Goal: Information Seeking & Learning: Learn about a topic

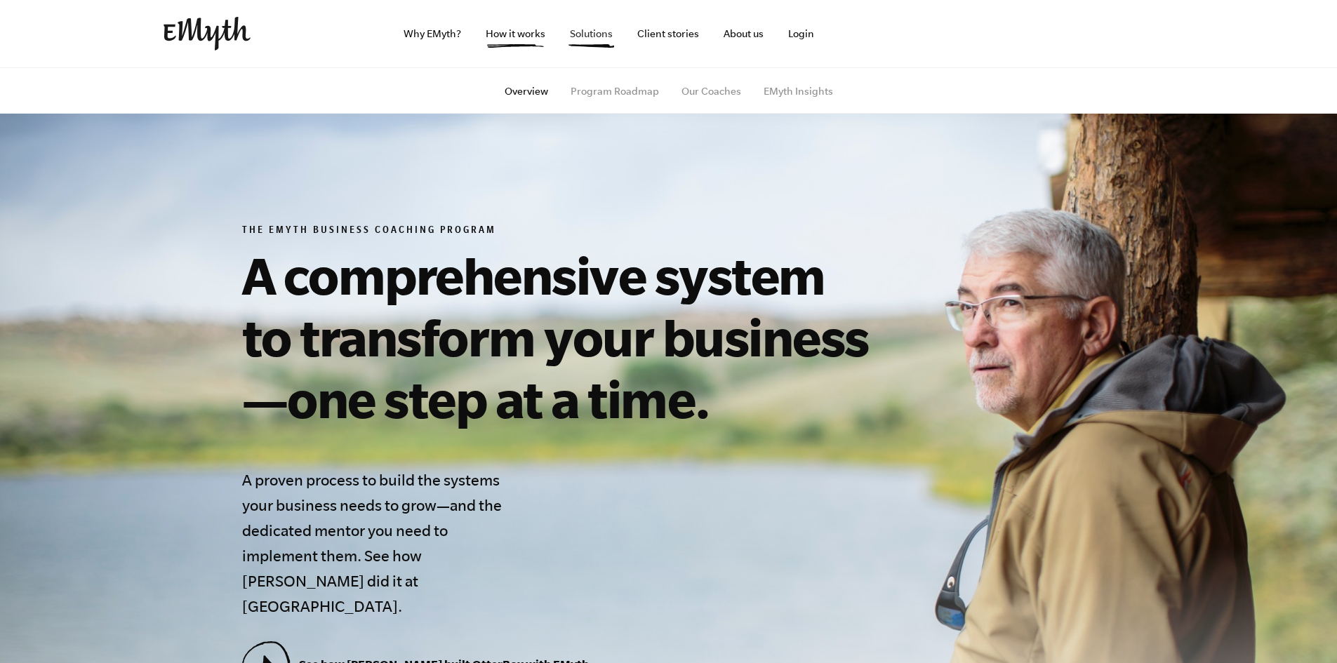
click at [586, 46] on link "Solutions" at bounding box center [591, 33] width 65 height 67
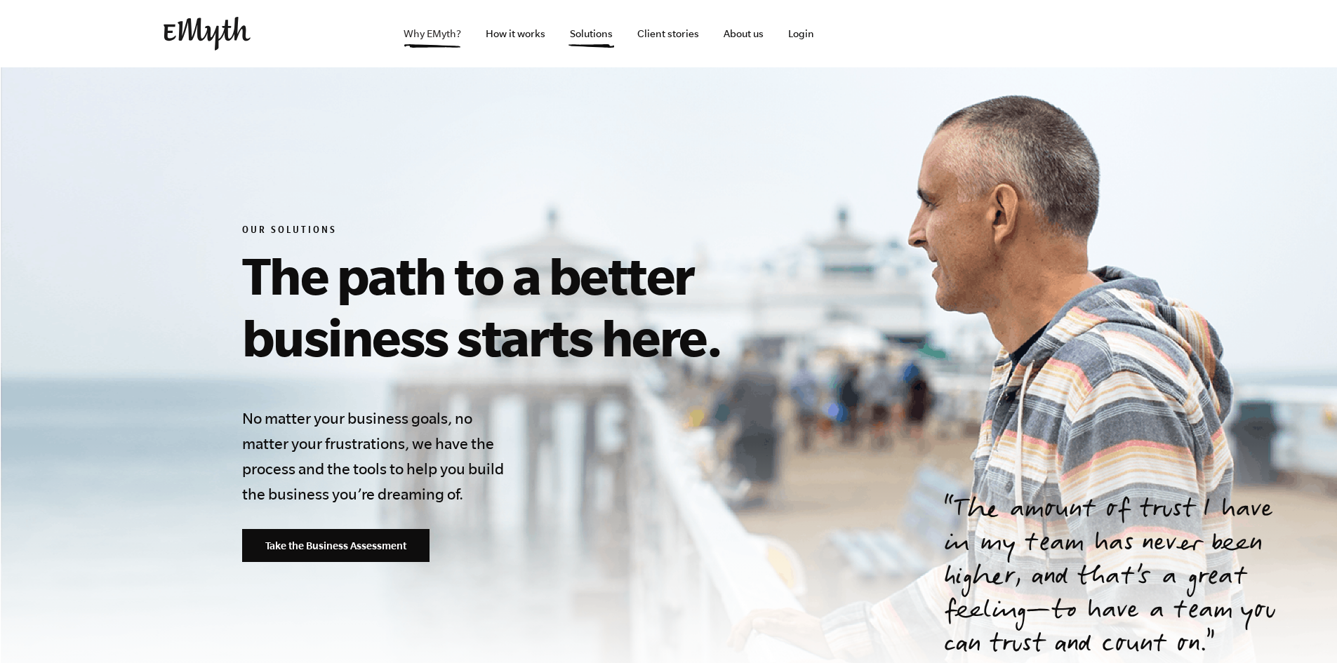
click at [436, 40] on link "Why EMyth?" at bounding box center [432, 33] width 80 height 67
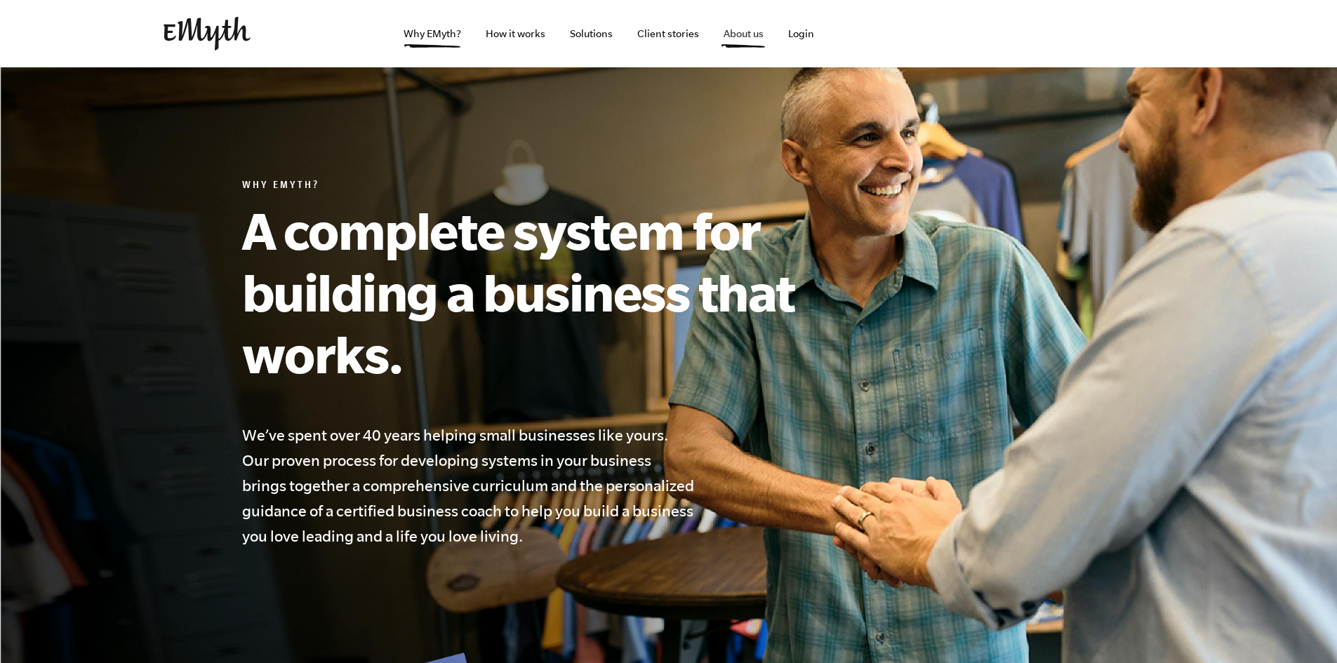
click at [738, 27] on link "About us" at bounding box center [744, 33] width 62 height 67
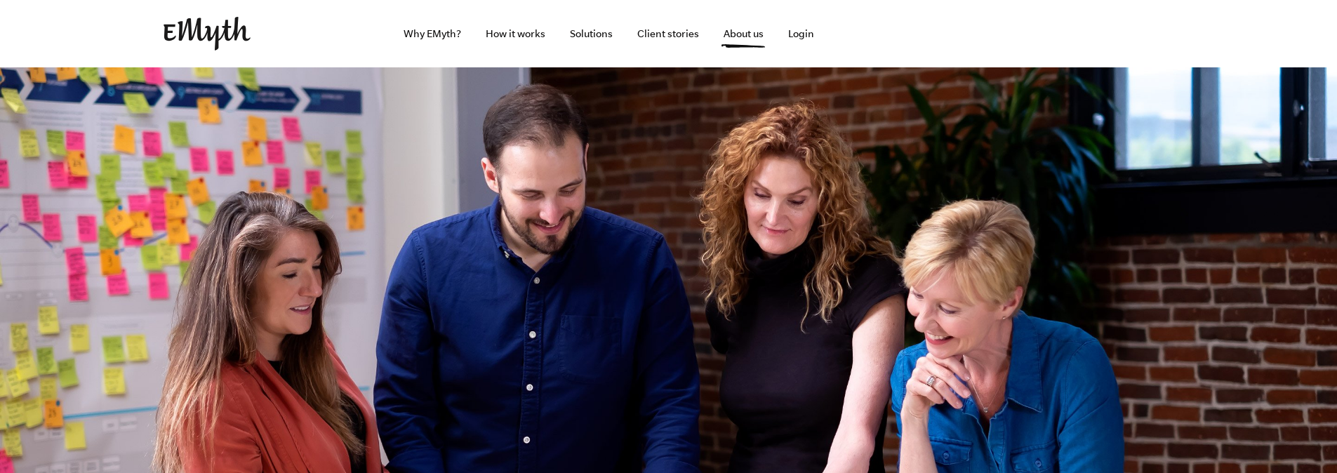
click at [89, 201] on section "Transforming business —one owner at a time. We’re passionate about helping owne…" at bounding box center [668, 461] width 1337 height 788
click at [117, 230] on section "Transforming business —one owner at a time. We’re passionate about helping owne…" at bounding box center [668, 461] width 1337 height 788
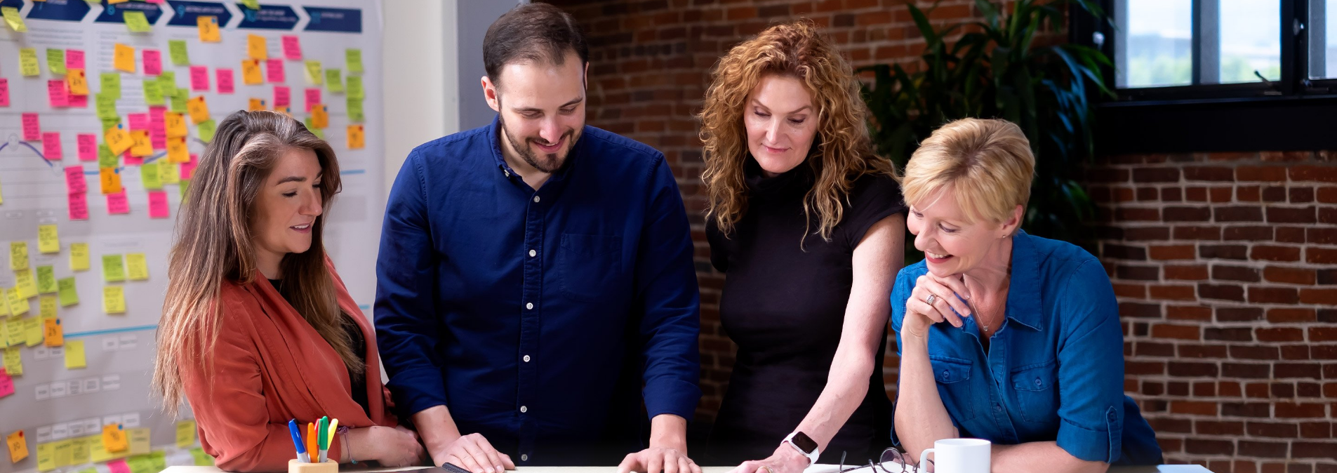
scroll to position [70, 0]
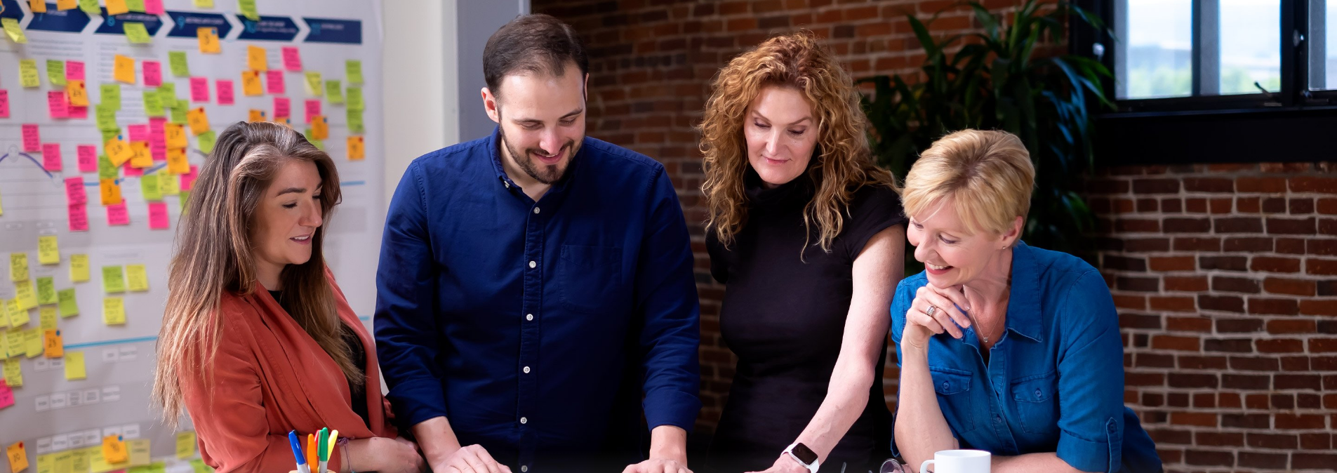
drag, startPoint x: 67, startPoint y: 103, endPoint x: 826, endPoint y: 411, distance: 818.8
click at [826, 411] on section "Transforming business —one owner at a time. We’re passionate about helping owne…" at bounding box center [668, 391] width 1337 height 788
drag, startPoint x: 159, startPoint y: 563, endPoint x: 230, endPoint y: 111, distance: 457.7
click at [230, 111] on section "Transforming business —one owner at a time. We’re passionate about helping owne…" at bounding box center [668, 391] width 1337 height 788
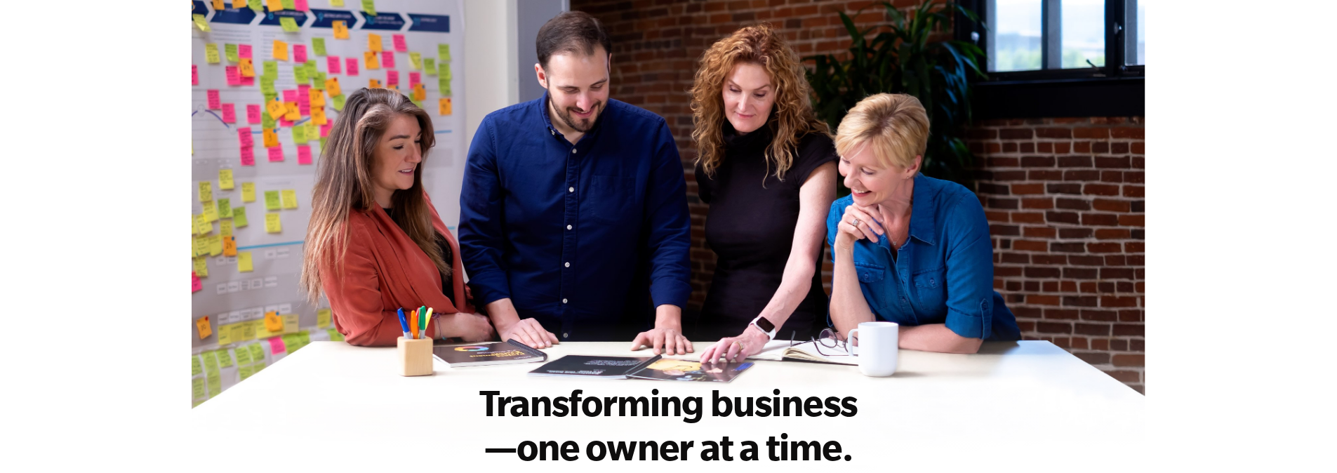
scroll to position [70, 0]
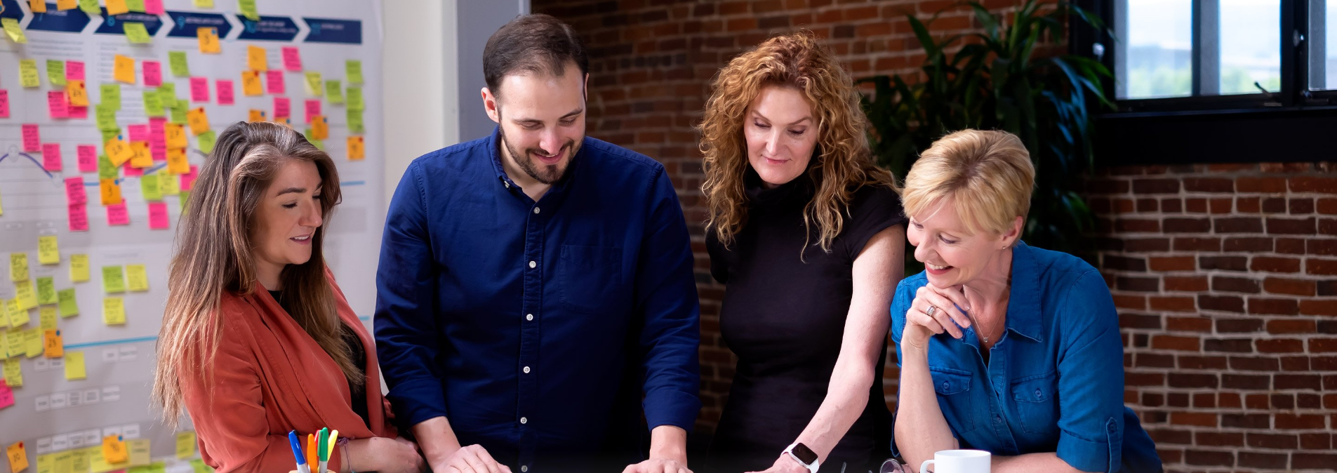
click at [875, 451] on section "Transforming business —one owner at a time. We’re passionate about helping owne…" at bounding box center [668, 391] width 1337 height 788
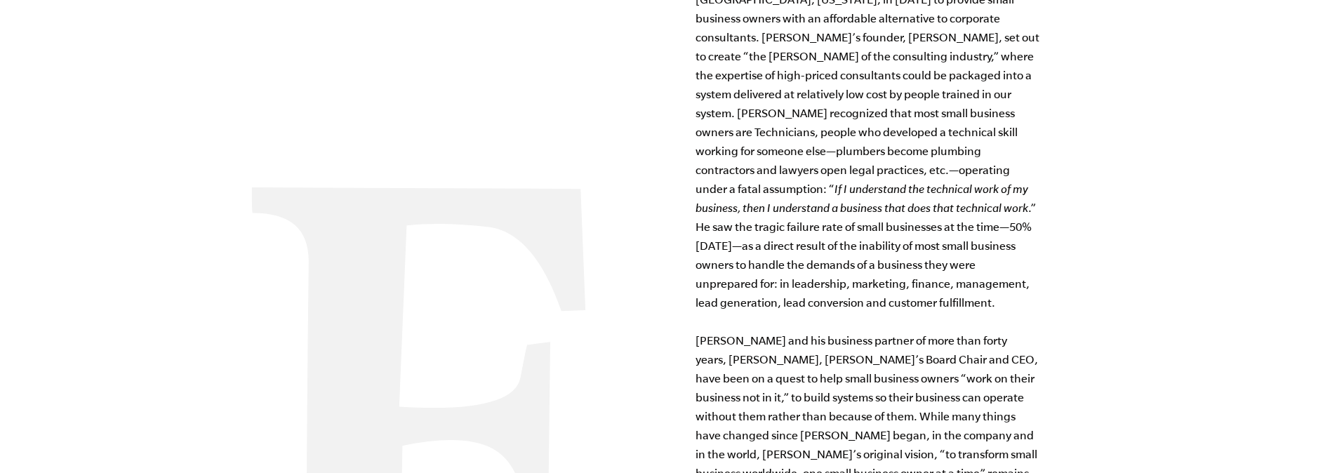
scroll to position [1264, 0]
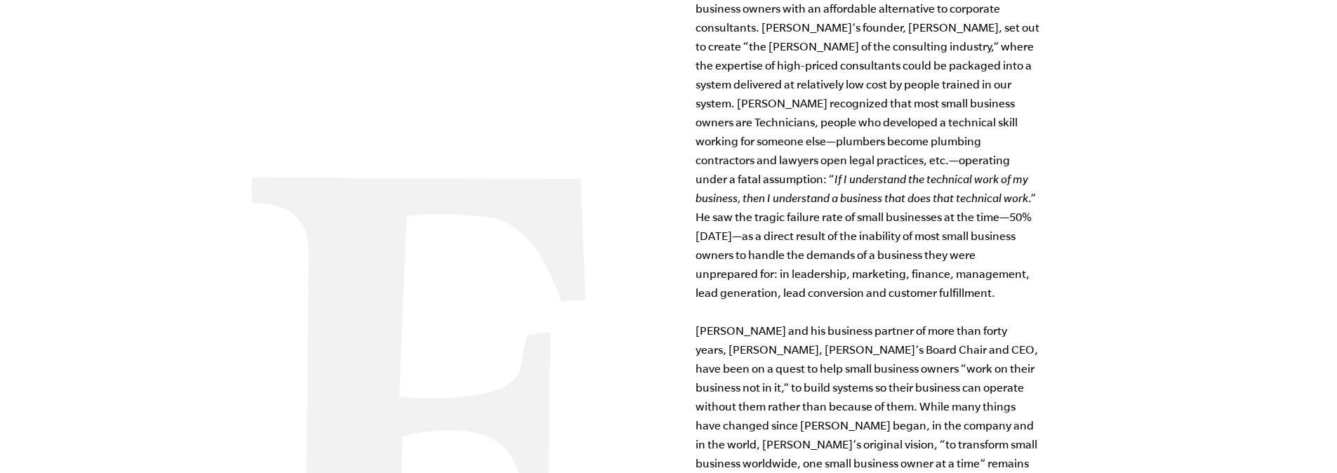
drag, startPoint x: 397, startPoint y: 381, endPoint x: 373, endPoint y: 465, distance: 87.6
click at [397, 383] on img at bounding box center [431, 429] width 379 height 502
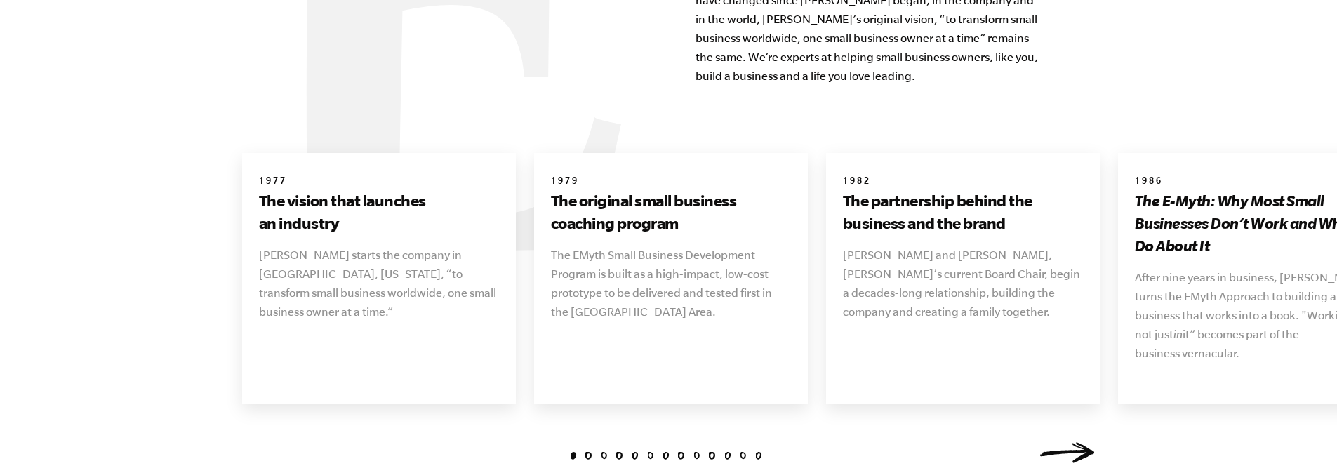
scroll to position [1685, 0]
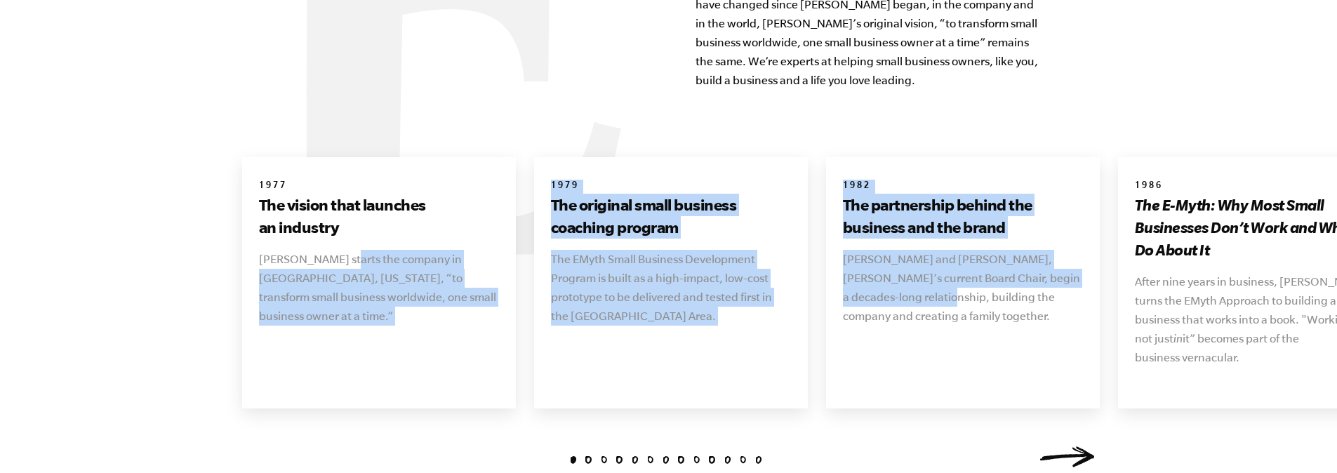
drag, startPoint x: 901, startPoint y: 274, endPoint x: 346, endPoint y: 237, distance: 556.6
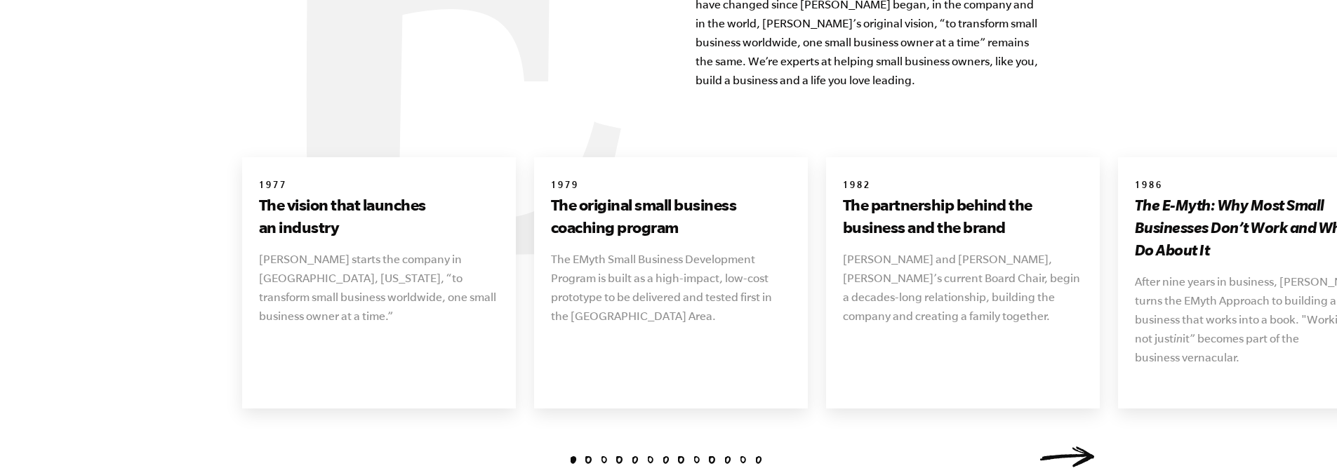
drag, startPoint x: 838, startPoint y: 414, endPoint x: 941, endPoint y: 441, distance: 107.3
click at [840, 415] on div "1 2 3 4 5 6 7 8 9 10 11 12 13 1977 The vision that launches an industry Michael…" at bounding box center [668, 318] width 887 height 322
click at [1061, 446] on link "Next" at bounding box center [1068, 456] width 56 height 21
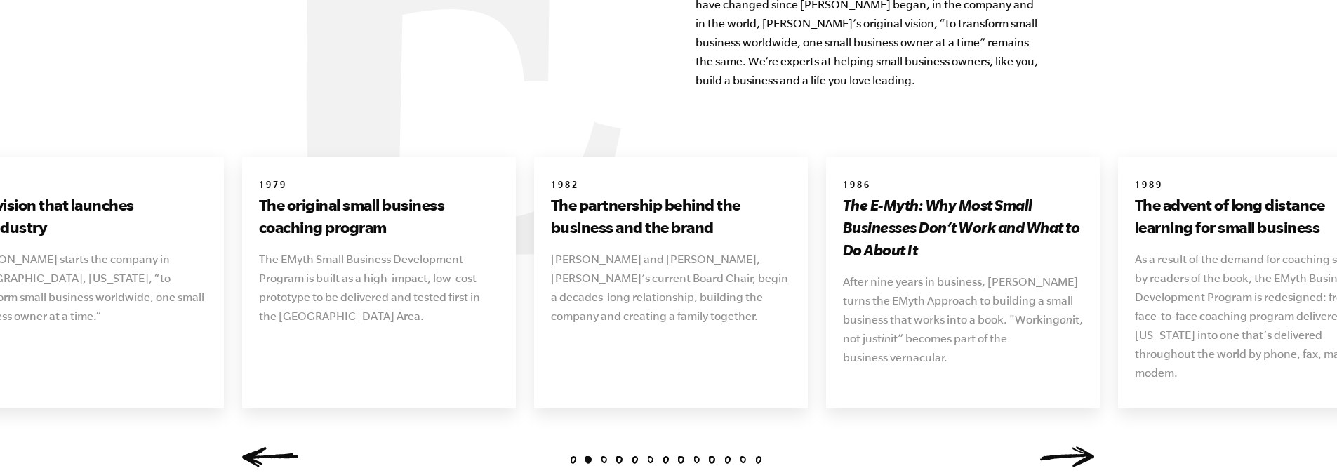
click at [1061, 446] on link "Next" at bounding box center [1068, 456] width 56 height 21
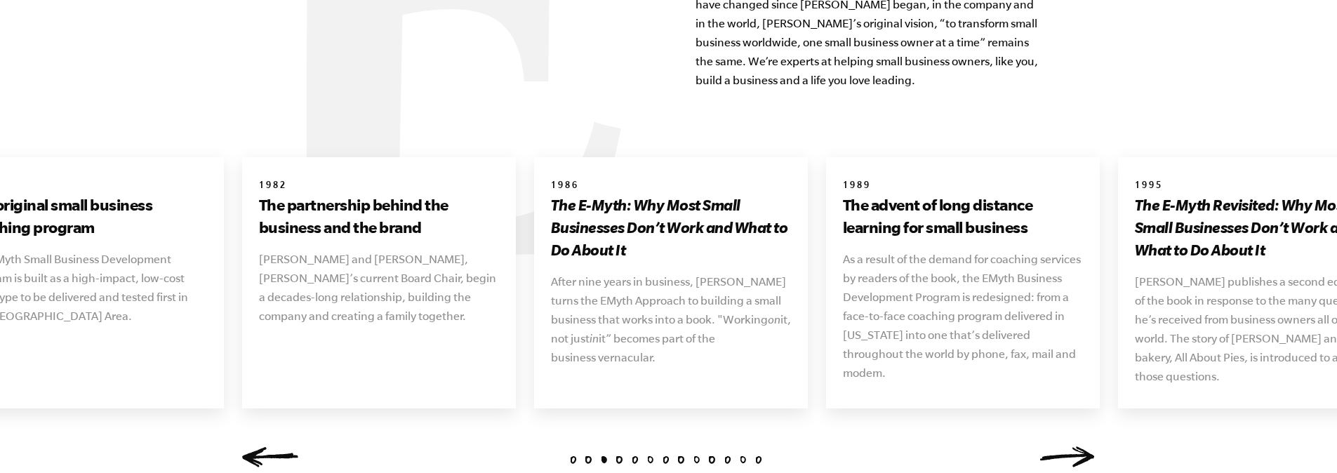
click at [1061, 446] on link "Next" at bounding box center [1068, 456] width 56 height 21
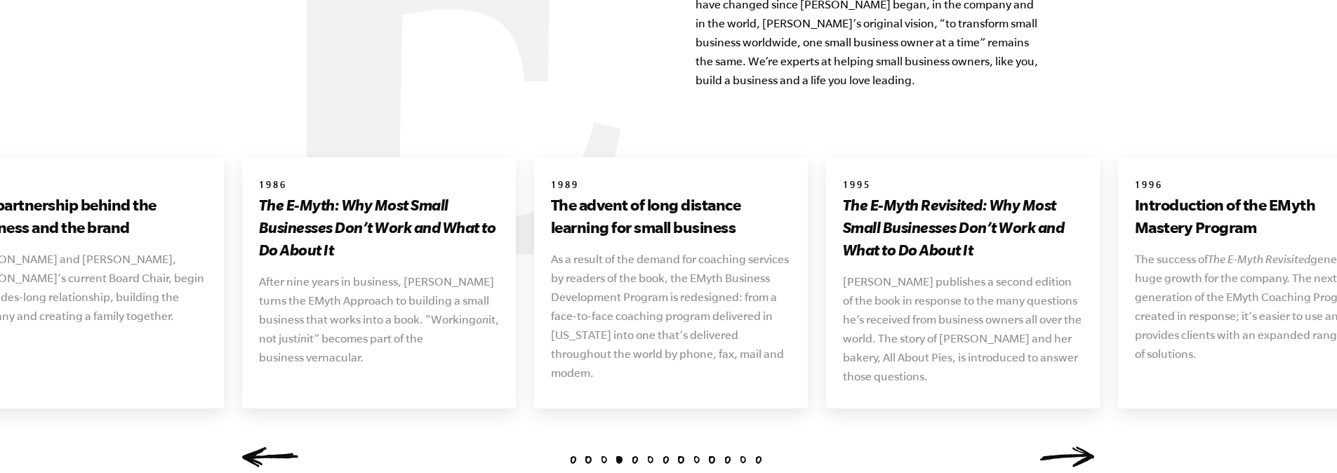
click at [1061, 446] on link "Next" at bounding box center [1068, 456] width 56 height 21
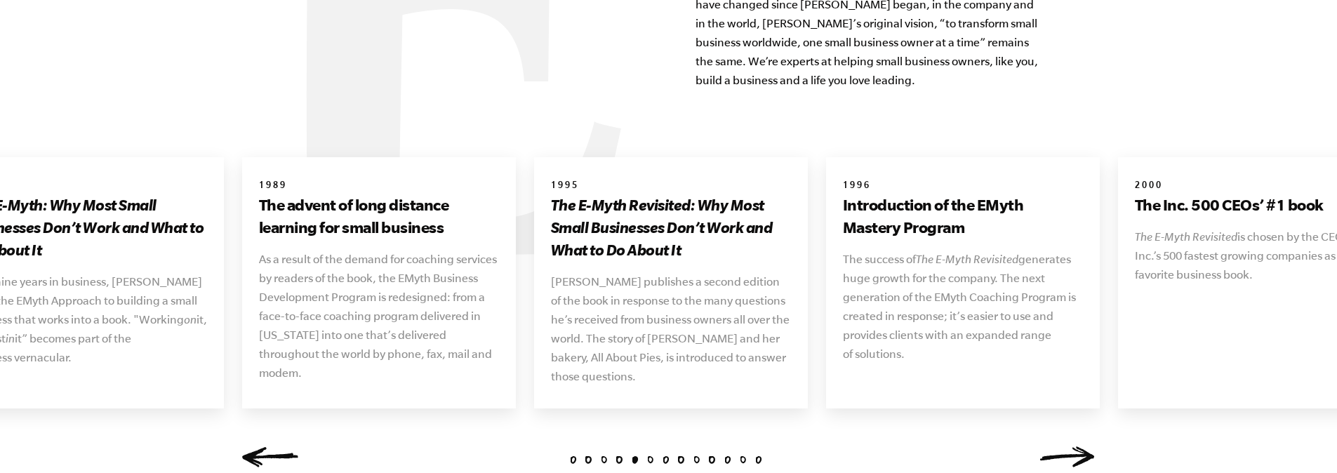
click at [1061, 446] on link "Next" at bounding box center [1068, 456] width 56 height 21
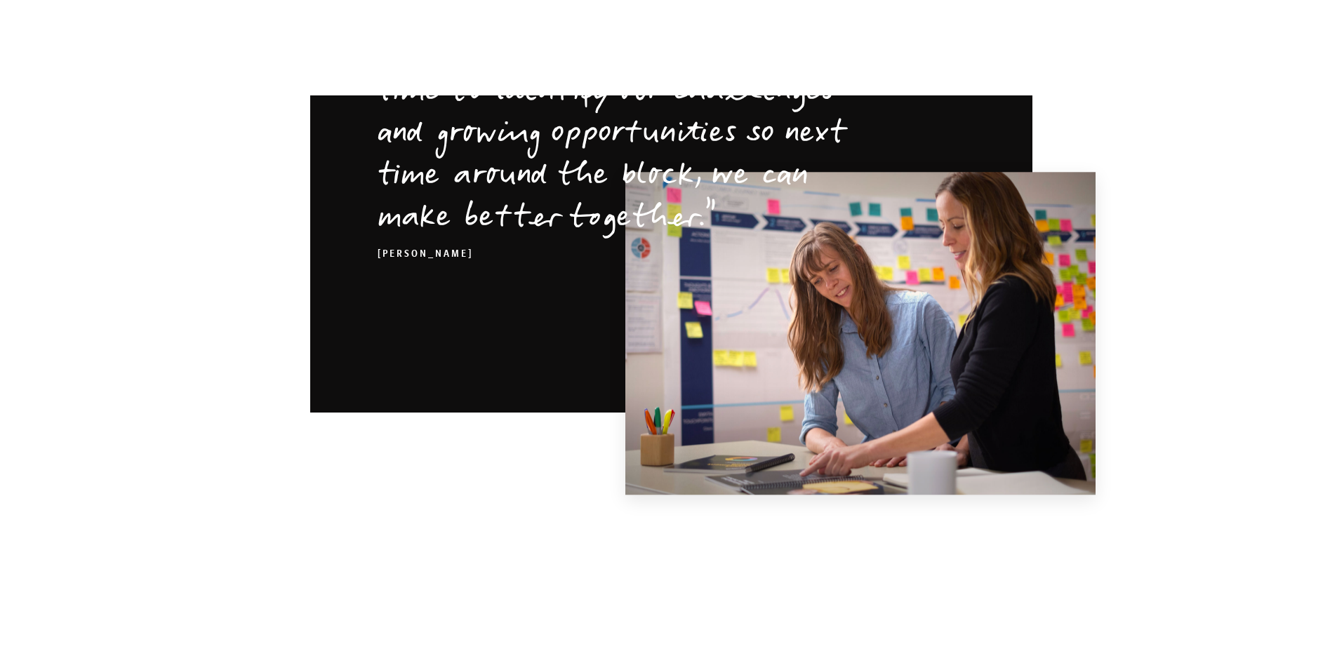
scroll to position [2949, 0]
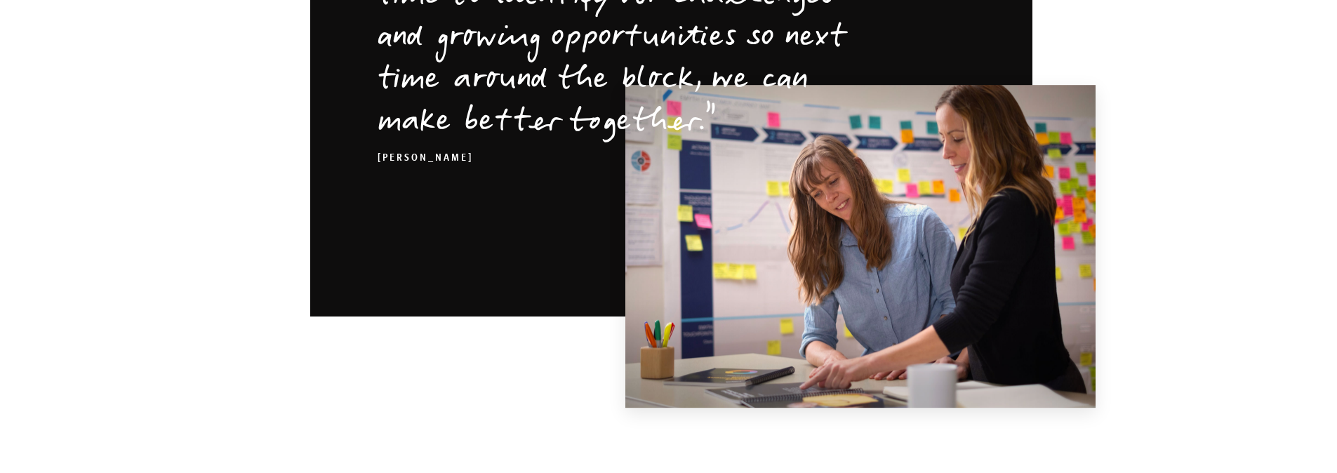
click at [830, 315] on div at bounding box center [861, 246] width 470 height 323
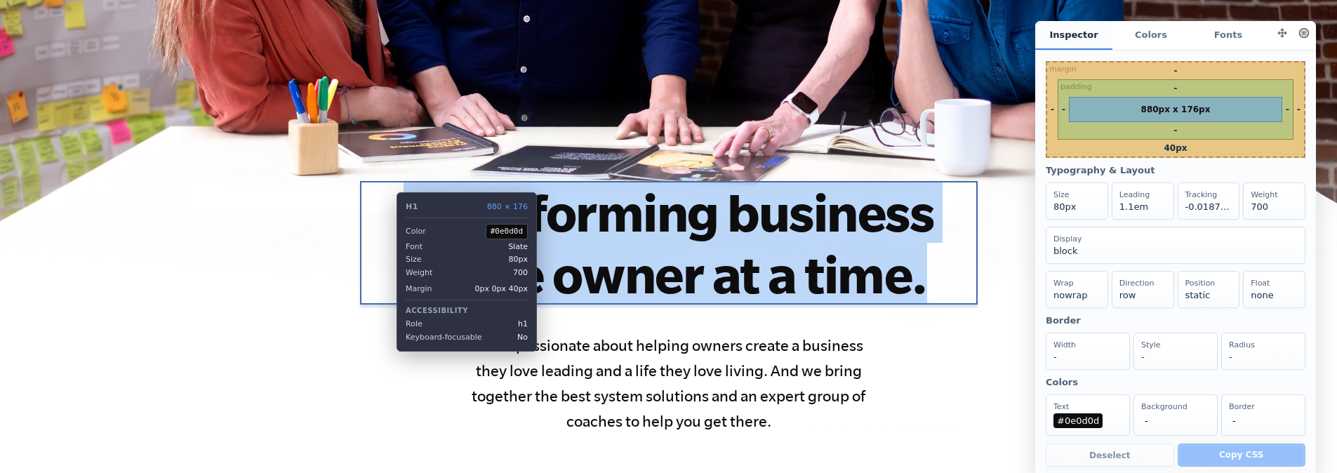
drag, startPoint x: 951, startPoint y: 282, endPoint x: 386, endPoint y: 211, distance: 569.5
click at [386, 211] on h1 "Transforming business —one owner at a time." at bounding box center [669, 243] width 618 height 124
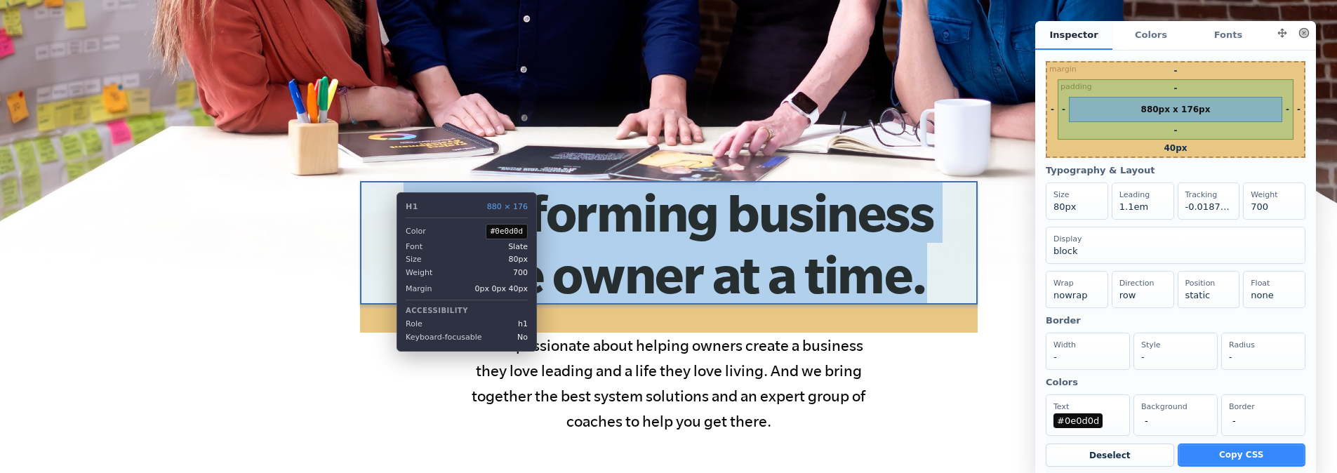
copy h1 "Transforming business —one owner at a time."
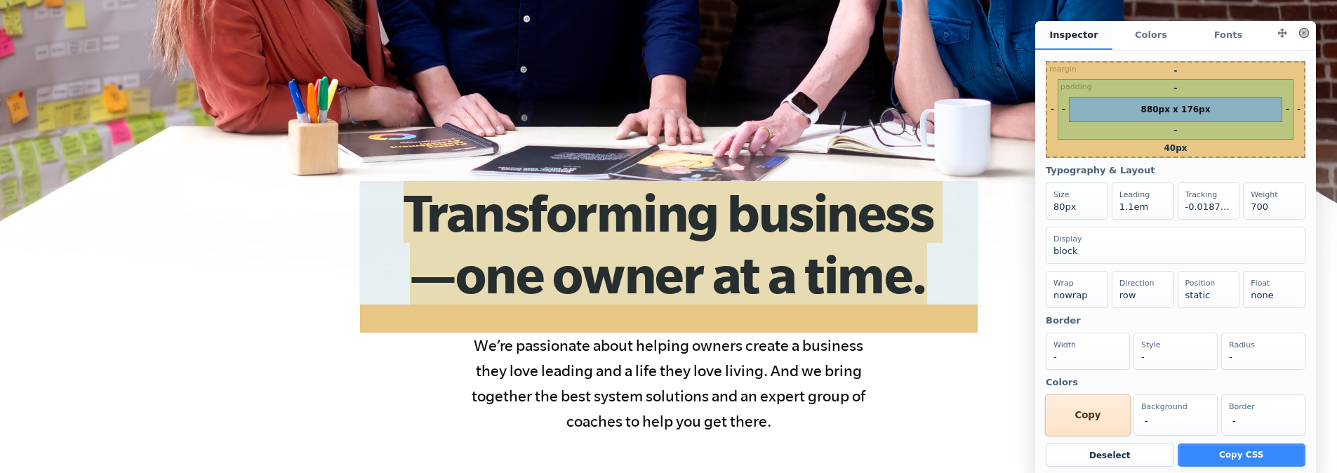
click at [1098, 421] on div "Text #0e0d0d Copy" at bounding box center [1088, 415] width 86 height 42
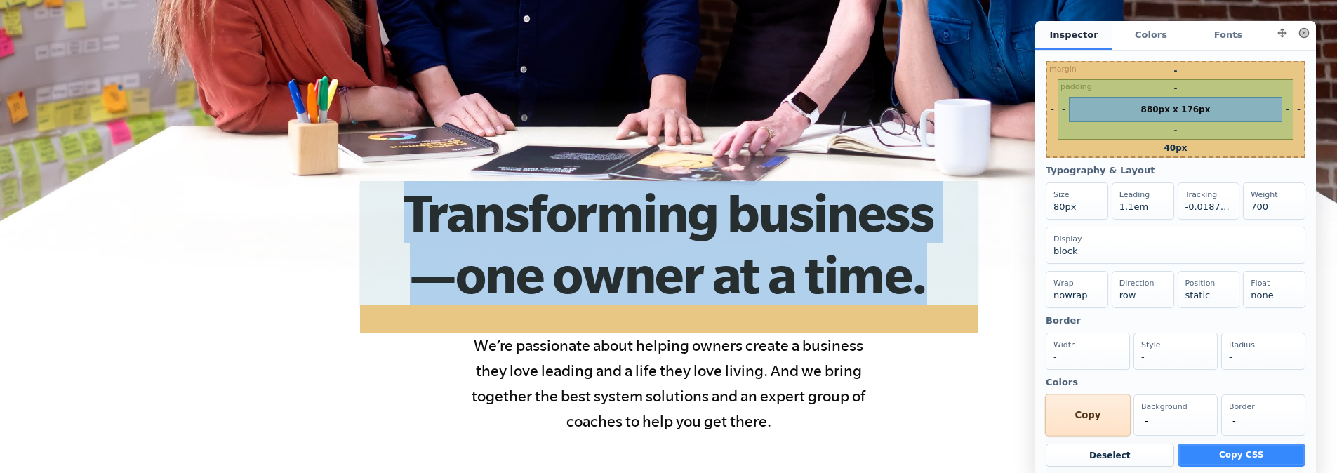
copy h1 "Transforming business —one owner at a time."
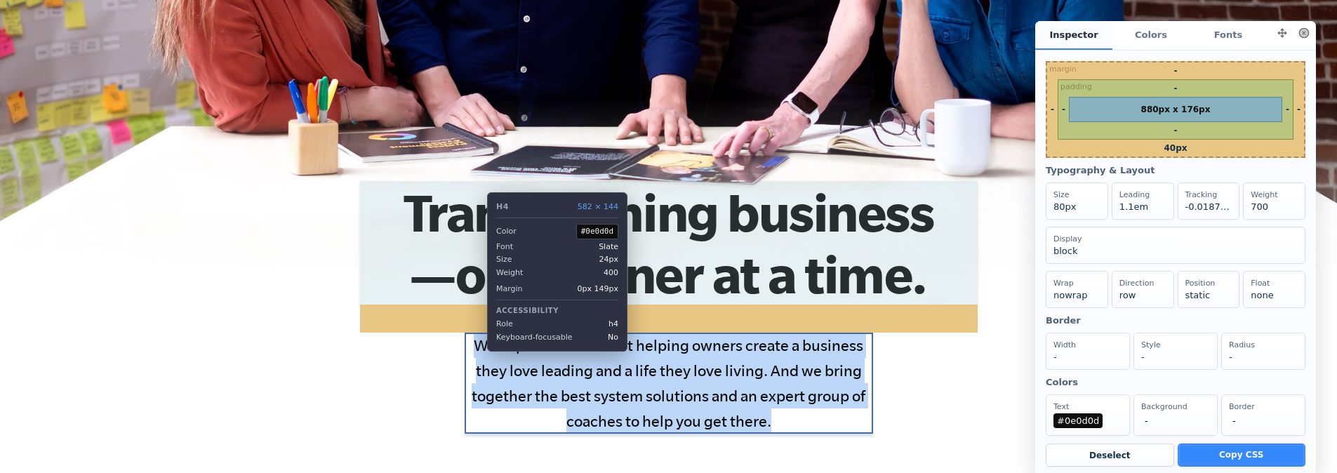
drag, startPoint x: 748, startPoint y: 417, endPoint x: 477, endPoint y: 336, distance: 283.0
click at [477, 336] on h4 "We’re passionate about helping owners create a business they love leading and a…" at bounding box center [669, 383] width 409 height 101
copy h4 "We’re passionate about helping owners create a business they love leading and a…"
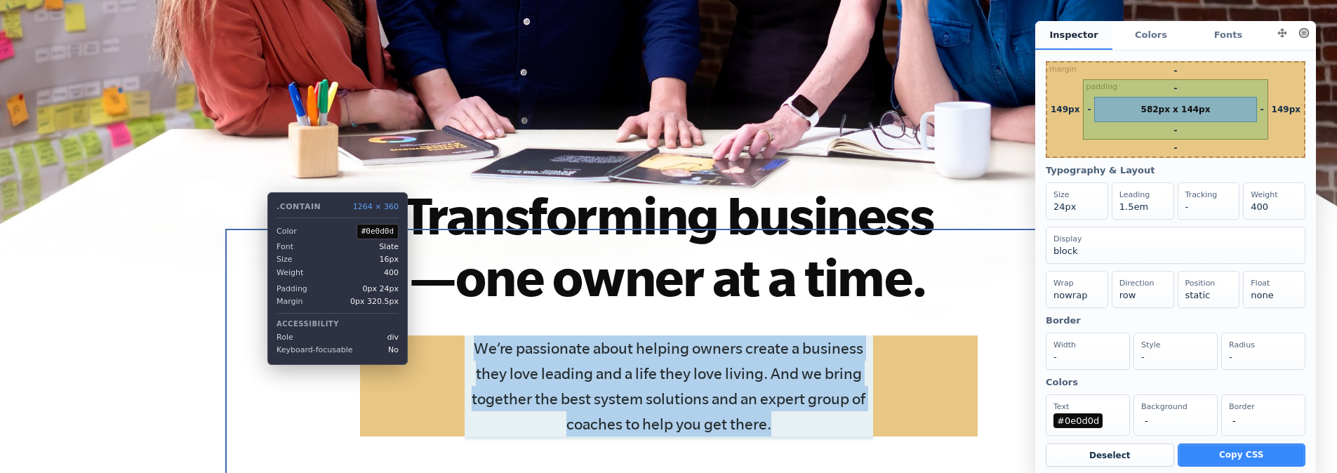
scroll to position [421, 0]
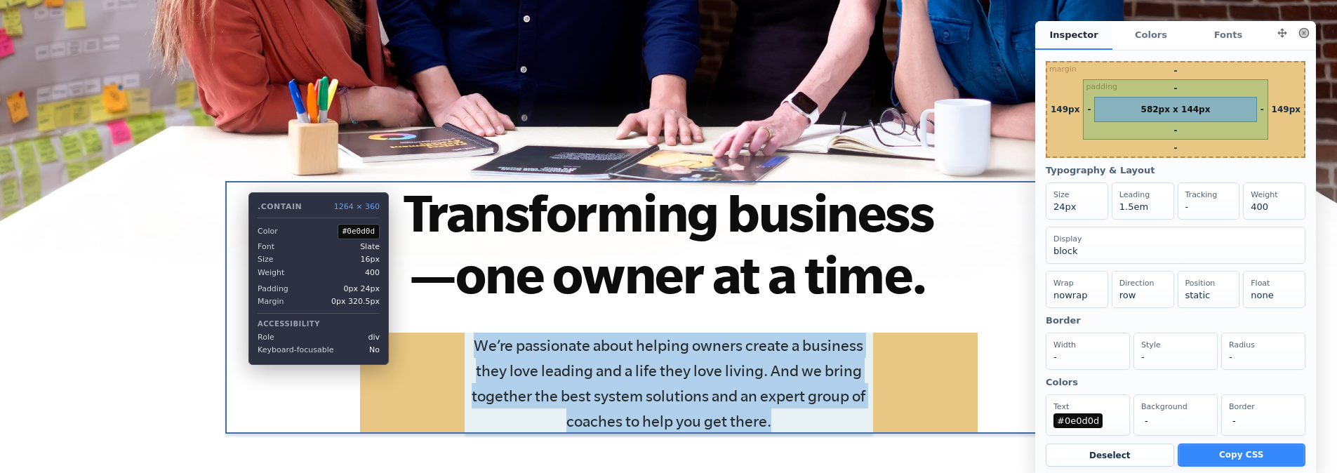
click at [238, 319] on div "Transforming business —one owner at a time. We’re passionate about helping owne…" at bounding box center [668, 307] width 887 height 253
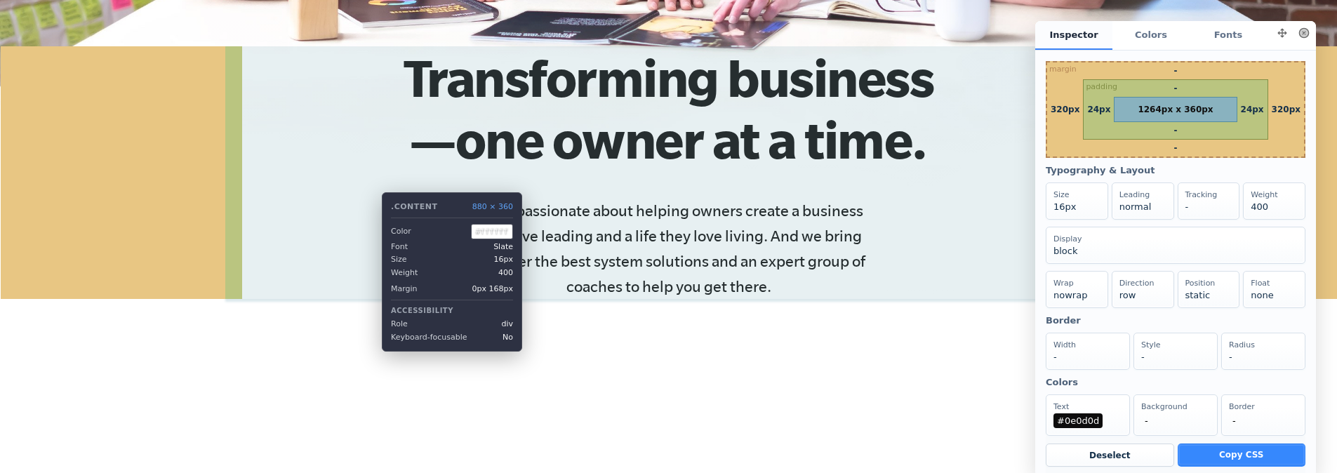
scroll to position [562, 0]
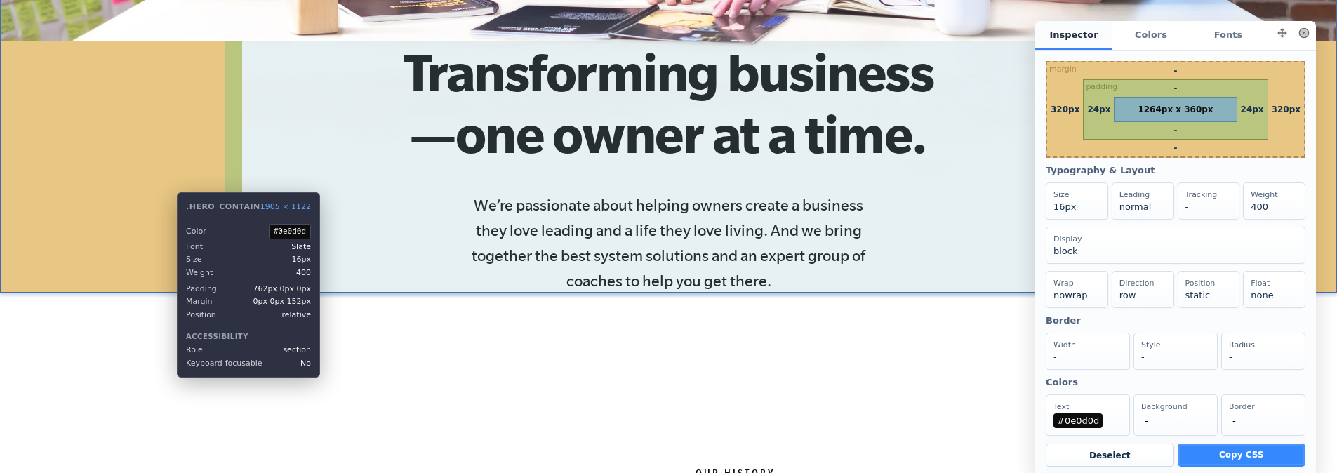
drag, startPoint x: 166, startPoint y: 279, endPoint x: 260, endPoint y: 270, distance: 94.5
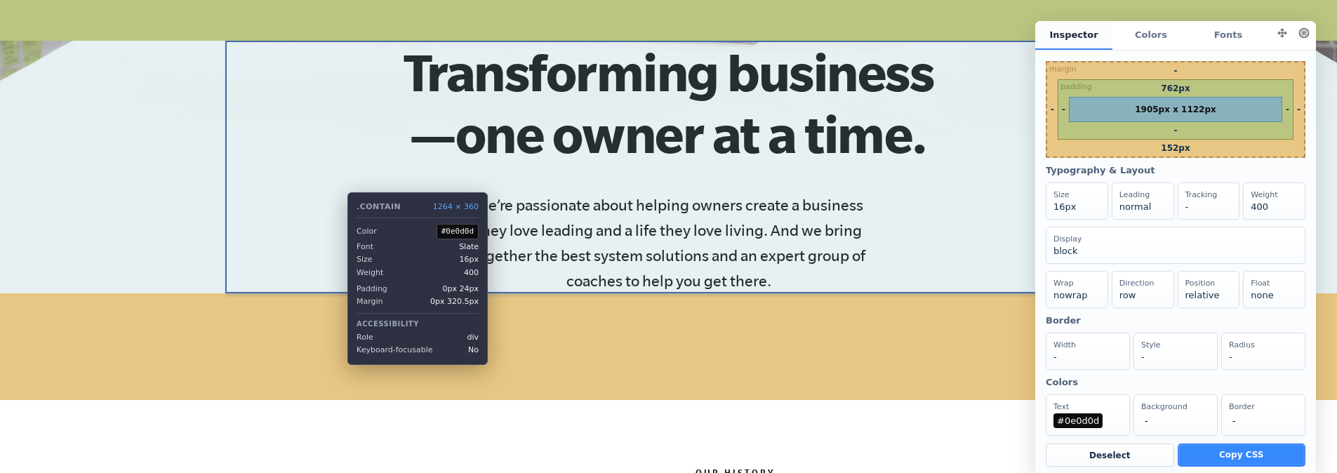
drag, startPoint x: 337, startPoint y: 233, endPoint x: 321, endPoint y: 254, distance: 26.5
click at [334, 237] on div "Transforming business —one owner at a time. We’re passionate about helping owne…" at bounding box center [668, 167] width 887 height 253
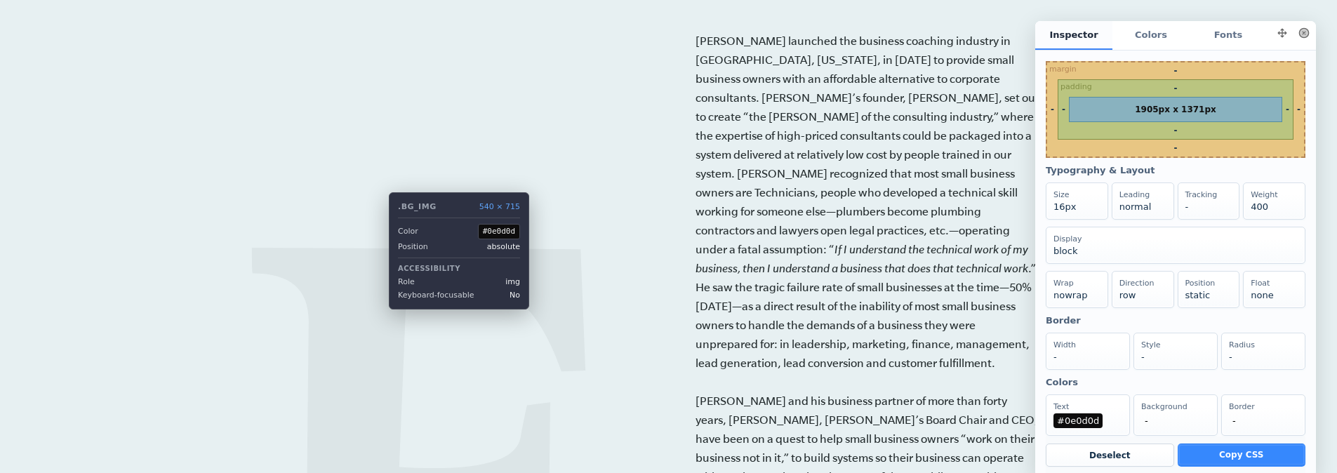
scroll to position [1264, 0]
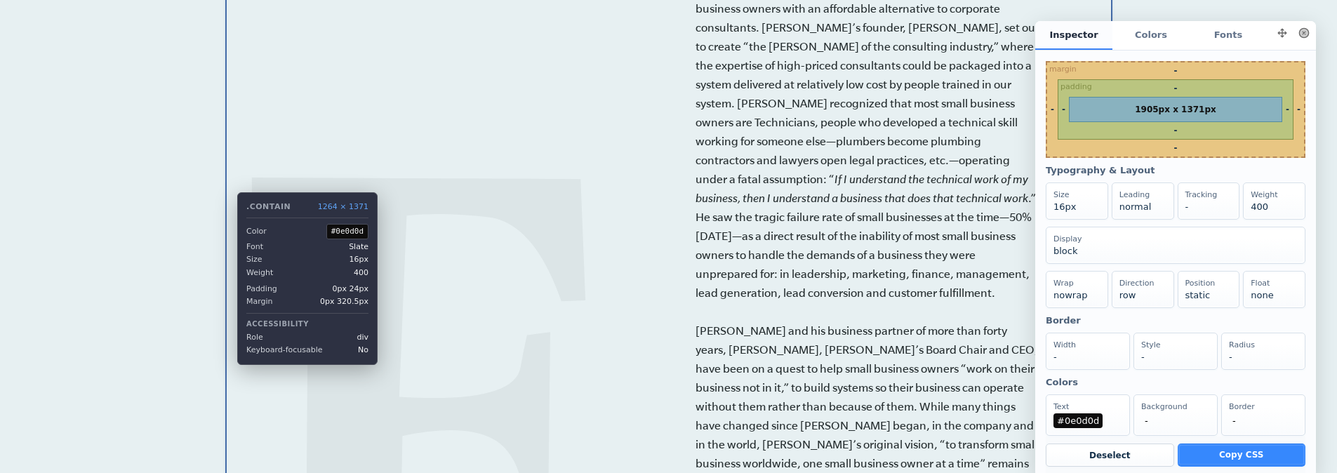
click at [227, 256] on div "Our History Helping owners build businesses that work since 1977. EMyth launche…" at bounding box center [668, 188] width 887 height 981
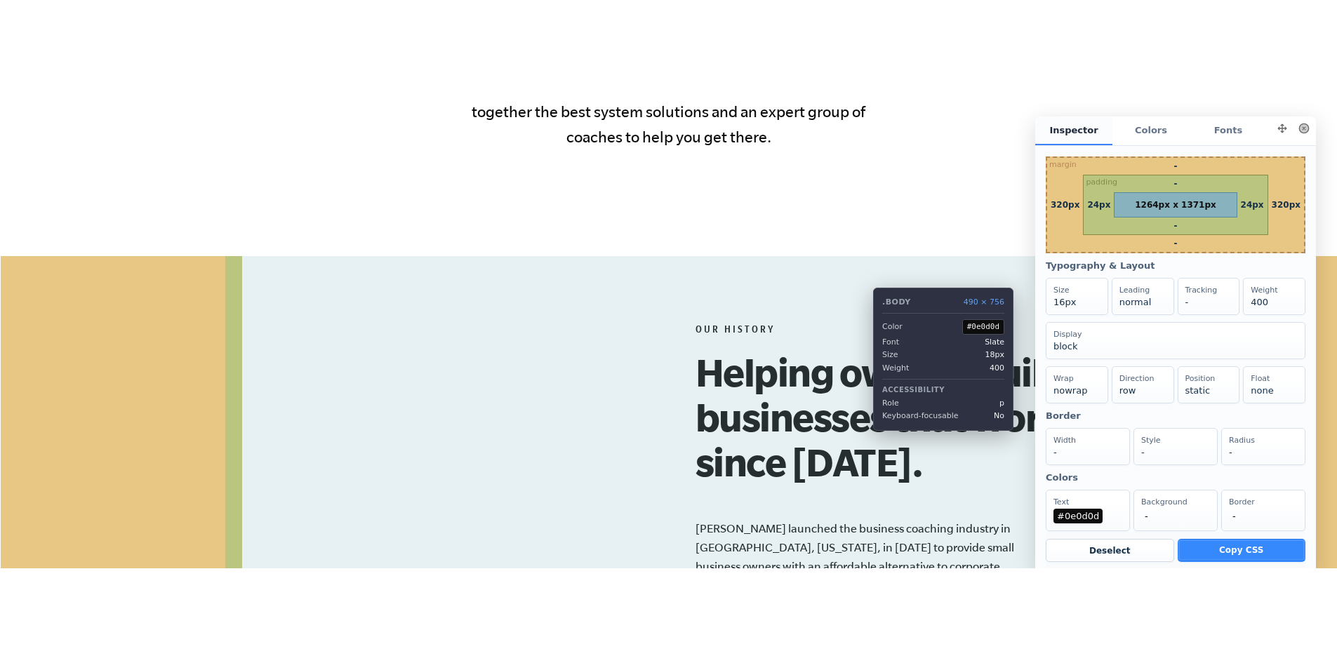
scroll to position [772, 0]
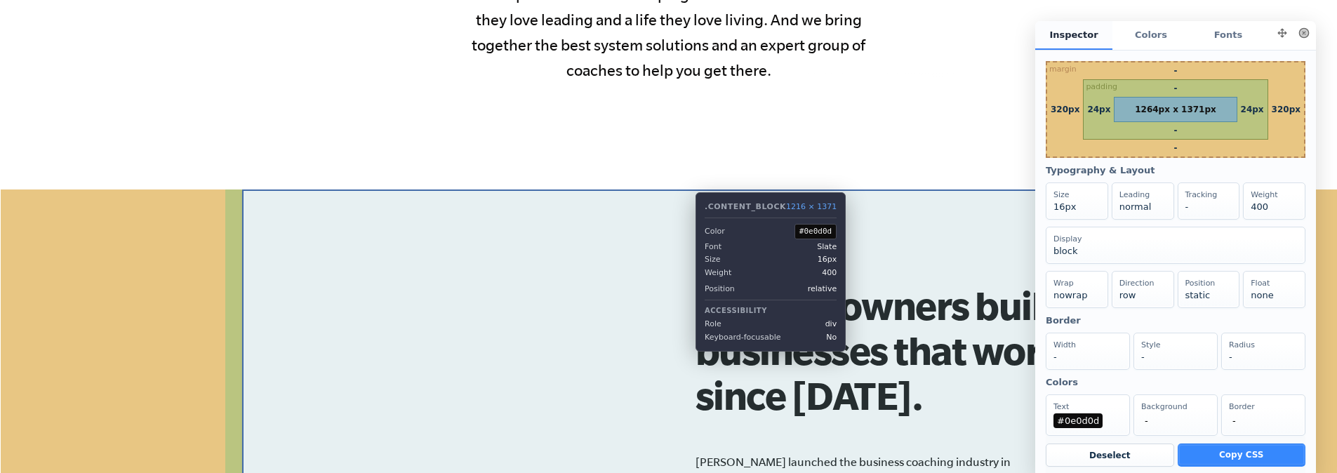
drag, startPoint x: 778, startPoint y: 265, endPoint x: 685, endPoint y: 263, distance: 92.7
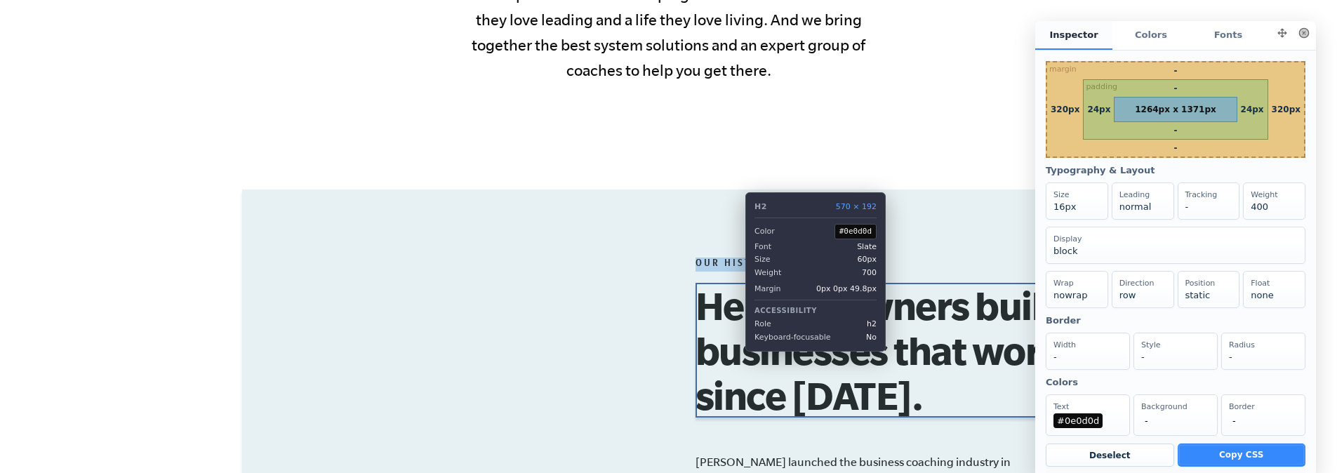
copy h6 "Our History"
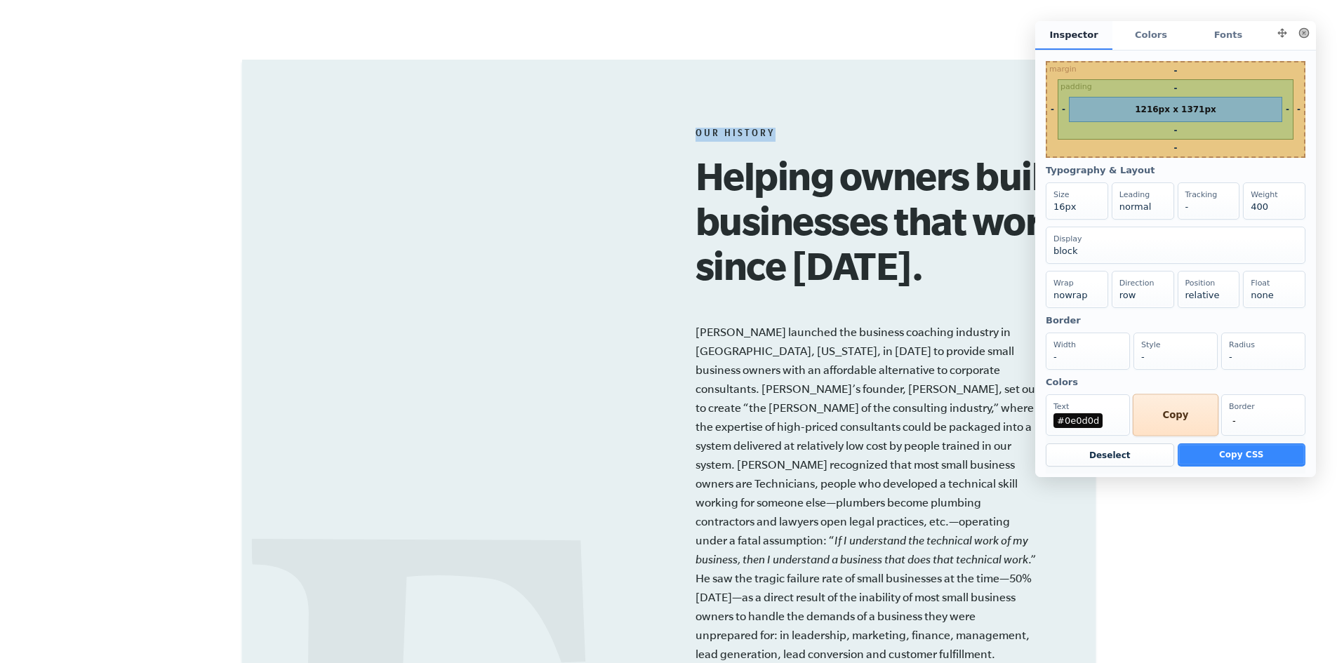
scroll to position [913, 0]
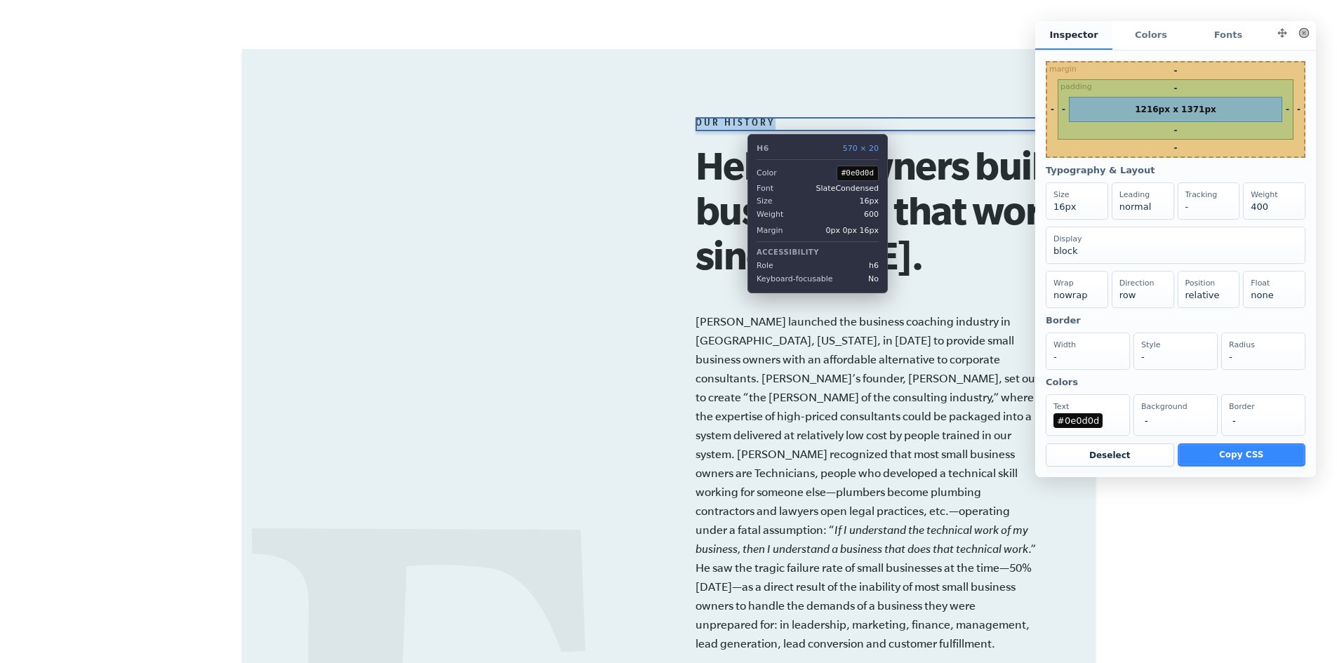
click at [737, 124] on h6 "Our History" at bounding box center [896, 124] width 400 height 14
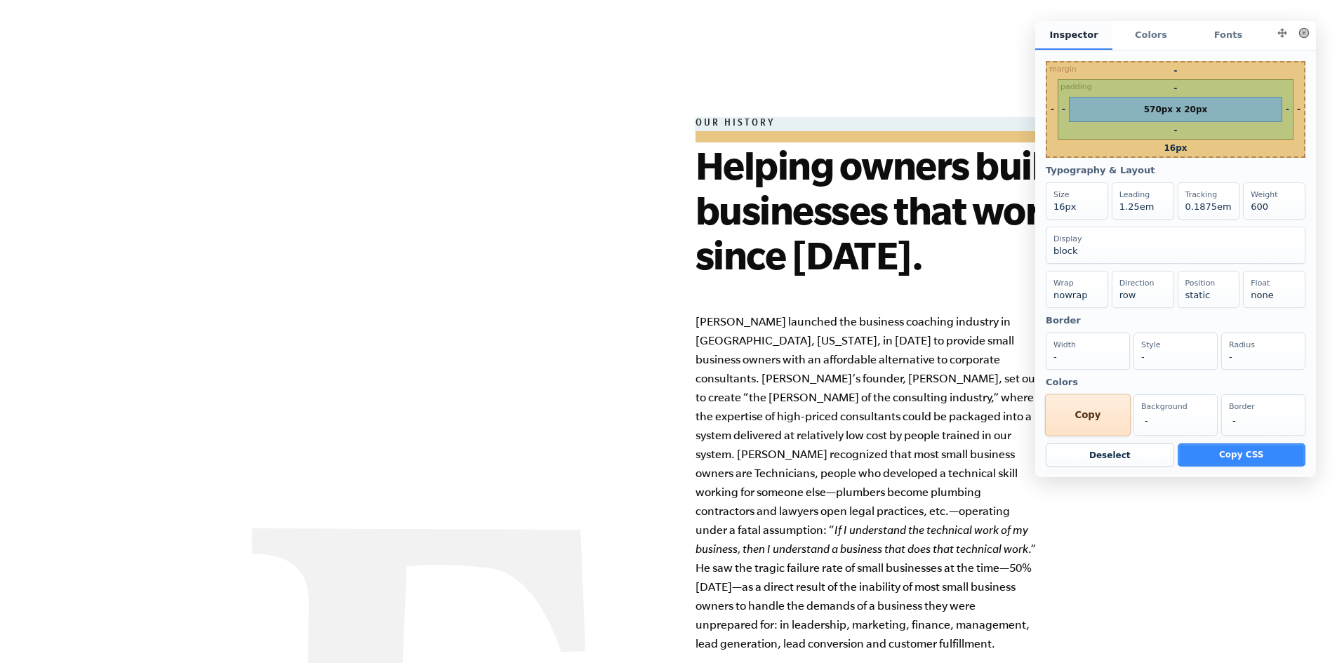
click at [1095, 428] on div "Text #0e0d0d Copy" at bounding box center [1088, 415] width 86 height 42
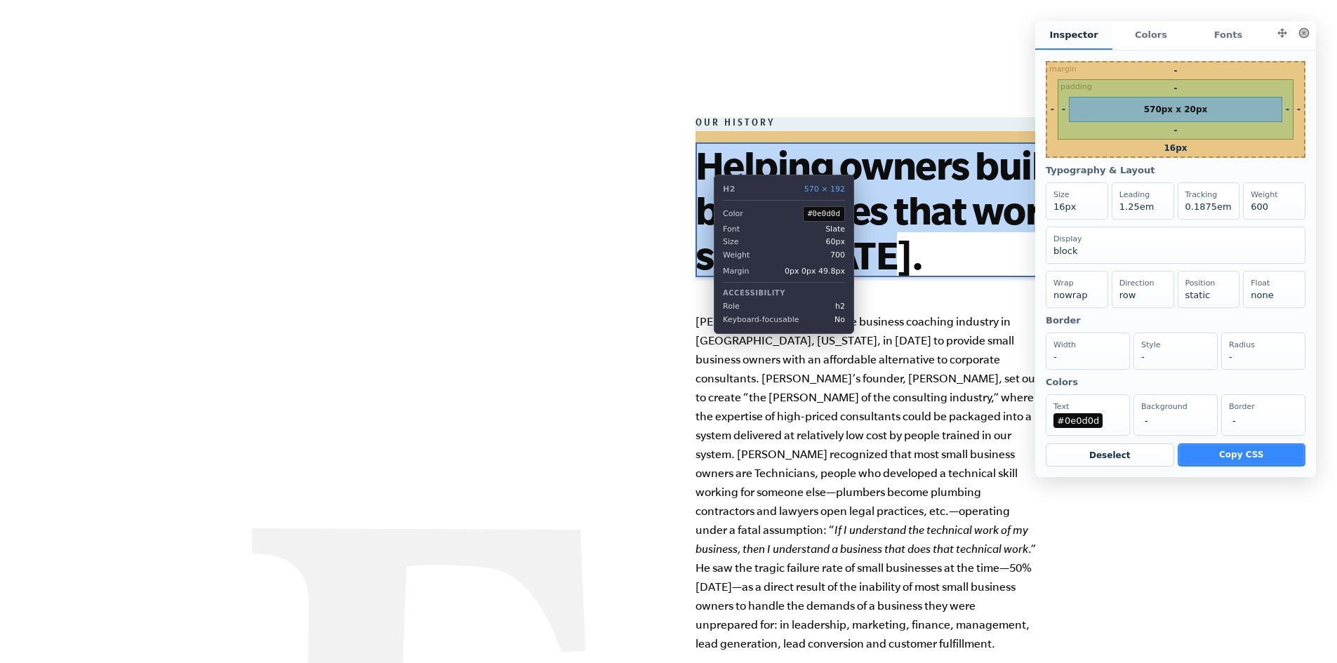
drag, startPoint x: 910, startPoint y: 251, endPoint x: 703, endPoint y: 164, distance: 224.0
click at [703, 164] on h2 "Helping owners build businesses that work since [DATE]." at bounding box center [896, 210] width 400 height 135
copy h2 "Helping owners build businesses that work since [DATE]."
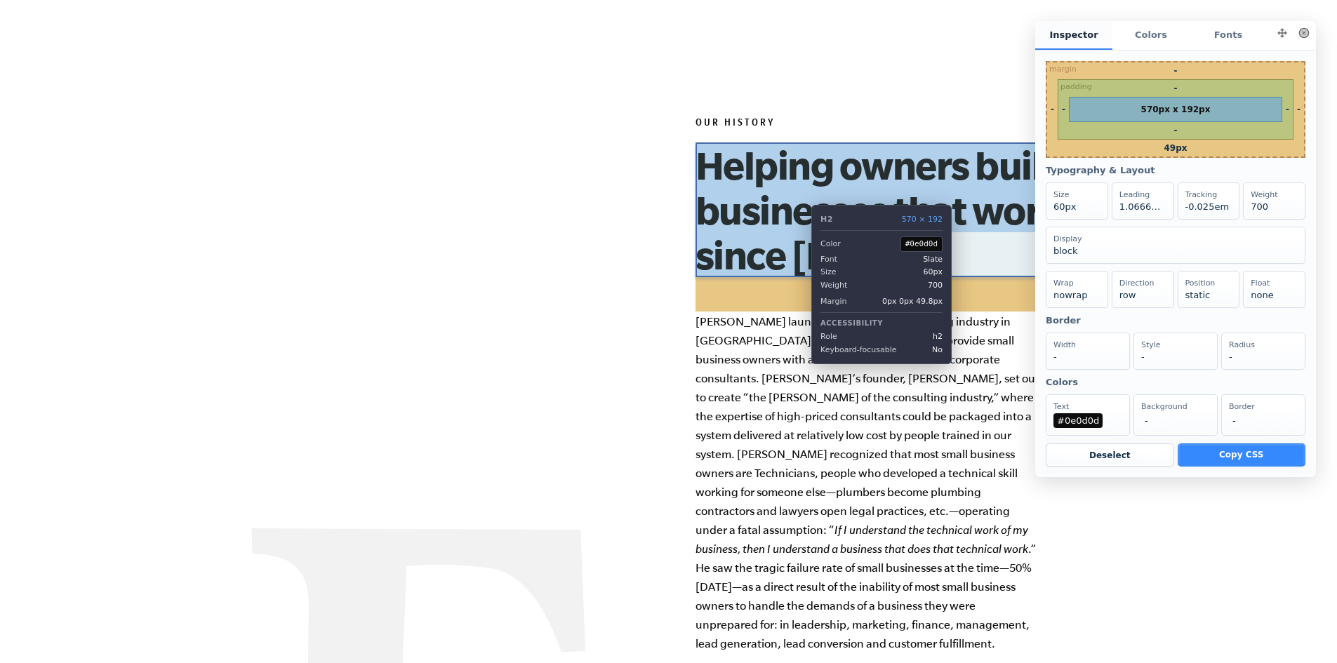
click at [801, 194] on h2 "Helping owners build businesses that work since [DATE]." at bounding box center [896, 210] width 400 height 135
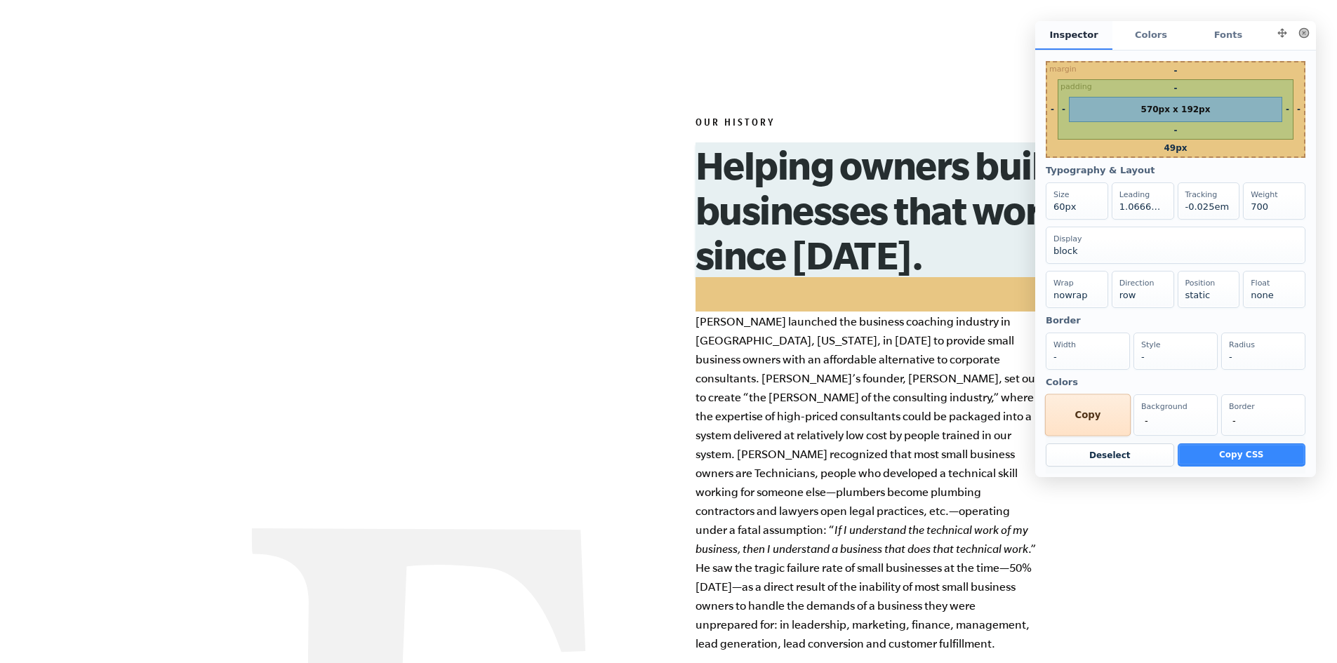
click at [1082, 436] on div "Text #0e0d0d Copy" at bounding box center [1088, 415] width 86 height 42
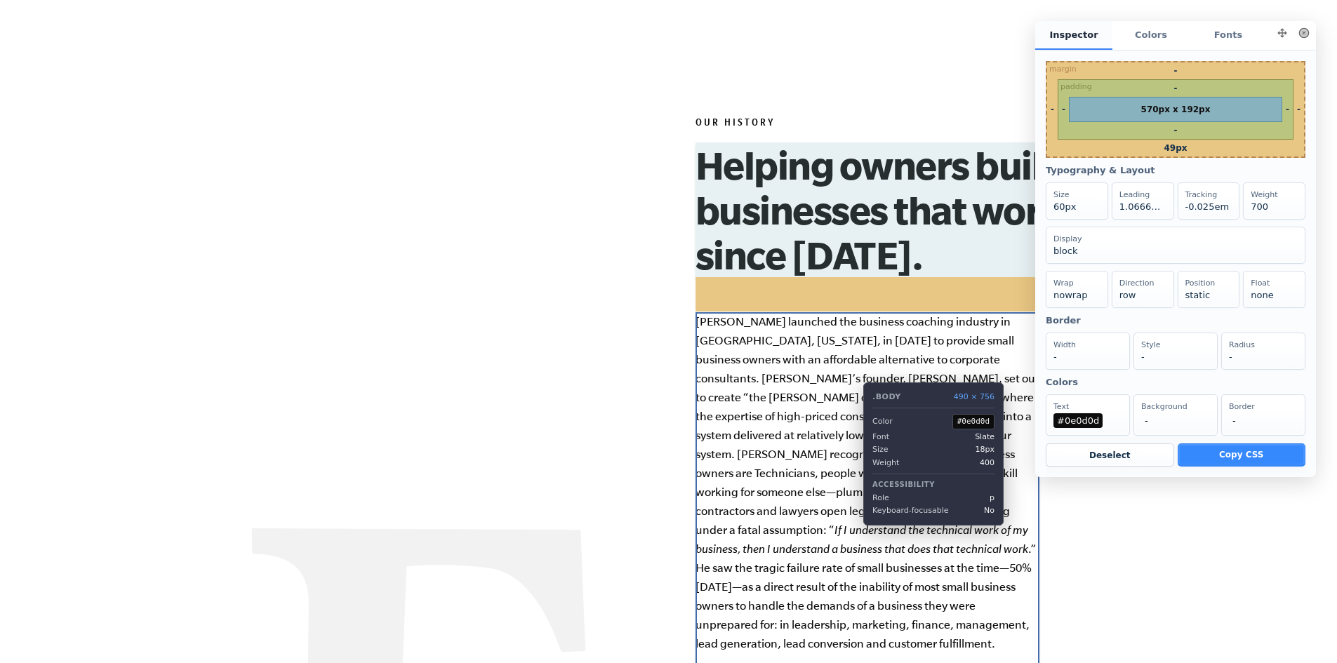
click at [853, 482] on p "EMyth launched the business coaching industry in San Mateo, California, in 1977…" at bounding box center [868, 587] width 344 height 550
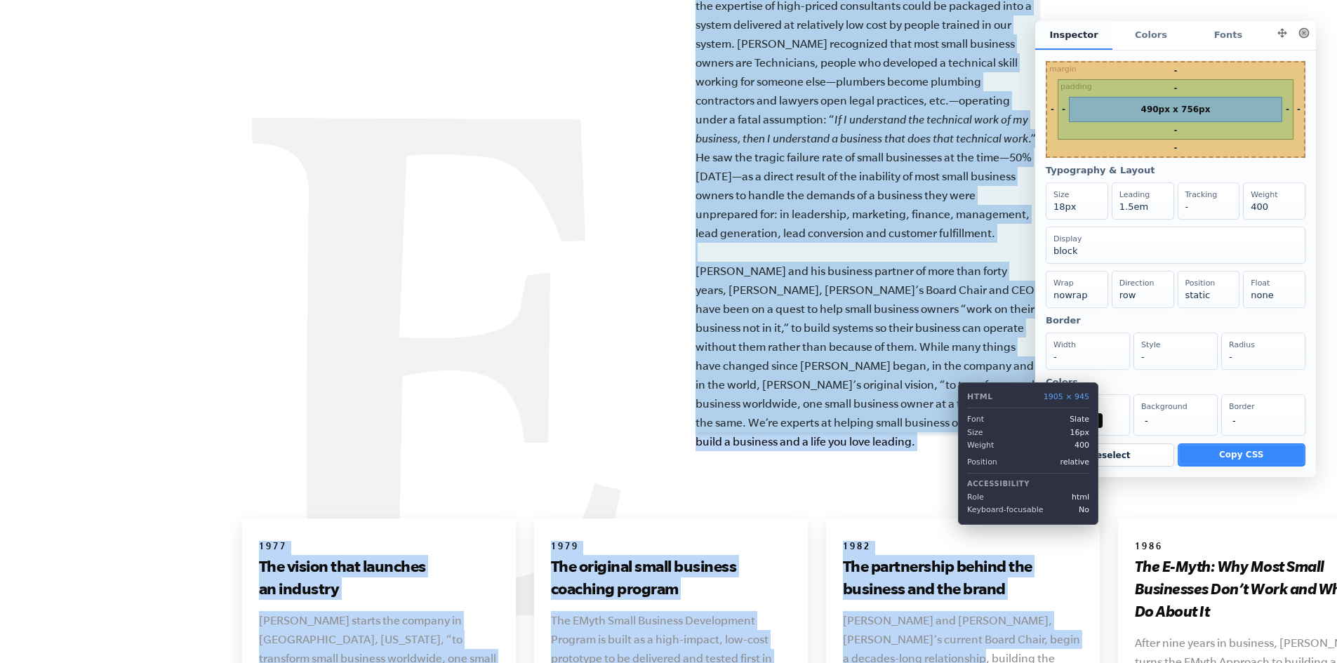
scroll to position [1430, 0]
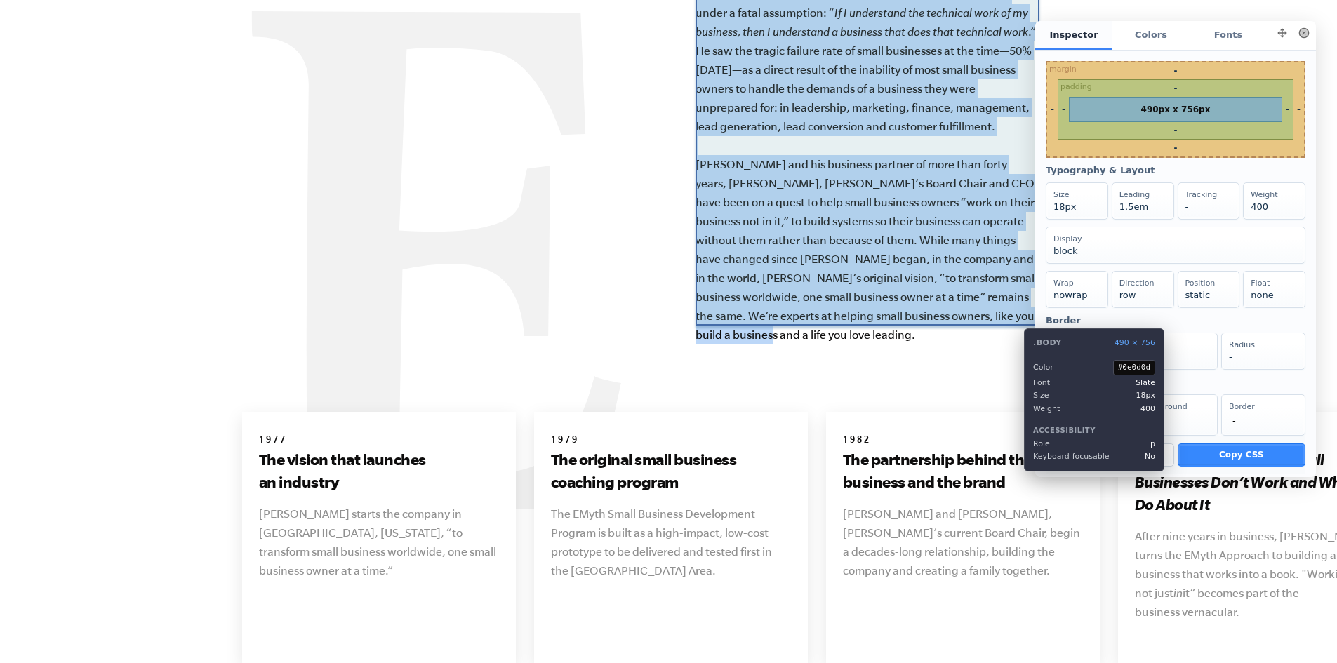
drag, startPoint x: 697, startPoint y: 177, endPoint x: 1014, endPoint y: 318, distance: 346.6
click at [1014, 318] on p "EMyth launched the business coaching industry in San Mateo, California, in 1977…" at bounding box center [868, 70] width 344 height 550
copy p "EMyth launched the business coaching industry in San Mateo, California, in 1977…"
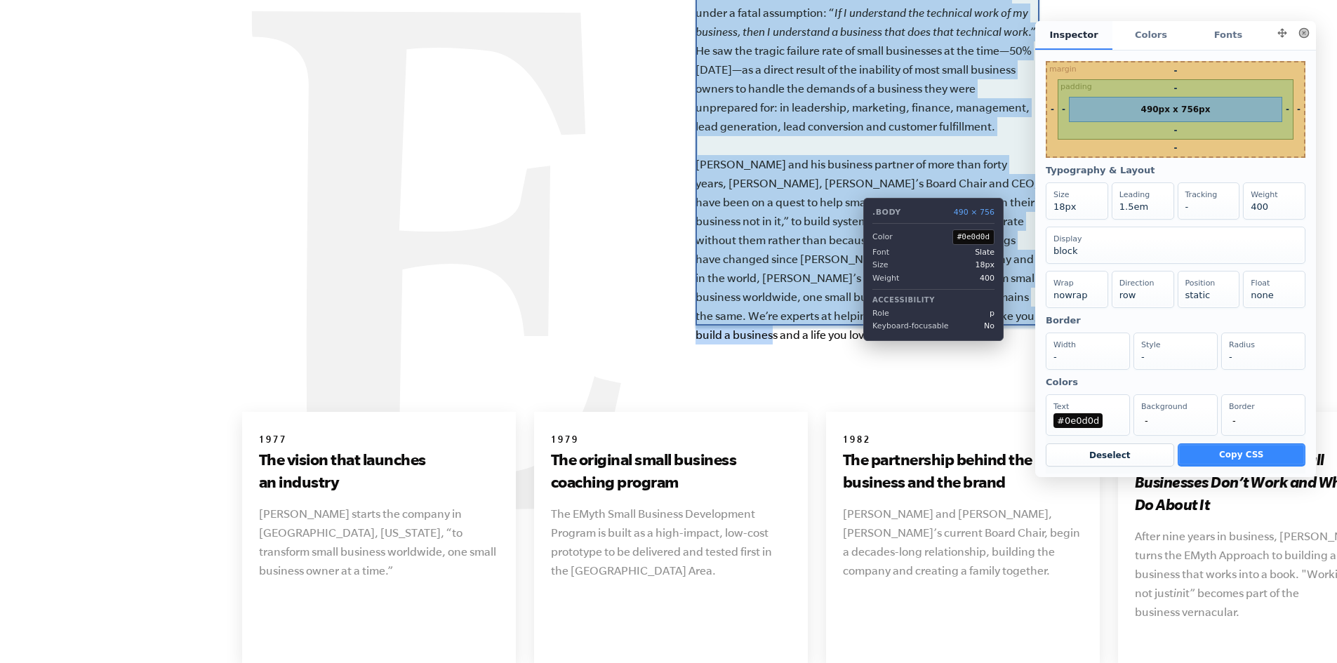
click at [853, 187] on p "EMyth launched the business coaching industry in San Mateo, California, in 1977…" at bounding box center [868, 70] width 344 height 550
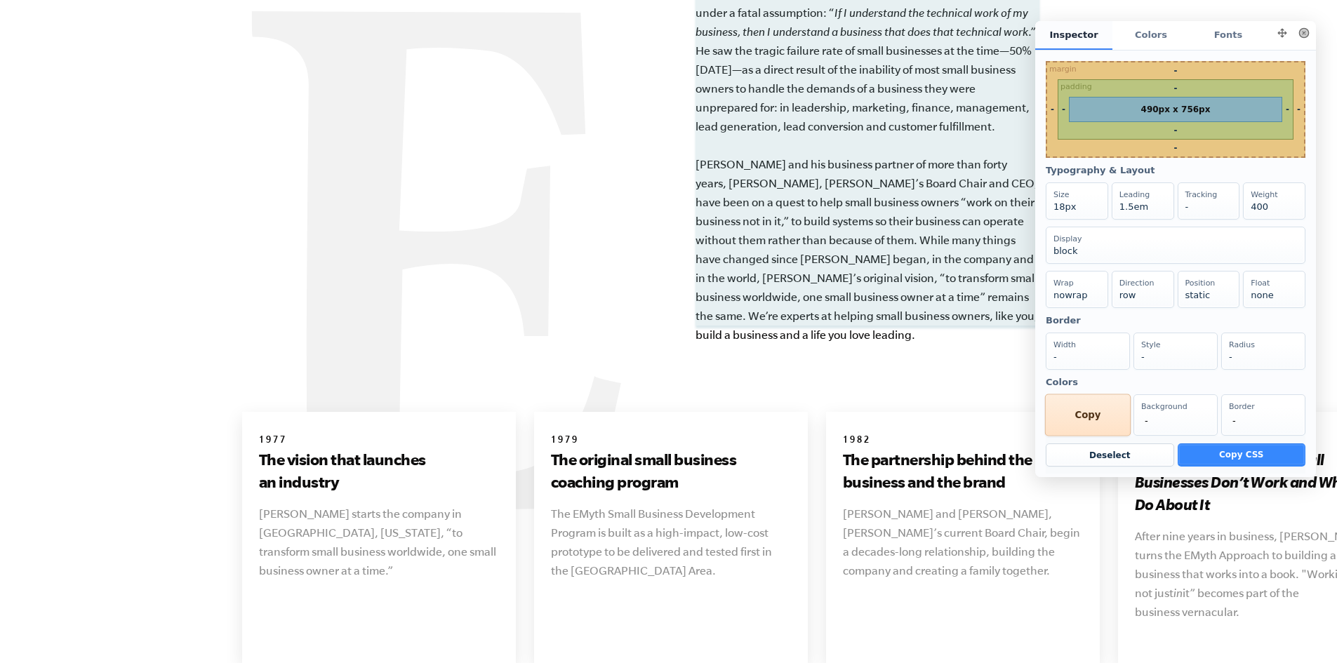
click at [1087, 436] on div "Text #0e0d0d Copy" at bounding box center [1088, 415] width 86 height 42
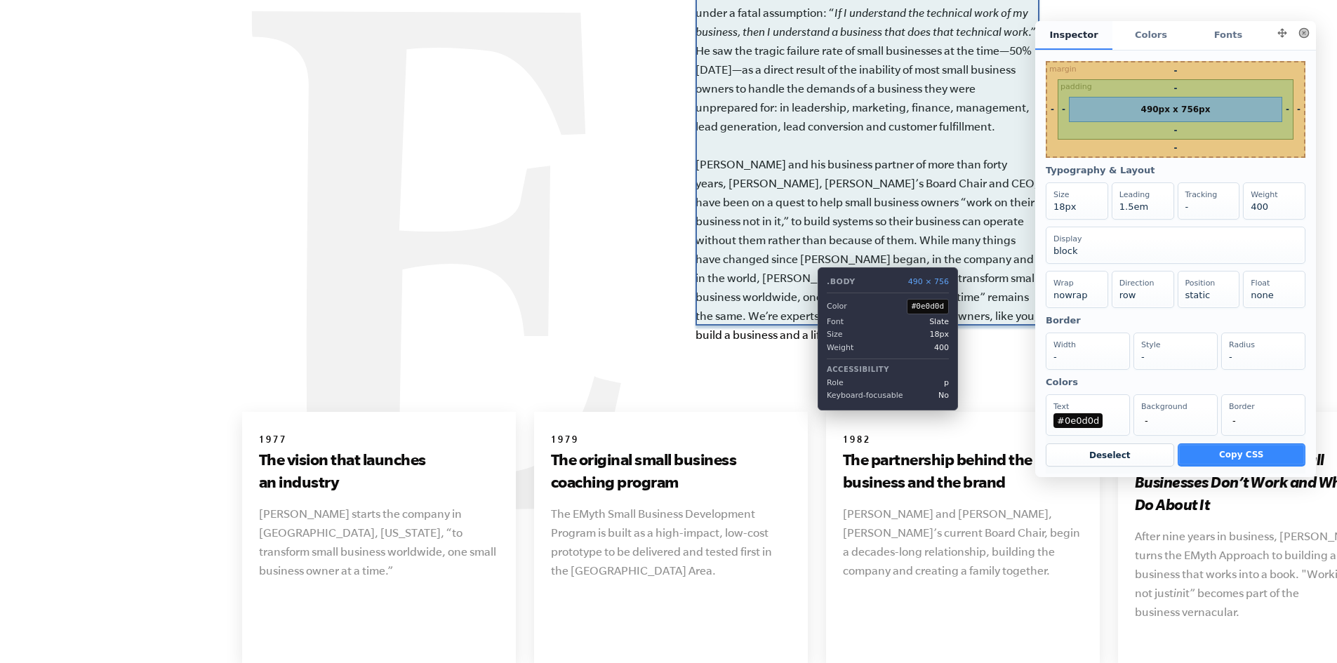
click at [807, 257] on p "EMyth launched the business coaching industry in San Mateo, California, in 1977…" at bounding box center [868, 70] width 344 height 550
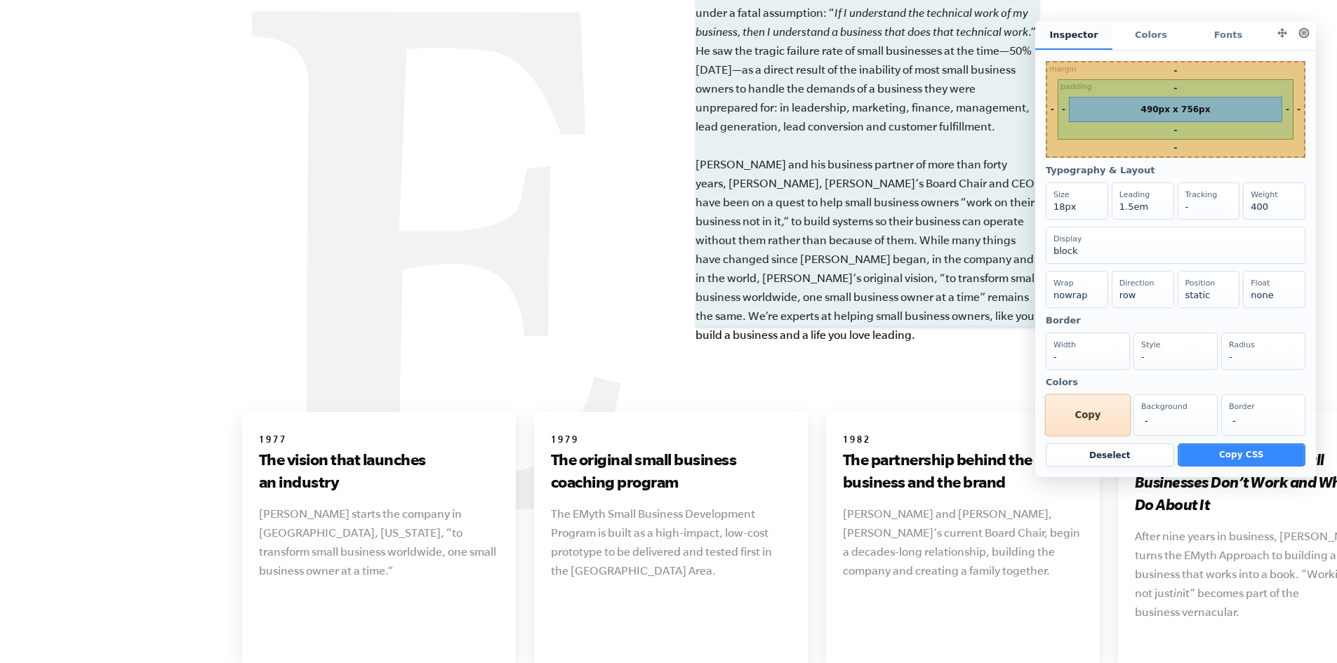
click at [1074, 436] on div "Text #0e0d0d Copy" at bounding box center [1088, 415] width 86 height 42
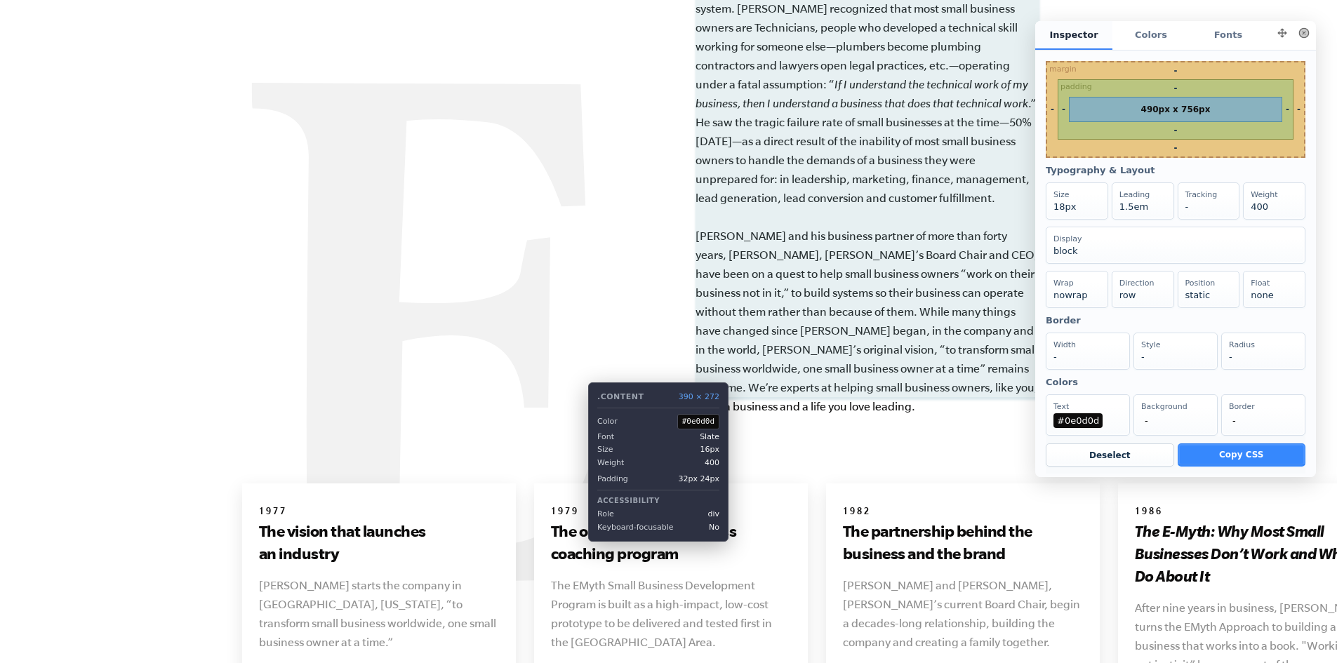
scroll to position [1360, 0]
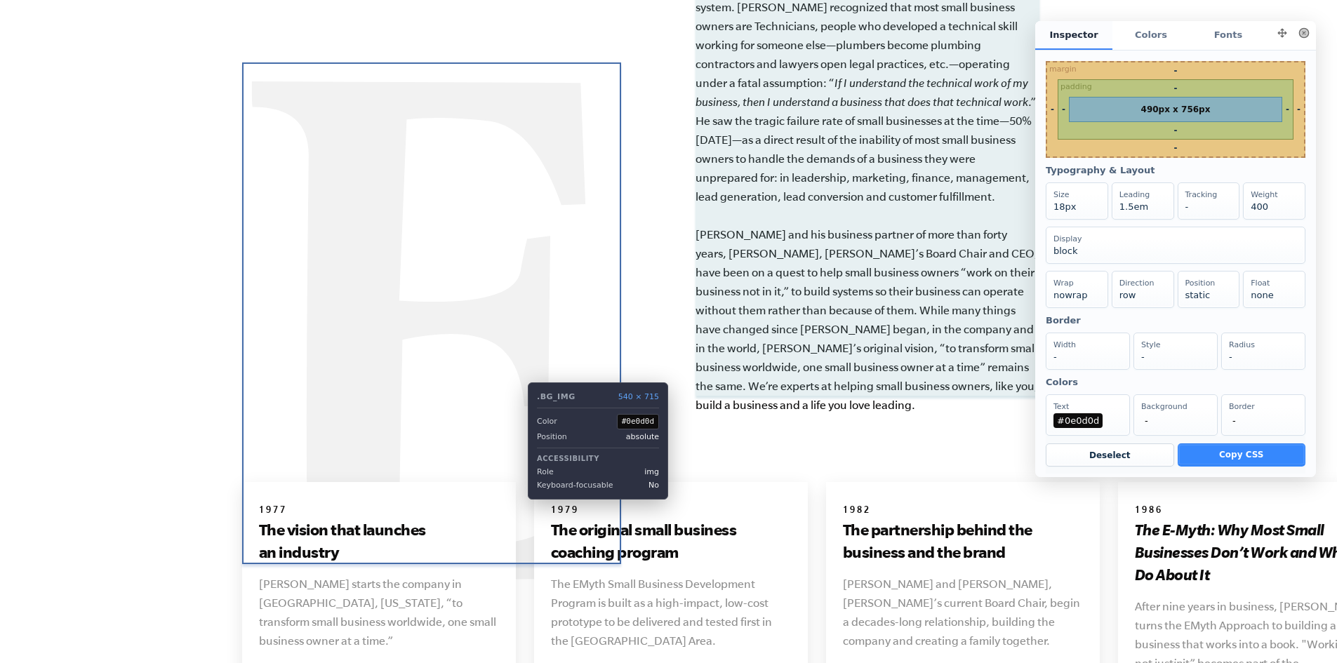
click at [517, 425] on img at bounding box center [431, 332] width 379 height 502
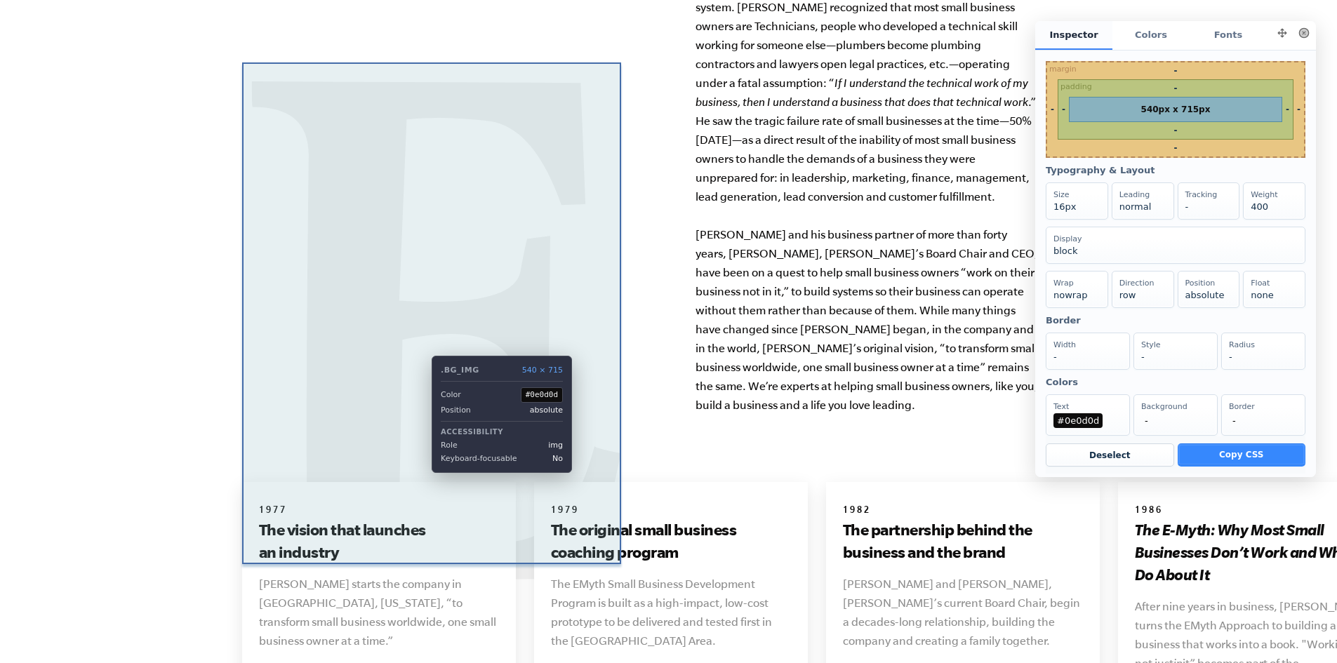
click at [421, 345] on img at bounding box center [431, 332] width 379 height 502
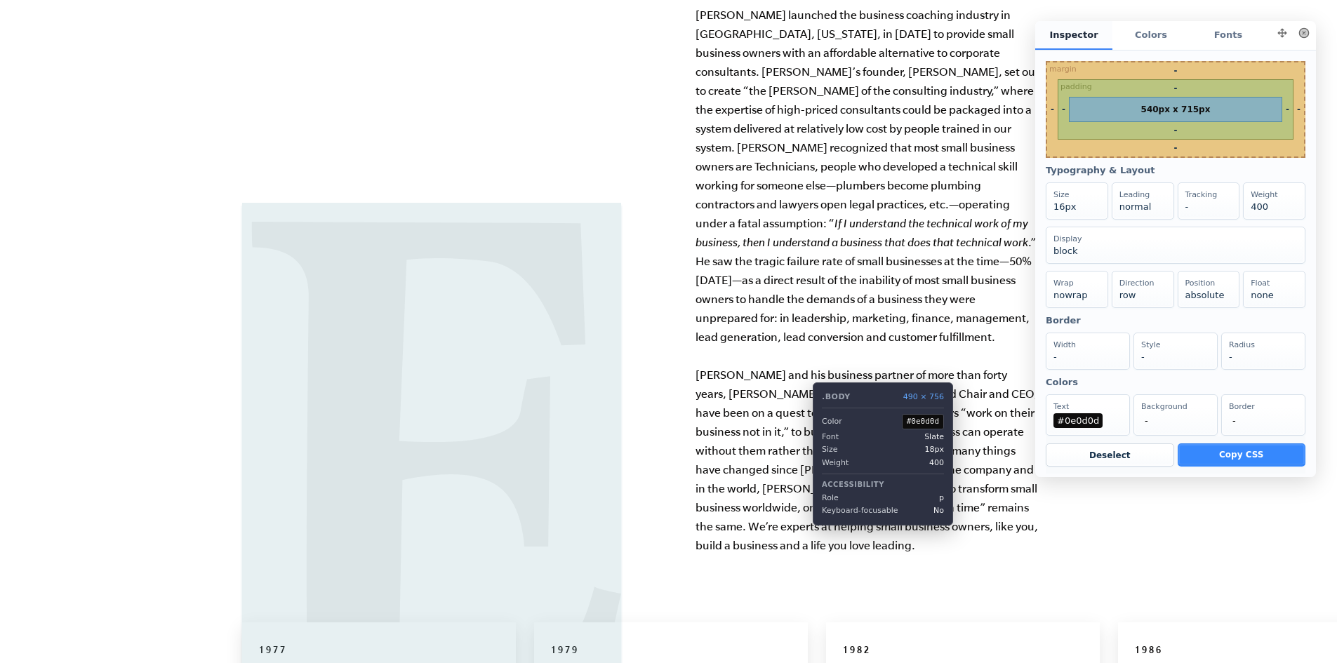
scroll to position [1079, 0]
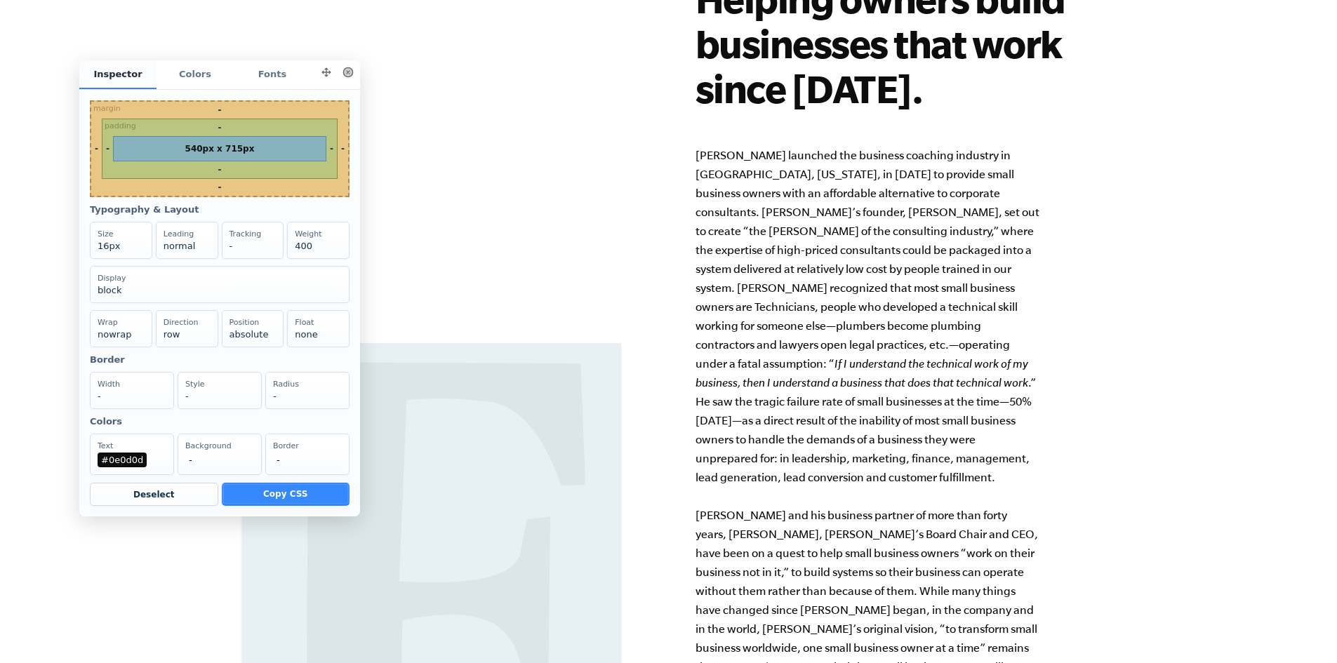
drag, startPoint x: 1278, startPoint y: 41, endPoint x: 322, endPoint y: 80, distance: 957.0
click at [322, 77] on icon at bounding box center [326, 71] width 9 height 9
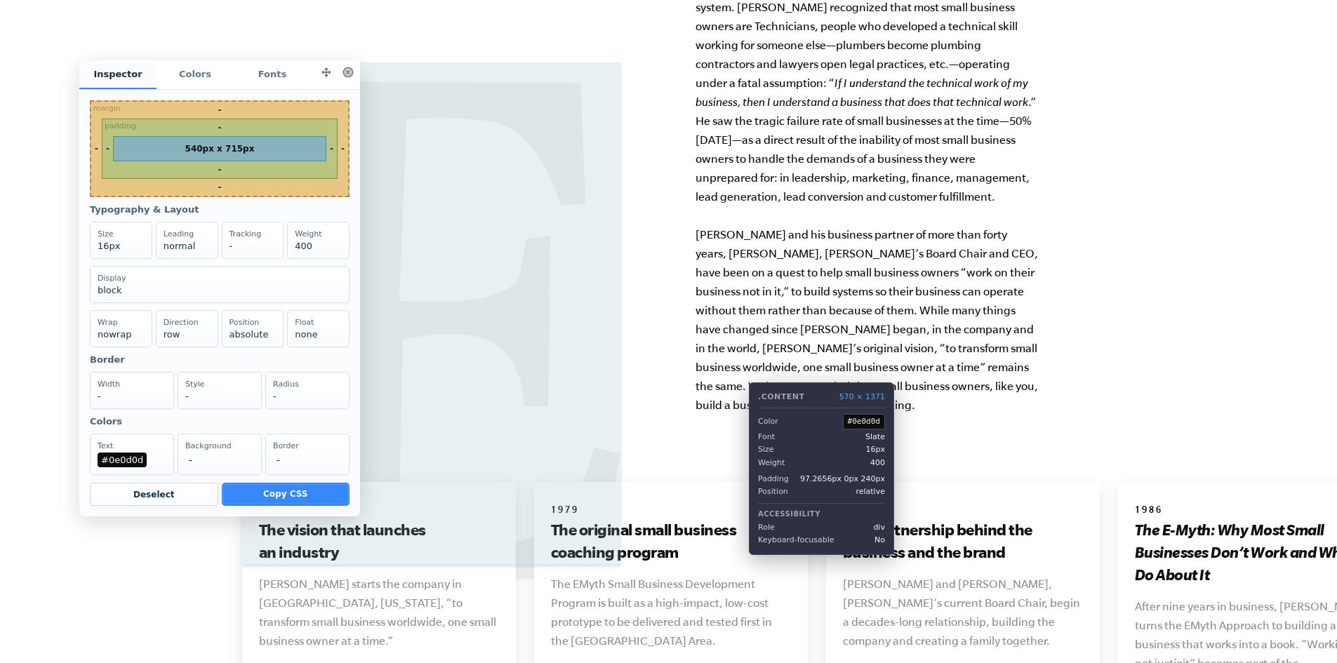
scroll to position [1641, 0]
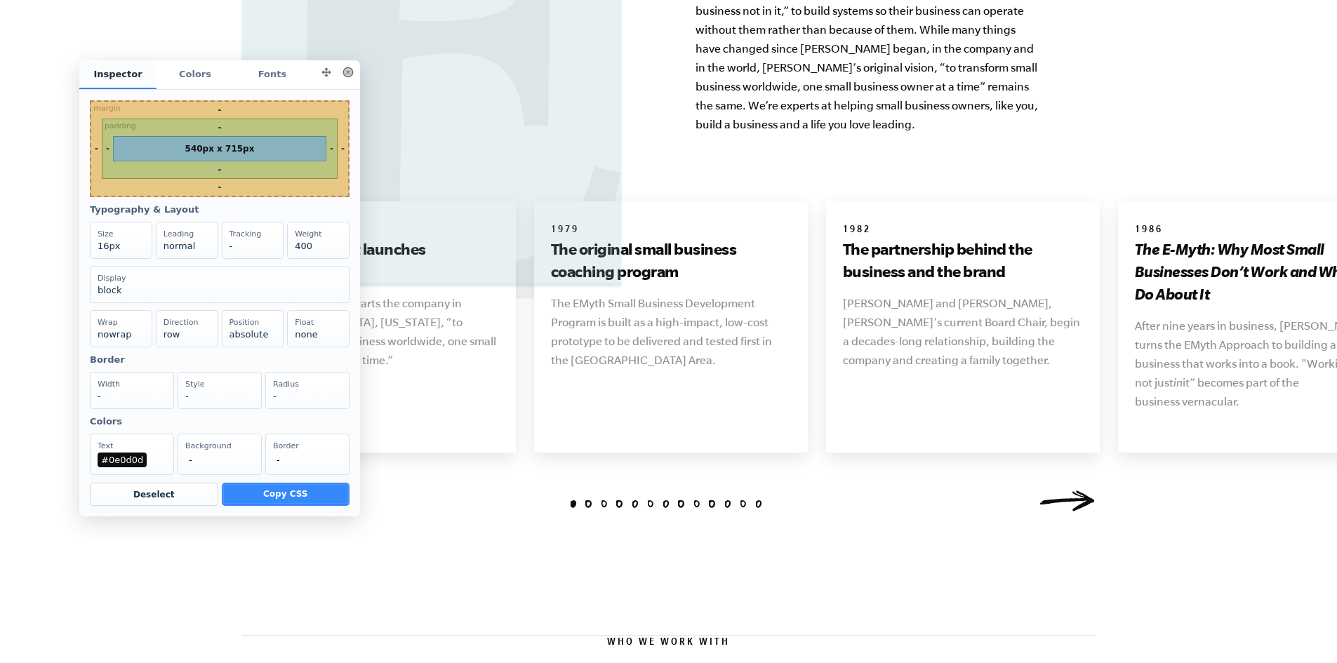
click at [349, 78] on button at bounding box center [348, 72] width 20 height 20
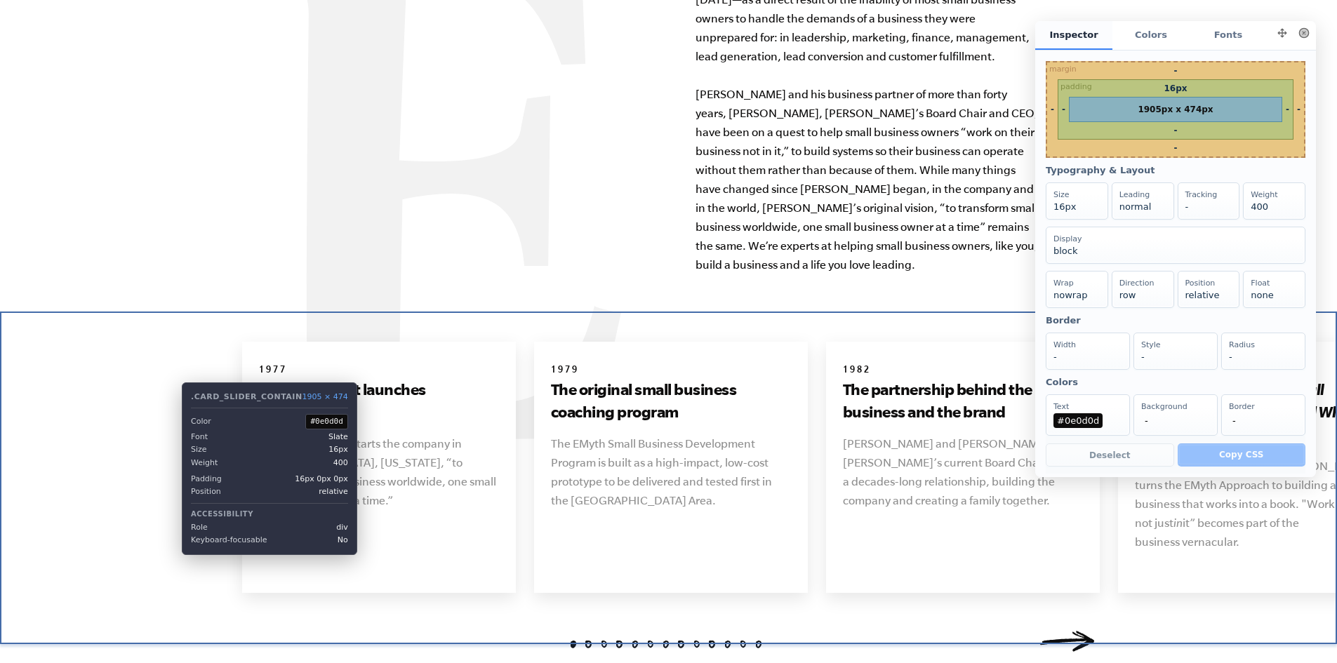
scroll to position [0, 0]
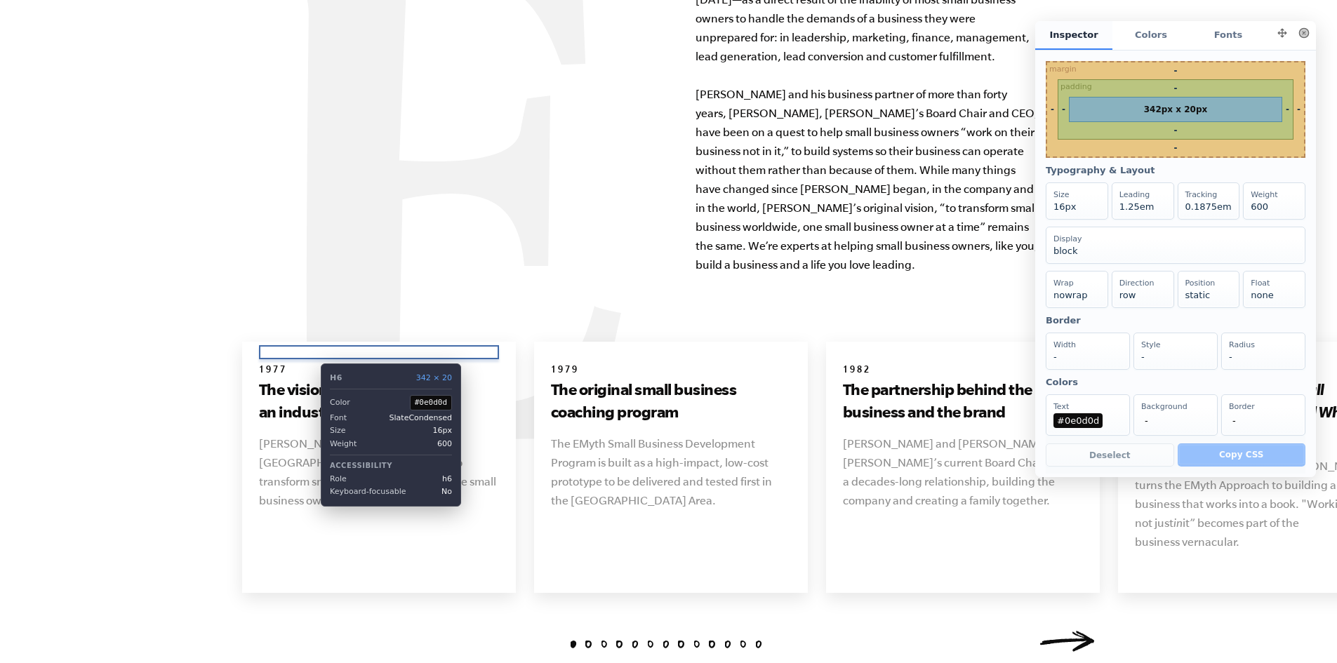
click at [310, 364] on h6 "1977" at bounding box center [379, 371] width 240 height 14
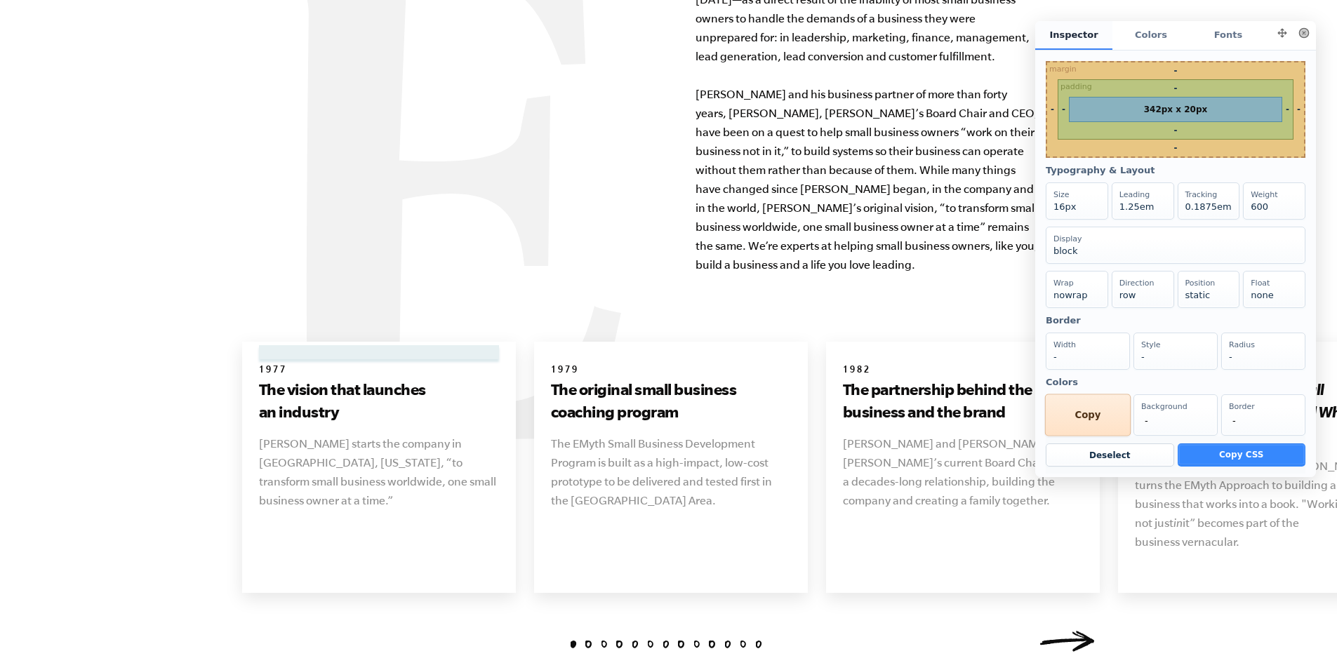
click at [1097, 436] on div "Text #0e0d0d Copy" at bounding box center [1088, 415] width 86 height 42
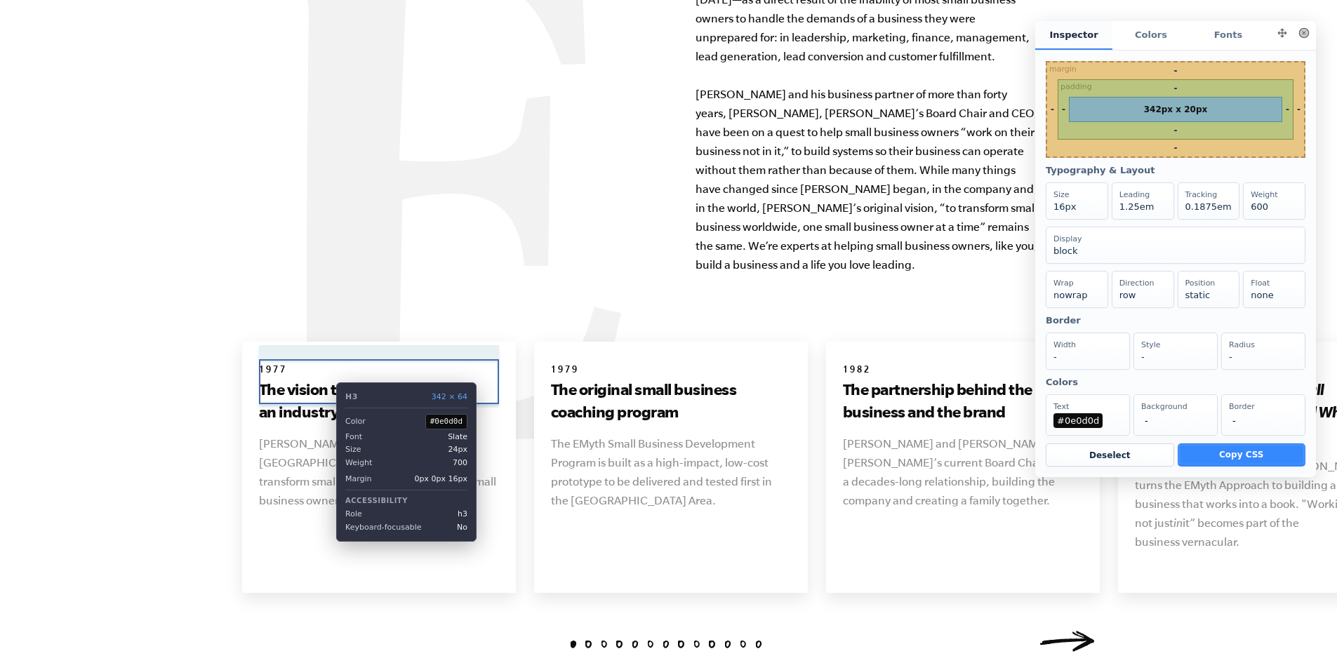
click at [326, 384] on h3 "The vision that launches an industry" at bounding box center [379, 400] width 240 height 45
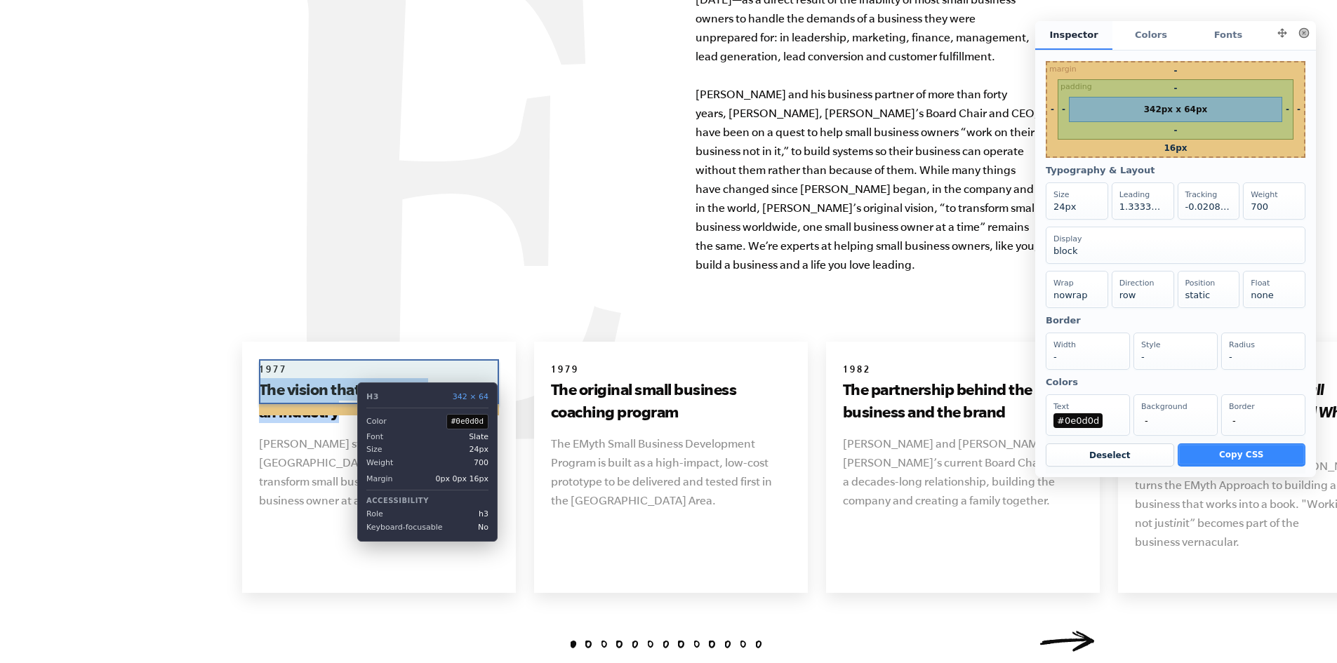
drag, startPoint x: 263, startPoint y: 369, endPoint x: 347, endPoint y: 397, distance: 89.0
click at [347, 397] on h3 "The vision that launches an industry" at bounding box center [379, 400] width 240 height 45
copy h3 "The vision that launches an industry"
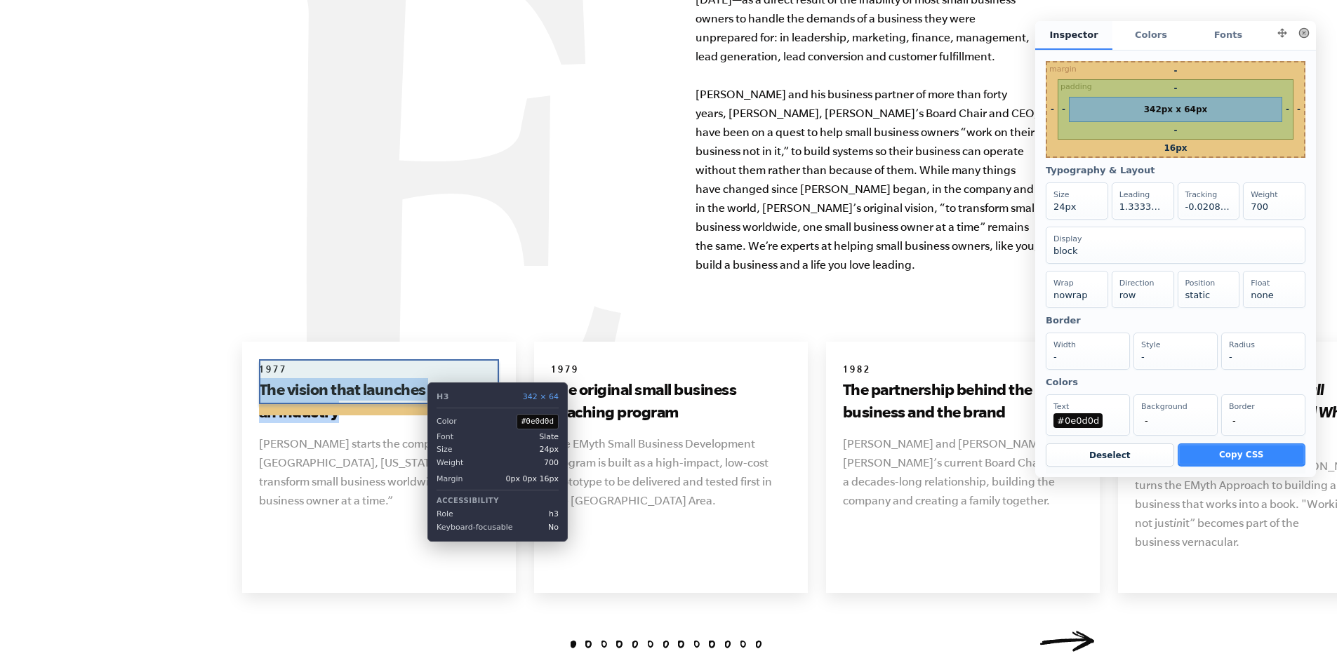
click at [416, 381] on h3 "The vision that launches an industry" at bounding box center [379, 400] width 240 height 45
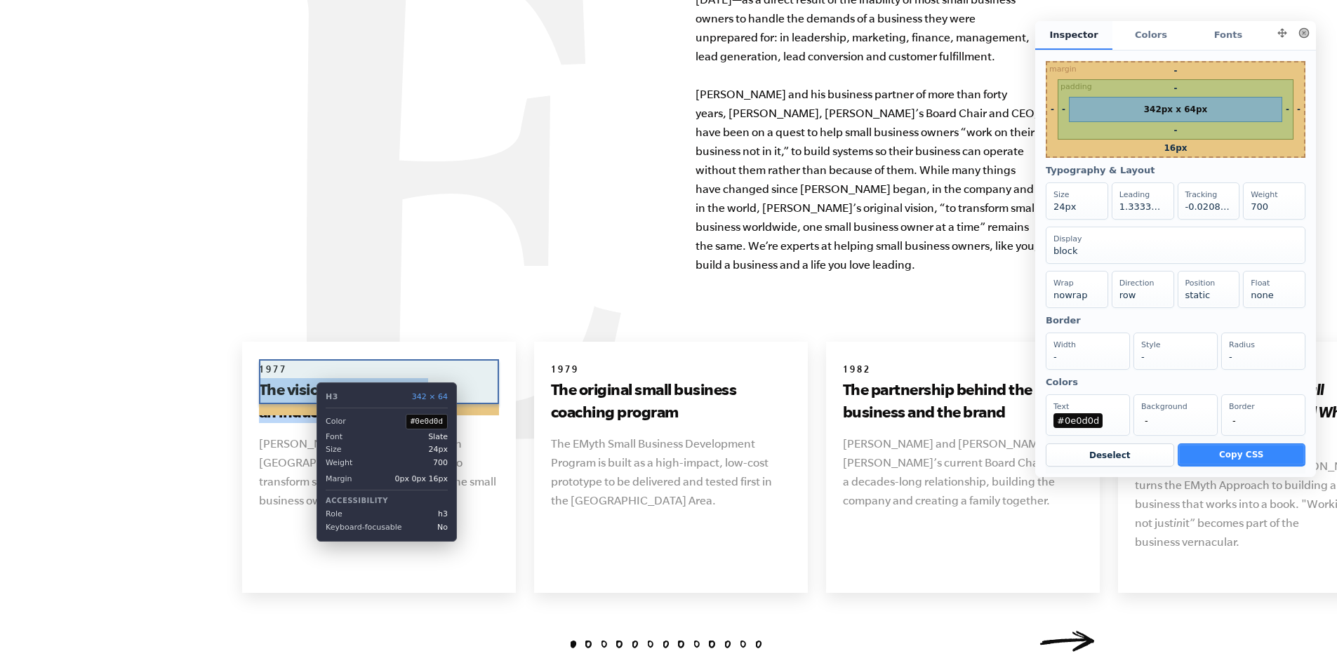
click at [306, 378] on h3 "The vision that launches an industry" at bounding box center [379, 400] width 240 height 45
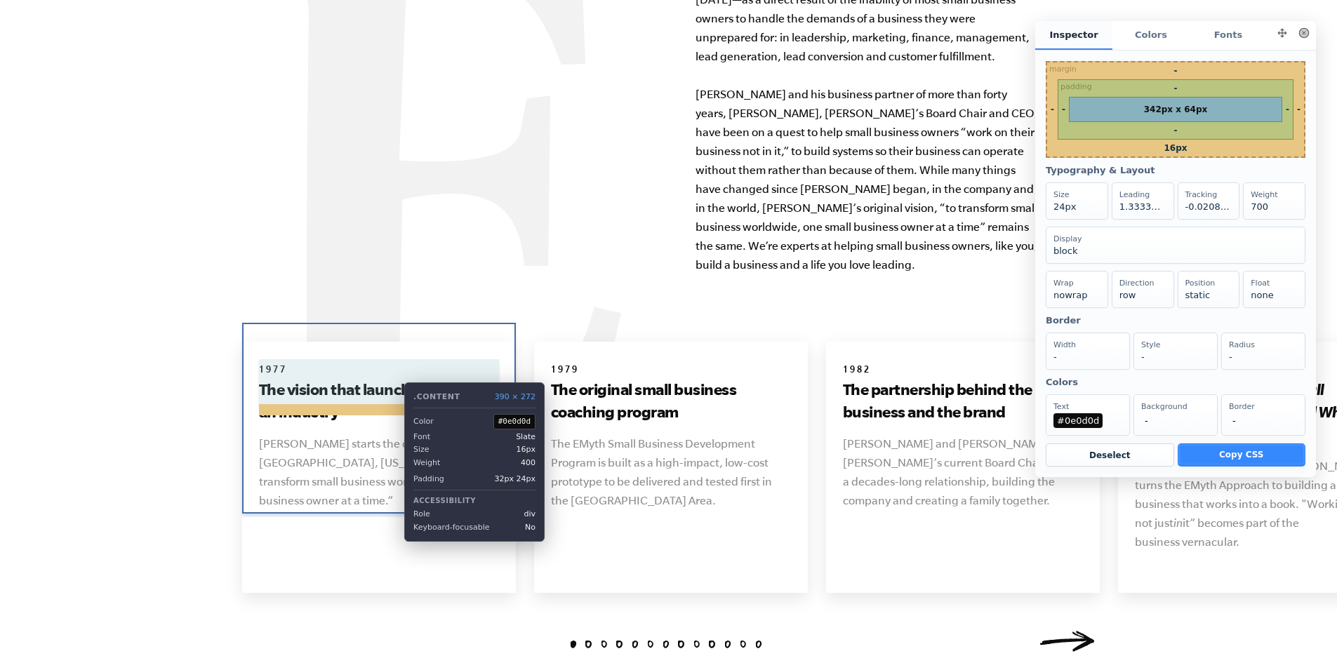
click at [394, 494] on div "1977 The vision that launches an industry Michael E. Gerber starts the company …" at bounding box center [379, 437] width 274 height 191
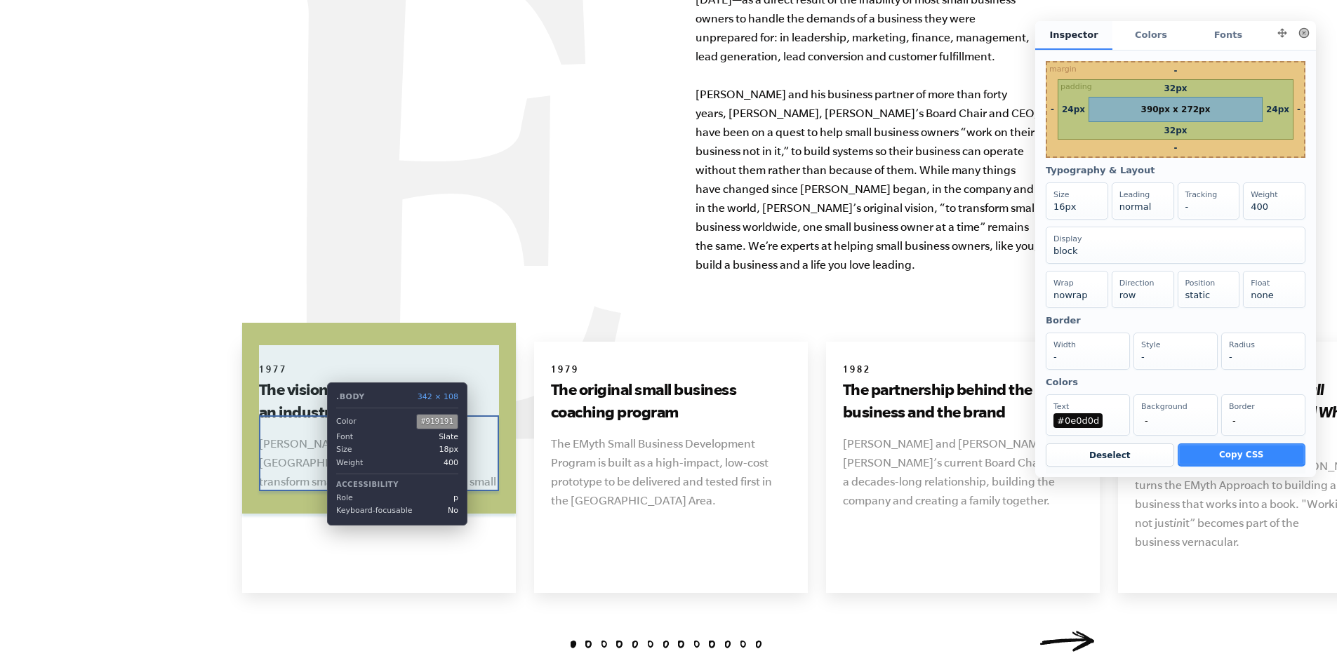
click at [317, 460] on p "[PERSON_NAME] starts the company in [GEOGRAPHIC_DATA], [US_STATE], “to transfor…" at bounding box center [379, 473] width 240 height 76
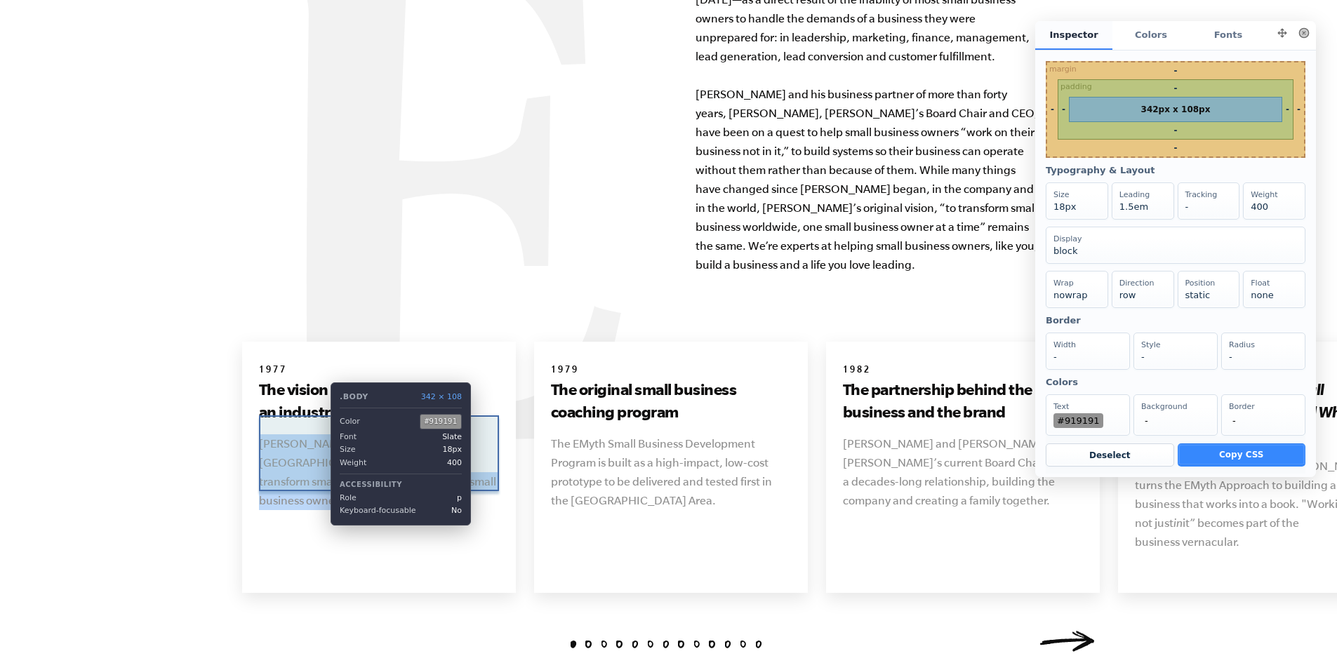
copy p "[PERSON_NAME] starts the company in [GEOGRAPHIC_DATA], [US_STATE], “to transfor…"
drag, startPoint x: 262, startPoint y: 424, endPoint x: 320, endPoint y: 479, distance: 80.4
click at [320, 479] on p "[PERSON_NAME] starts the company in [GEOGRAPHIC_DATA], [US_STATE], “to transfor…" at bounding box center [379, 473] width 240 height 76
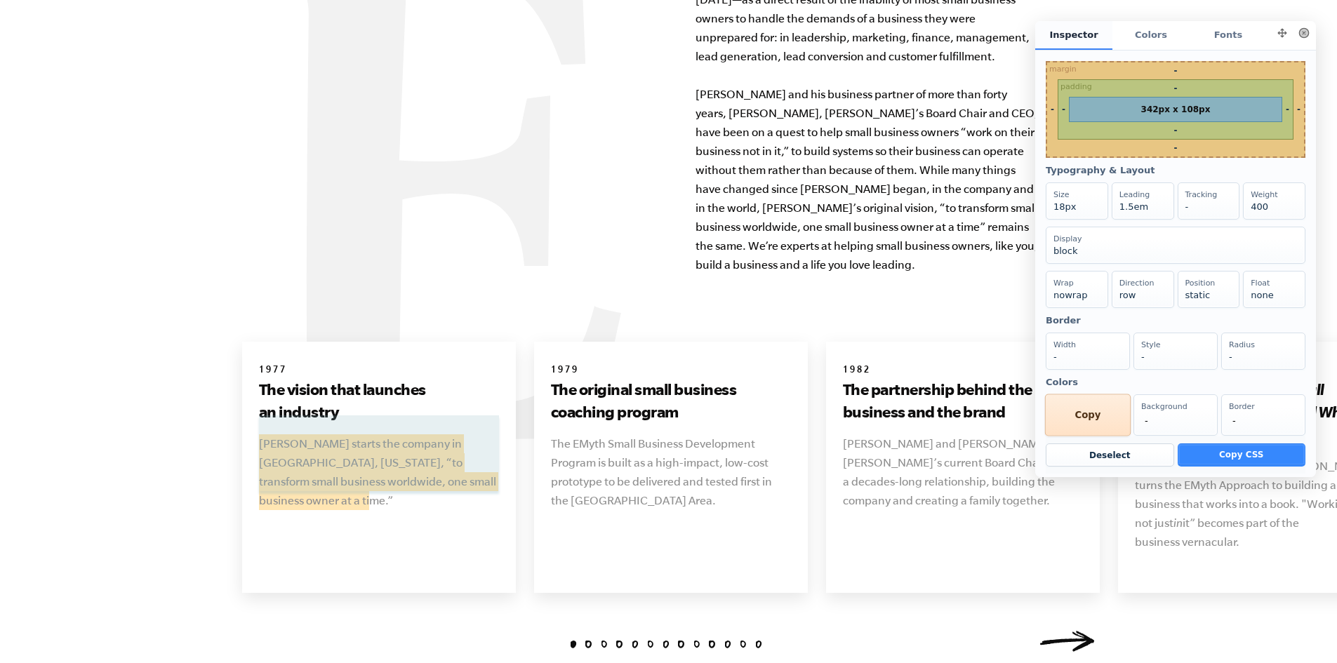
click at [1080, 436] on div "Text #919191 Copy" at bounding box center [1088, 415] width 86 height 42
copy p "[PERSON_NAME] starts the company in [GEOGRAPHIC_DATA], [US_STATE], “to transfor…"
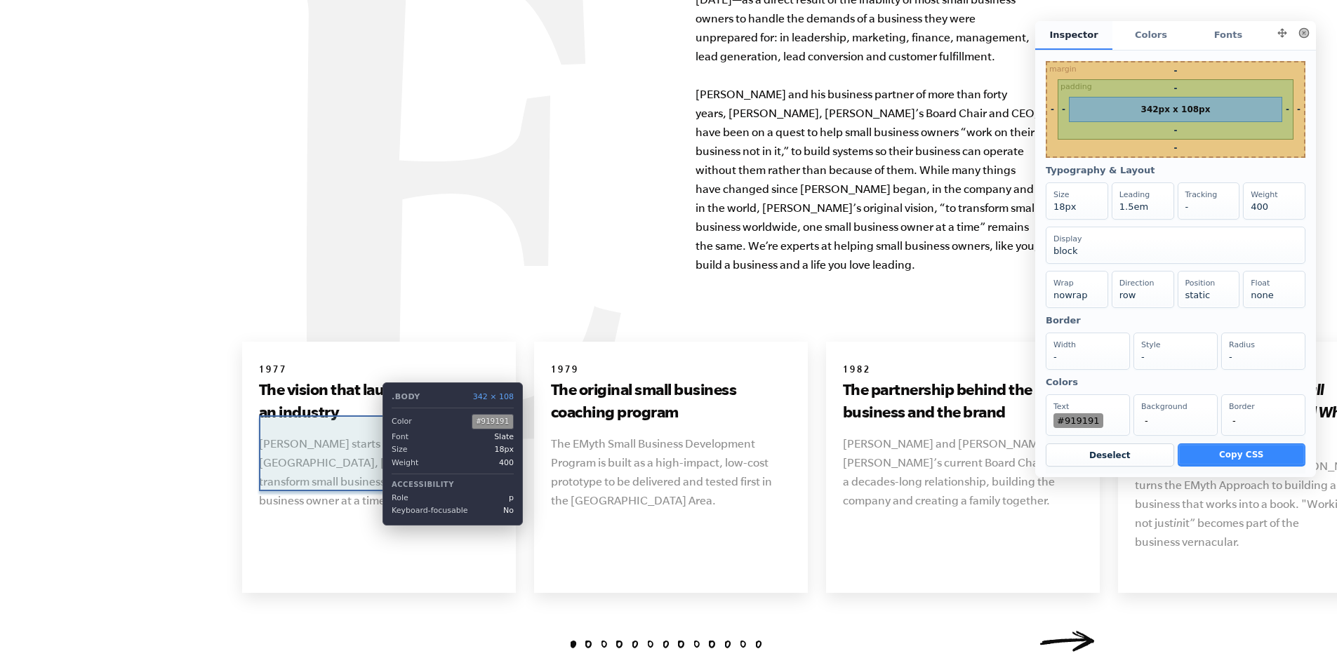
click at [372, 458] on p "[PERSON_NAME] starts the company in [GEOGRAPHIC_DATA], [US_STATE], “to transfor…" at bounding box center [379, 473] width 240 height 76
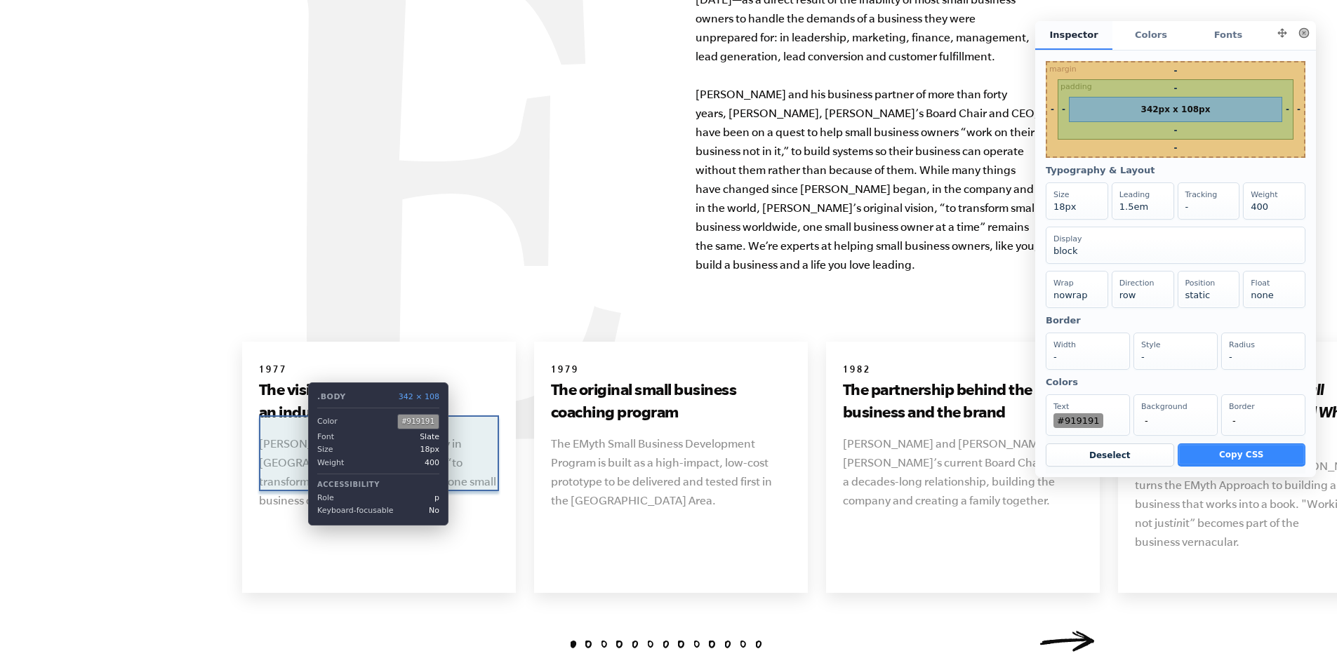
click at [298, 468] on p "[PERSON_NAME] starts the company in [GEOGRAPHIC_DATA], [US_STATE], “to transfor…" at bounding box center [379, 473] width 240 height 76
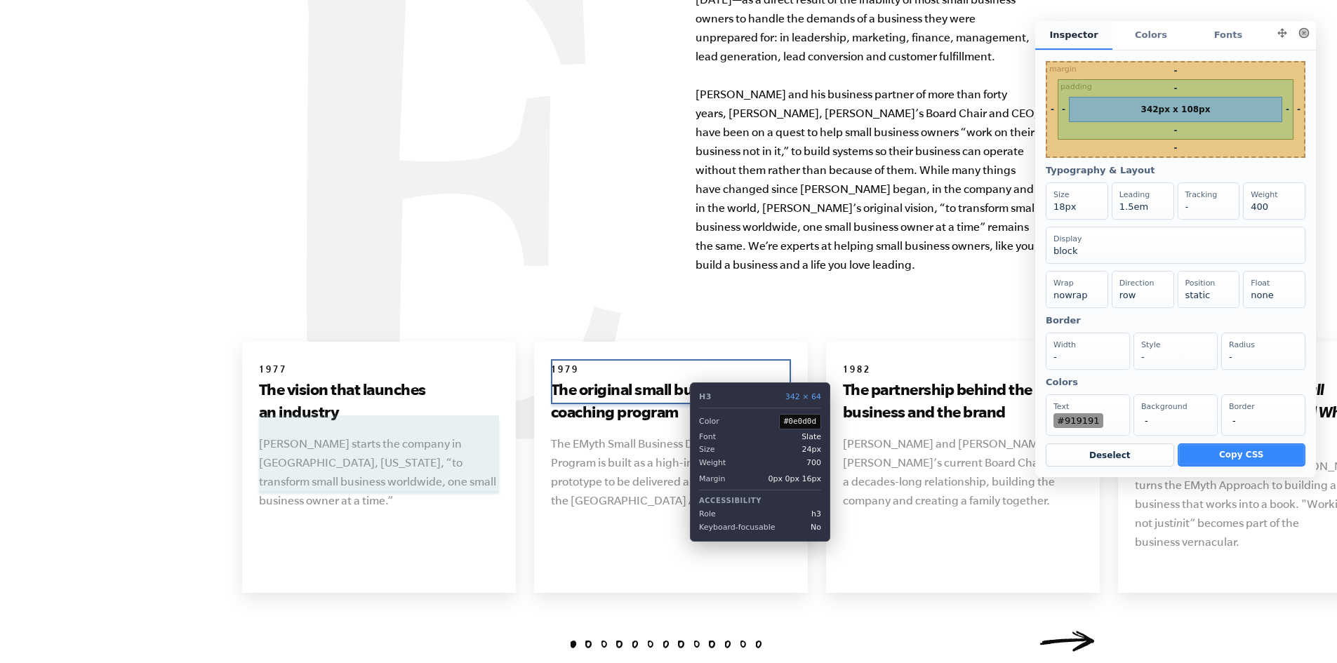
drag, startPoint x: 553, startPoint y: 364, endPoint x: 680, endPoint y: 394, distance: 130.6
click at [680, 394] on h3 "The original small business coaching program" at bounding box center [671, 400] width 240 height 45
copy h3 "The original small business coaching program"
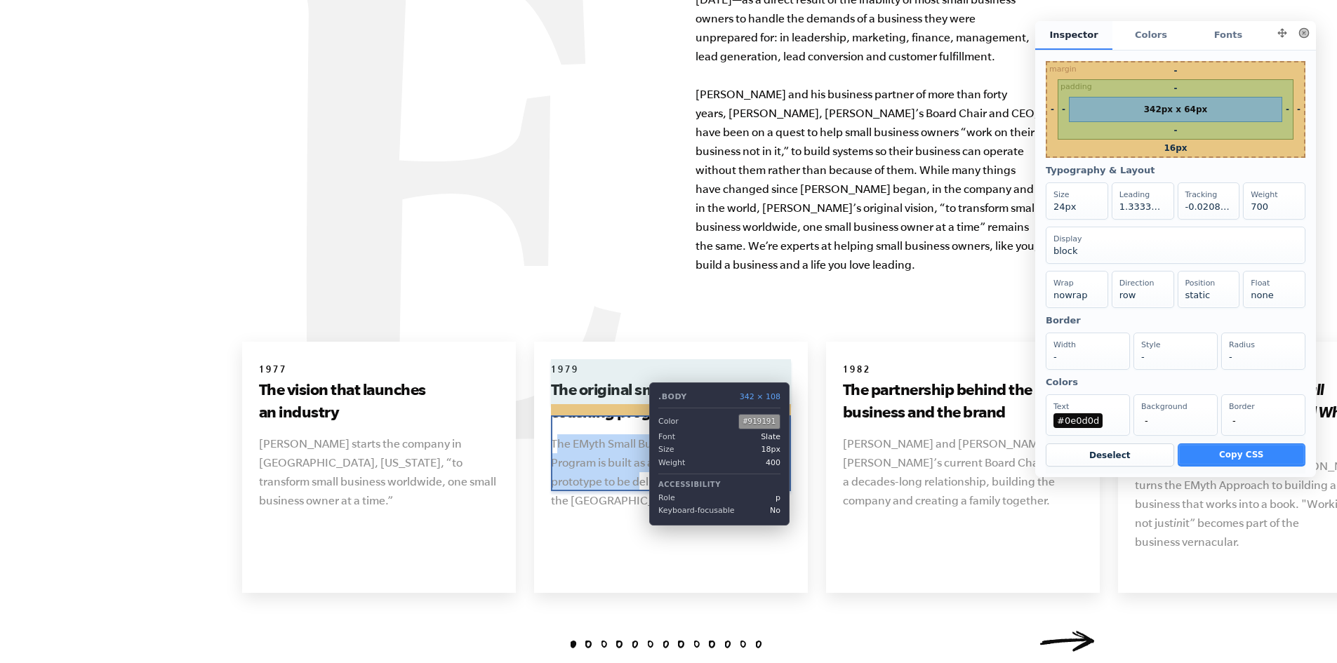
drag, startPoint x: 555, startPoint y: 423, endPoint x: 639, endPoint y: 461, distance: 92.1
click at [639, 461] on p "The EMyth Small Business Development Program is built as a high-impact, low-cos…" at bounding box center [671, 473] width 240 height 76
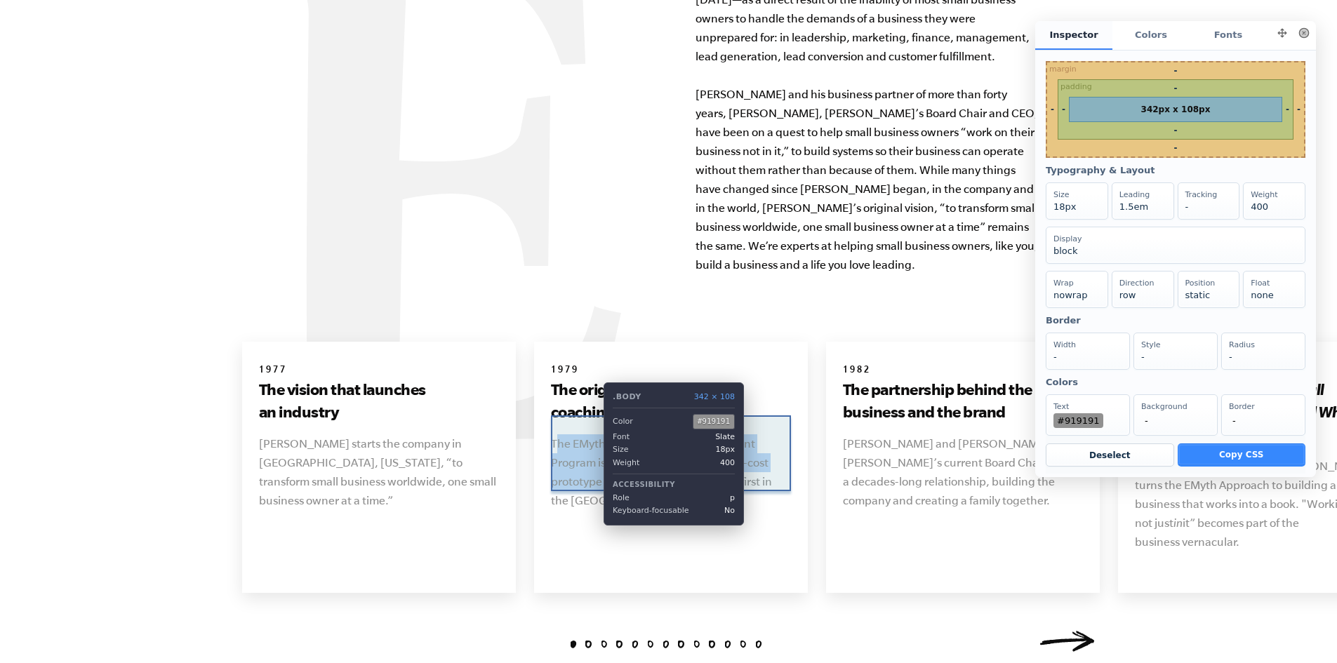
click at [593, 440] on p "The EMyth Small Business Development Program is built as a high-impact, low-cos…" at bounding box center [671, 473] width 240 height 76
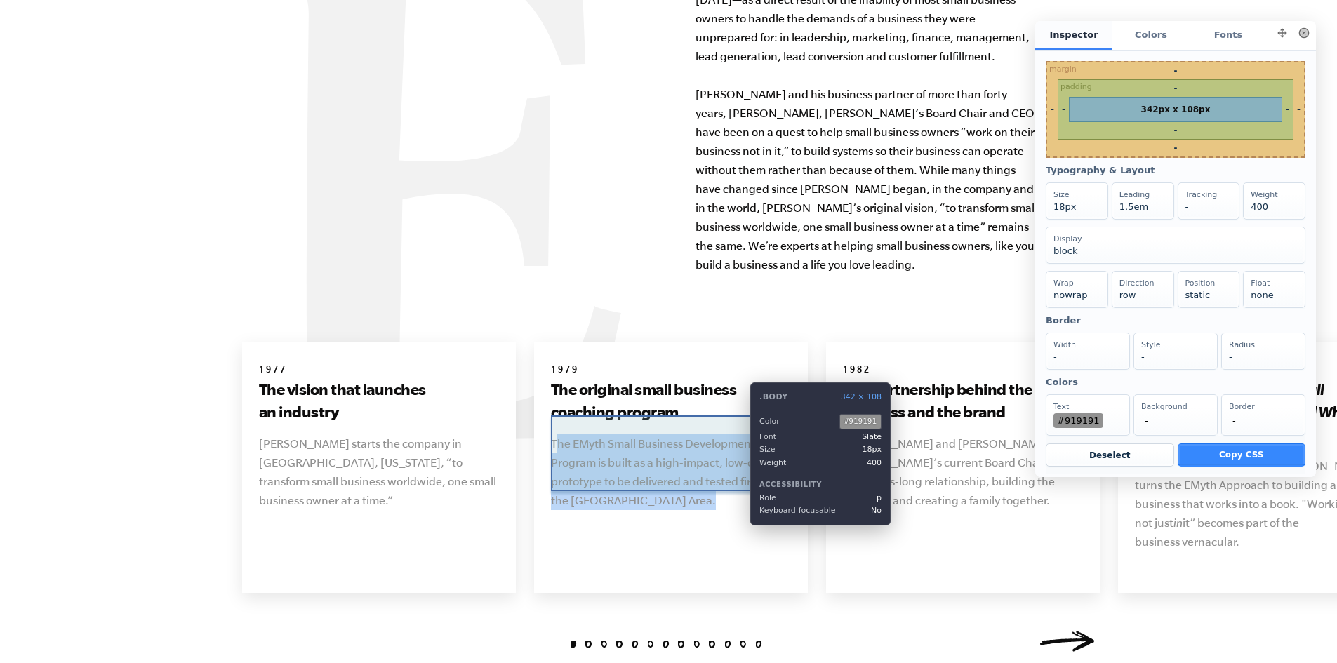
drag, startPoint x: 554, startPoint y: 423, endPoint x: 683, endPoint y: 474, distance: 139.0
click at [733, 476] on p "The EMyth Small Business Development Program is built as a high-impact, low-cos…" at bounding box center [671, 473] width 240 height 76
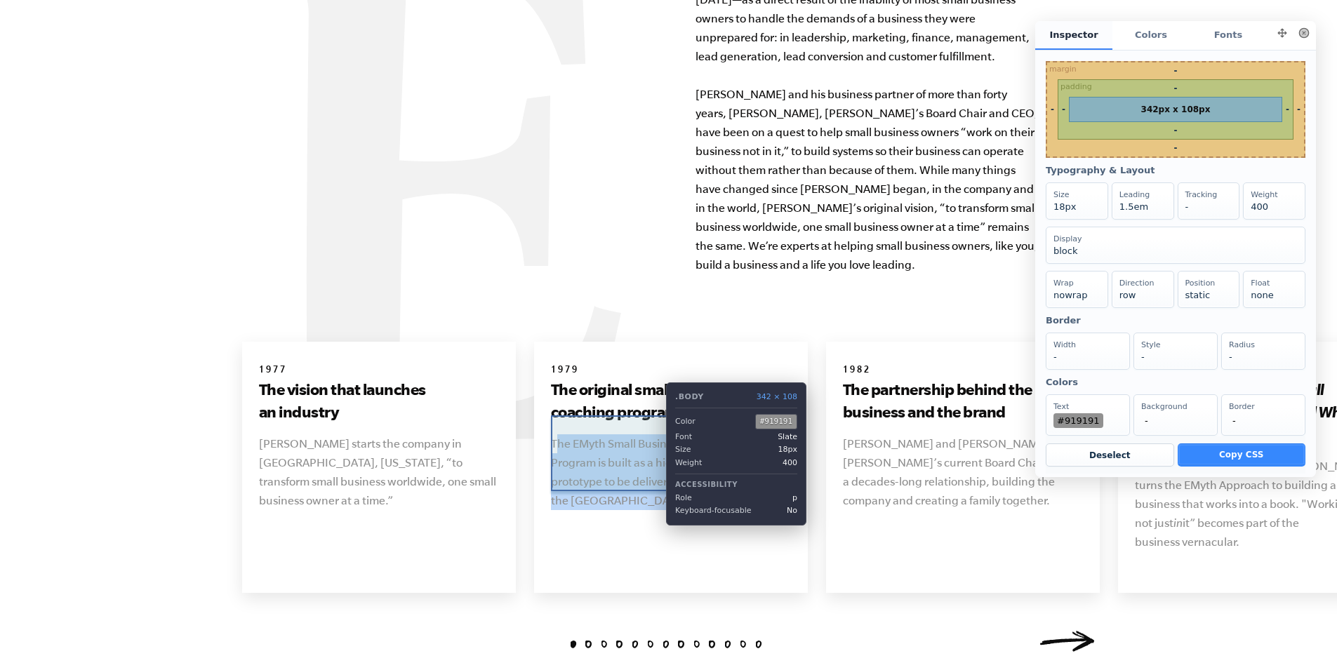
drag, startPoint x: 656, startPoint y: 458, endPoint x: 593, endPoint y: 433, distance: 67.1
click at [655, 457] on p "The EMyth Small Business Development Program is built as a high-impact, low-cos…" at bounding box center [671, 473] width 240 height 76
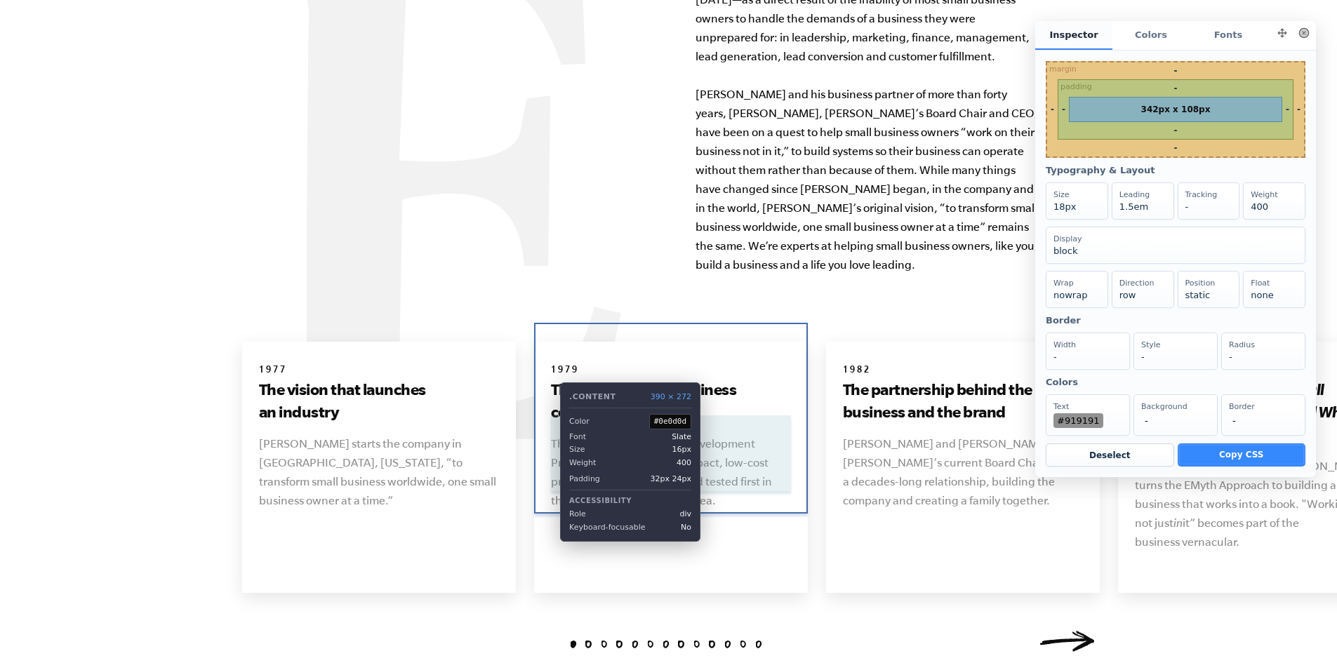
click at [550, 421] on div "1979 The original small business coaching program The EMyth Small Business Deve…" at bounding box center [671, 437] width 274 height 191
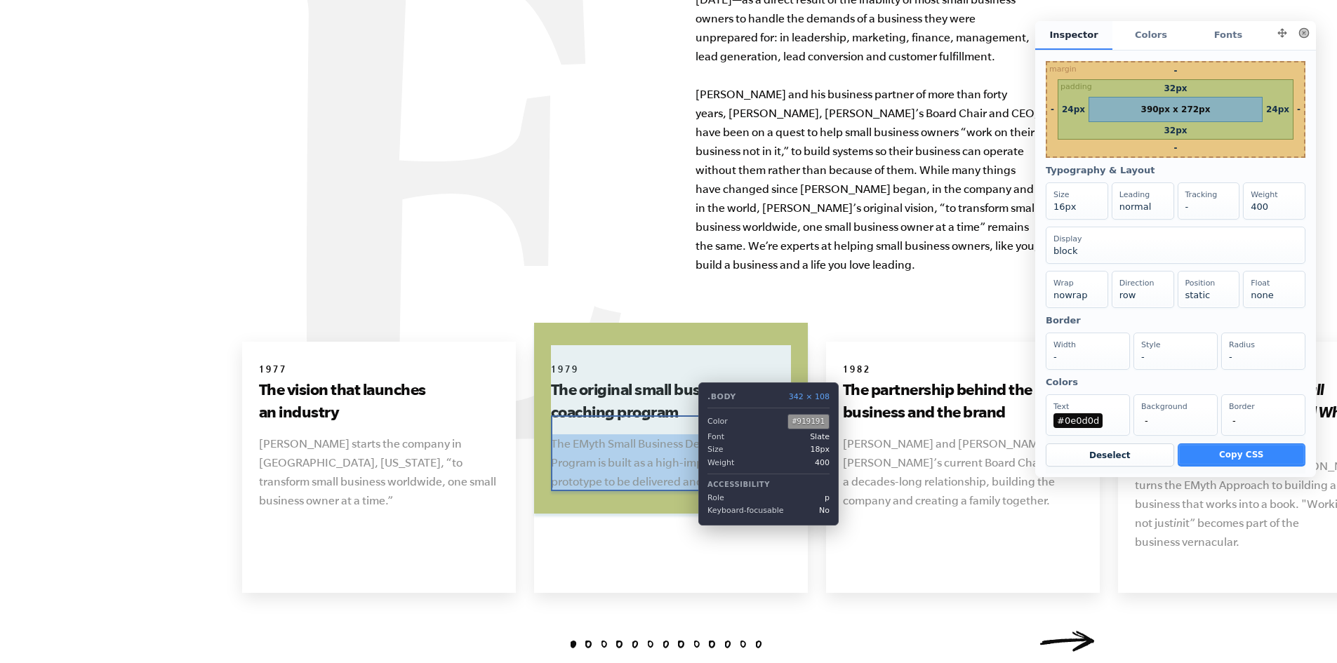
drag, startPoint x: 553, startPoint y: 423, endPoint x: 688, endPoint y: 478, distance: 146.1
click at [688, 478] on p "The EMyth Small Business Development Program is built as a high-impact, low-cos…" at bounding box center [671, 473] width 240 height 76
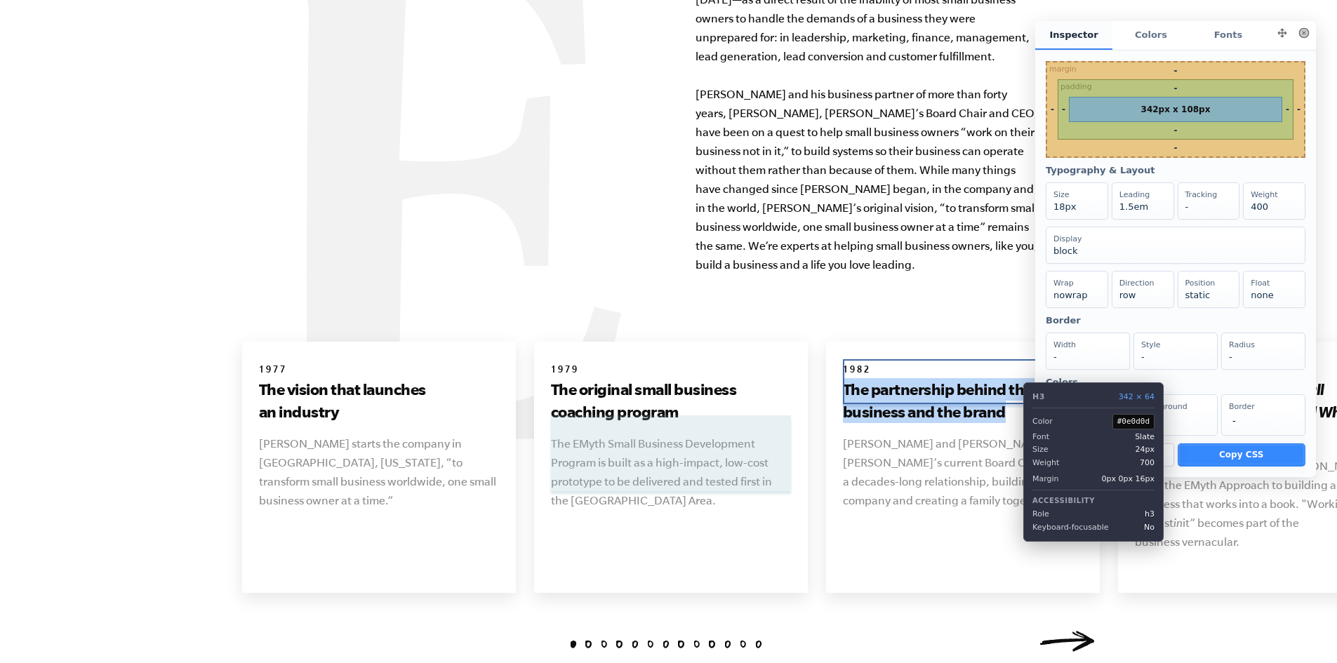
drag, startPoint x: 846, startPoint y: 369, endPoint x: 1013, endPoint y: 391, distance: 168.6
click at [1013, 391] on h3 "The partnership behind the business and the brand" at bounding box center [963, 400] width 240 height 45
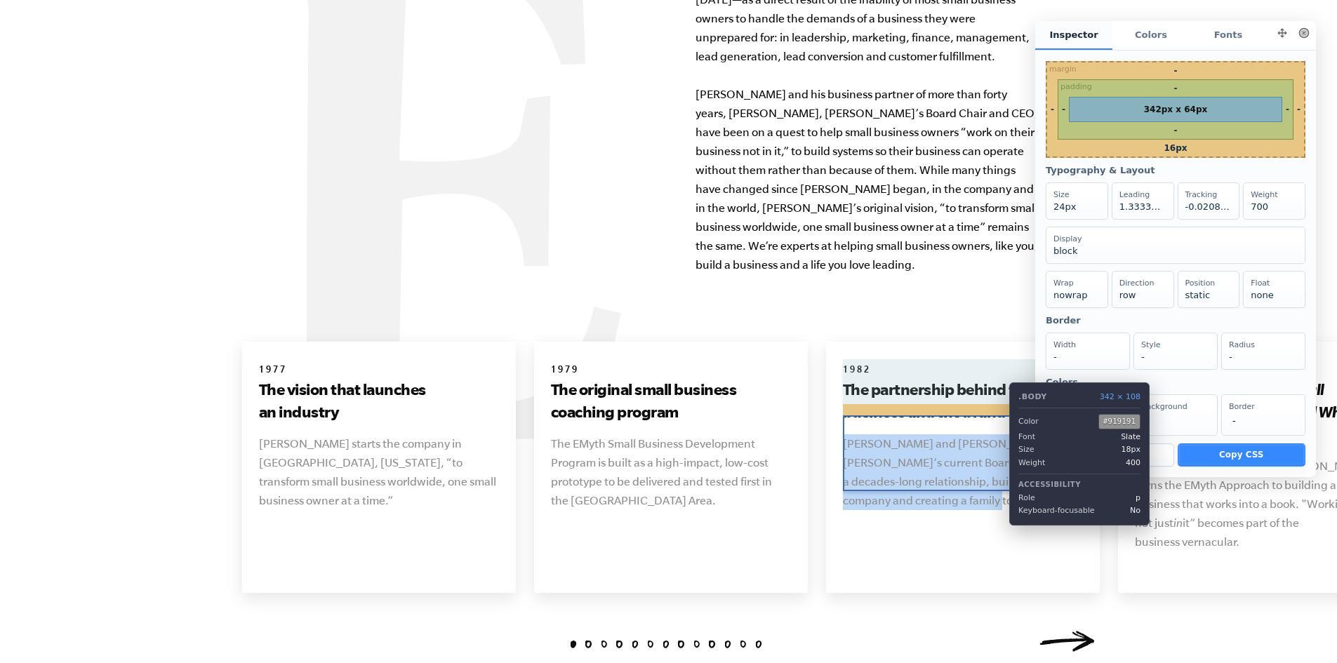
drag, startPoint x: 845, startPoint y: 424, endPoint x: 999, endPoint y: 486, distance: 166.3
click at [999, 486] on p "[PERSON_NAME] and [PERSON_NAME], [PERSON_NAME]’s current Board Chair, begin a d…" at bounding box center [963, 473] width 240 height 76
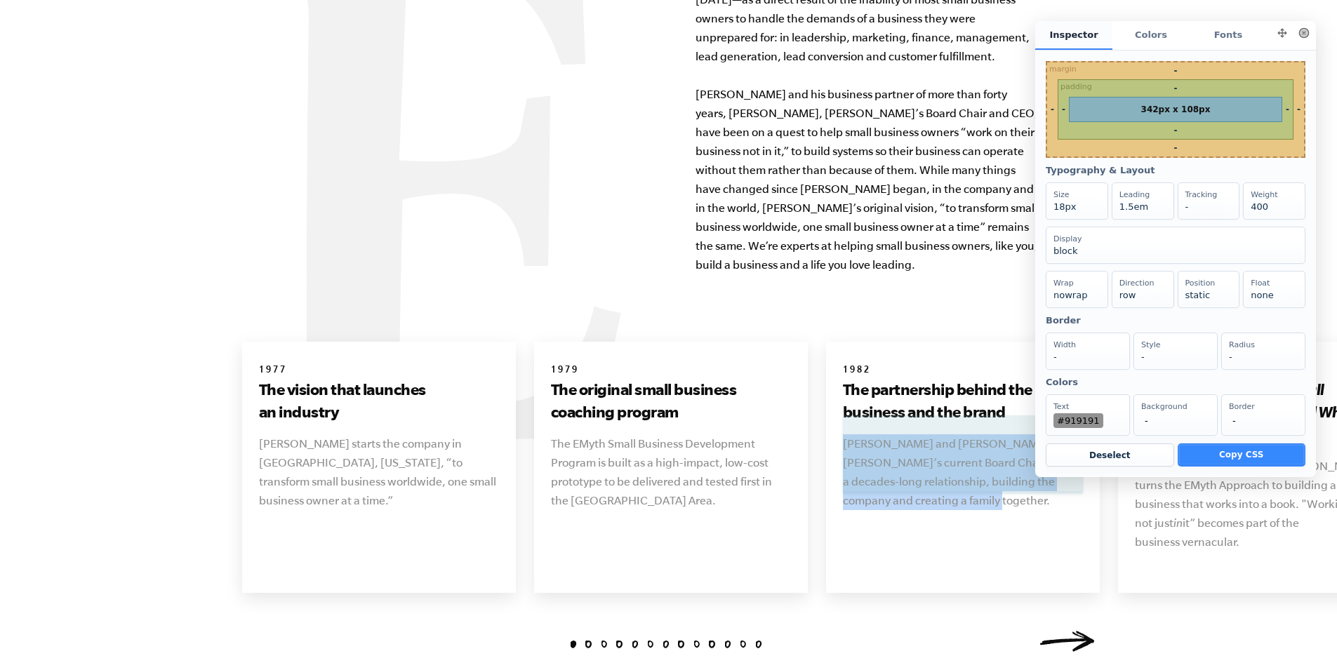
click at [1311, 37] on button at bounding box center [1305, 33] width 20 height 20
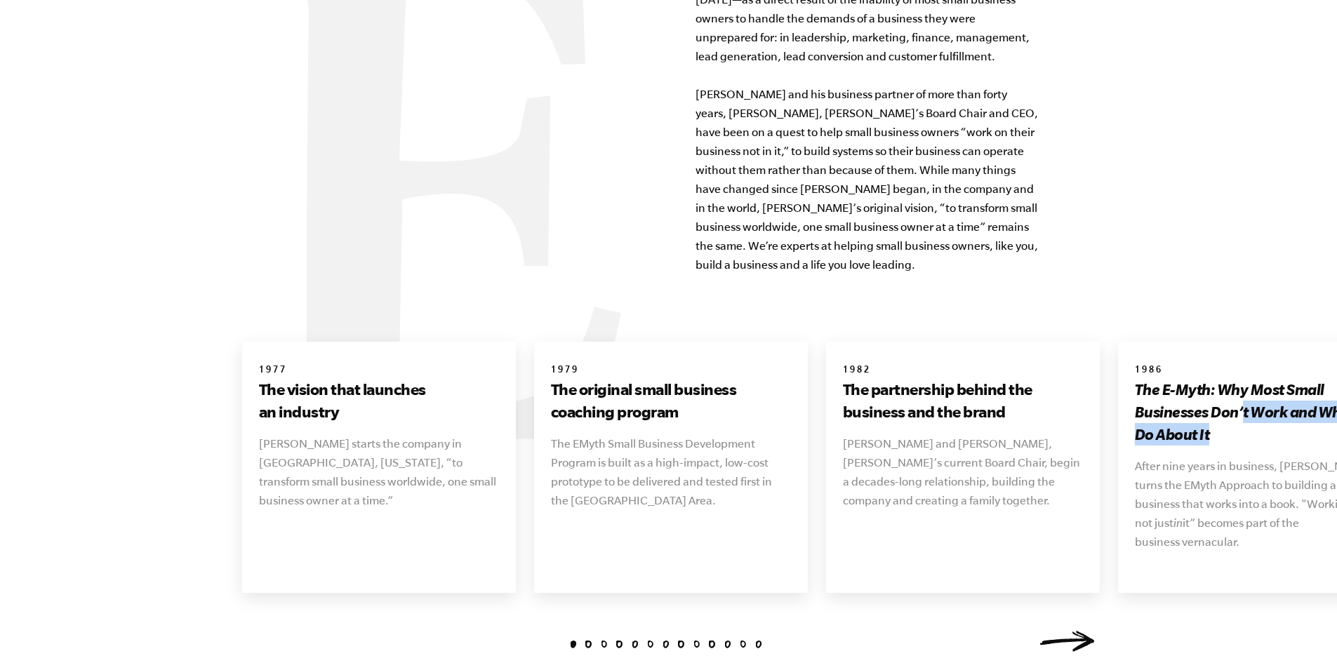
drag, startPoint x: 1244, startPoint y: 404, endPoint x: 1271, endPoint y: 410, distance: 27.9
click at [1271, 410] on h3 "The E-Myth: Why Most Small Businesses Don’t Work and What to Do About It" at bounding box center [1255, 411] width 240 height 67
click at [1196, 381] on icon "The E-Myth: Why Most Small Businesses Don’t Work and What to Do About It" at bounding box center [1253, 412] width 237 height 62
drag, startPoint x: 1176, startPoint y: 407, endPoint x: 1175, endPoint y: 246, distance: 160.8
click at [1175, 406] on icon "The E-Myth: Why Most Small Businesses Don’t Work and What to Do About It" at bounding box center [1253, 412] width 237 height 62
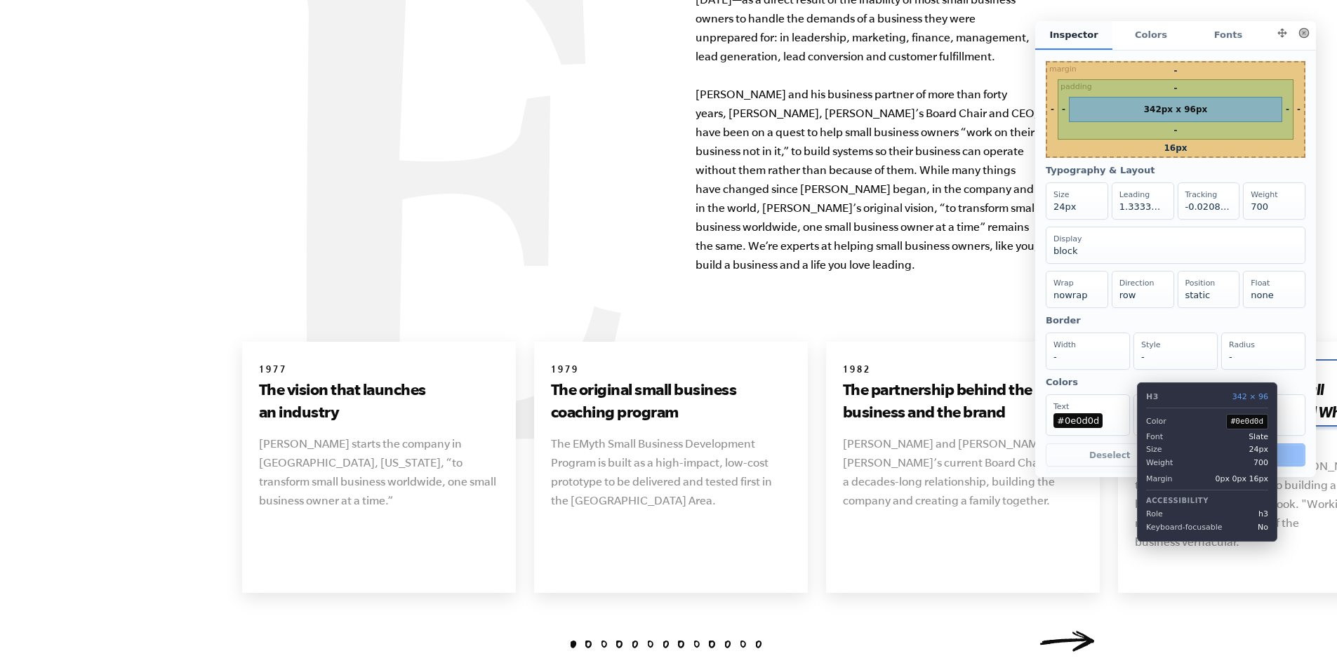
click at [1330, 423] on h3 "The E-Myth: Why Most Small Businesses Don’t Work and What to Do About It" at bounding box center [1255, 411] width 240 height 67
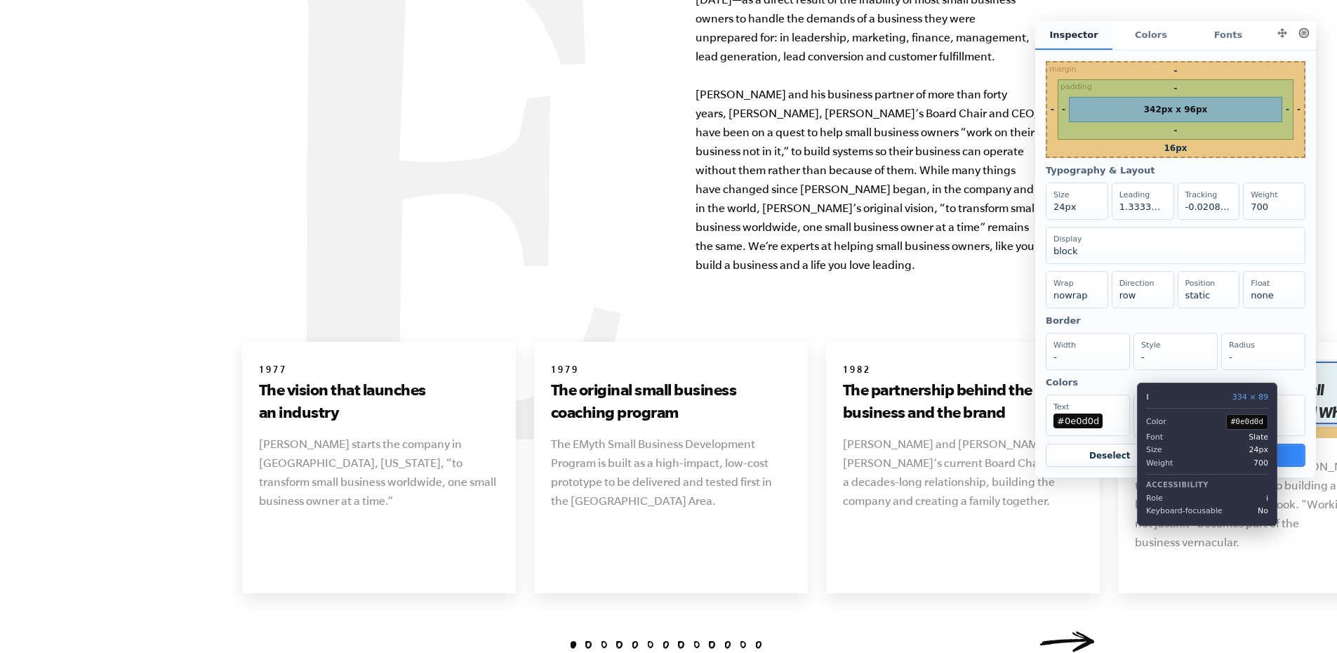
click at [1325, 393] on icon "The E-Myth: Why Most Small Businesses Don’t Work and What to Do About It" at bounding box center [1253, 412] width 237 height 62
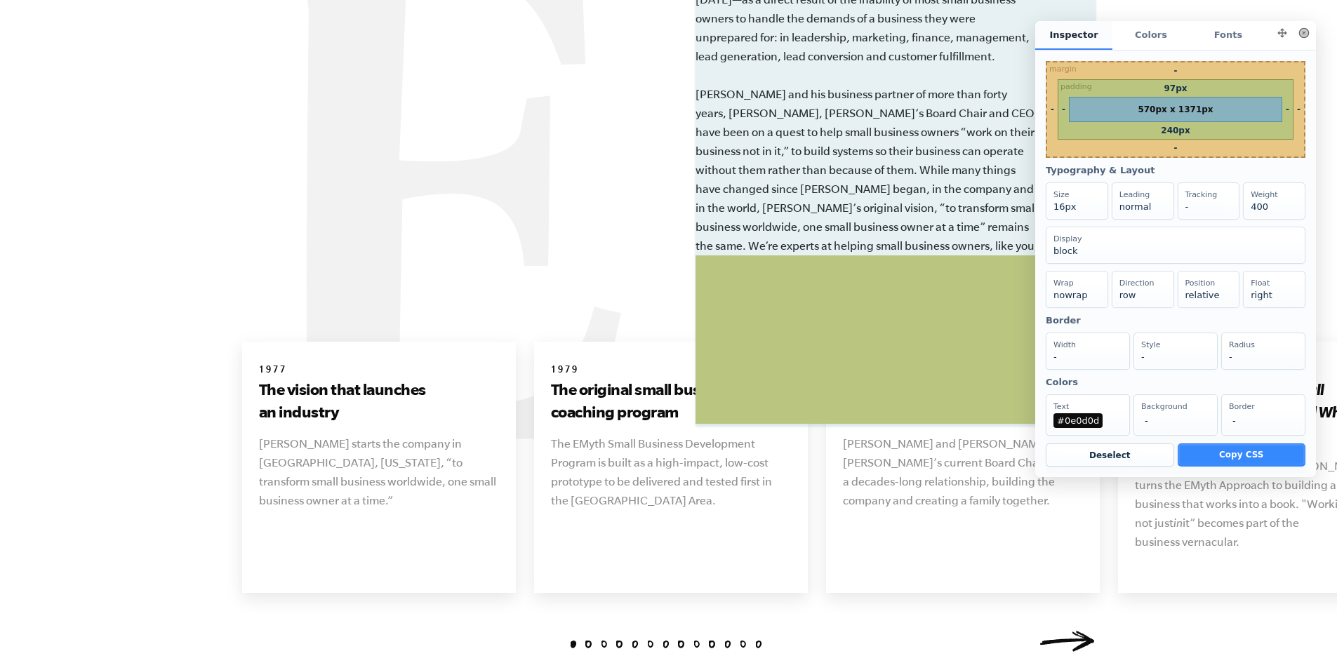
click at [1299, 37] on button at bounding box center [1305, 33] width 20 height 20
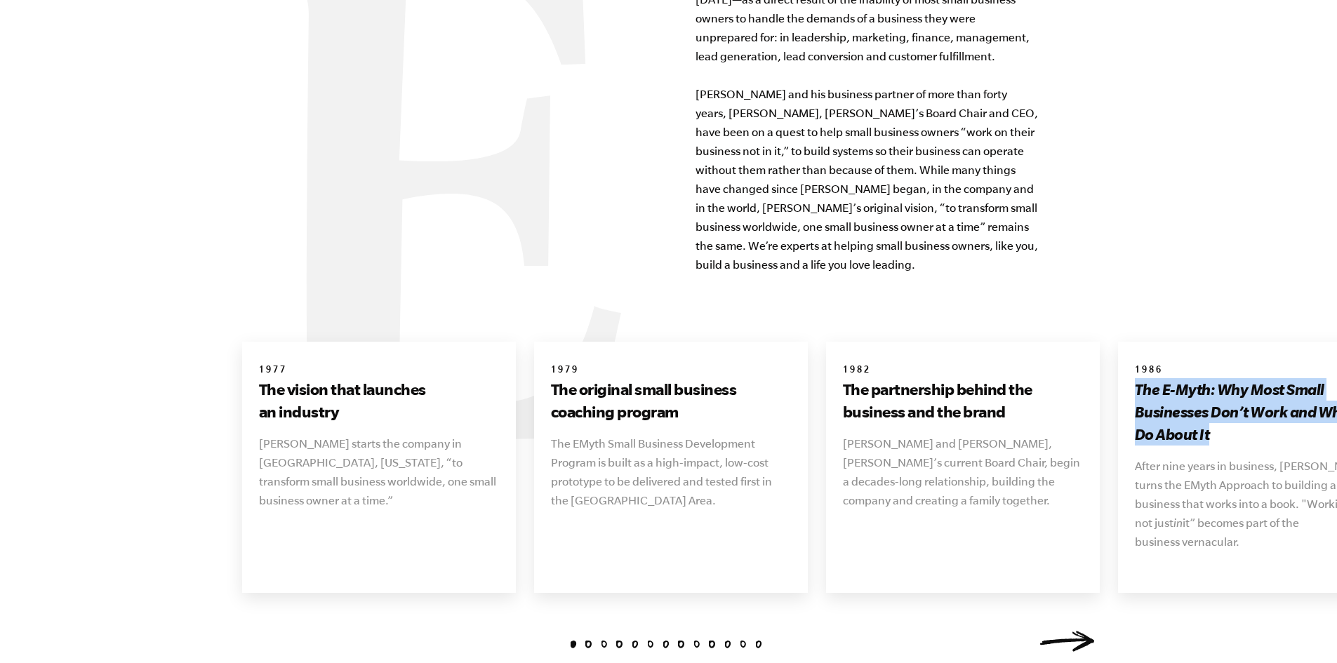
drag, startPoint x: 1211, startPoint y: 411, endPoint x: 1137, endPoint y: 373, distance: 83.5
click at [1137, 378] on h3 "The E-Myth: Why Most Small Businesses Don’t Work and What to Do About It" at bounding box center [1255, 411] width 240 height 67
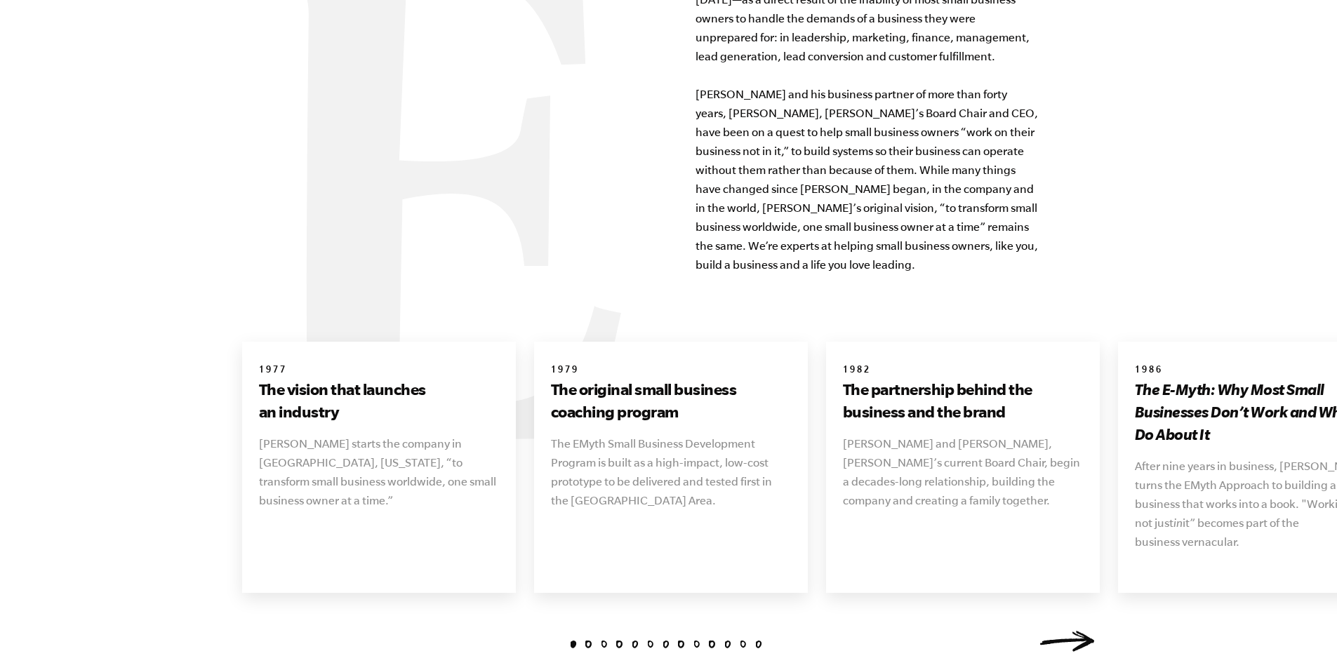
click at [1198, 501] on p "After nine years in business, Michael Gerber turns the EMyth Approach to buildi…" at bounding box center [1255, 504] width 240 height 95
drag, startPoint x: 1135, startPoint y: 445, endPoint x: 1258, endPoint y: 515, distance: 141.5
click at [1258, 515] on p "After nine years in business, Michael Gerber turns the EMyth Approach to buildi…" at bounding box center [1255, 504] width 240 height 95
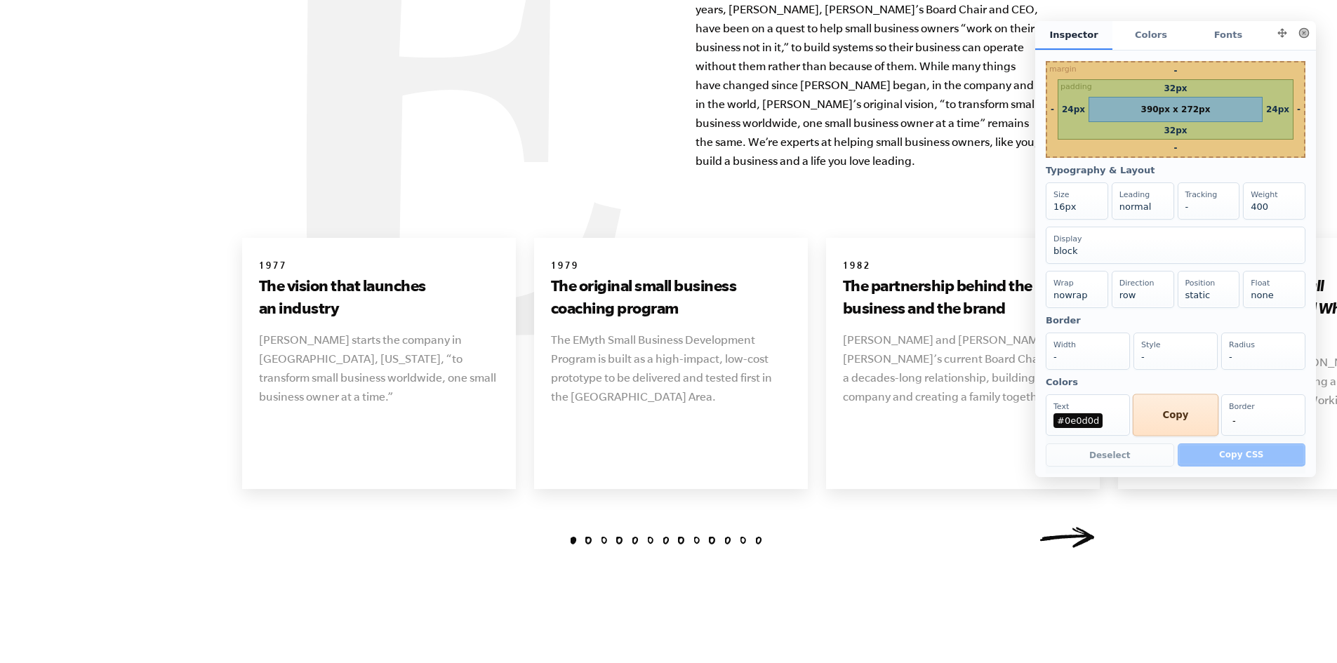
scroll to position [1711, 0]
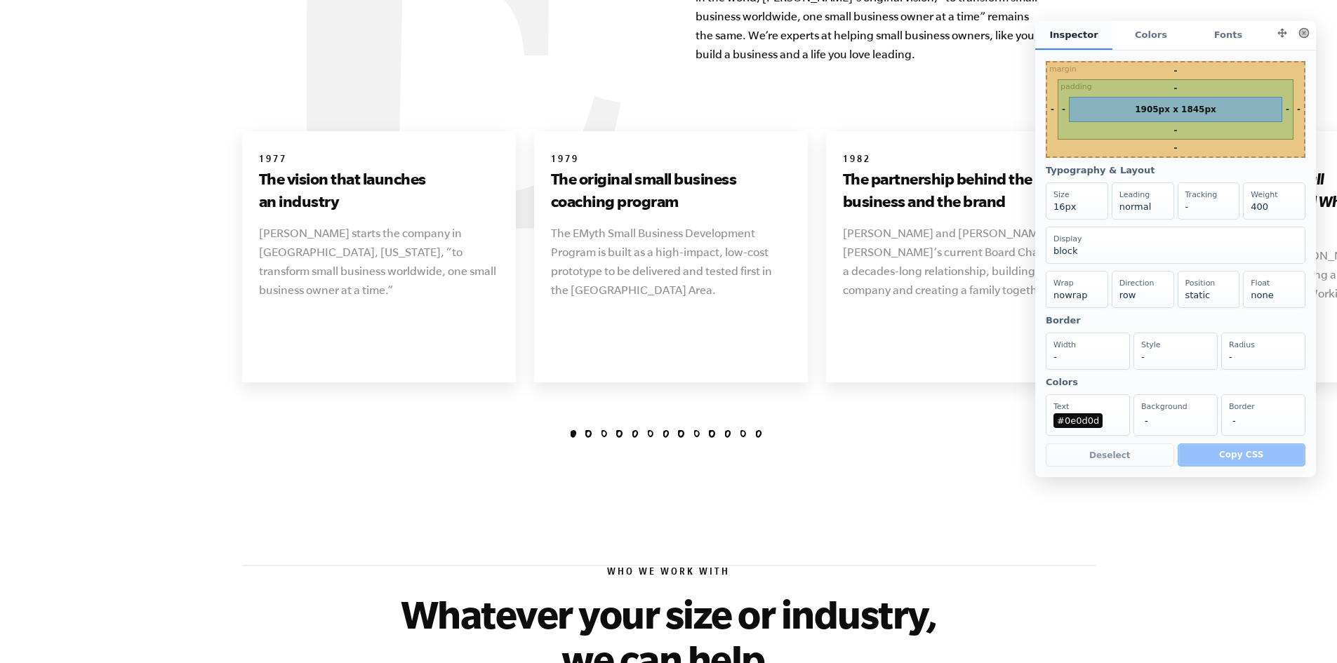
click at [1302, 35] on button at bounding box center [1305, 33] width 20 height 20
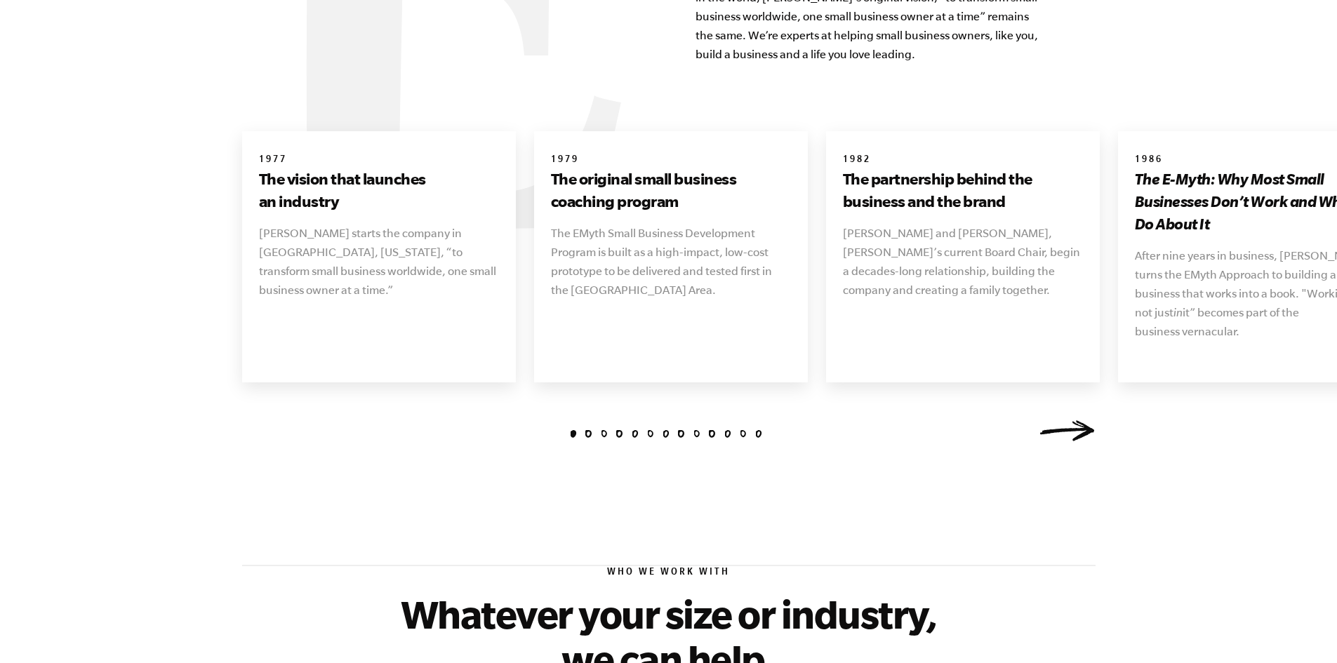
click at [637, 430] on li "5" at bounding box center [635, 434] width 8 height 8
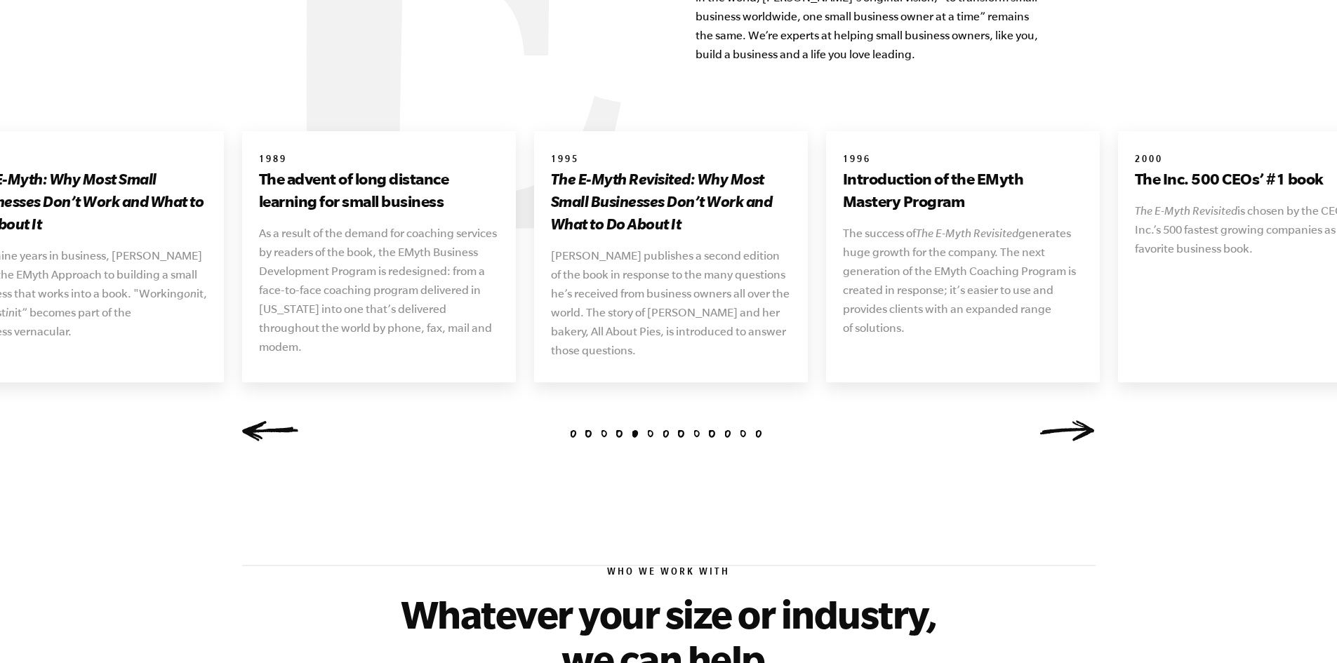
click at [255, 421] on link "Previous" at bounding box center [270, 431] width 56 height 21
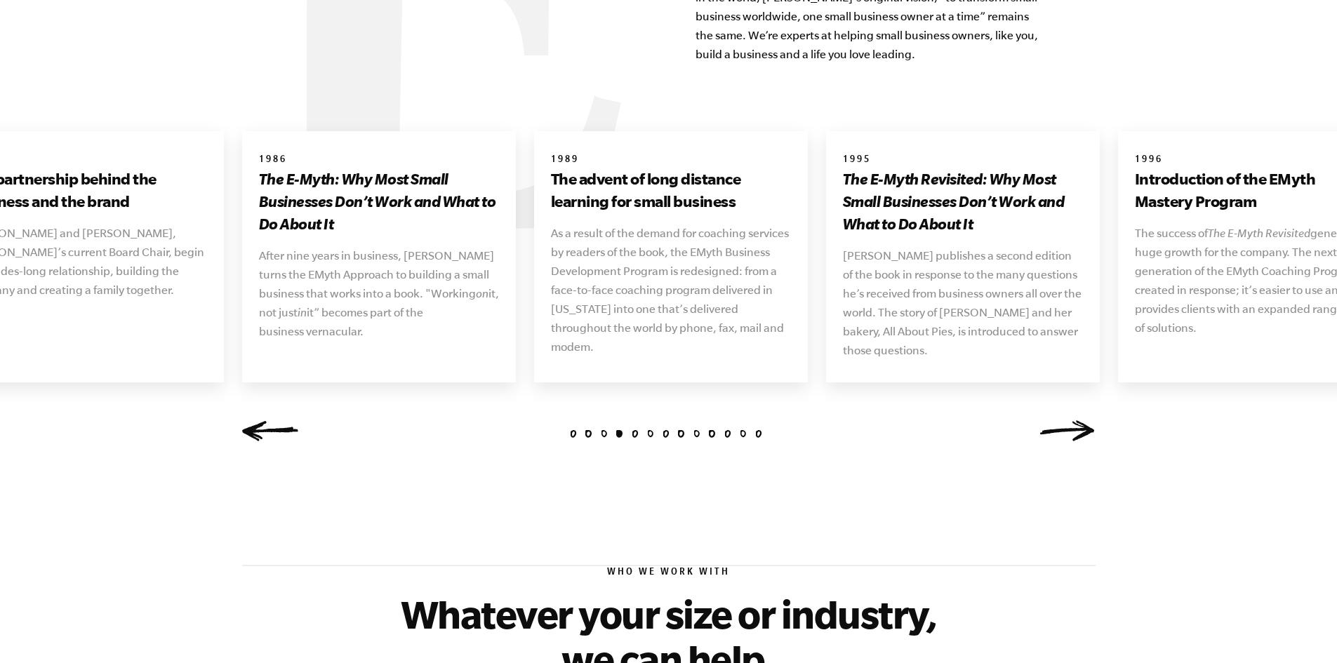
click at [255, 421] on link "Previous" at bounding box center [270, 431] width 56 height 21
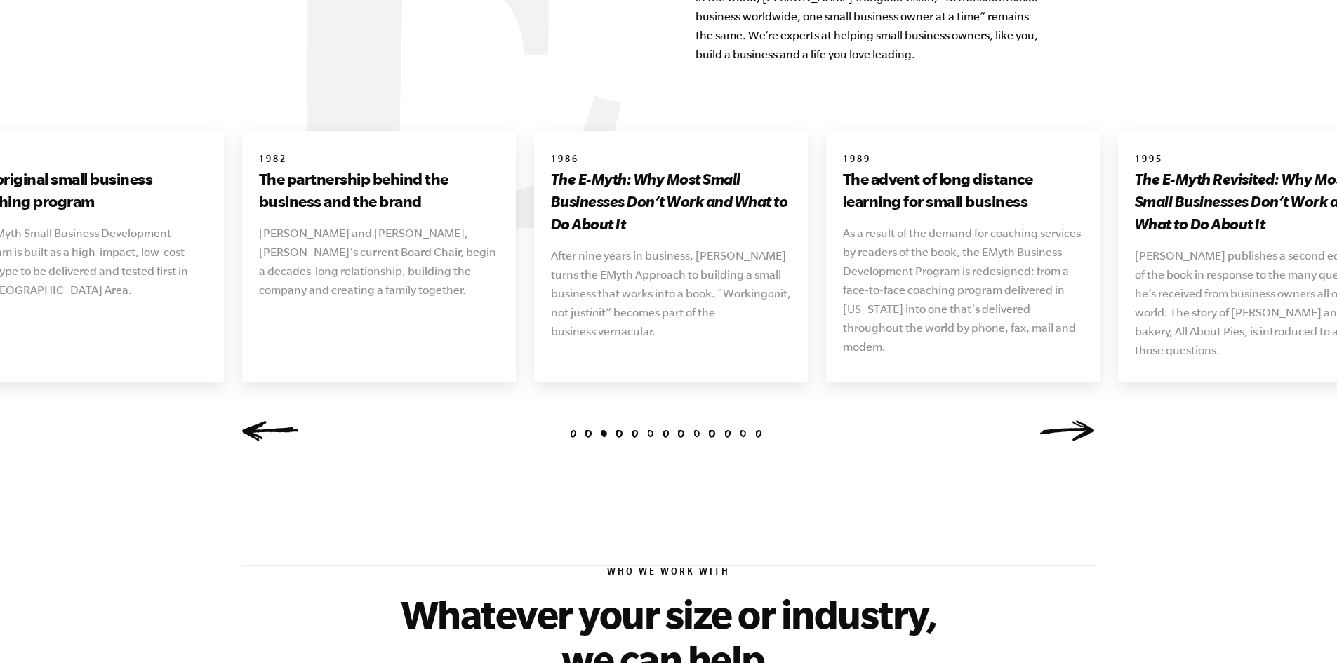
click at [255, 421] on link "Previous" at bounding box center [270, 431] width 56 height 21
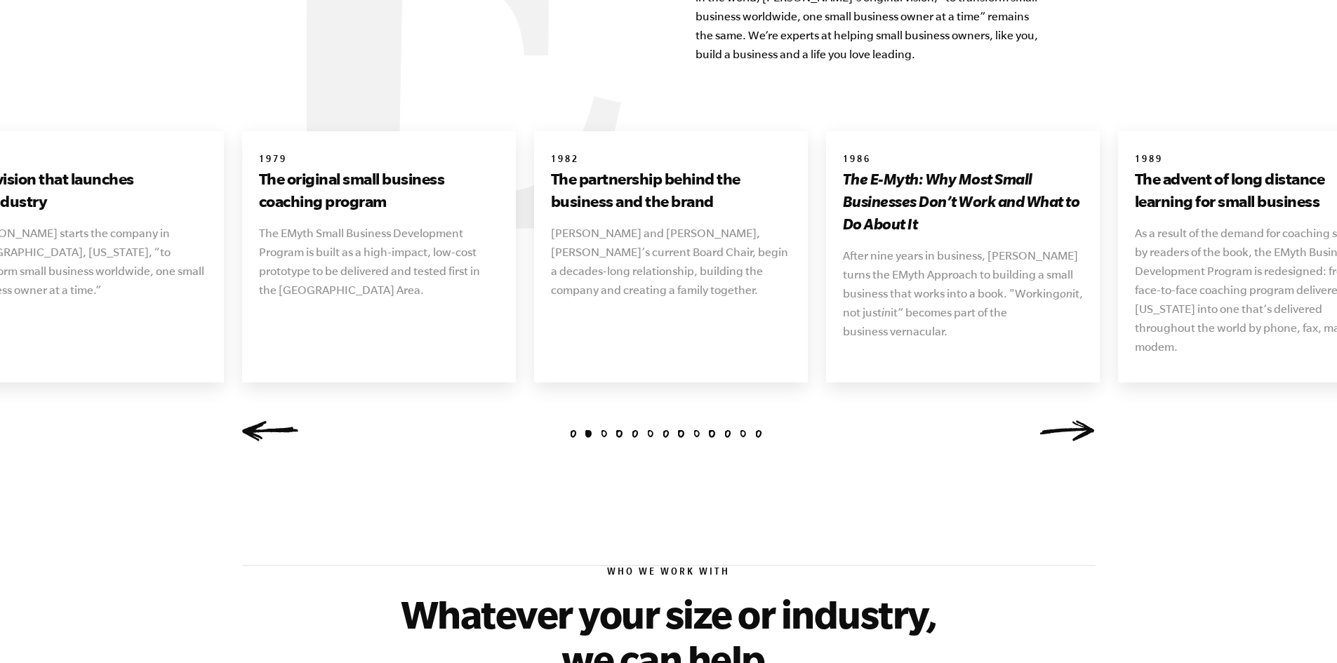
click at [255, 421] on link "Previous" at bounding box center [270, 431] width 56 height 21
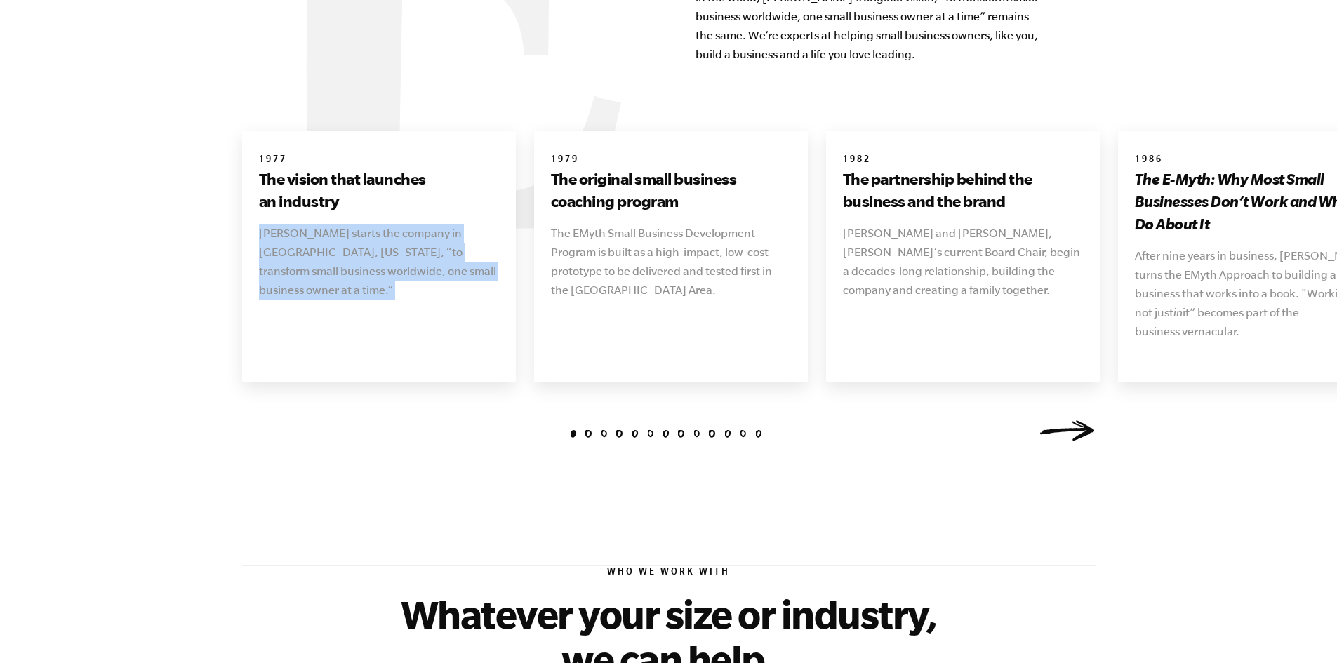
click at [255, 415] on div "1 2 3 4 5 6 7 8 9 10 11 12 13 1977 The vision that launches an industry Michael…" at bounding box center [668, 292] width 887 height 322
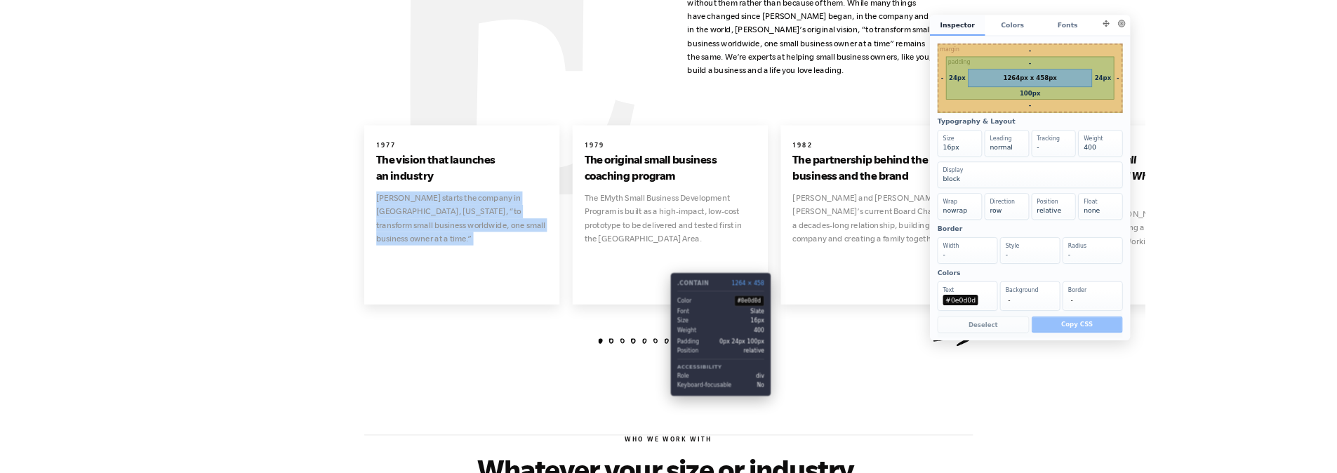
scroll to position [1570, 0]
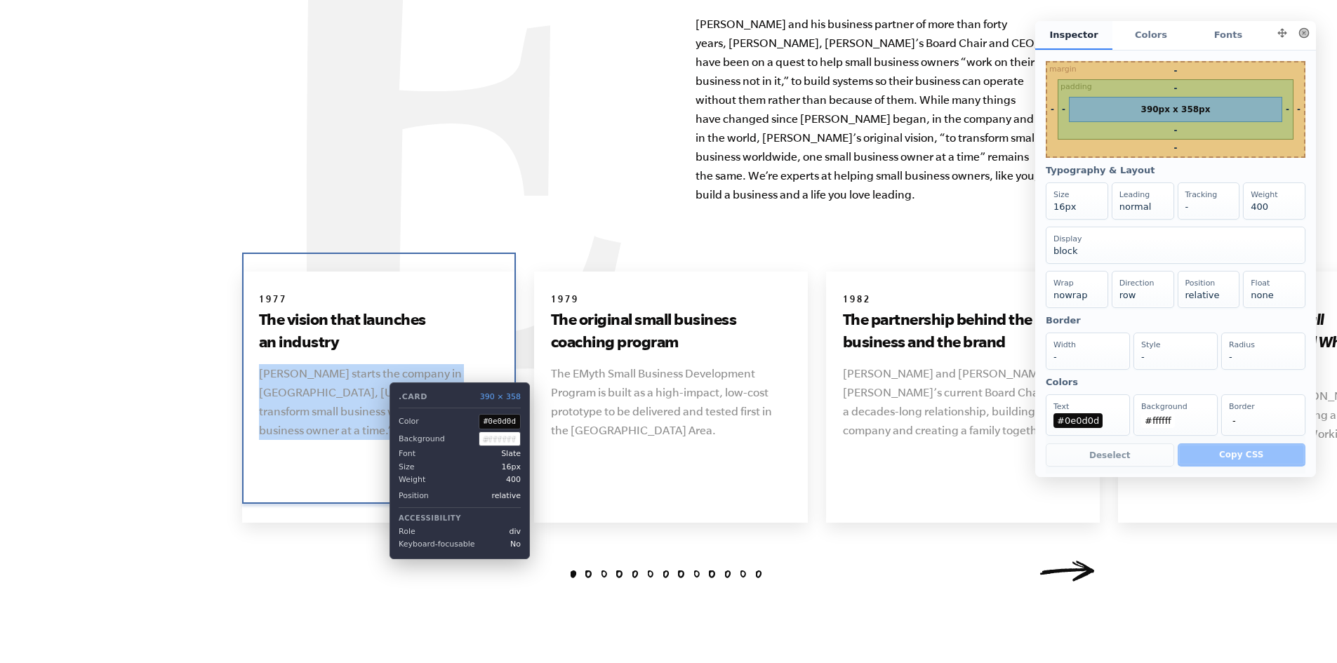
click at [379, 462] on div "1977 The vision that launches an industry Michael E. Gerber starts the company …" at bounding box center [379, 397] width 274 height 251
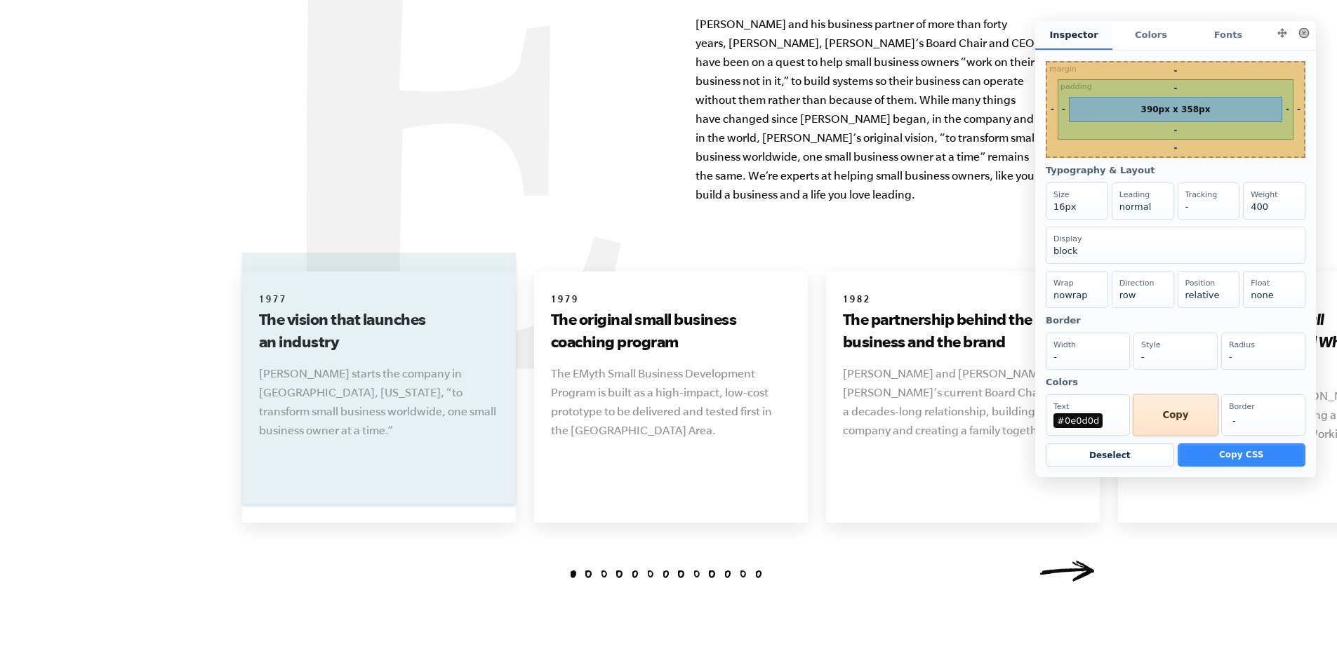
click at [1173, 432] on div "Background #ffffff Copy" at bounding box center [1176, 415] width 86 height 42
drag, startPoint x: 1303, startPoint y: 37, endPoint x: 1287, endPoint y: 26, distance: 19.7
click at [1302, 36] on button at bounding box center [1305, 33] width 20 height 20
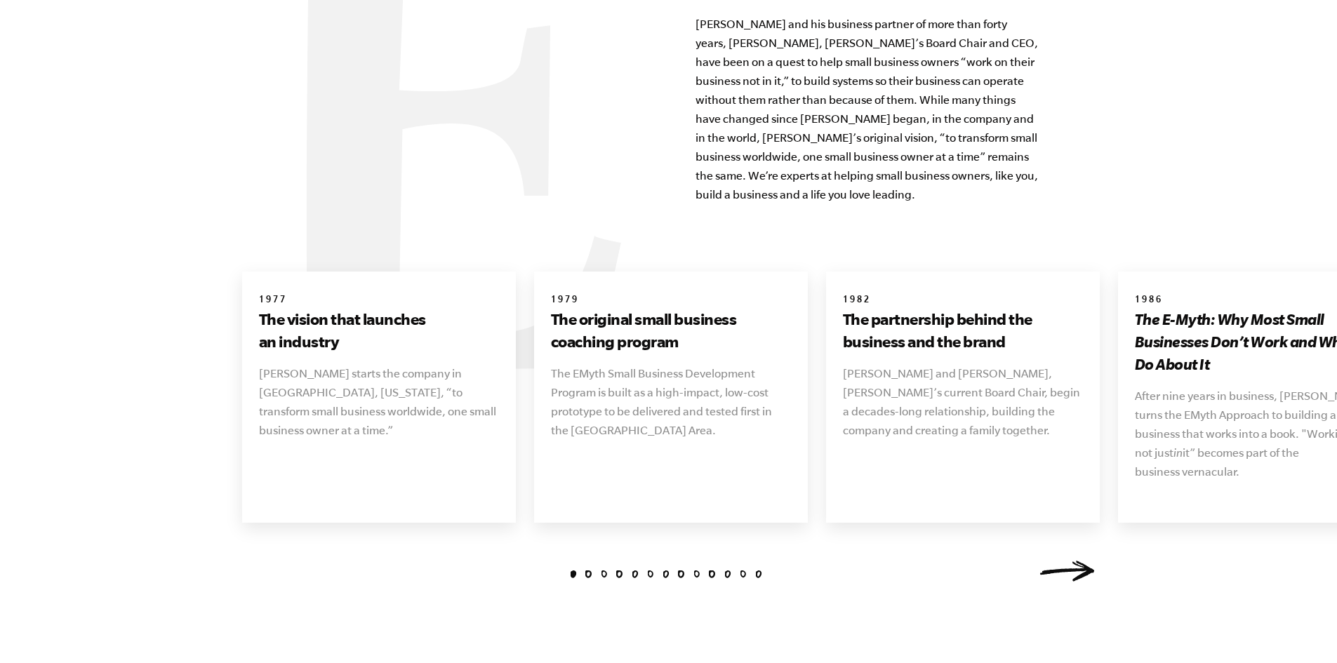
click at [1139, 260] on div "1 2 3 4 5 6 7 8 9 10 11 12 13 1977 The vision that launches an industry Michael…" at bounding box center [668, 426] width 1337 height 333
click at [1085, 561] on link "Next" at bounding box center [1068, 571] width 56 height 21
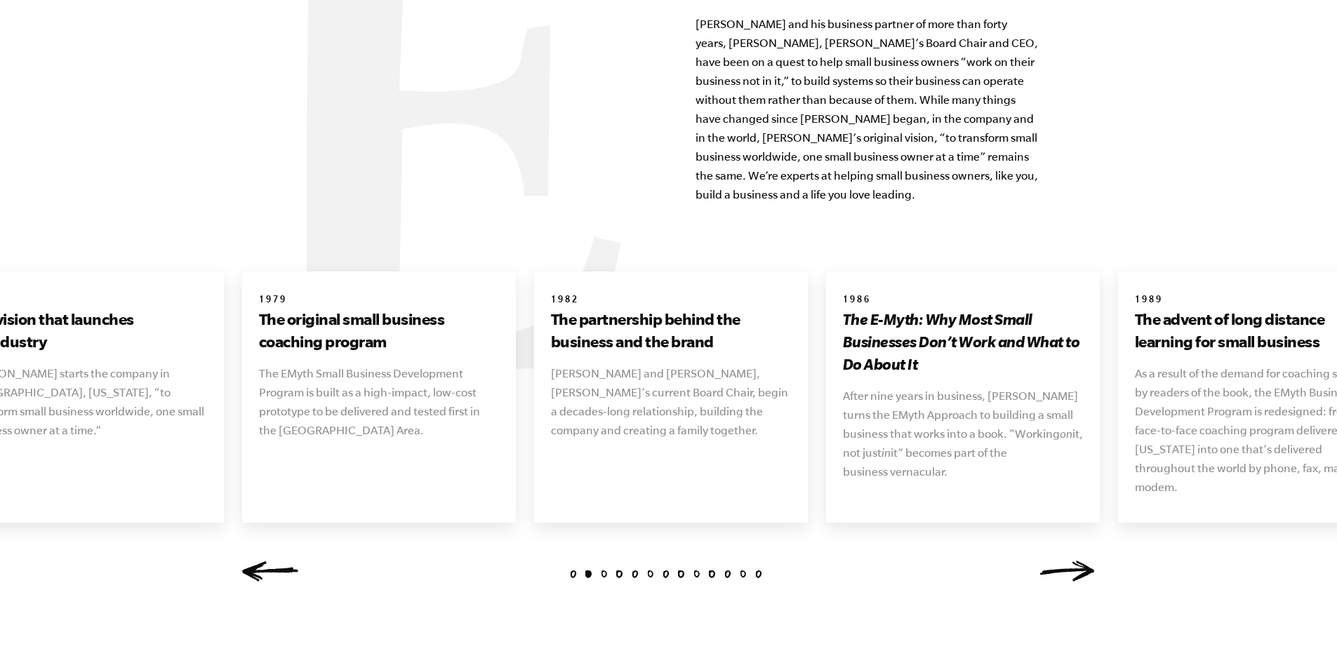
click at [260, 561] on link "Previous" at bounding box center [270, 571] width 56 height 21
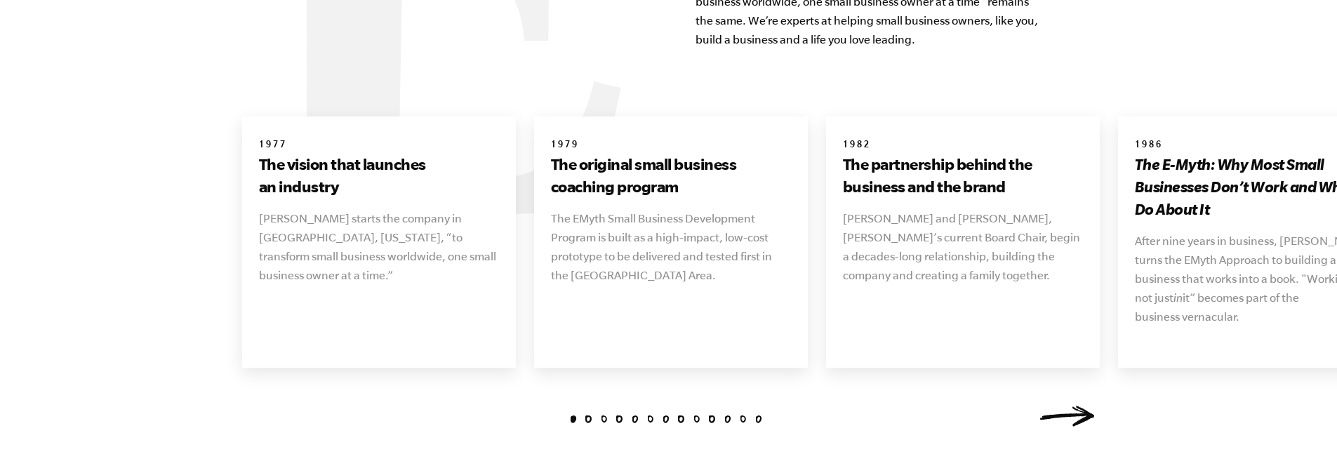
scroll to position [1711, 0]
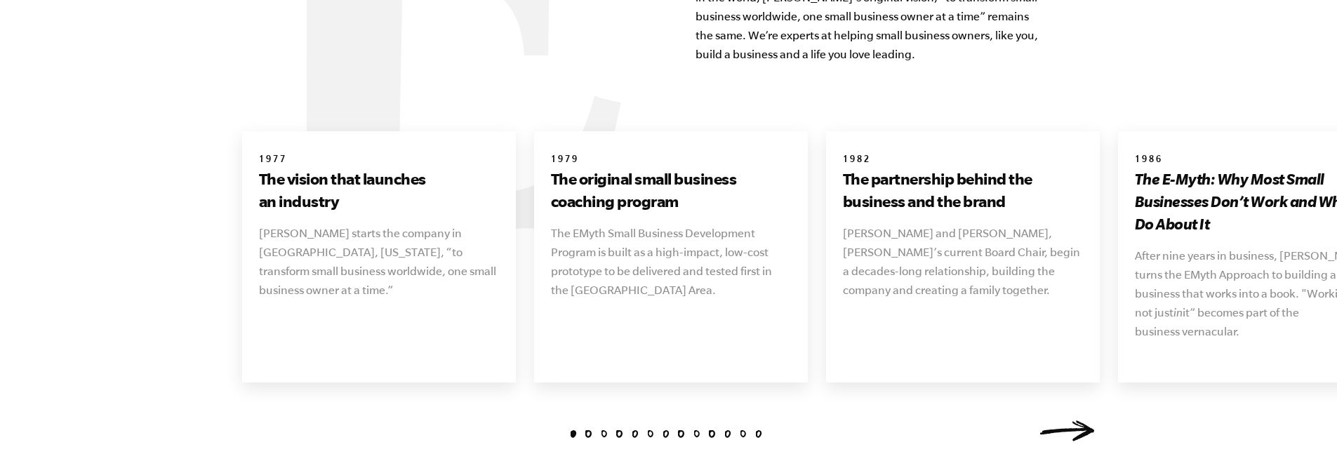
click at [303, 134] on div "1977 The vision that launches an industry Michael E. Gerber starts the company …" at bounding box center [379, 226] width 274 height 191
click at [264, 154] on h6 "1977" at bounding box center [379, 161] width 240 height 14
click at [266, 154] on h6 "1977" at bounding box center [379, 161] width 240 height 14
drag, startPoint x: 260, startPoint y: 140, endPoint x: 310, endPoint y: 140, distance: 50.5
click at [310, 154] on h6 "1977" at bounding box center [379, 161] width 240 height 14
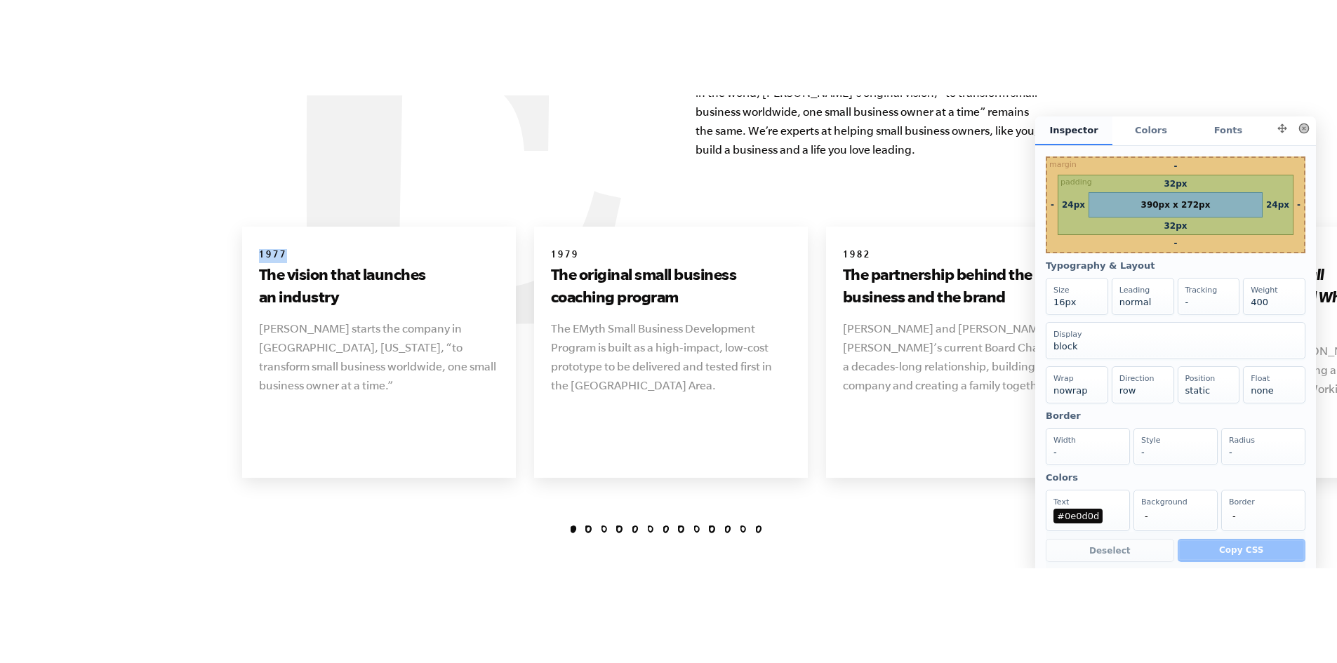
scroll to position [0, 0]
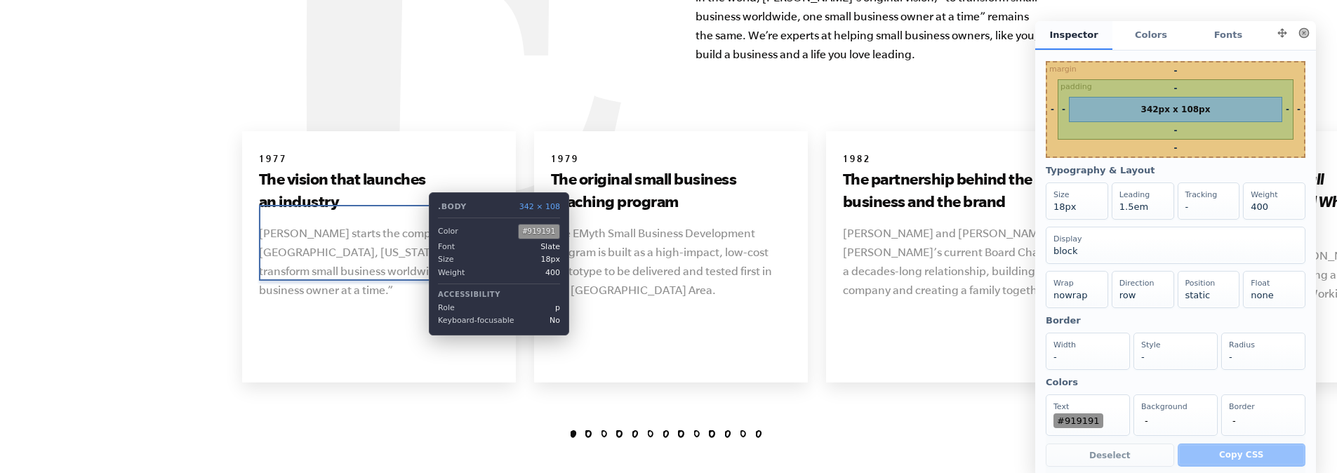
click at [418, 237] on p "[PERSON_NAME] starts the company in [GEOGRAPHIC_DATA], [US_STATE], “to transfor…" at bounding box center [379, 262] width 240 height 76
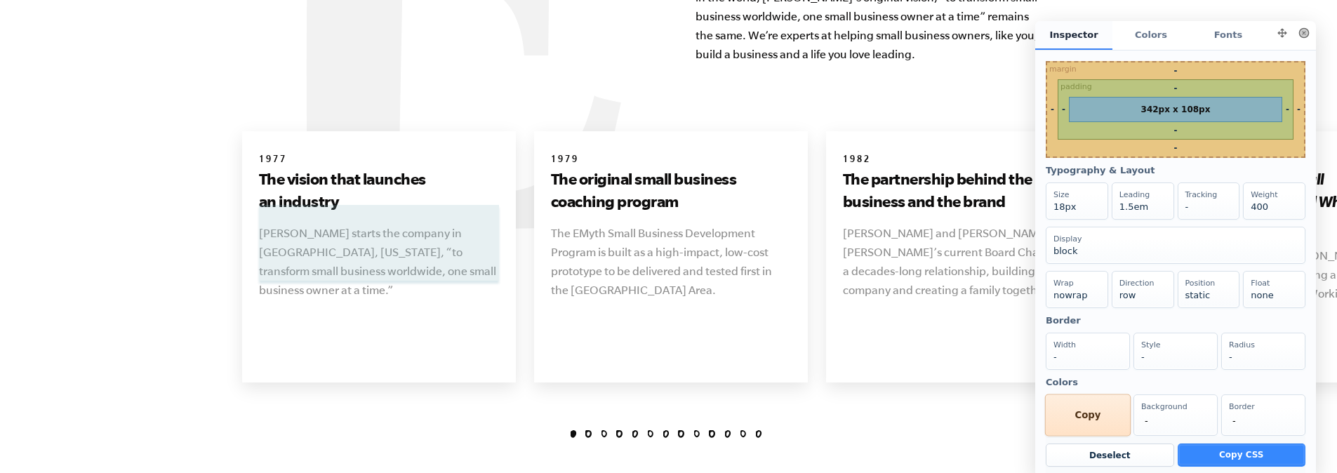
click at [1087, 432] on div "Text #919191 Copy" at bounding box center [1088, 415] width 86 height 42
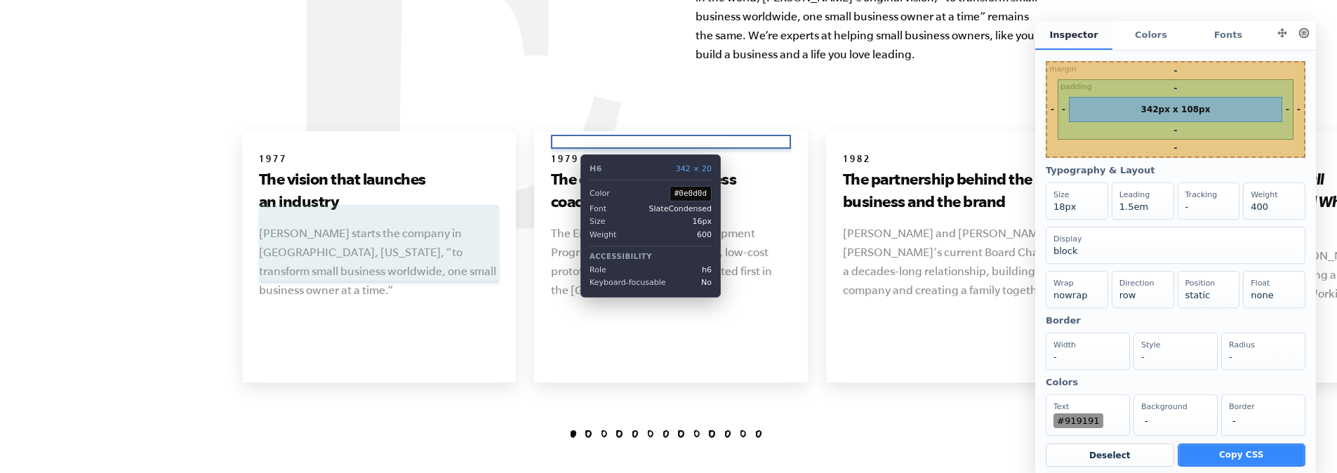
click at [570, 154] on h6 "1979" at bounding box center [671, 161] width 240 height 14
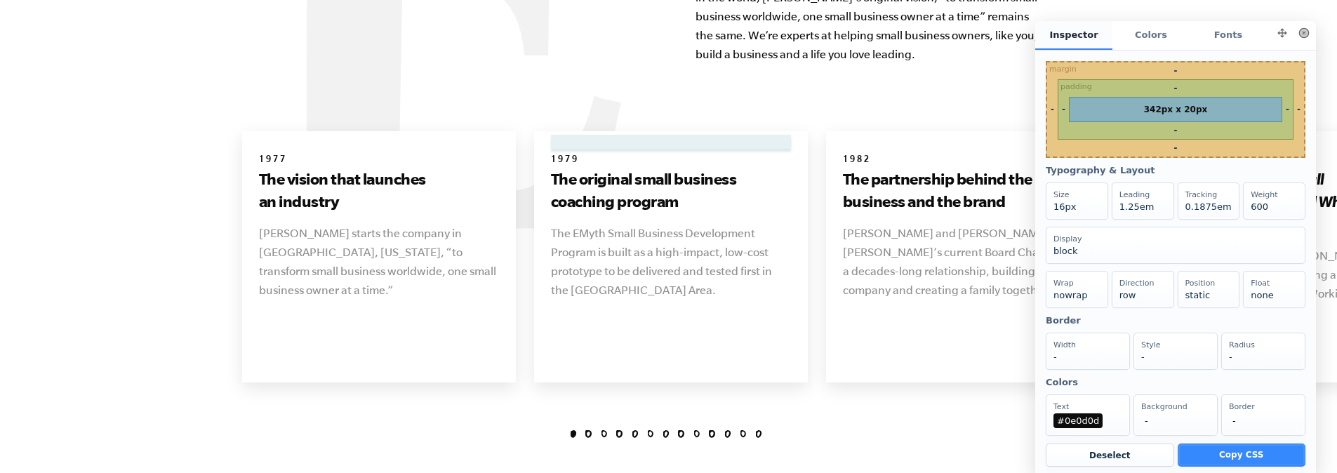
click at [1299, 39] on button at bounding box center [1305, 33] width 20 height 20
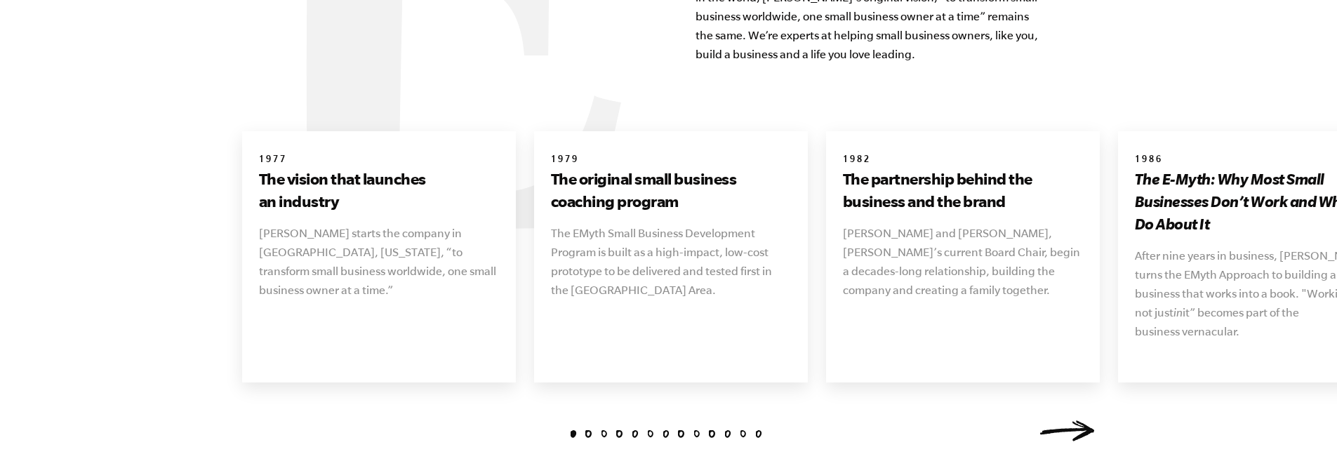
click at [1087, 421] on link "Next" at bounding box center [1068, 431] width 56 height 21
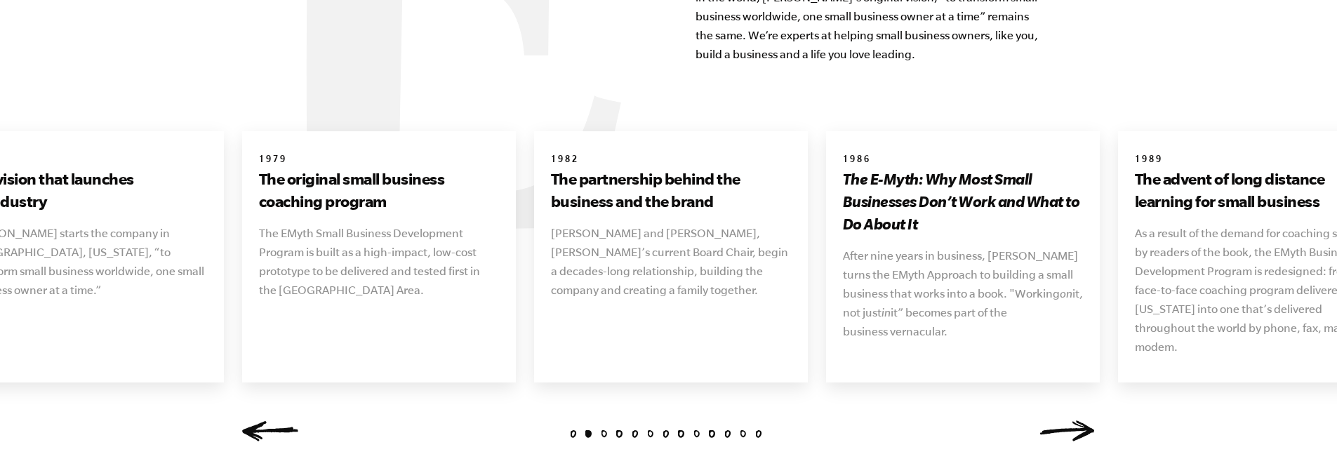
click at [1087, 421] on link "Next" at bounding box center [1068, 431] width 56 height 21
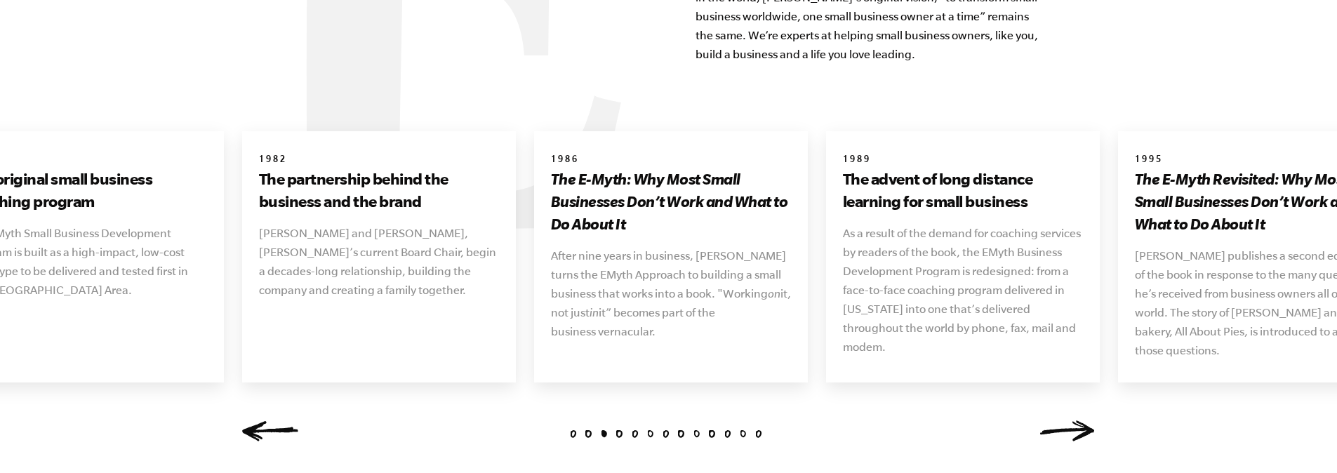
click at [1087, 421] on link "Next" at bounding box center [1068, 431] width 56 height 21
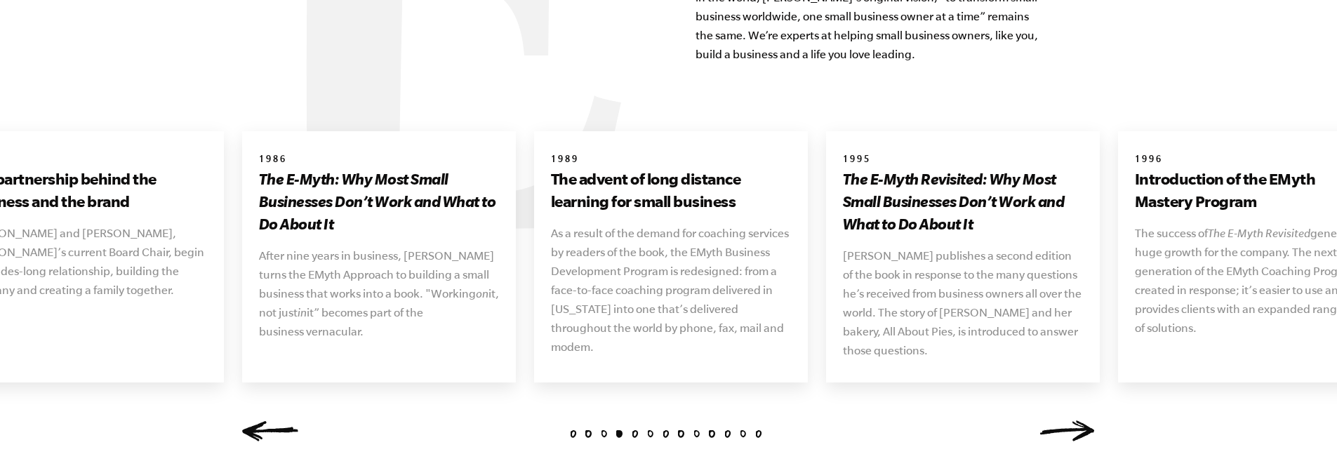
click at [1087, 421] on link "Next" at bounding box center [1068, 431] width 56 height 21
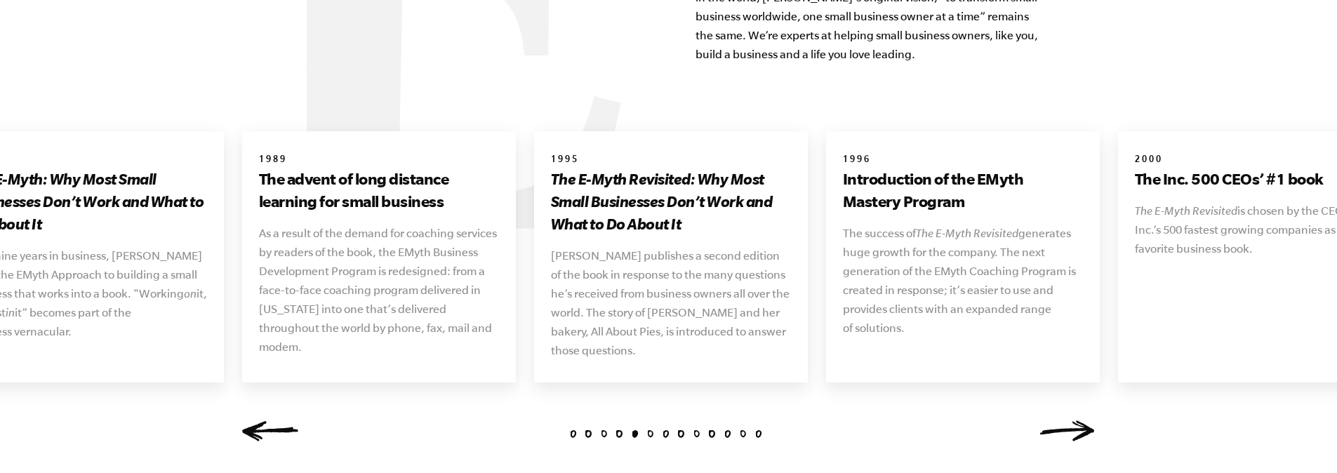
click at [1087, 421] on link "Next" at bounding box center [1068, 431] width 56 height 21
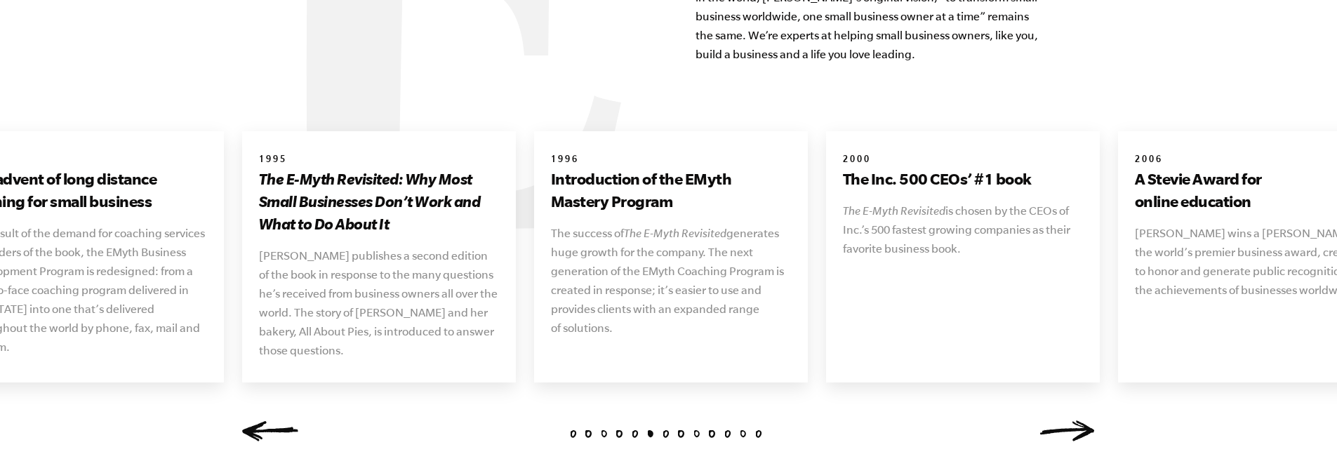
click at [1086, 421] on link "Next" at bounding box center [1068, 431] width 56 height 21
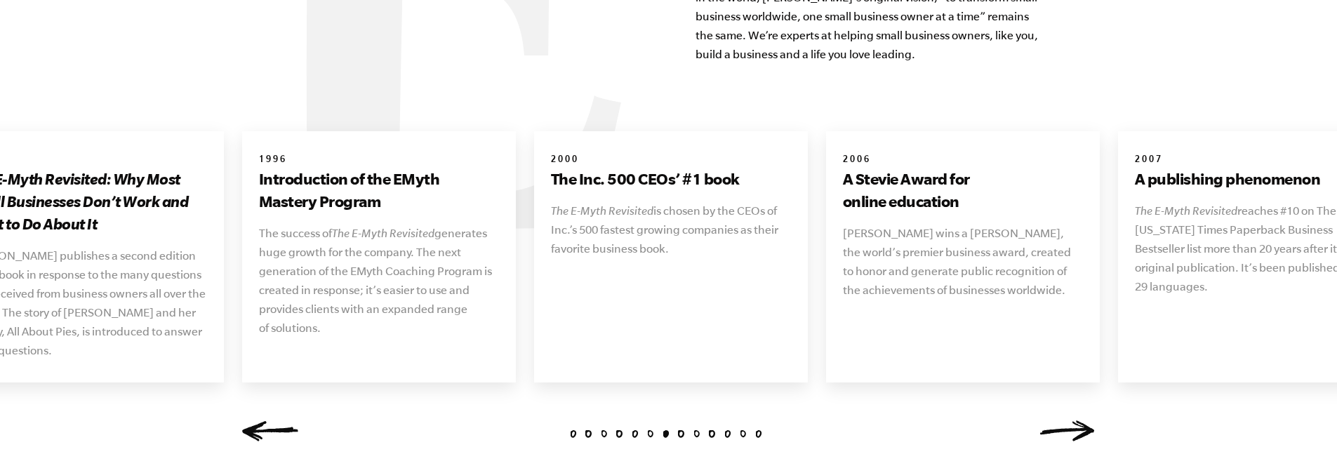
click at [1086, 421] on link "Next" at bounding box center [1068, 431] width 56 height 21
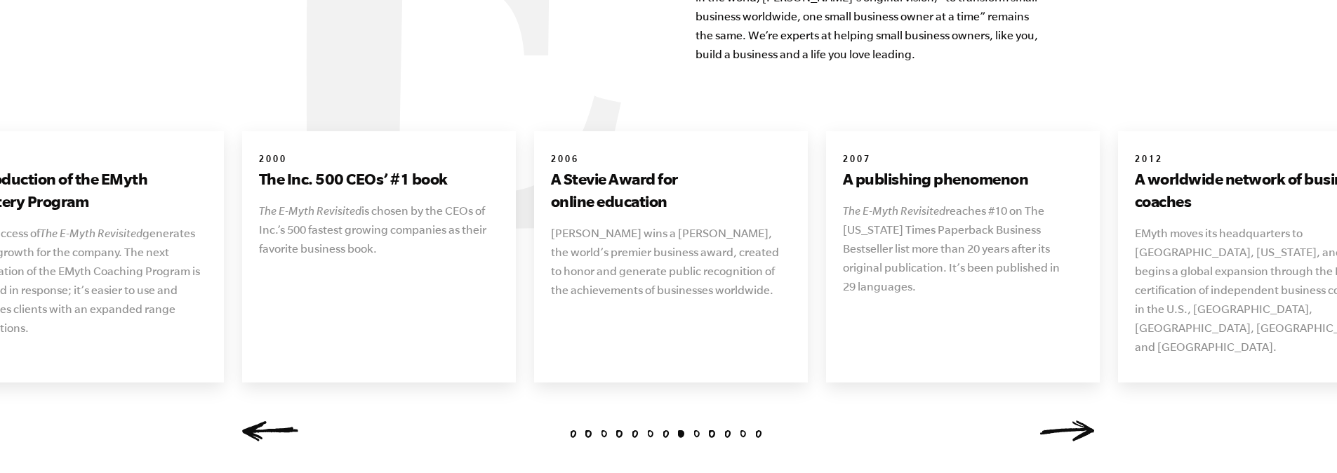
click at [1086, 421] on link "Next" at bounding box center [1068, 431] width 56 height 21
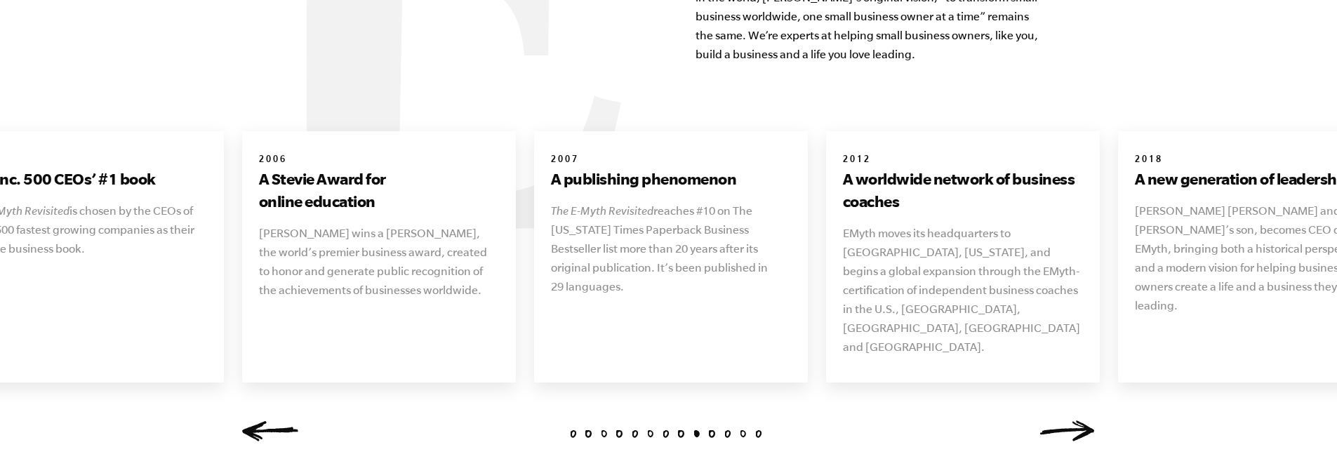
click at [1086, 421] on link "Next" at bounding box center [1068, 431] width 56 height 21
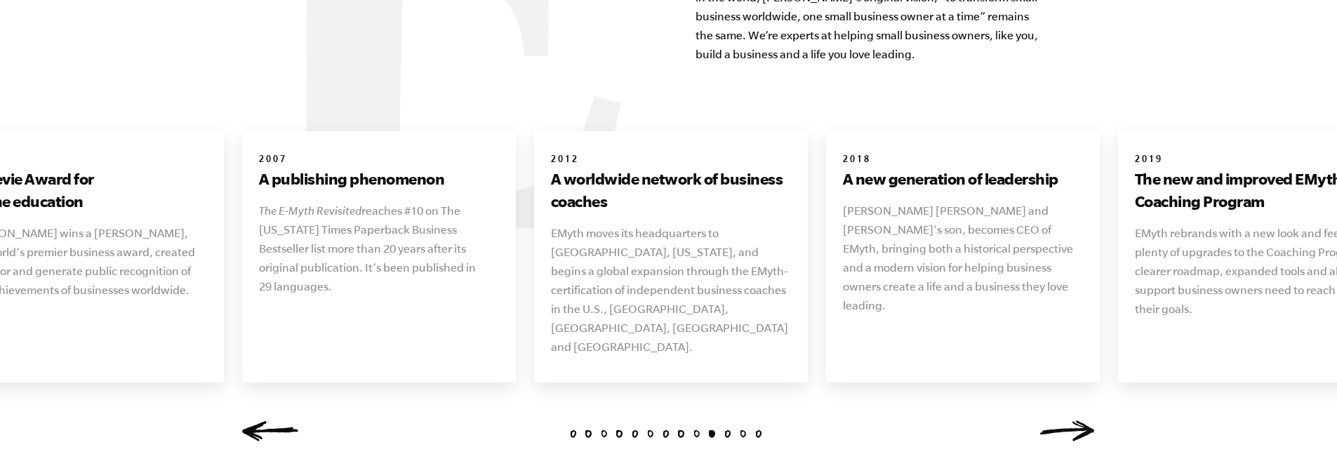
click at [1086, 421] on link "Next" at bounding box center [1068, 431] width 56 height 21
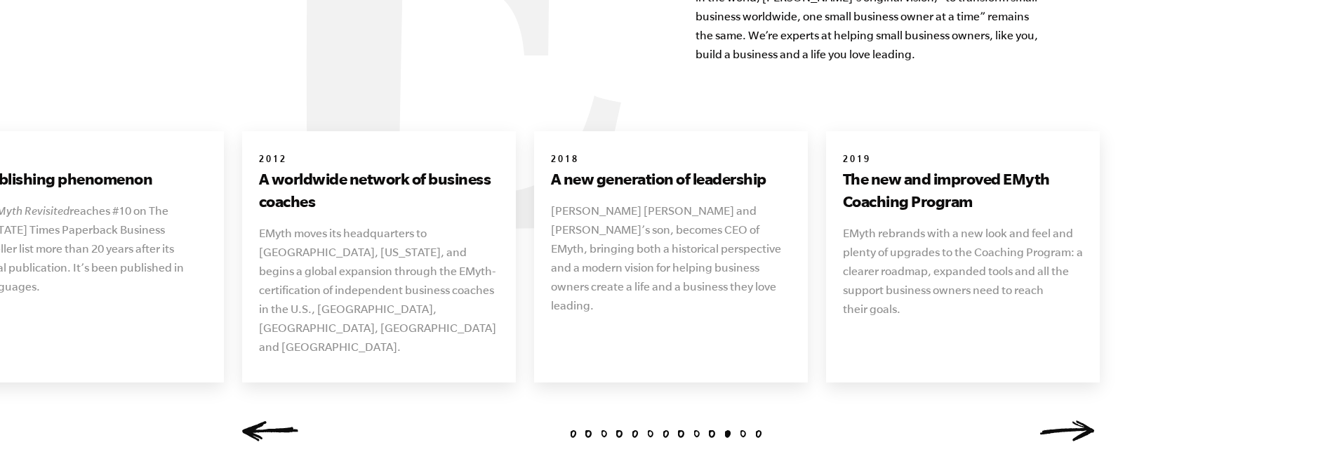
click at [1086, 421] on link "Next" at bounding box center [1068, 431] width 56 height 21
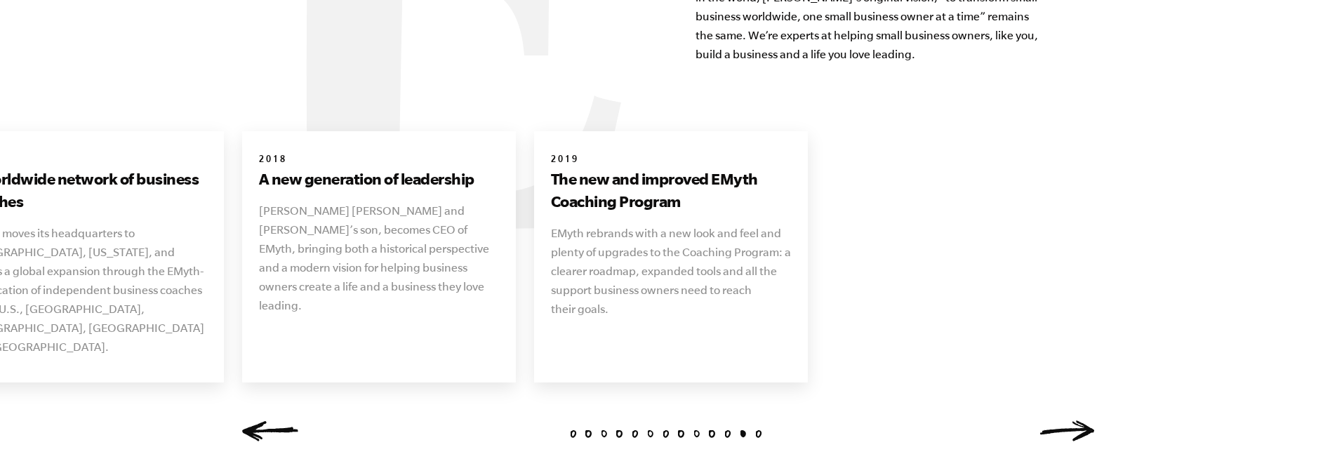
click at [1086, 421] on link "Next" at bounding box center [1068, 431] width 56 height 21
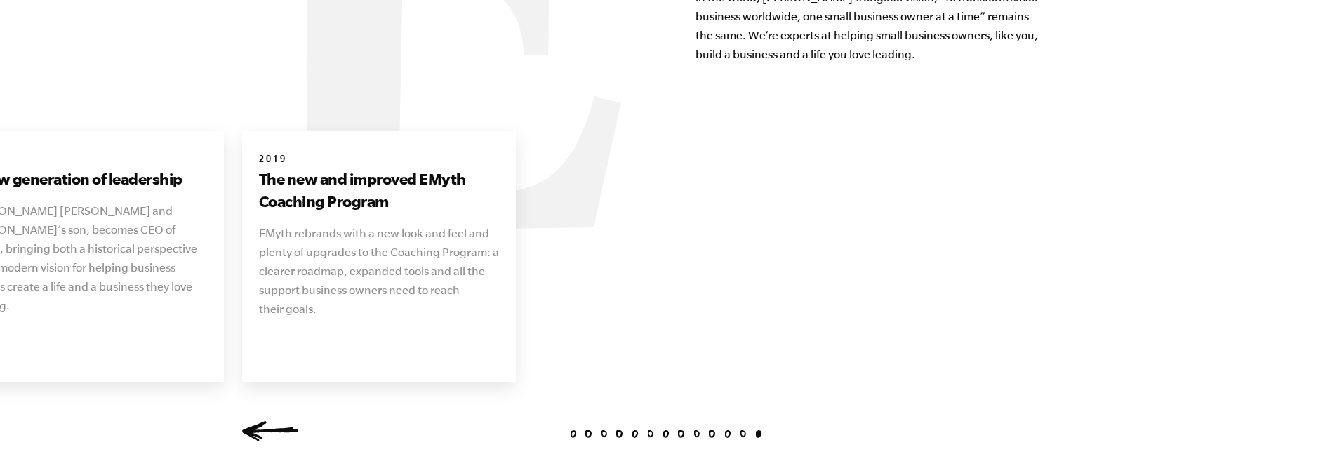
click at [251, 421] on link "Previous" at bounding box center [270, 431] width 56 height 21
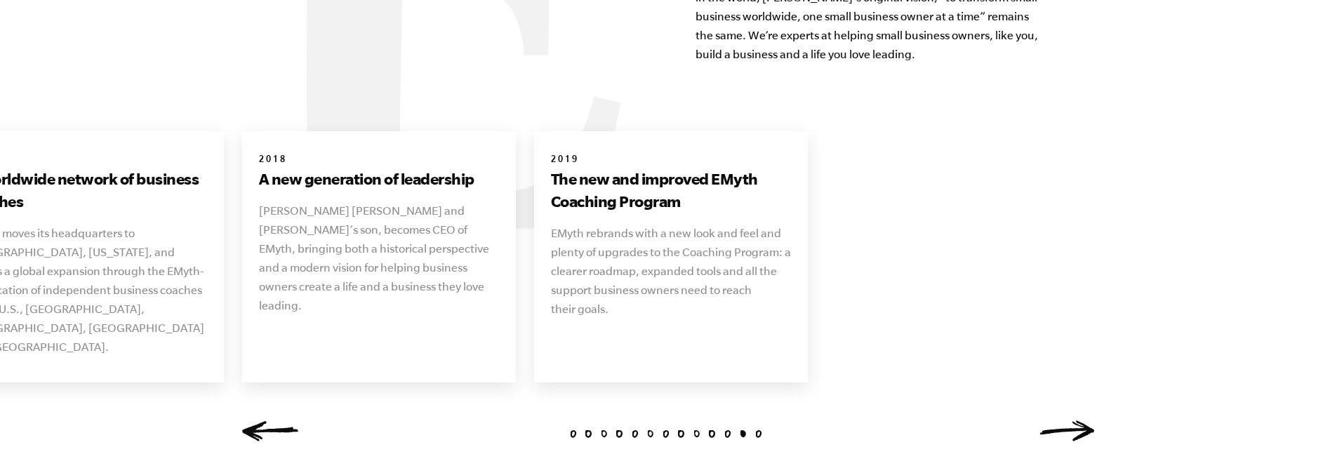
click at [251, 421] on link "Previous" at bounding box center [270, 431] width 56 height 21
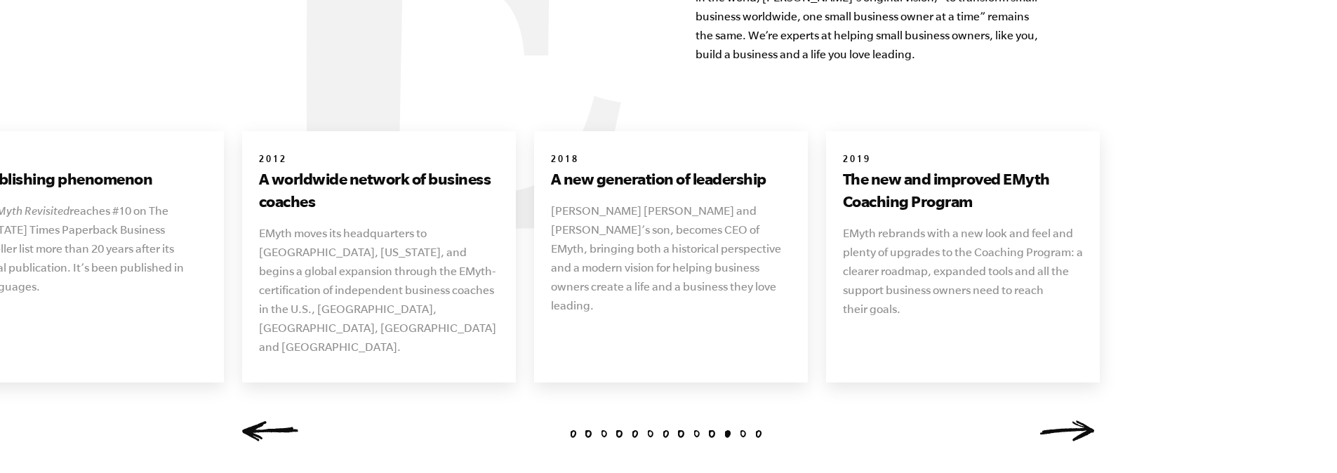
click at [252, 421] on link "Previous" at bounding box center [270, 431] width 56 height 21
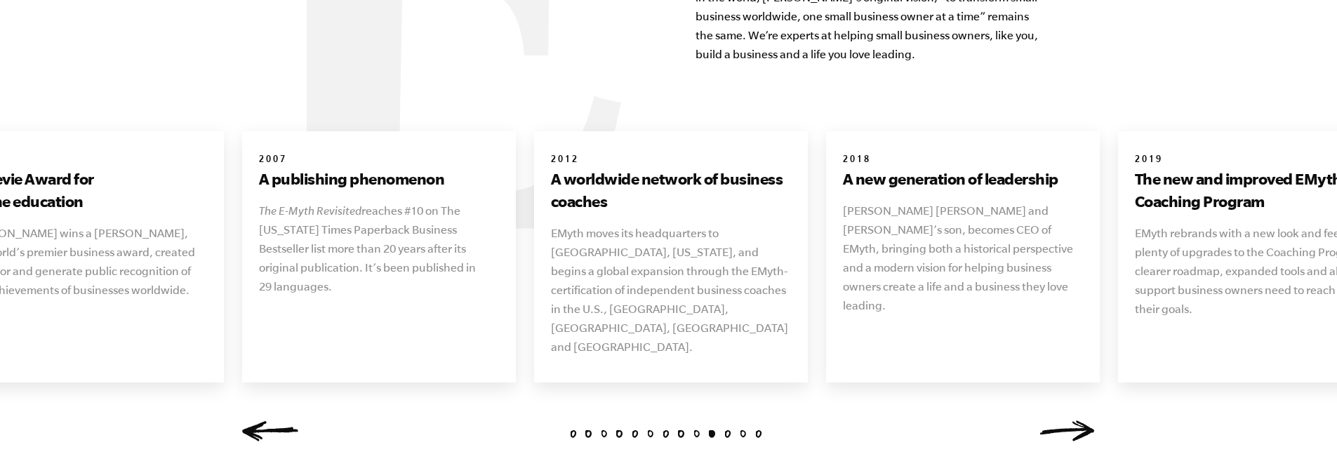
click at [252, 421] on link "Previous" at bounding box center [270, 431] width 56 height 21
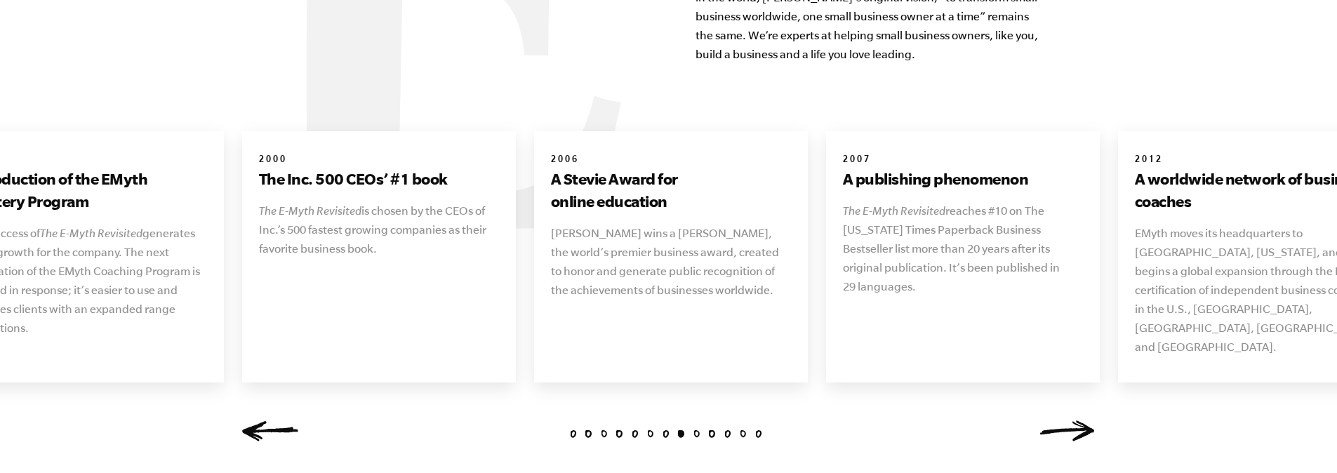
click at [263, 421] on link "Previous" at bounding box center [270, 431] width 56 height 21
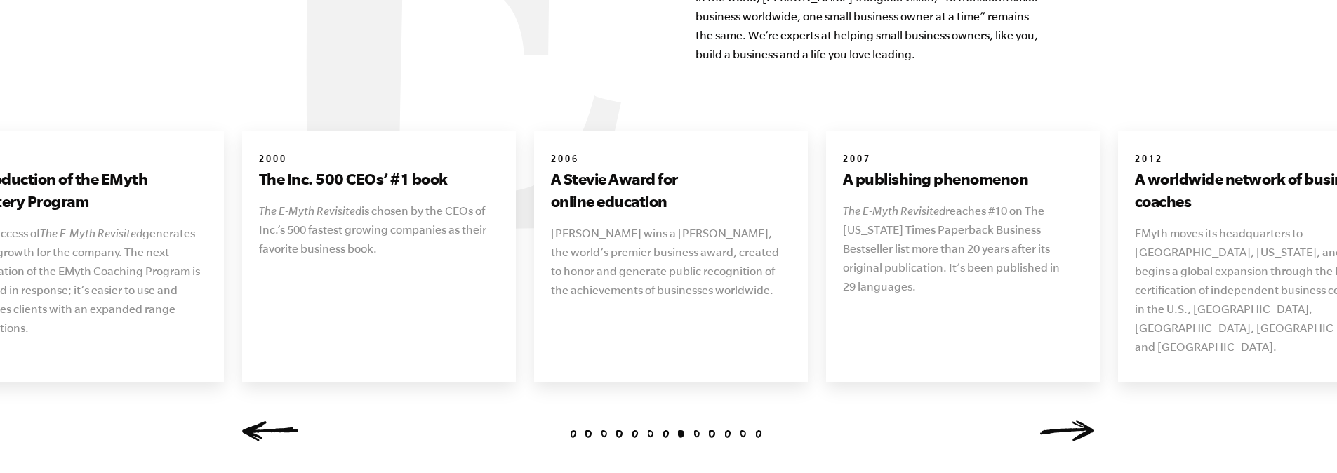
click at [589, 430] on li "2" at bounding box center [589, 434] width 8 height 8
click at [246, 421] on link "Previous" at bounding box center [270, 431] width 56 height 21
click at [258, 421] on link "Previous" at bounding box center [270, 431] width 56 height 21
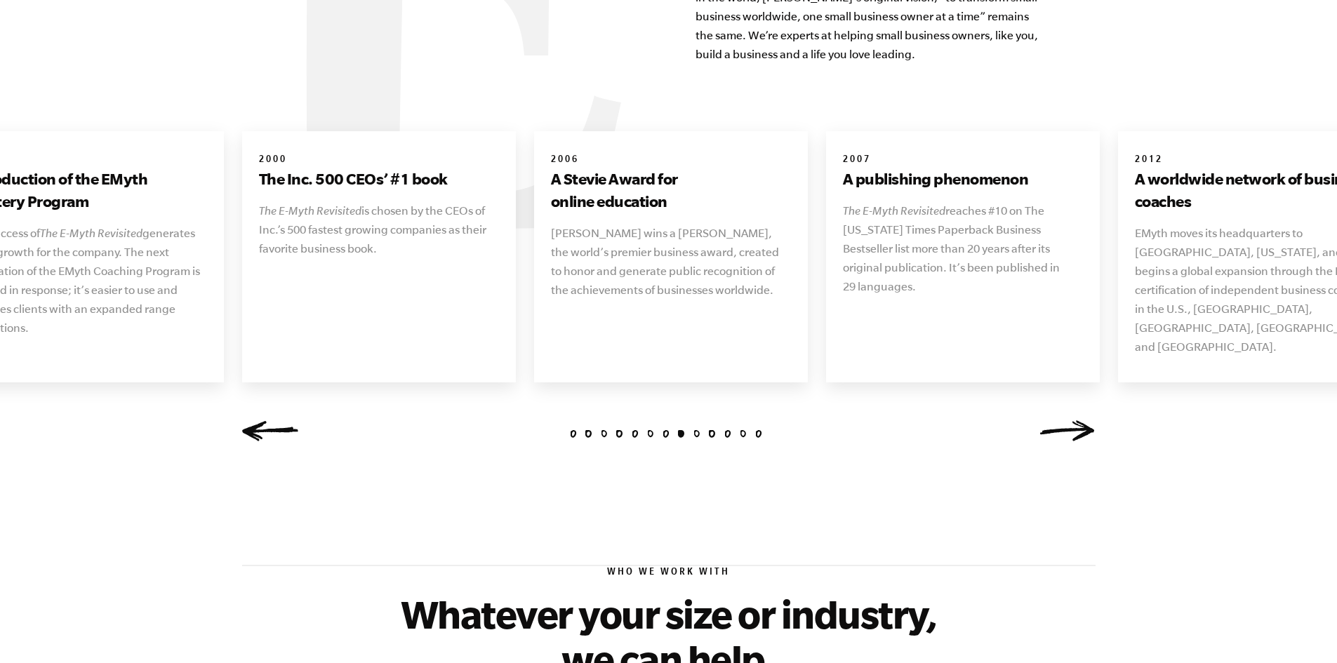
click at [253, 421] on link "Previous" at bounding box center [270, 431] width 56 height 21
click at [590, 430] on li "2" at bounding box center [589, 434] width 8 height 8
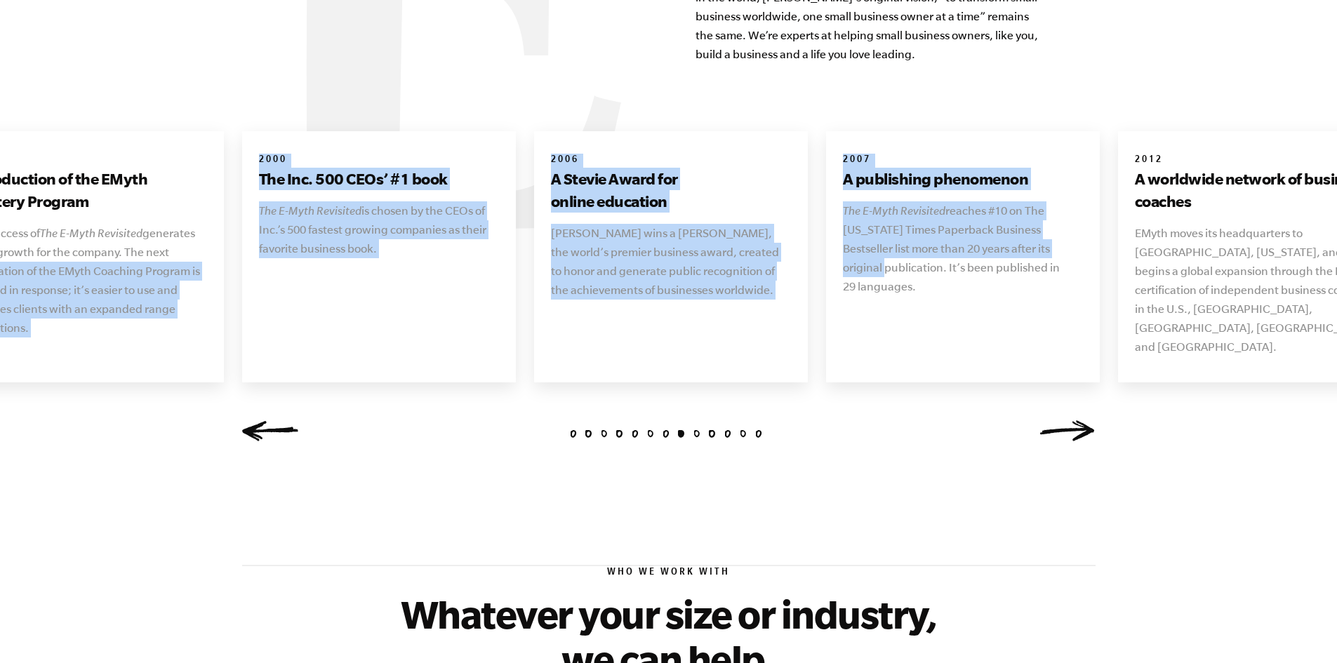
drag, startPoint x: 217, startPoint y: 232, endPoint x: 577, endPoint y: 421, distance: 406.7
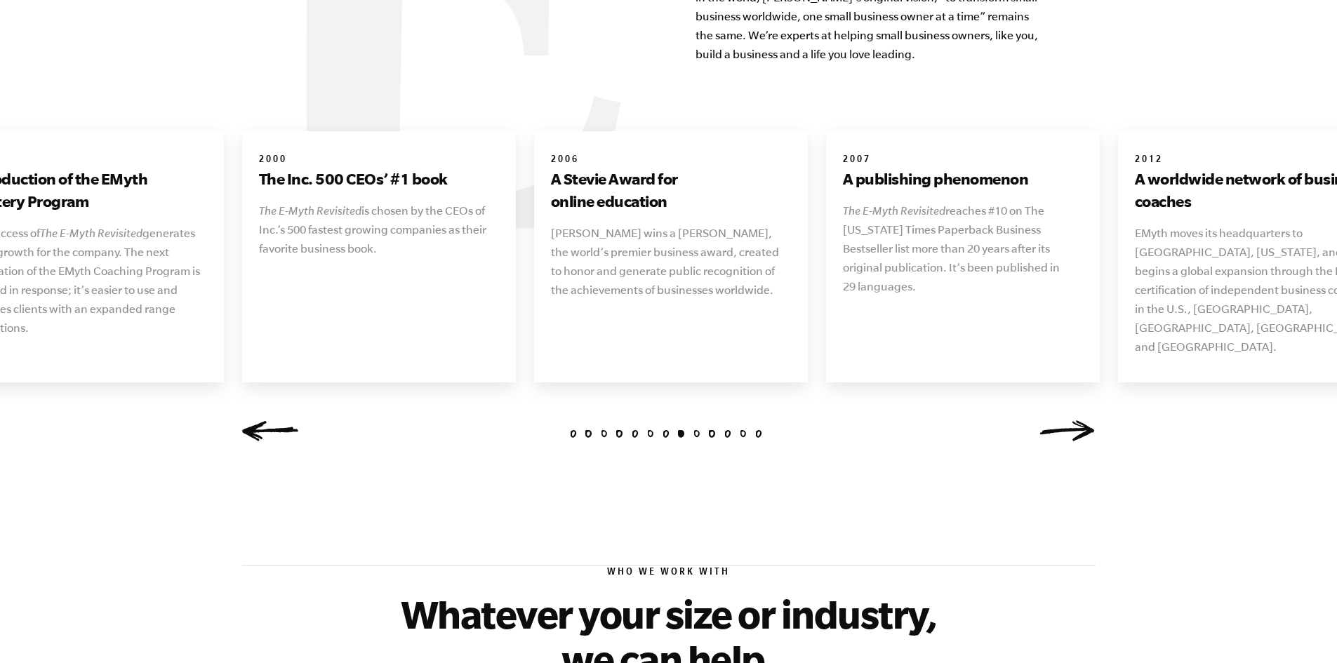
click at [646, 425] on div "1 2 3 4 5 6 7 8 9 10 11 12 13 1977 The vision that launches an industry Michael…" at bounding box center [668, 292] width 887 height 322
click at [649, 430] on li "6" at bounding box center [651, 434] width 8 height 8
click at [633, 430] on li "5" at bounding box center [635, 434] width 8 height 8
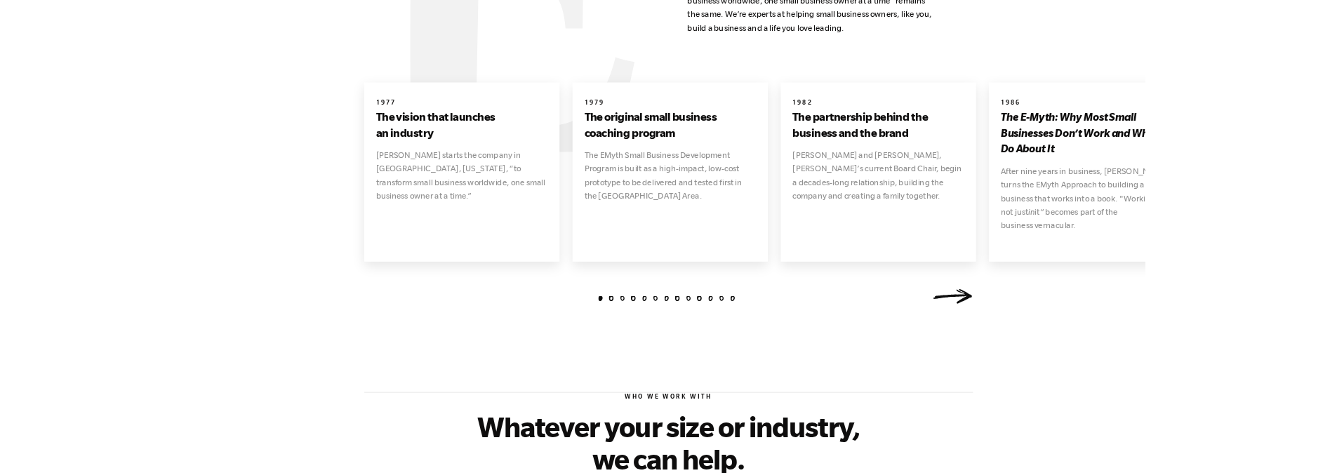
scroll to position [1711, 0]
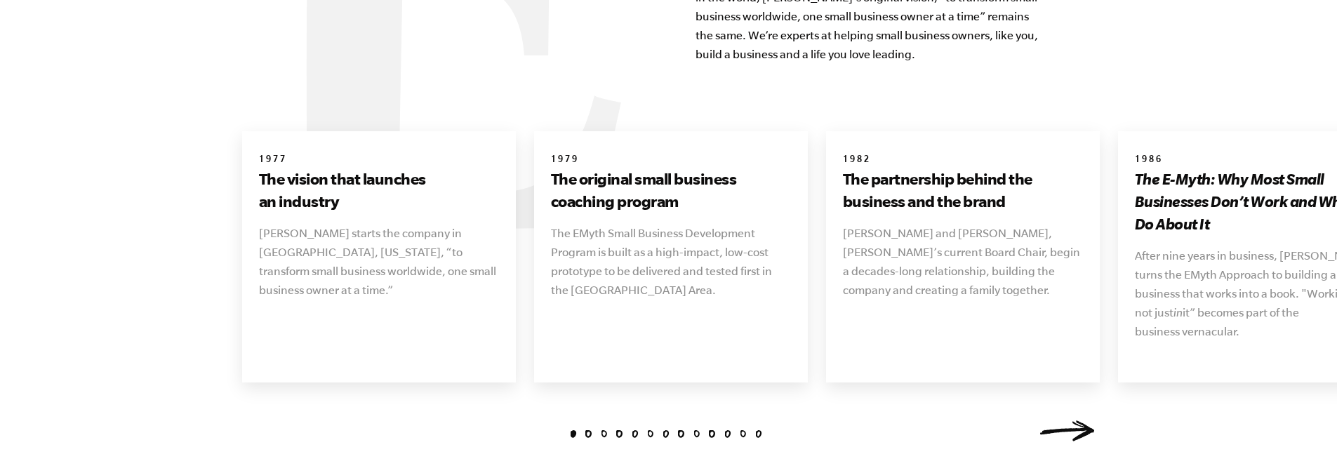
click at [1080, 421] on link "Next" at bounding box center [1068, 431] width 56 height 21
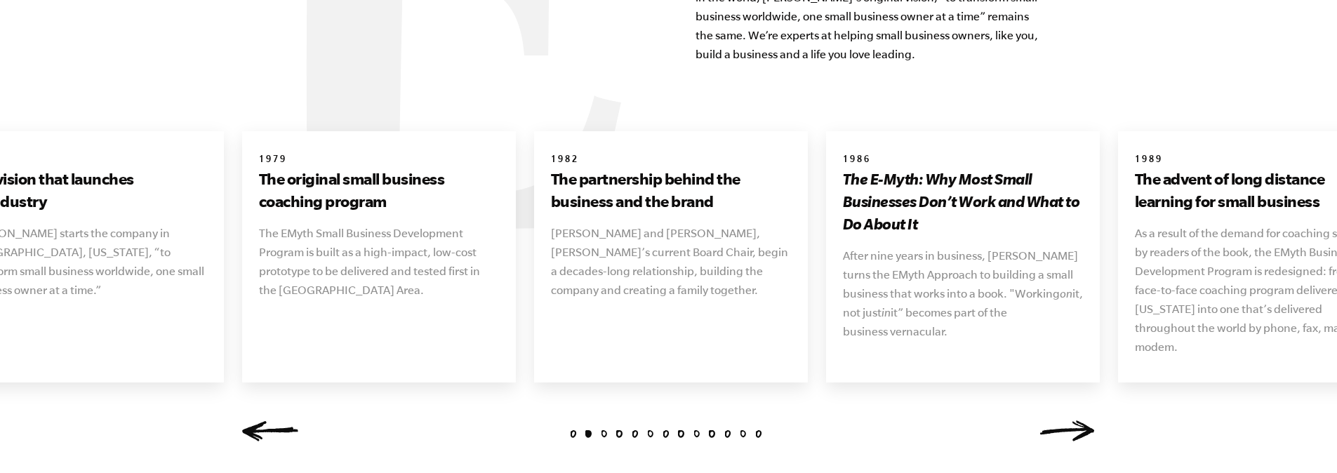
click at [861, 154] on h6 "1986" at bounding box center [963, 161] width 240 height 14
click at [880, 248] on p "After nine years in business, Michael Gerber turns the EMyth Approach to buildi…" at bounding box center [963, 293] width 240 height 95
click at [1158, 254] on p "As a result of the demand for coaching services by readers of the book, the EMy…" at bounding box center [1255, 290] width 240 height 133
click at [1085, 421] on link "Next" at bounding box center [1068, 431] width 56 height 21
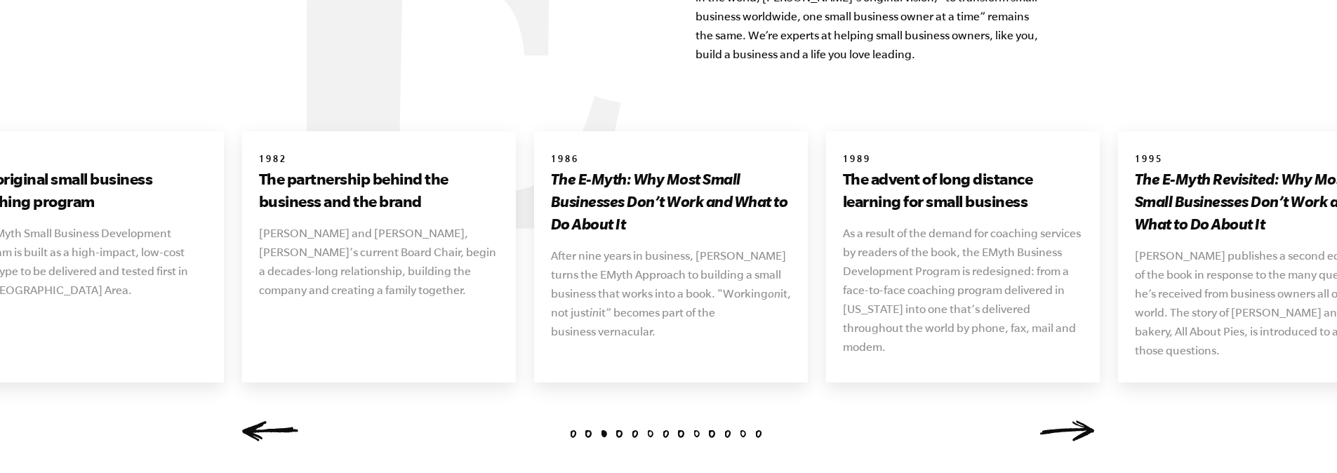
click at [927, 185] on h3 "The advent of long distance learning for small business" at bounding box center [963, 190] width 240 height 45
click at [1081, 421] on link "Next" at bounding box center [1068, 431] width 56 height 21
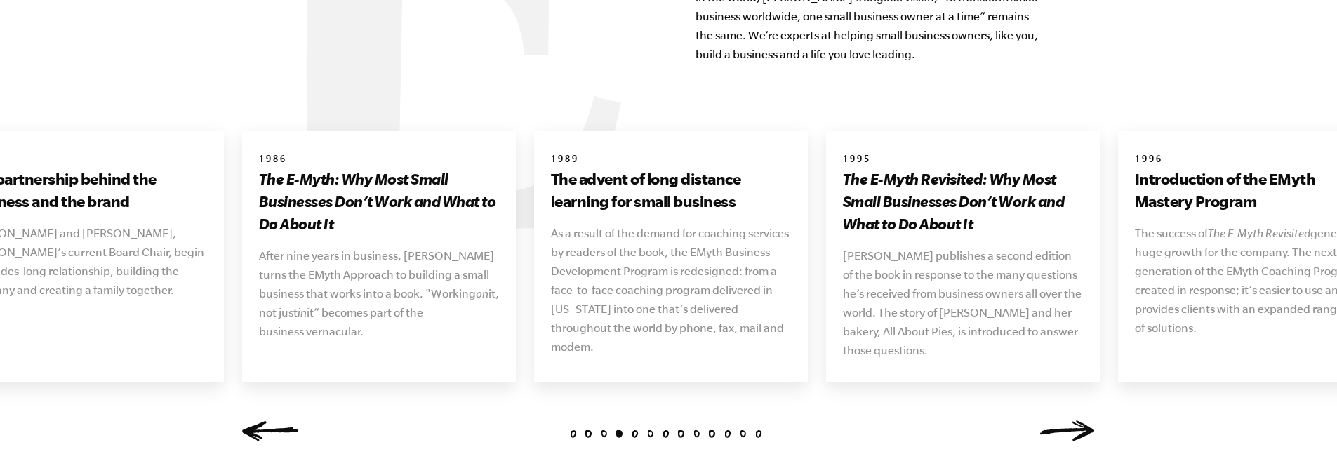
click at [858, 154] on h6 "1995" at bounding box center [963, 161] width 240 height 14
click at [1083, 421] on link "Next" at bounding box center [1068, 431] width 56 height 21
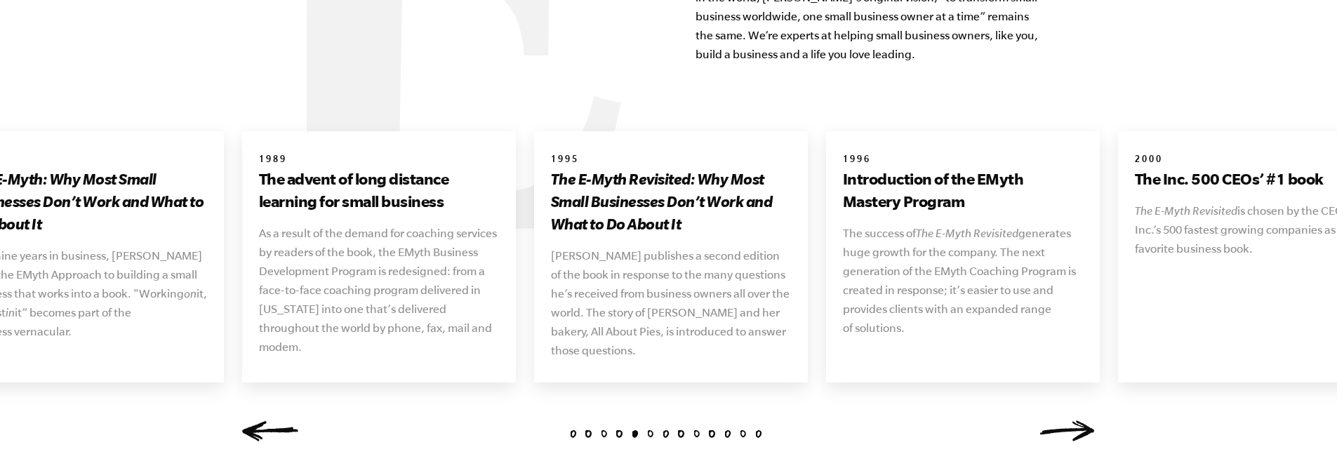
click at [1088, 421] on link "Next" at bounding box center [1068, 431] width 56 height 21
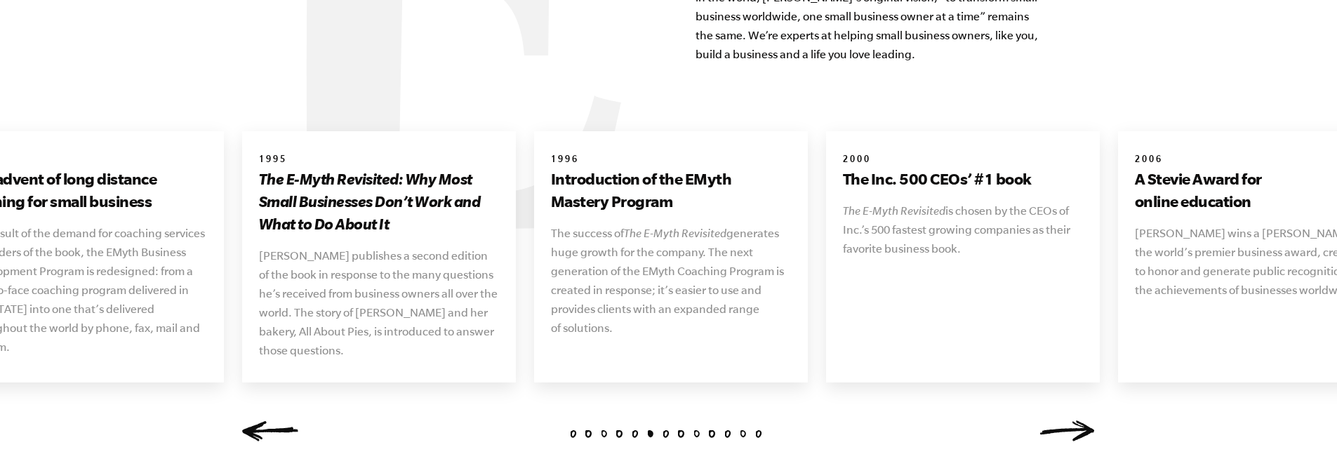
click at [857, 154] on h6 "2000" at bounding box center [963, 161] width 240 height 14
click at [1100, 411] on div "1 2 3 4 5 6 7 8 9 10 11 12 13 1977 The vision that launches an industry Michael…" at bounding box center [668, 292] width 887 height 322
click at [1087, 421] on link "Next" at bounding box center [1068, 431] width 56 height 21
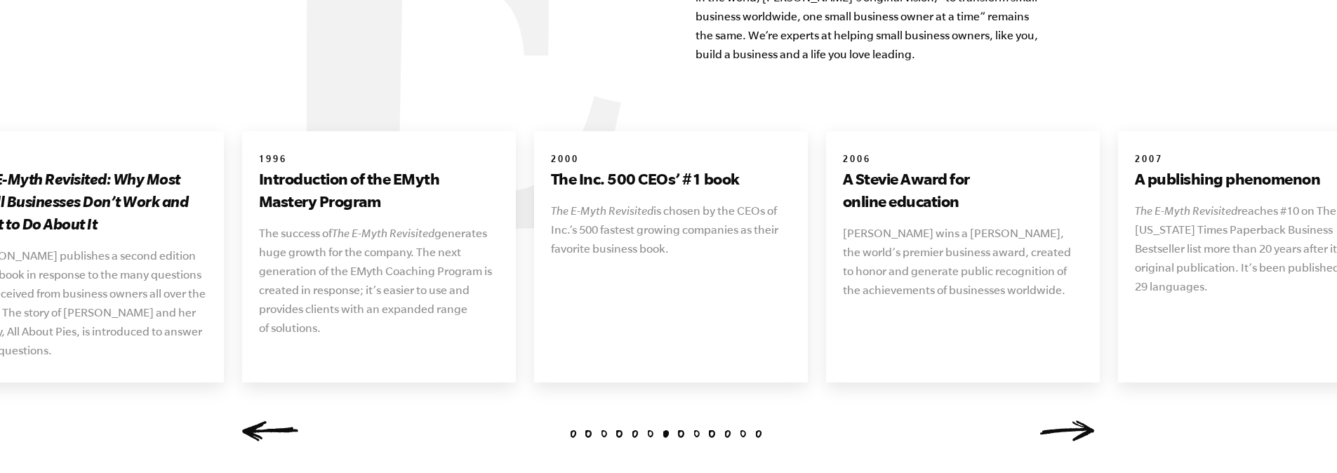
click at [1076, 421] on link "Next" at bounding box center [1068, 431] width 56 height 21
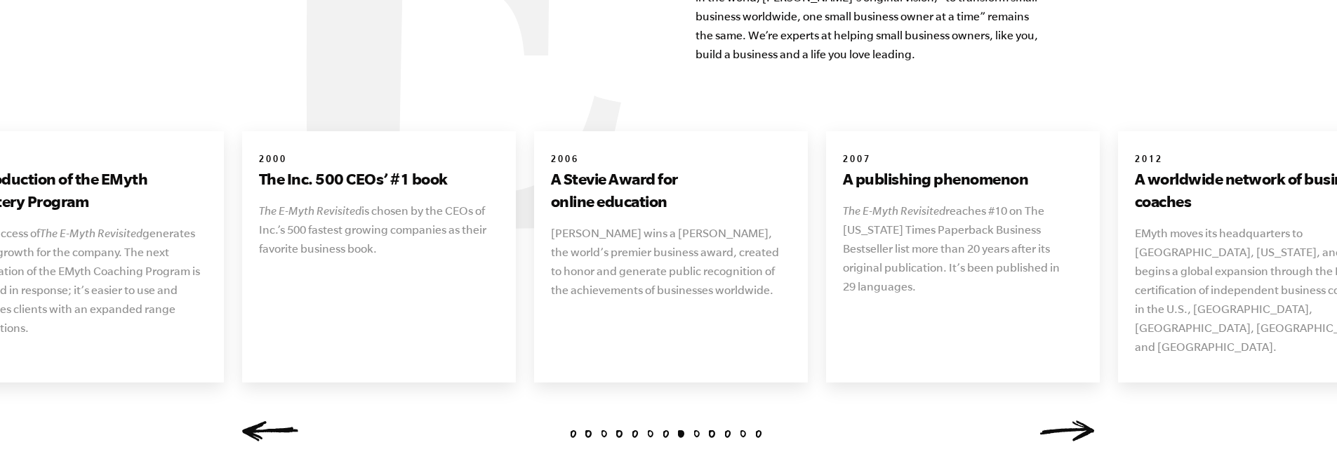
click at [1088, 421] on link "Next" at bounding box center [1068, 431] width 56 height 21
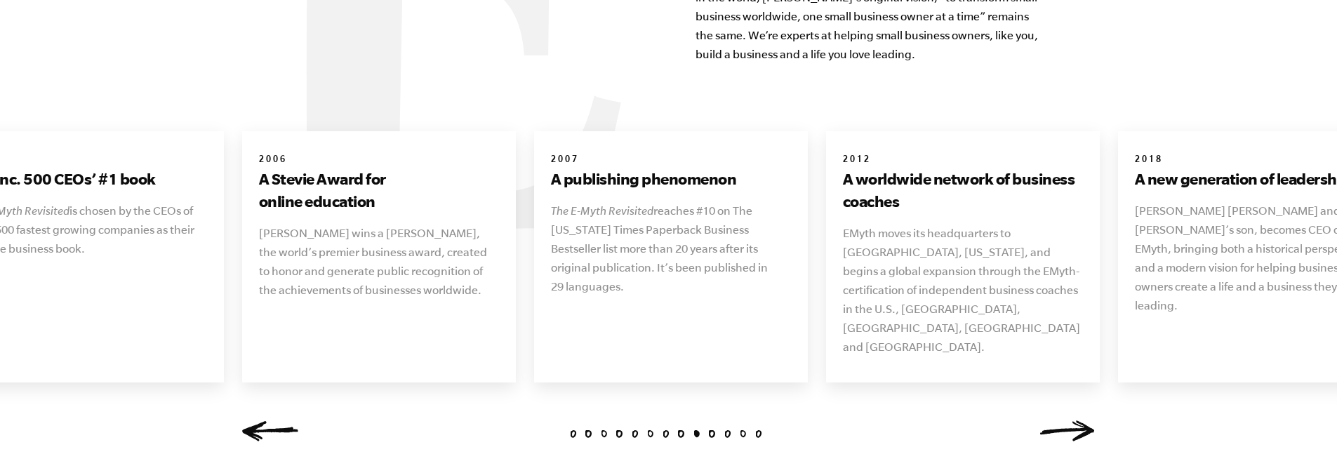
click at [1081, 421] on link "Next" at bounding box center [1068, 431] width 56 height 21
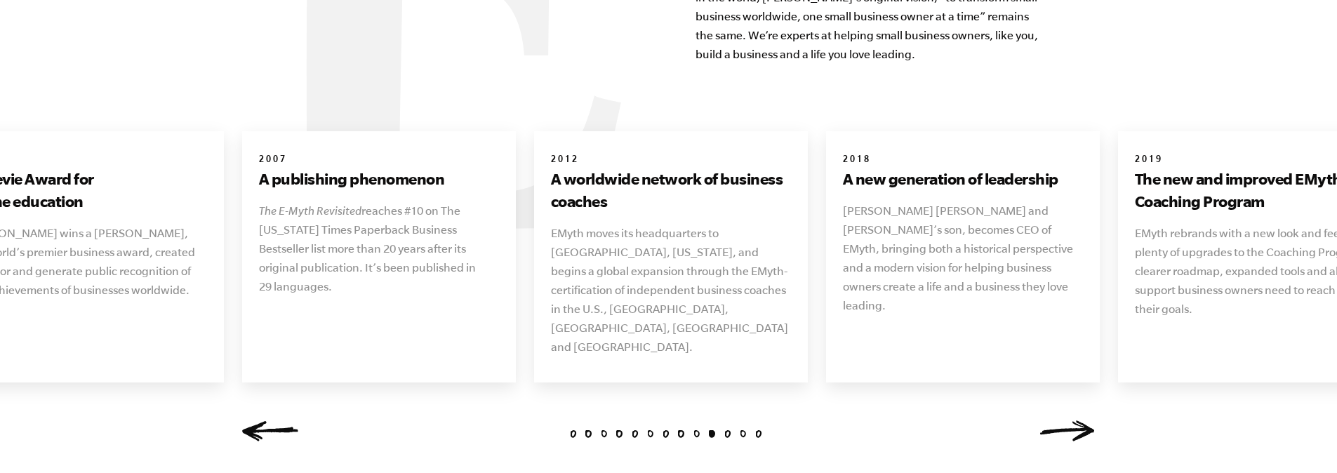
click at [1083, 421] on link "Next" at bounding box center [1068, 431] width 56 height 21
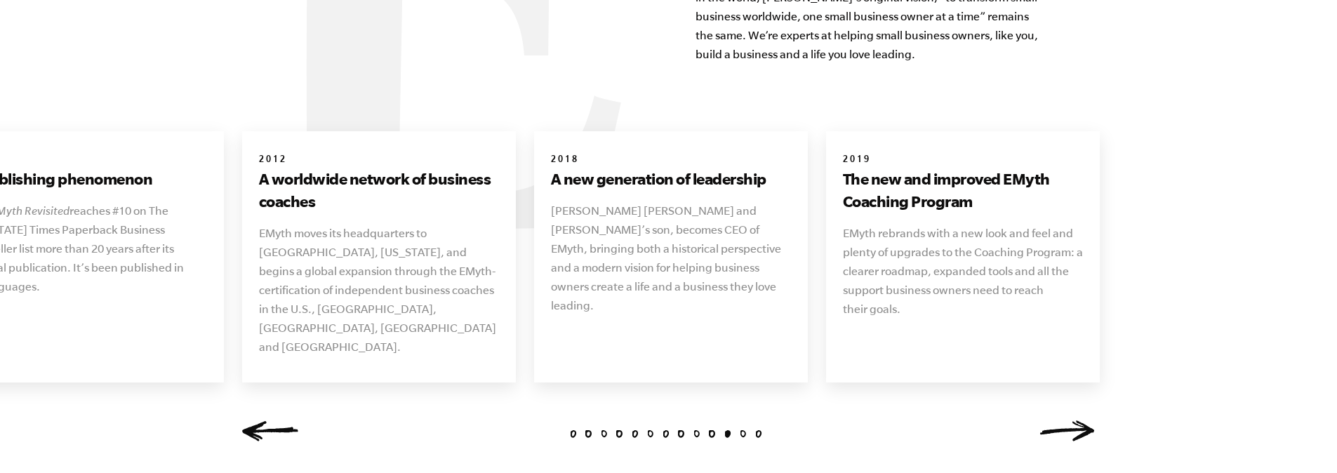
click at [272, 421] on link "Previous" at bounding box center [270, 431] width 56 height 21
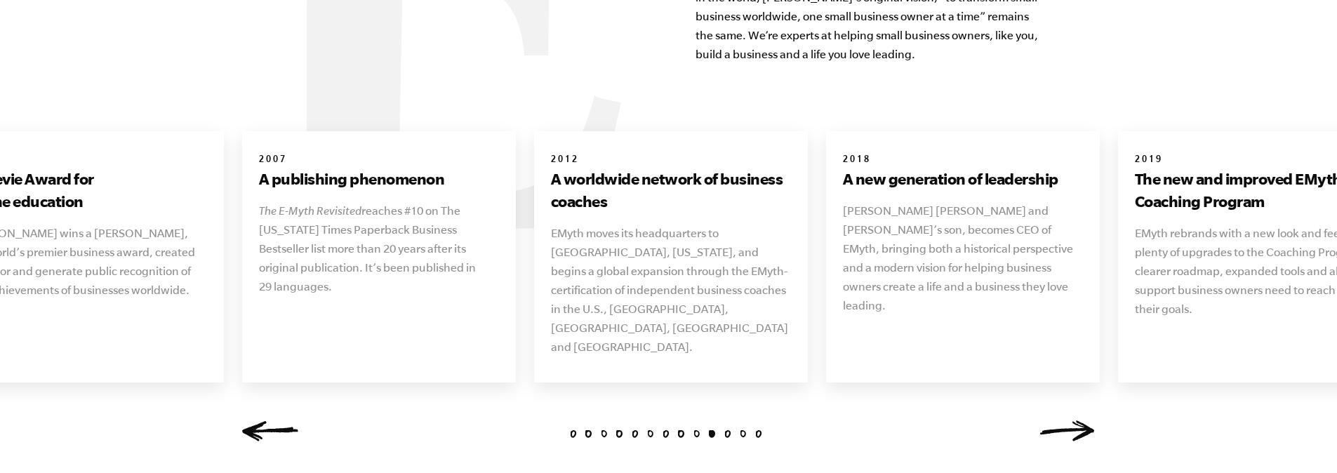
click at [272, 421] on link "Previous" at bounding box center [270, 431] width 56 height 21
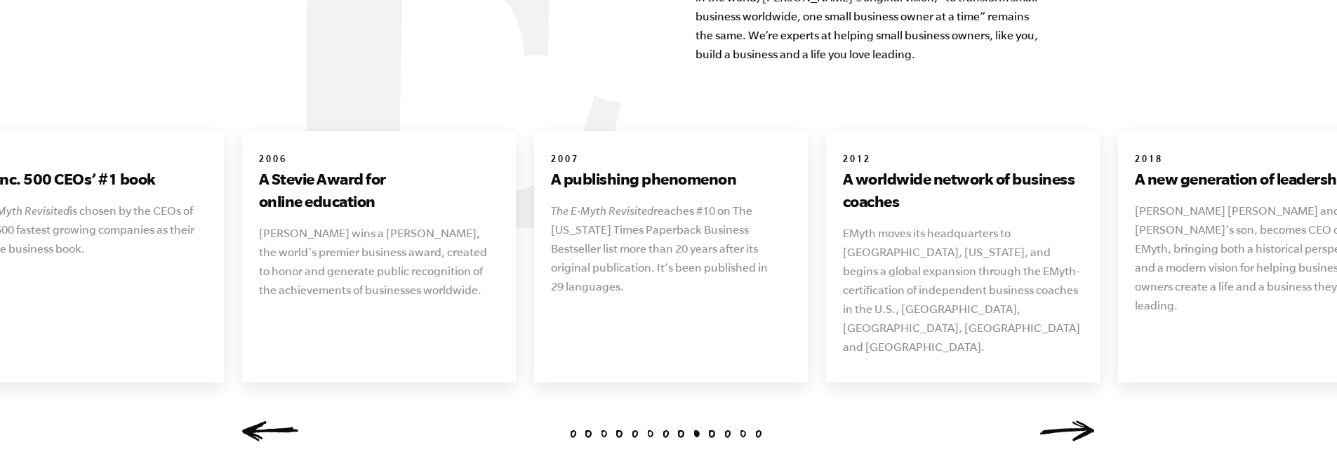
click at [272, 421] on link "Previous" at bounding box center [270, 431] width 56 height 21
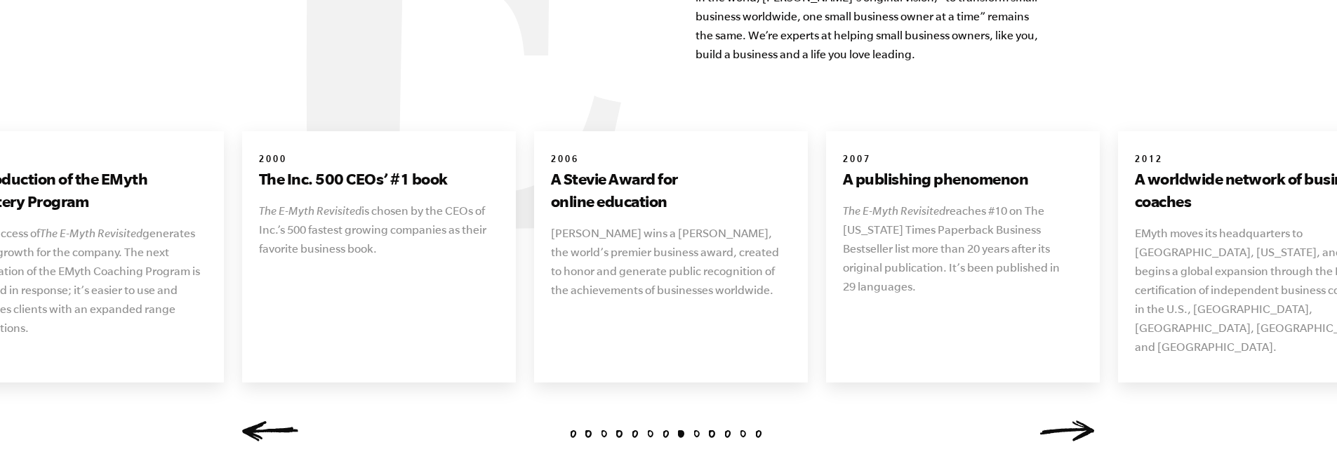
click at [272, 421] on link "Previous" at bounding box center [270, 431] width 56 height 21
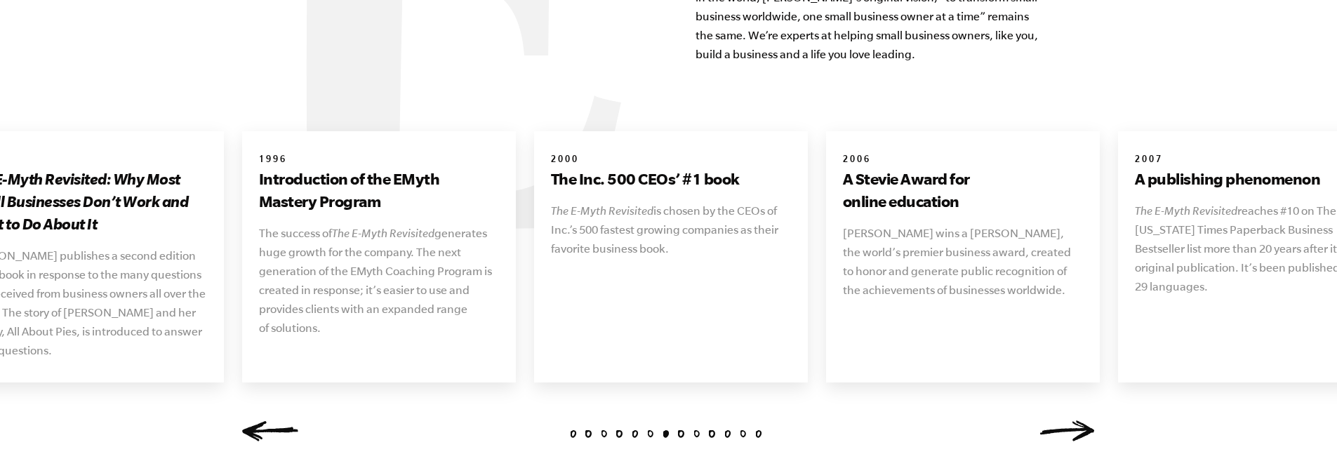
click at [272, 421] on link "Previous" at bounding box center [270, 431] width 56 height 21
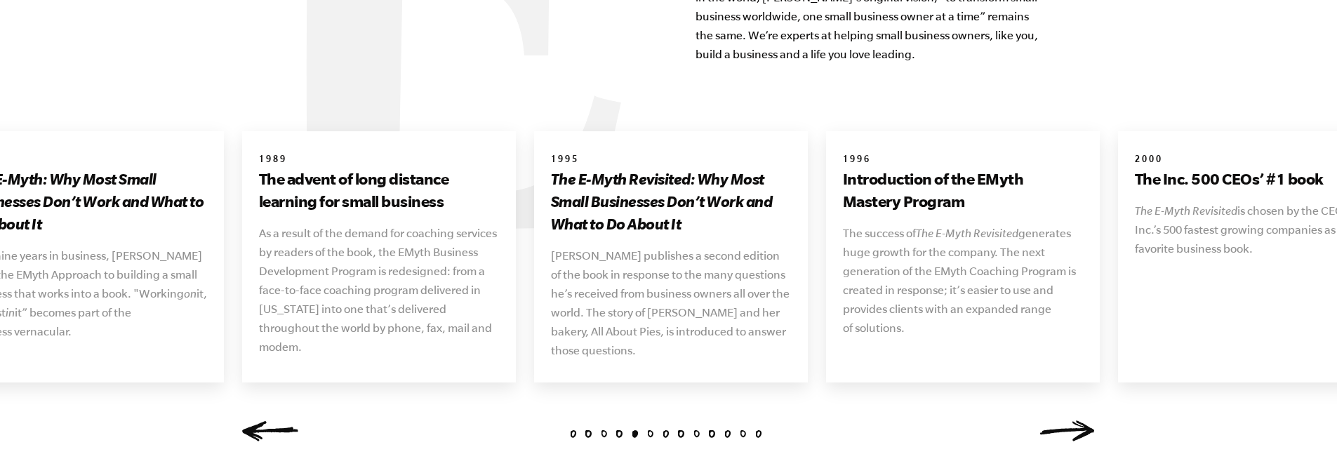
click at [272, 421] on link "Previous" at bounding box center [270, 431] width 56 height 21
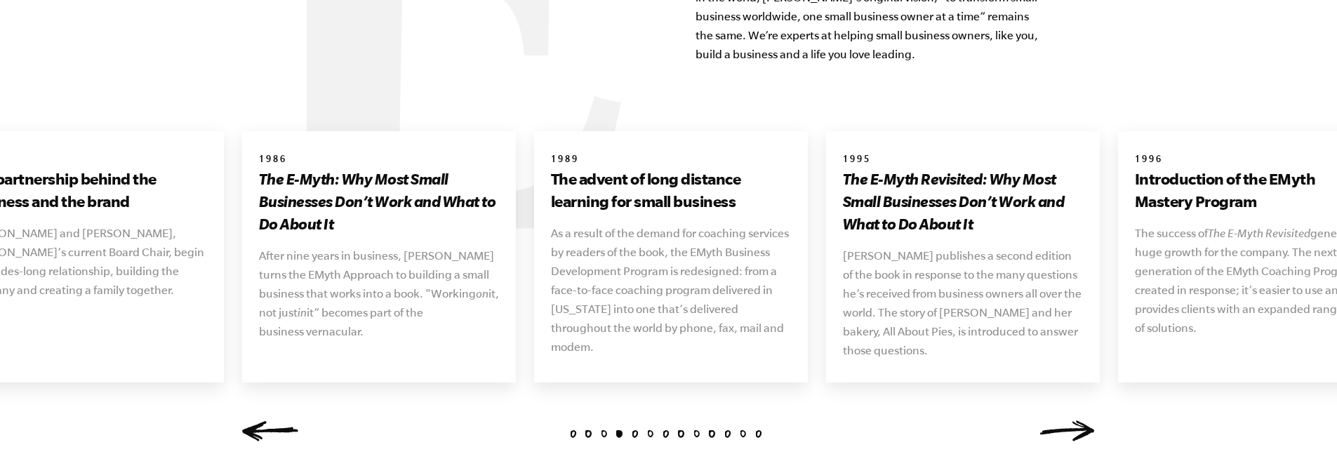
click at [272, 421] on link "Previous" at bounding box center [270, 431] width 56 height 21
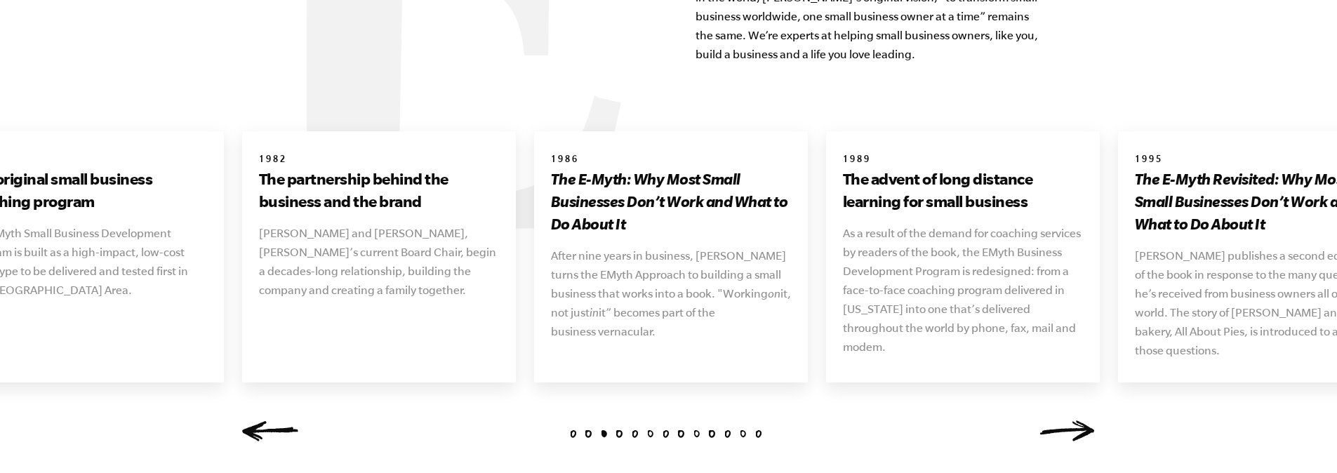
click at [272, 421] on link "Previous" at bounding box center [270, 431] width 56 height 21
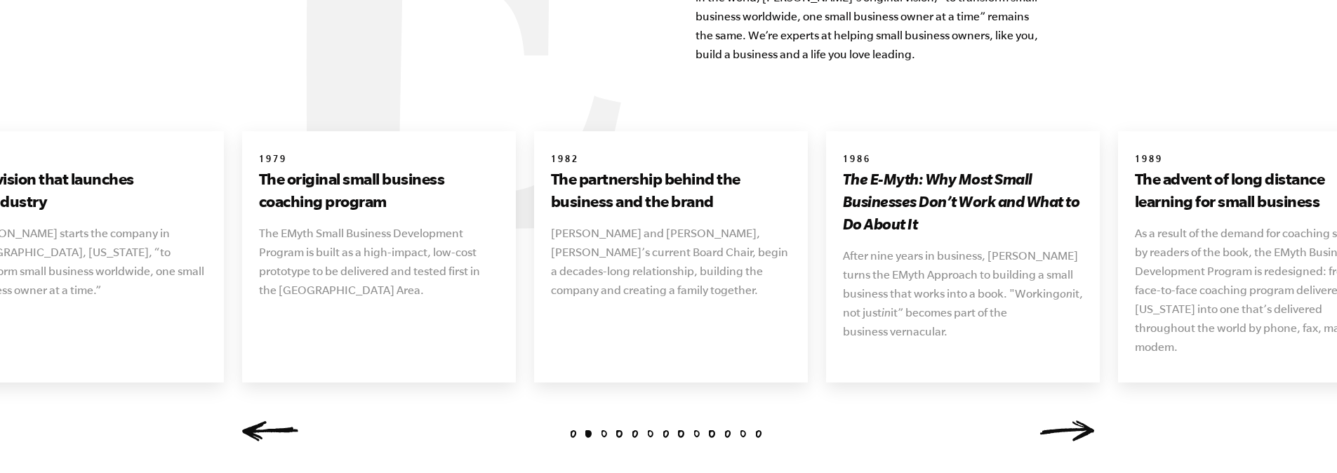
click at [272, 421] on link "Previous" at bounding box center [270, 431] width 56 height 21
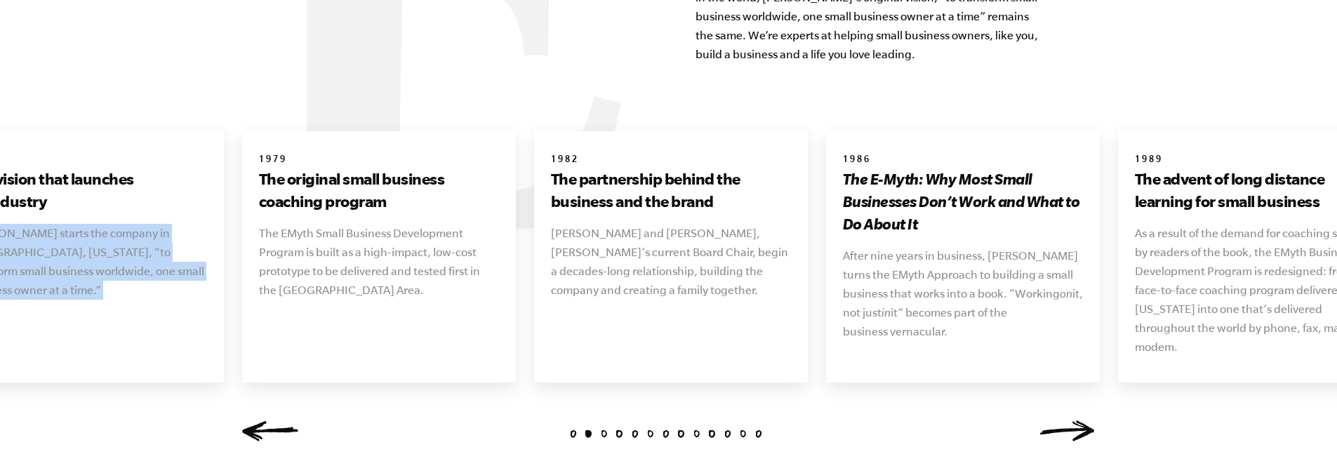
click at [272, 416] on div "1 2 3 4 5 6 7 8 9 10 11 12 13 1977 The vision that launches an industry Michael…" at bounding box center [668, 292] width 887 height 322
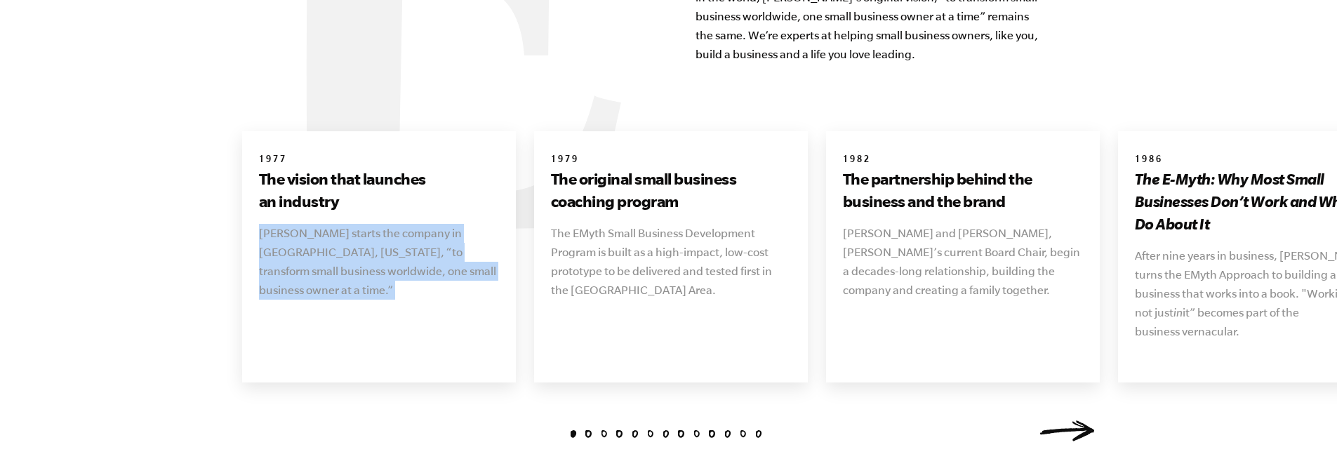
click at [272, 416] on div "1 2 3 4 5 6 7 8 9 10 11 12 13 1977 The vision that launches an industry Michael…" at bounding box center [668, 292] width 887 height 322
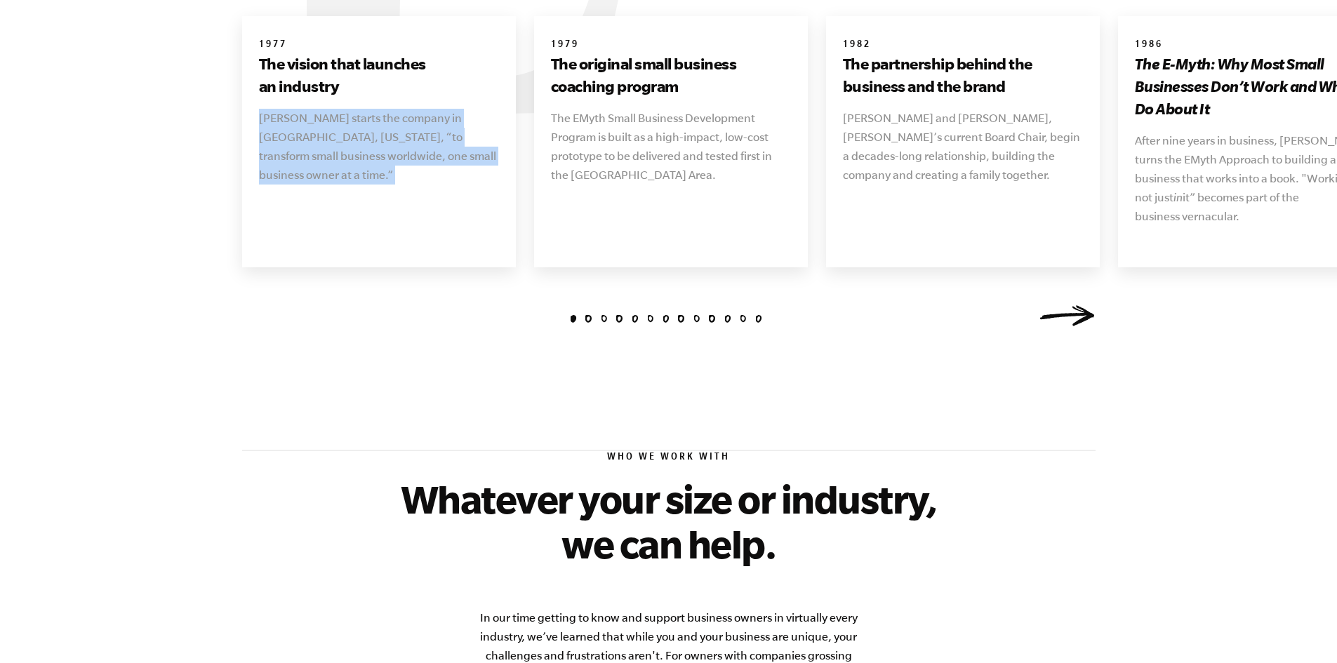
scroll to position [1825, 0]
click at [1062, 306] on link "Next" at bounding box center [1068, 316] width 56 height 21
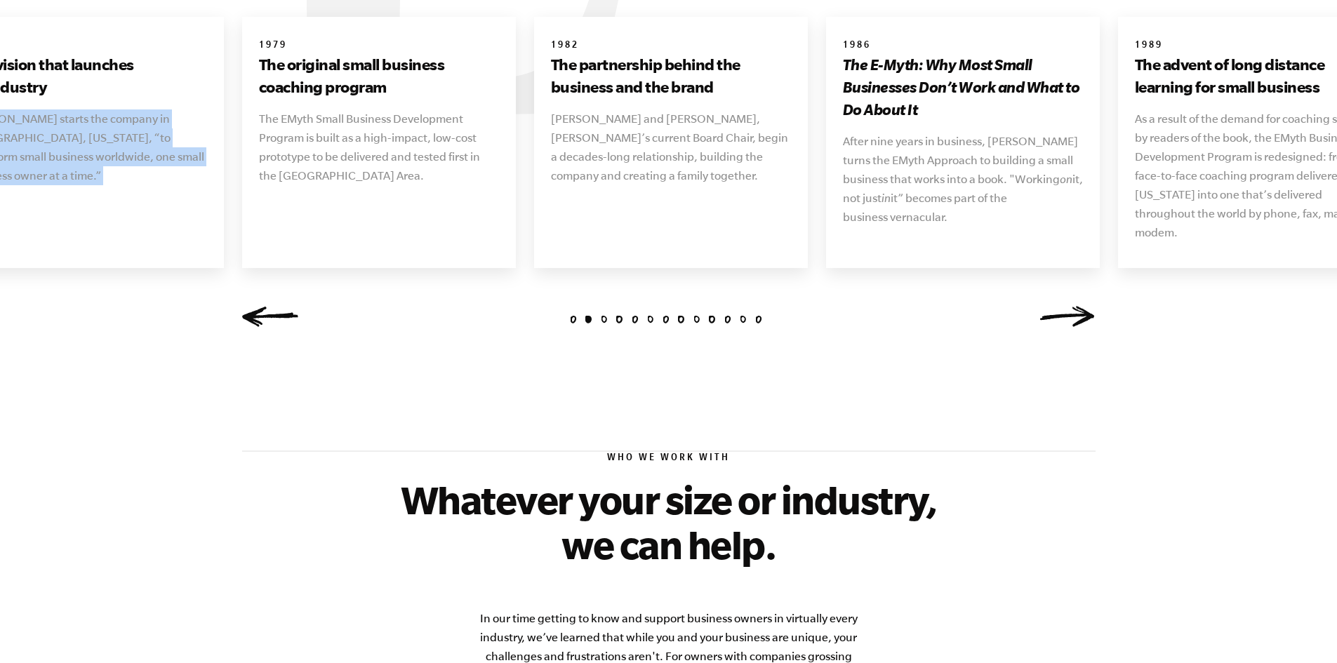
click at [1062, 306] on link "Next" at bounding box center [1068, 316] width 56 height 21
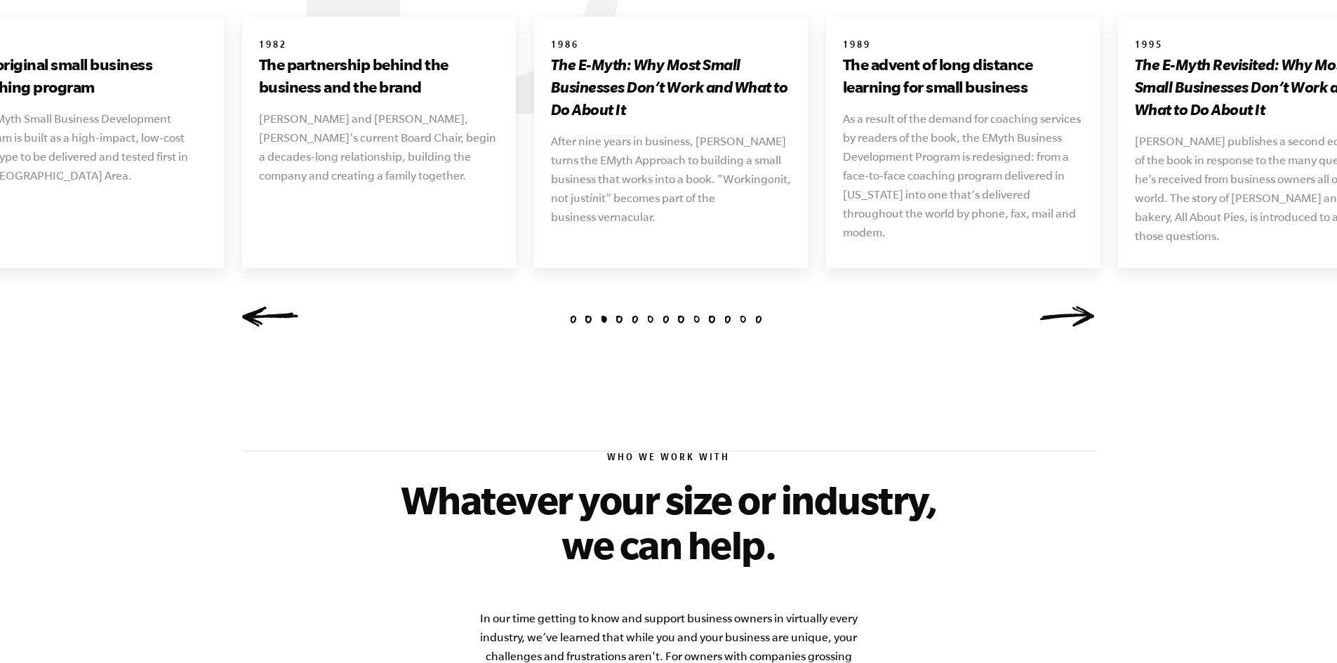
click at [276, 306] on link "Previous" at bounding box center [270, 316] width 56 height 21
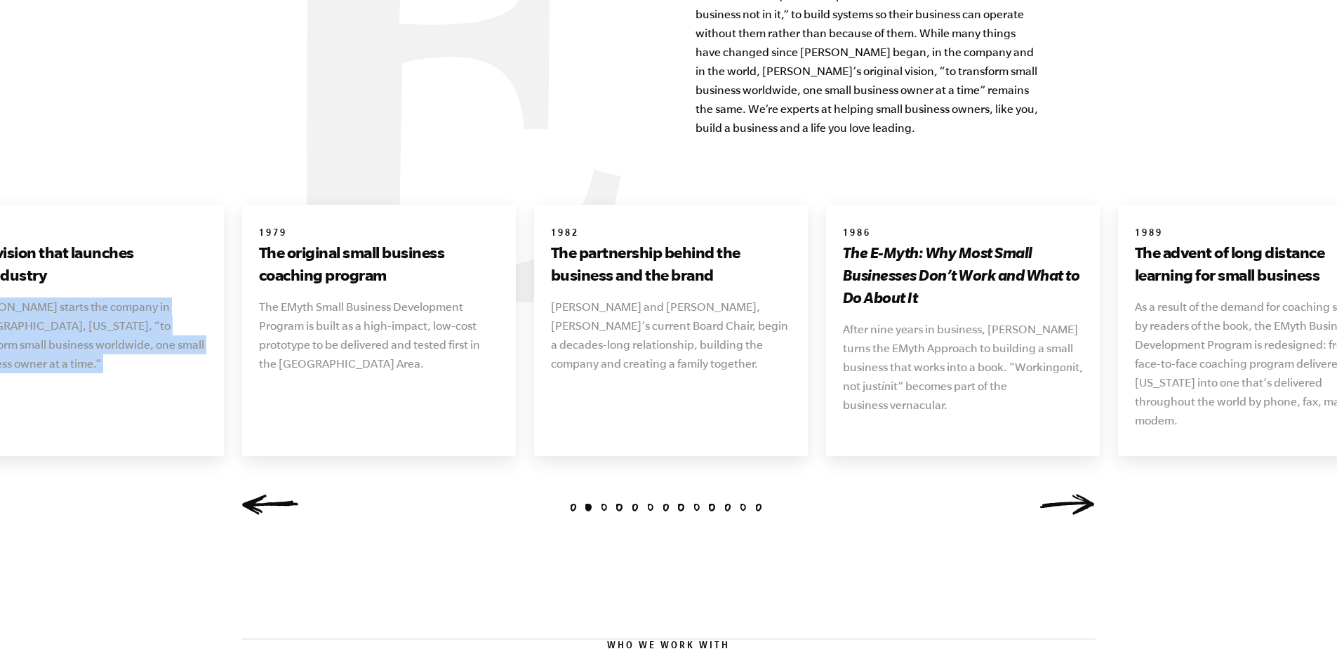
scroll to position [1615, 0]
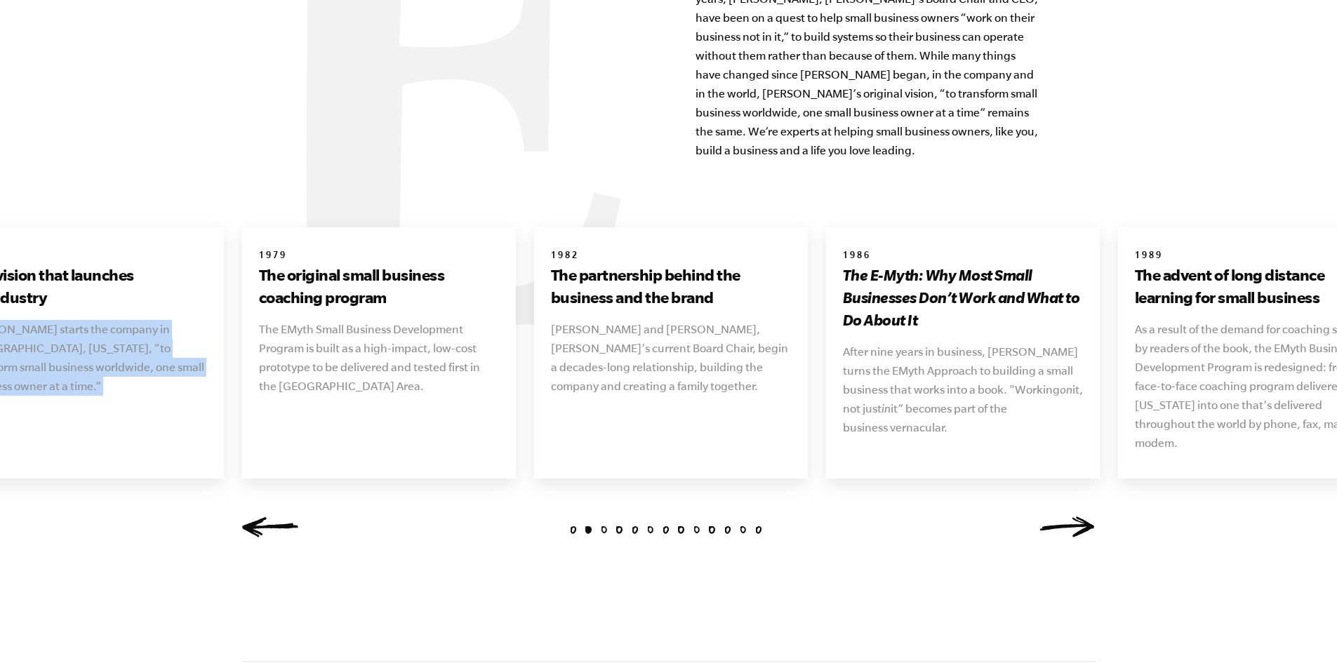
click at [272, 517] on link "Previous" at bounding box center [270, 527] width 56 height 21
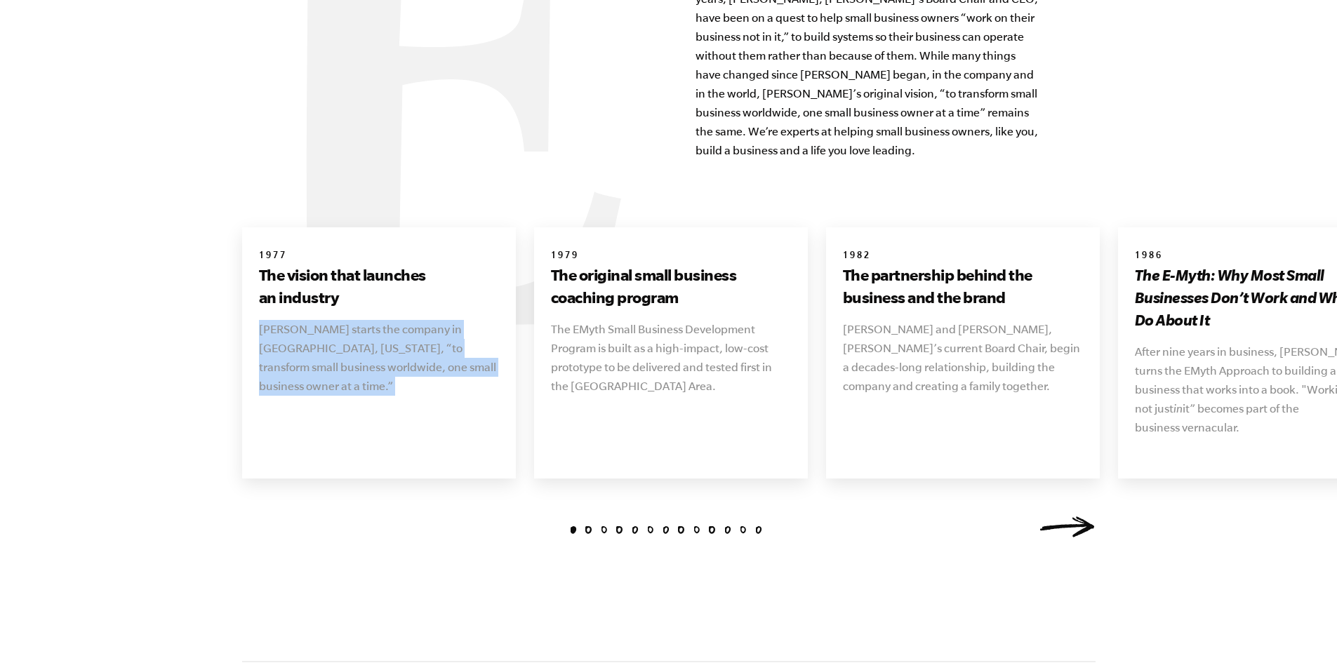
click at [1083, 517] on link "Next" at bounding box center [1068, 527] width 56 height 21
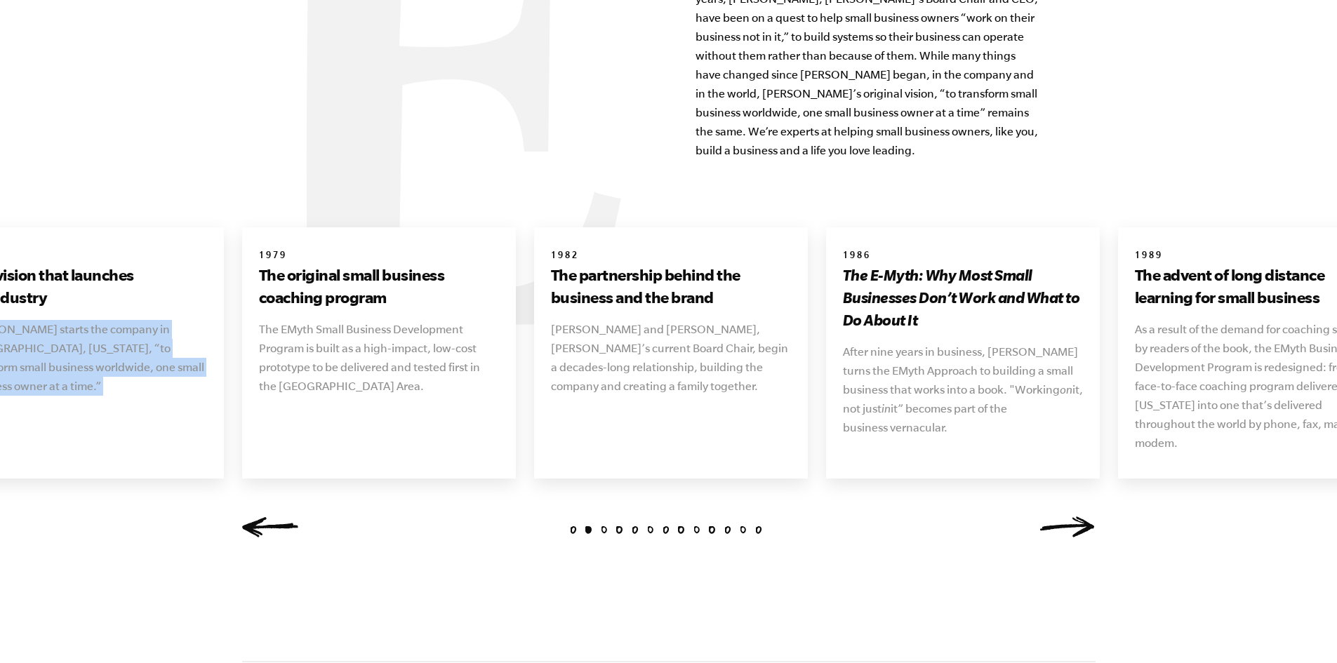
click at [1080, 517] on link "Next" at bounding box center [1068, 527] width 56 height 21
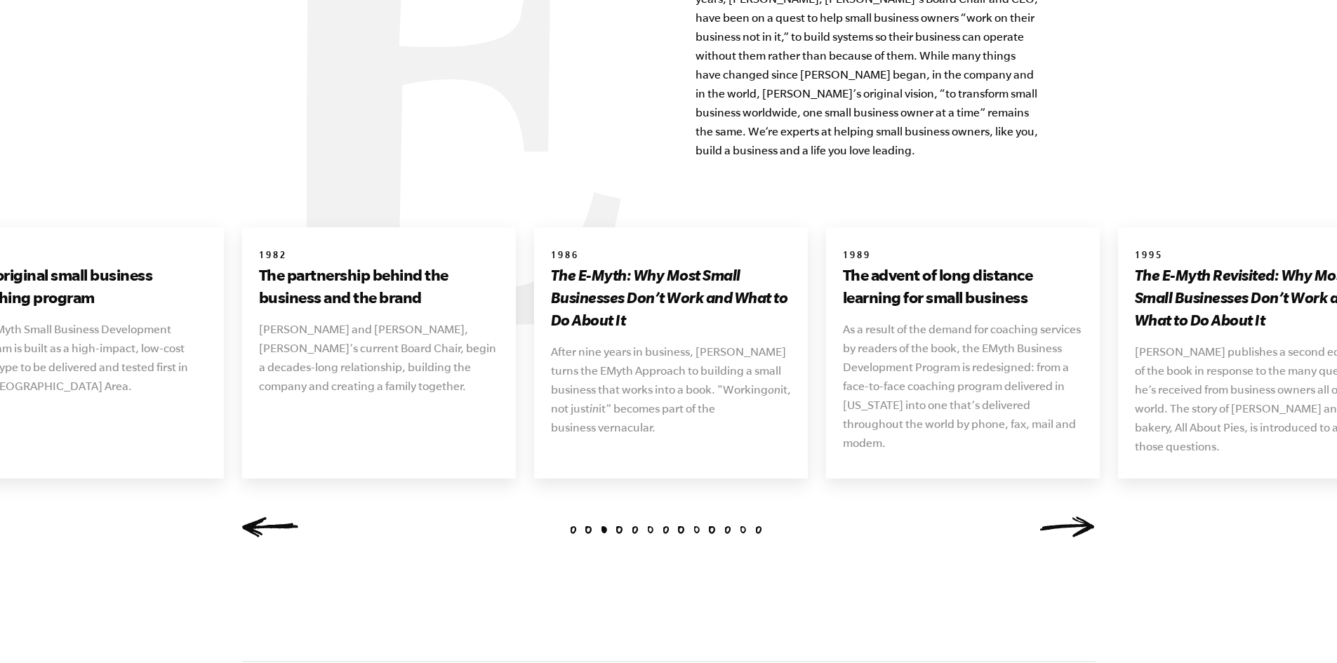
click at [1080, 517] on link "Next" at bounding box center [1068, 527] width 56 height 21
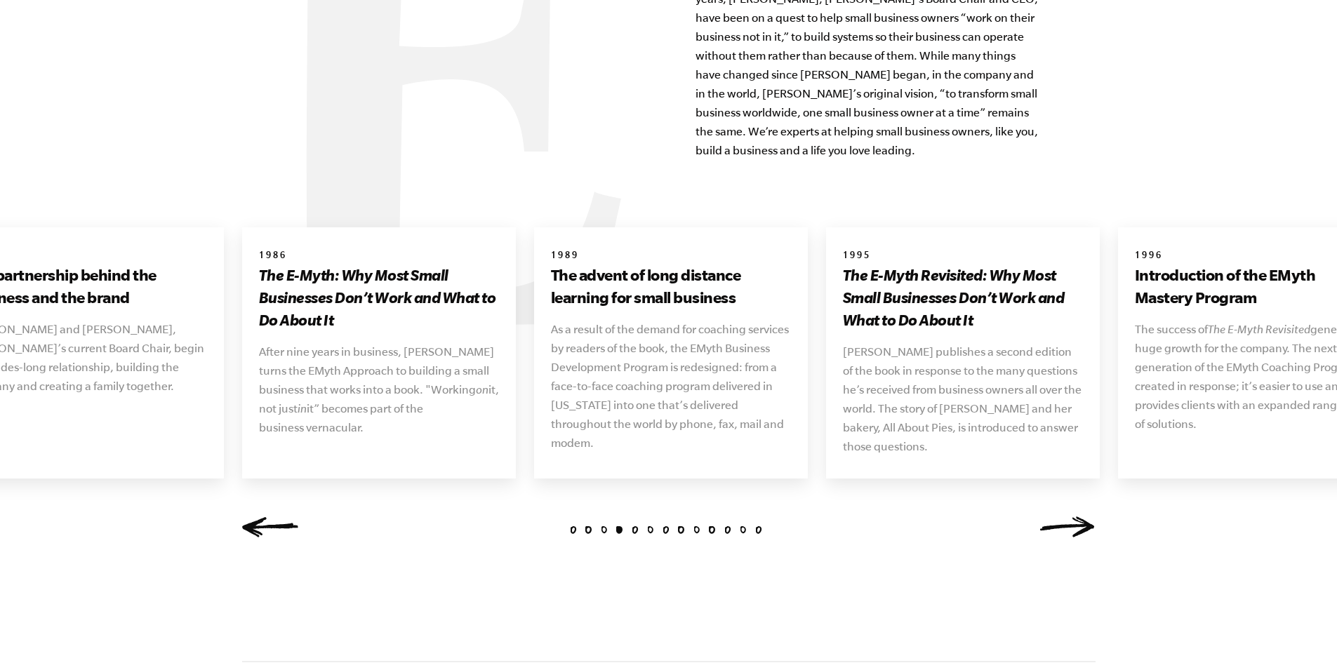
click at [1080, 517] on link "Next" at bounding box center [1068, 527] width 56 height 21
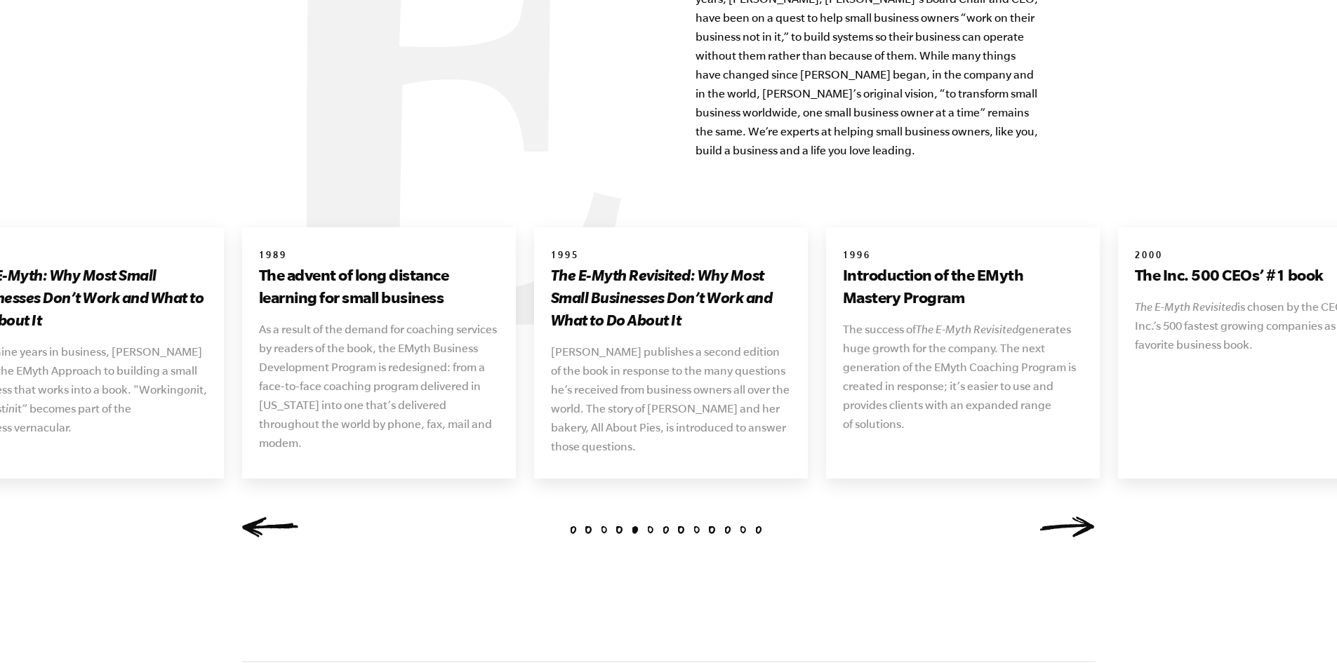
click at [1080, 517] on link "Next" at bounding box center [1068, 527] width 56 height 21
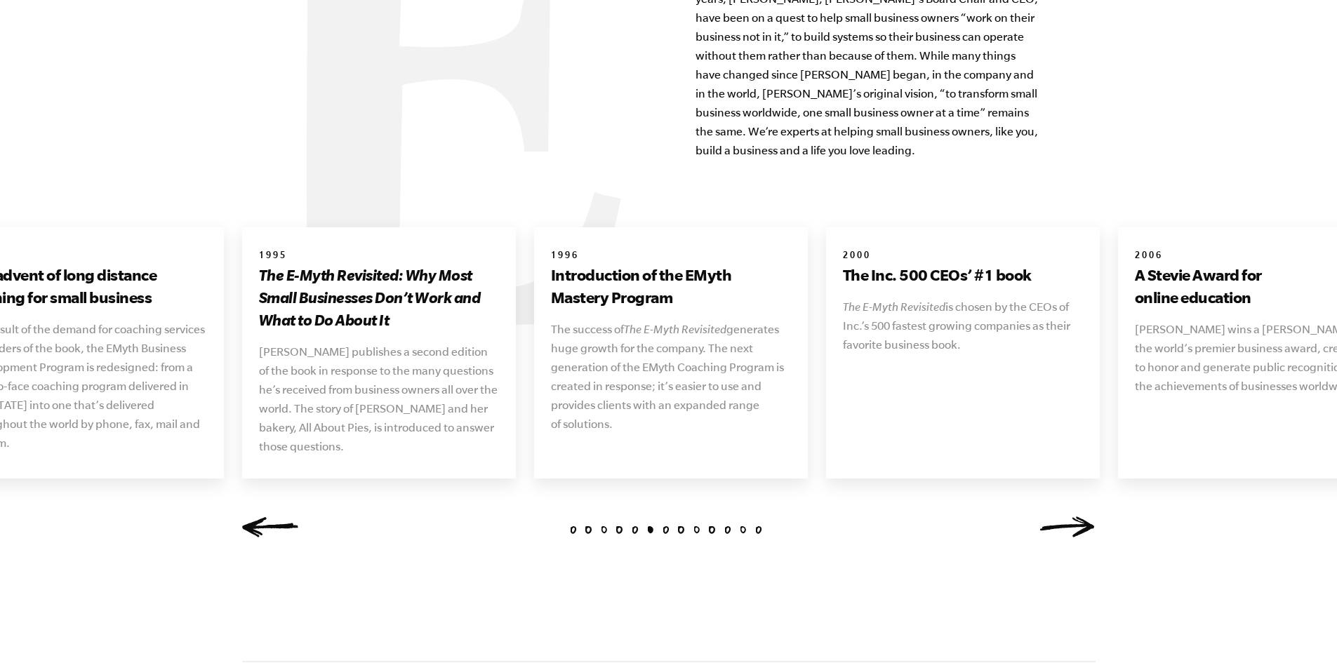
click at [1080, 517] on link "Next" at bounding box center [1068, 527] width 56 height 21
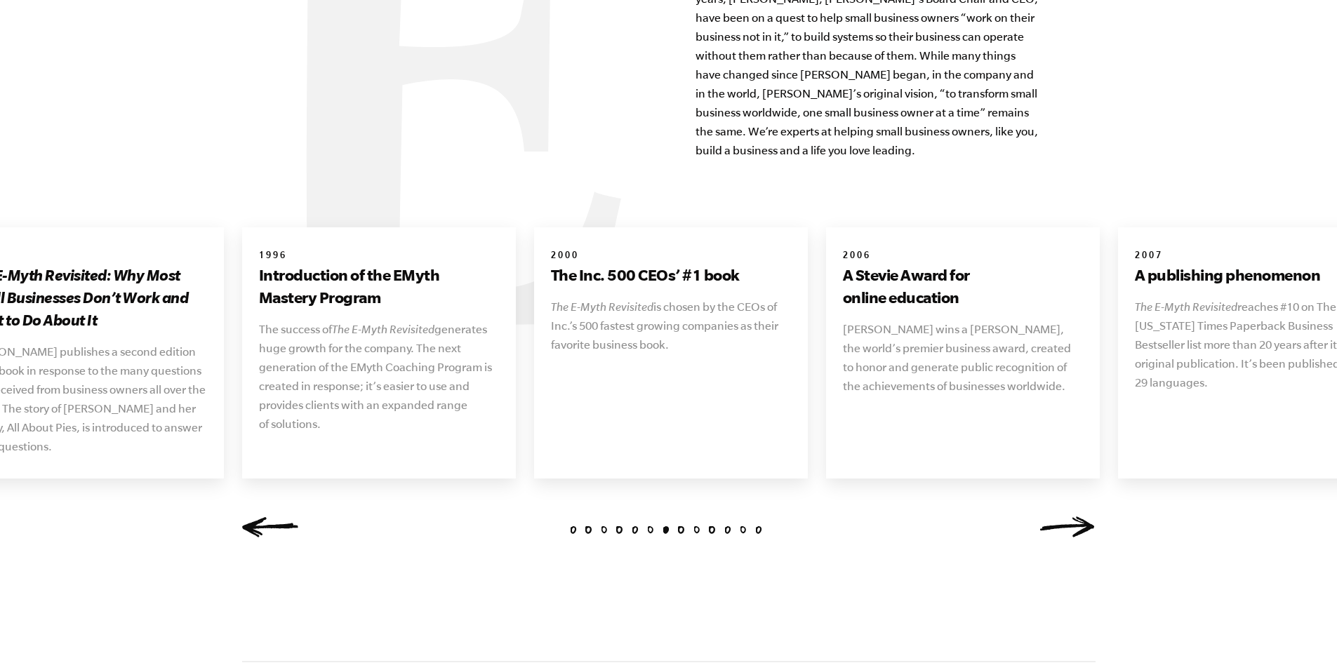
click at [1080, 517] on link "Next" at bounding box center [1068, 527] width 56 height 21
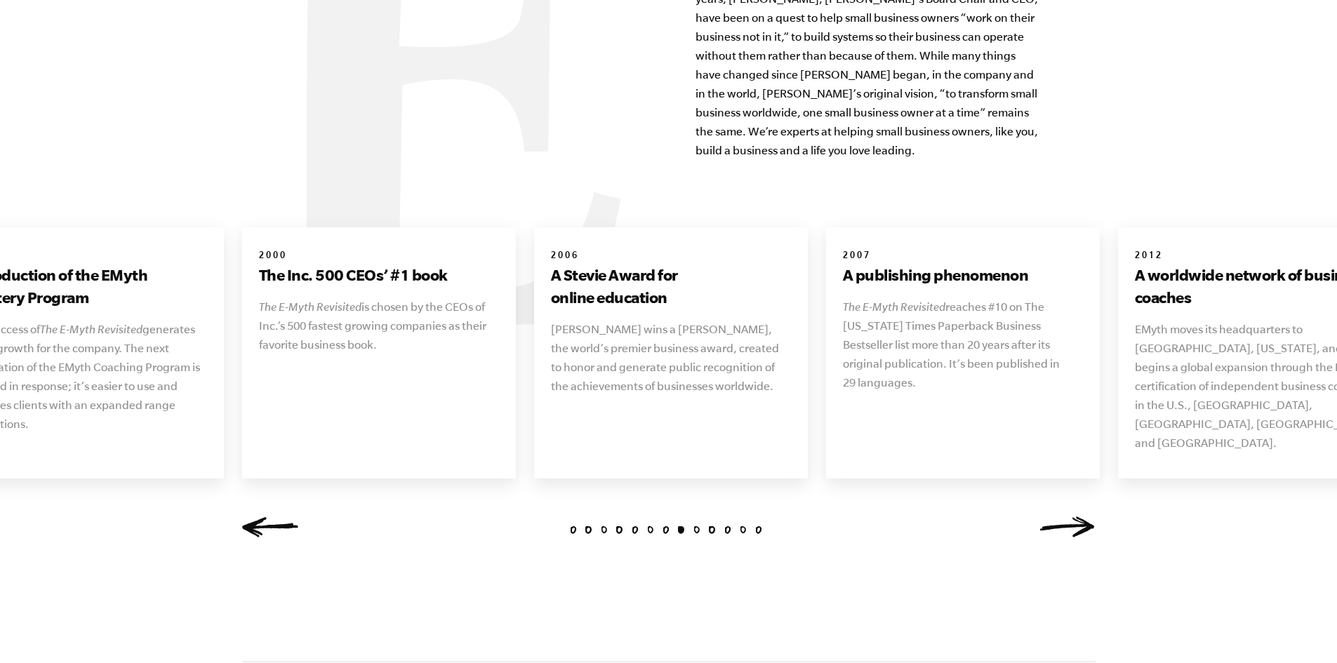
click at [1080, 517] on link "Next" at bounding box center [1068, 527] width 56 height 21
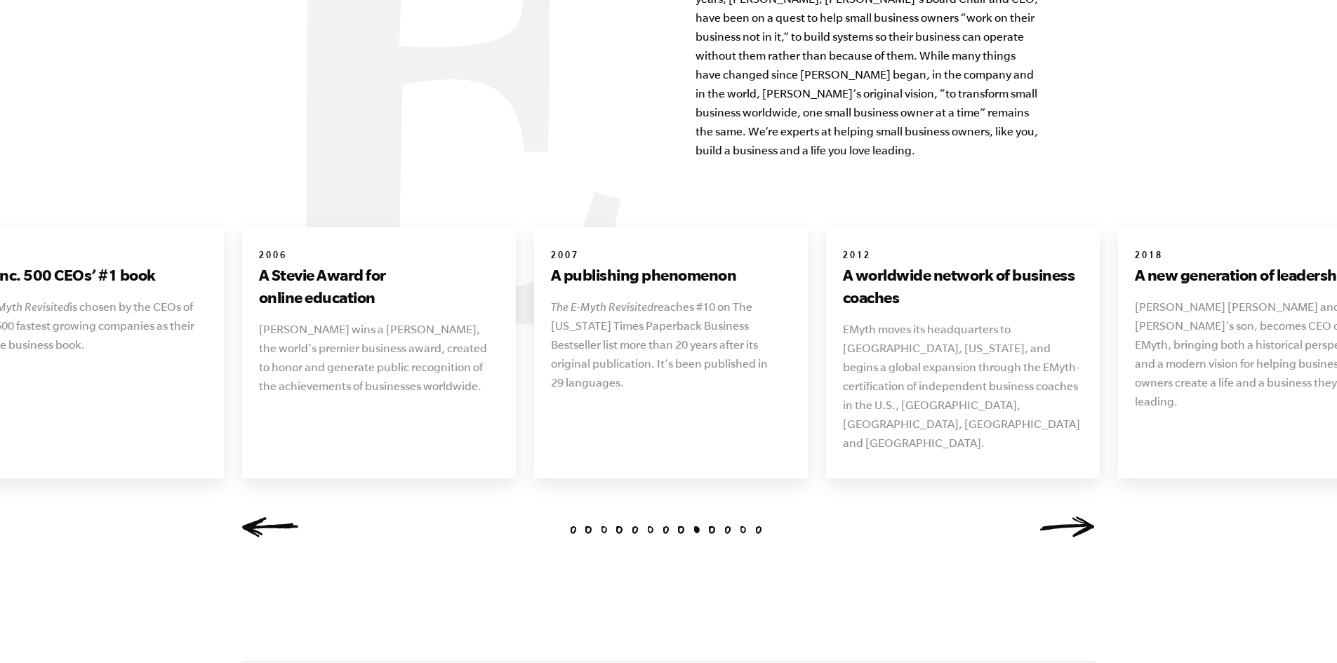
click at [1080, 517] on link "Next" at bounding box center [1068, 527] width 56 height 21
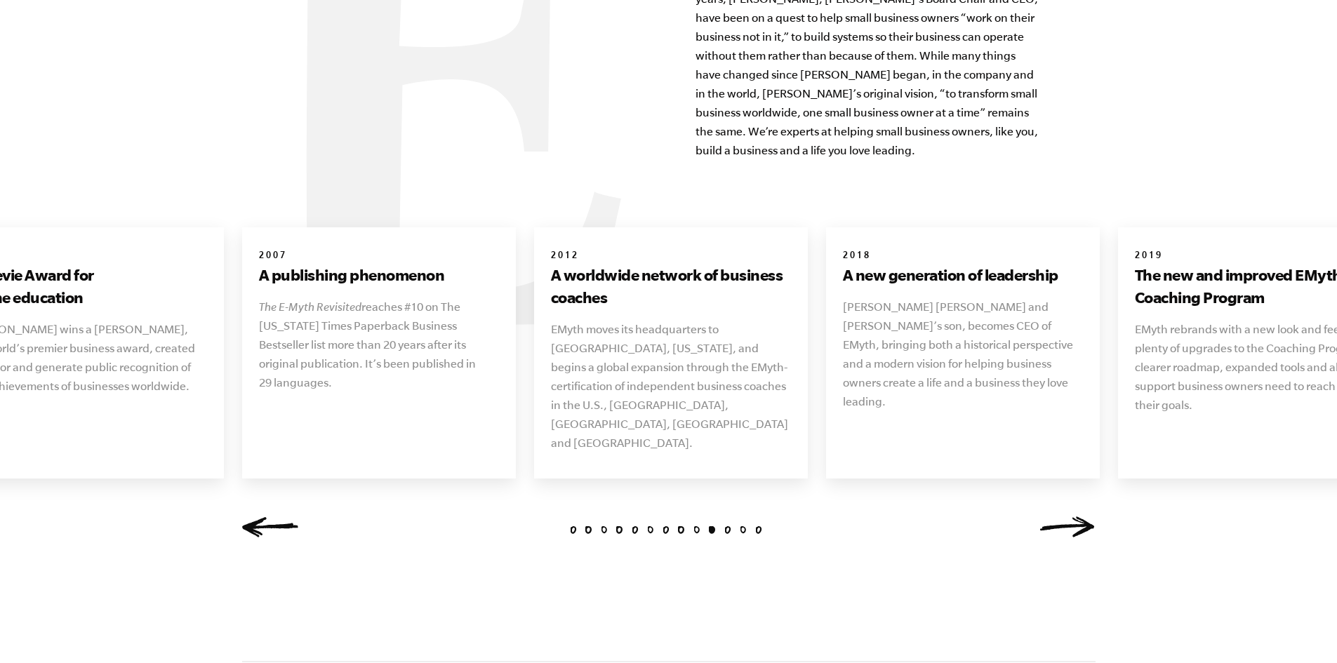
click at [1080, 517] on link "Next" at bounding box center [1068, 527] width 56 height 21
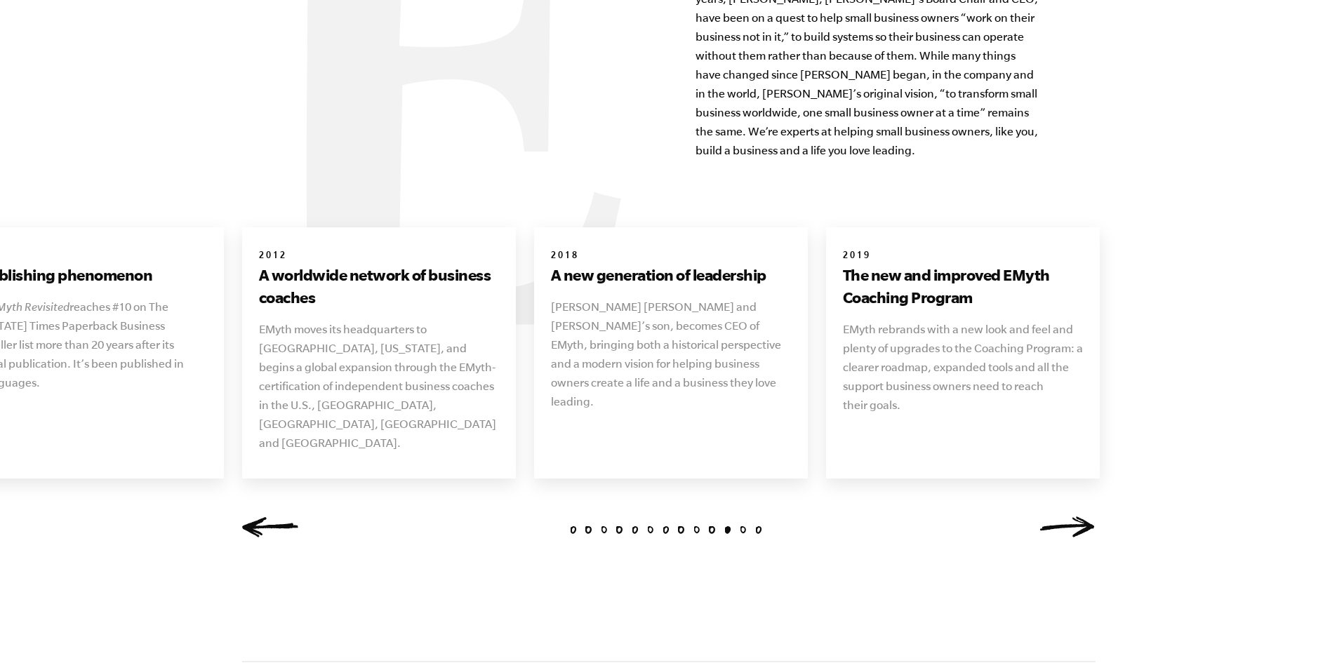
click at [1080, 517] on link "Next" at bounding box center [1068, 527] width 56 height 21
click at [1081, 517] on link "Next" at bounding box center [1068, 527] width 56 height 21
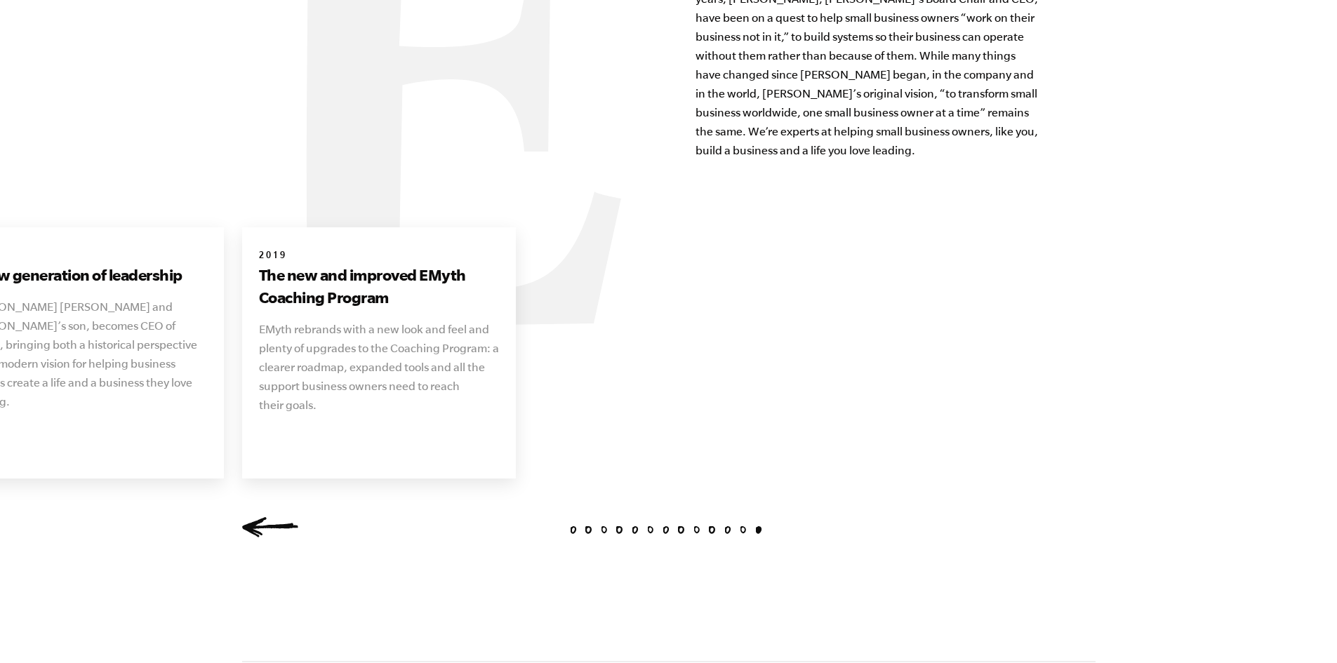
click at [1081, 517] on div "1 2 3 4 5 6 7 8 9 10 11 12 13 1977 The vision that launches an industry Michael…" at bounding box center [668, 388] width 887 height 322
click at [979, 495] on div "1 2 3 4 5 6 7 8 9 10 11 12 13 1977 The vision that launches an industry Michael…" at bounding box center [668, 388] width 887 height 322
click at [261, 517] on link "Previous" at bounding box center [270, 527] width 56 height 21
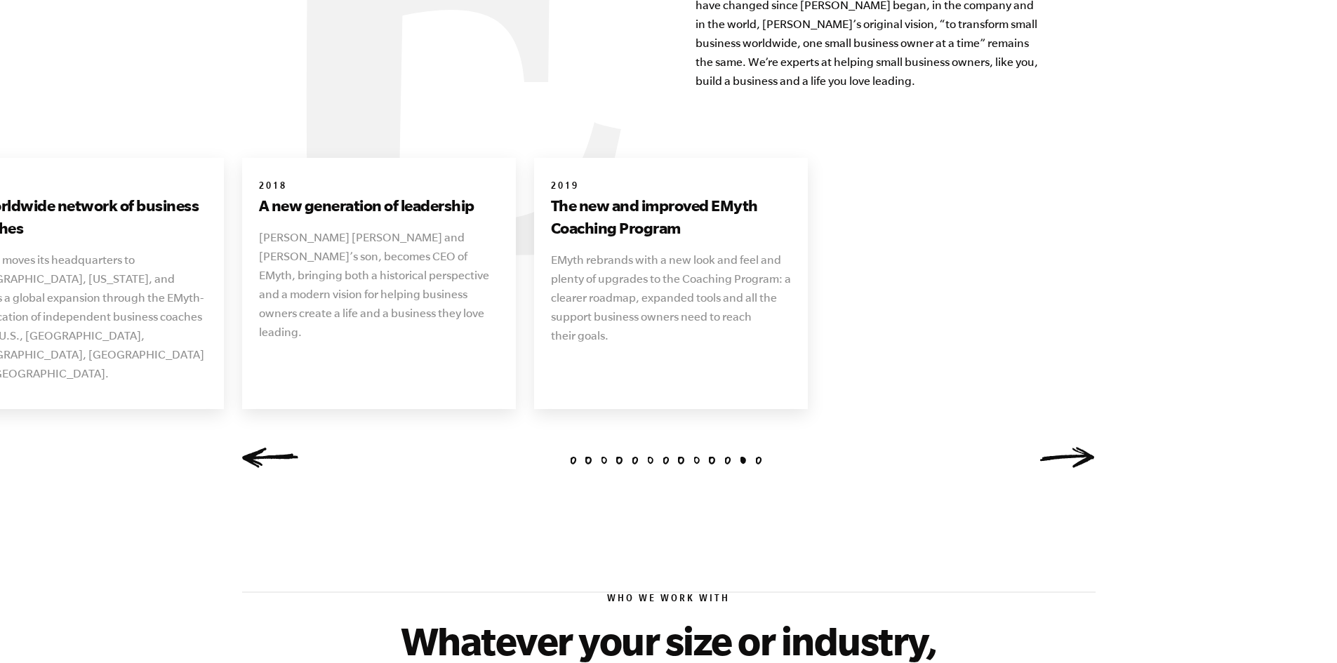
scroll to position [1685, 0]
click at [277, 446] on link "Previous" at bounding box center [270, 456] width 56 height 21
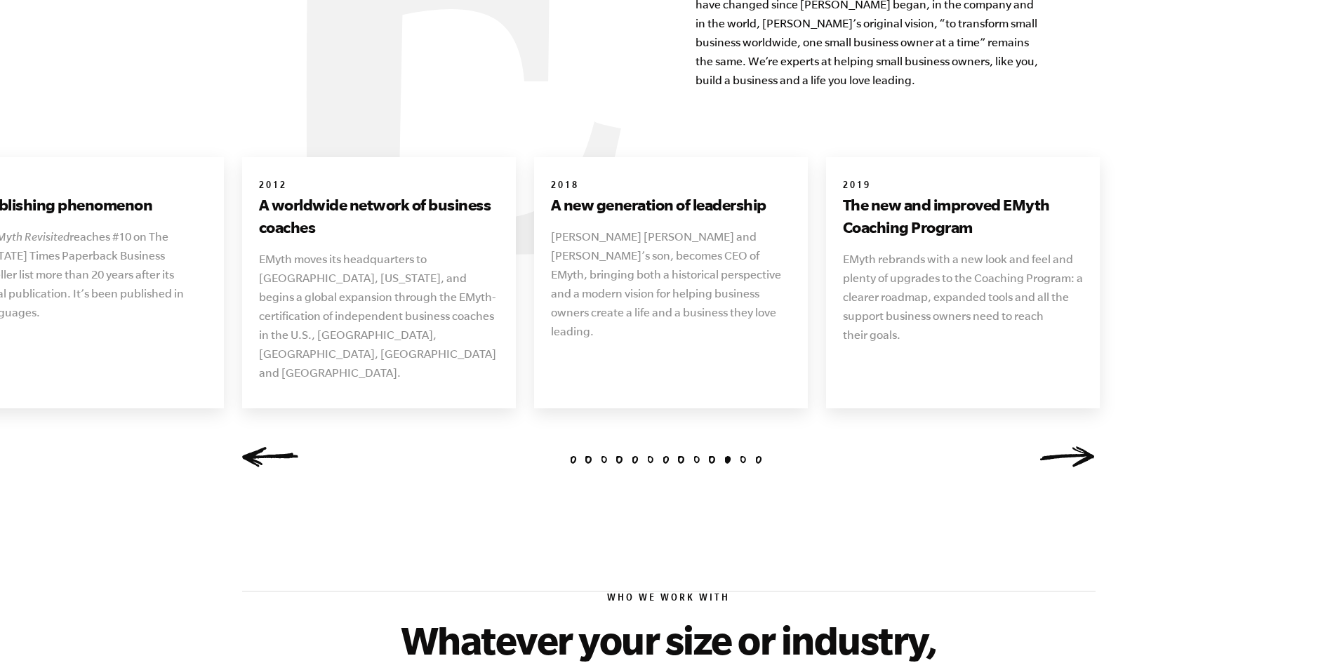
click at [278, 446] on link "Previous" at bounding box center [270, 456] width 56 height 21
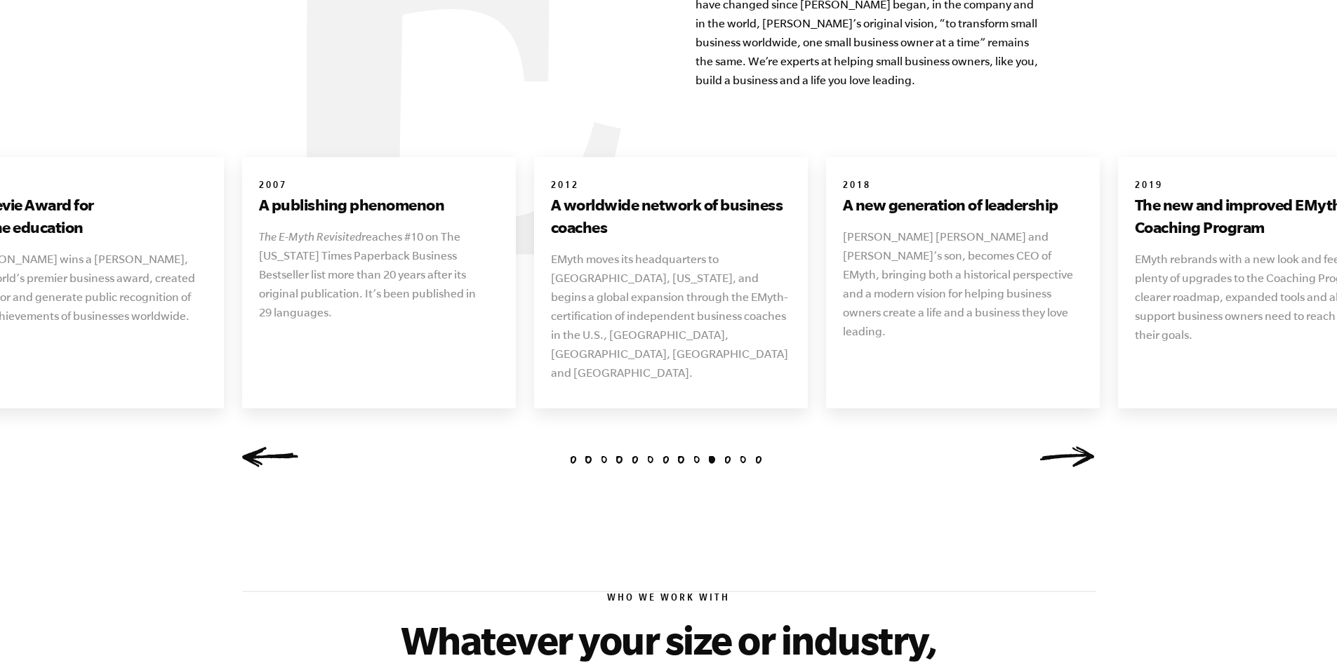
click at [280, 446] on link "Previous" at bounding box center [270, 456] width 56 height 21
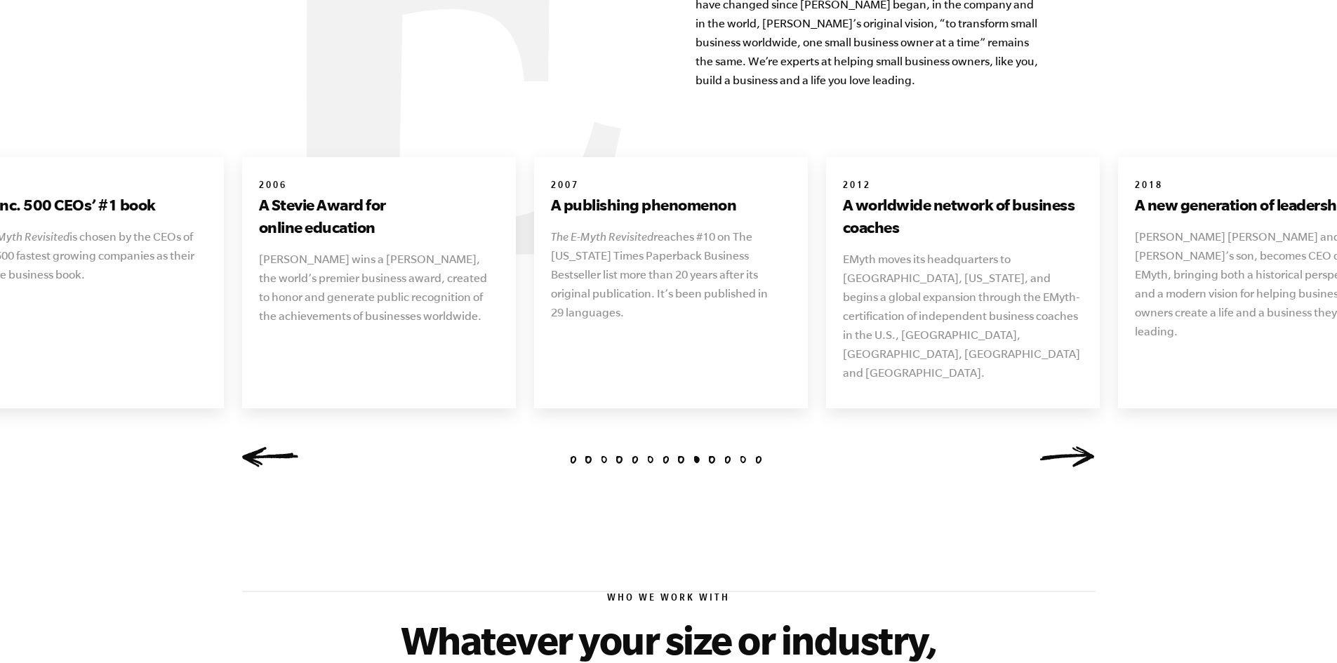
click at [281, 446] on link "Previous" at bounding box center [270, 456] width 56 height 21
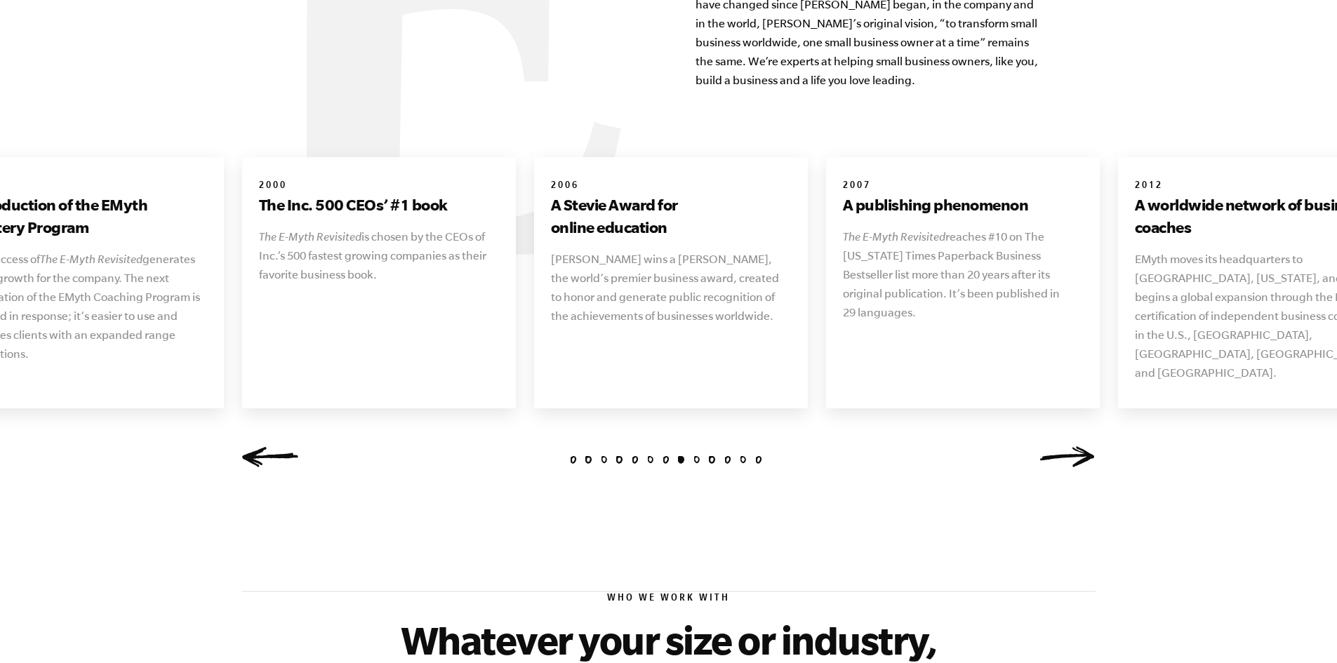
click at [281, 446] on link "Previous" at bounding box center [270, 456] width 56 height 21
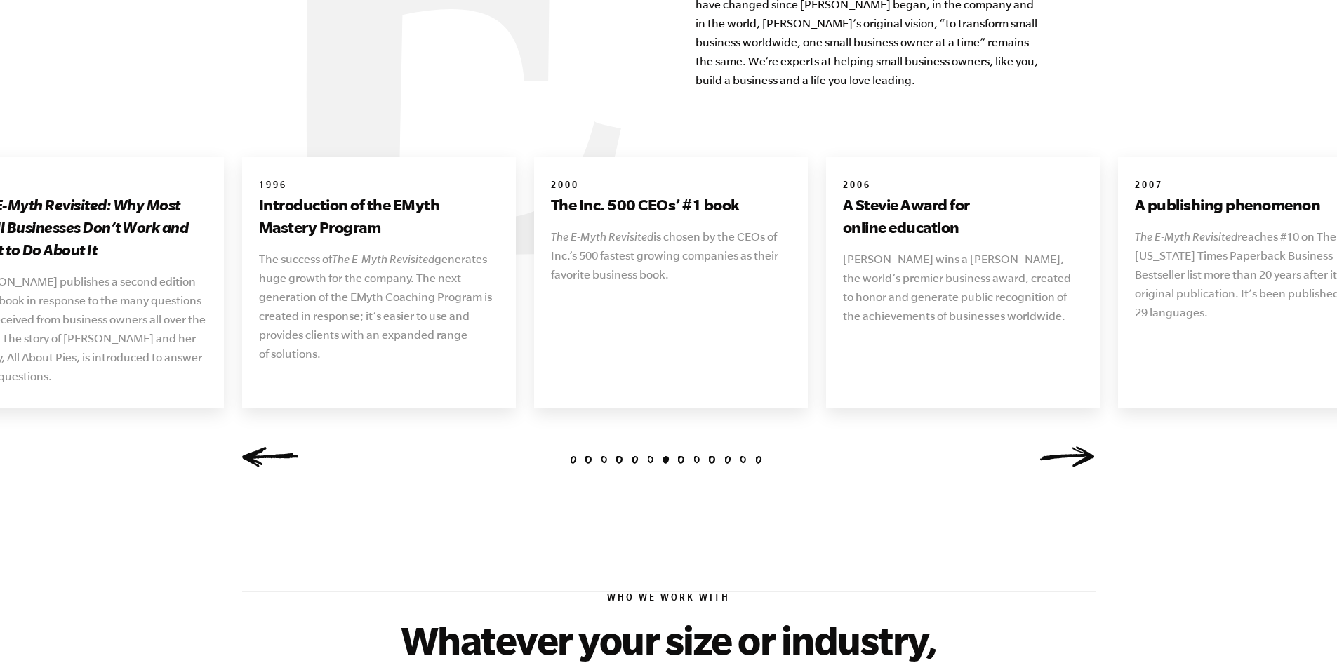
click at [281, 446] on link "Previous" at bounding box center [270, 456] width 56 height 21
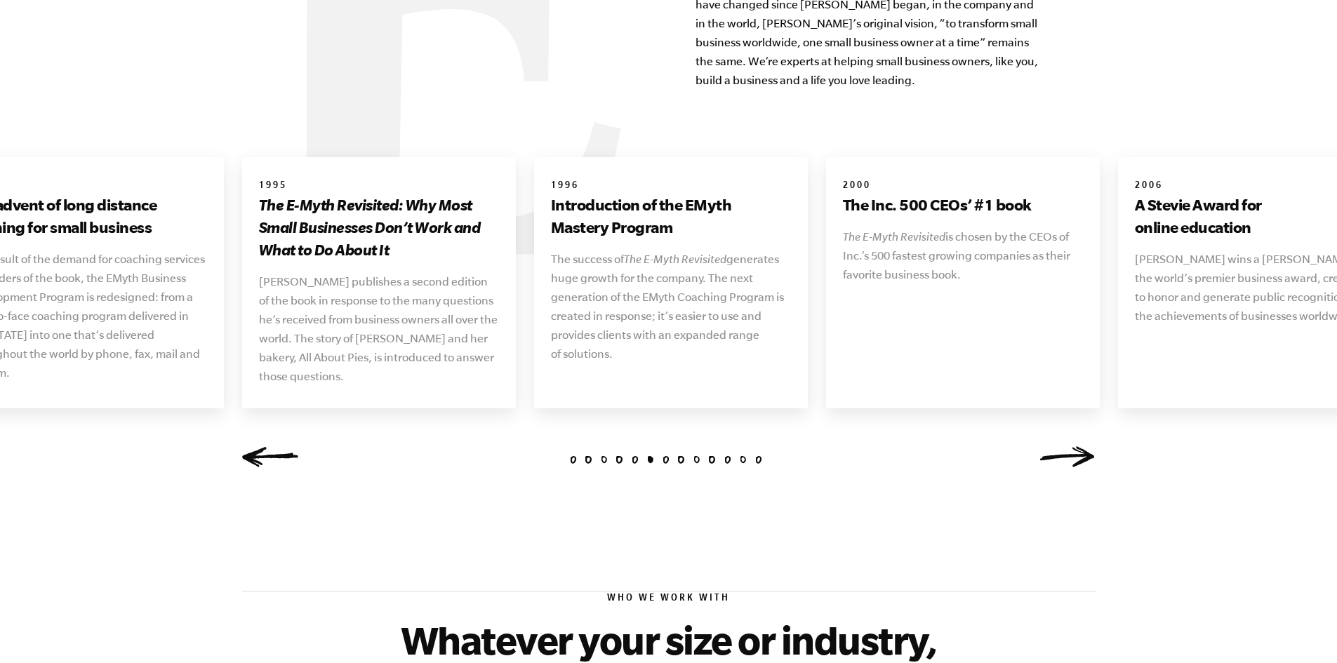
click at [281, 446] on link "Previous" at bounding box center [270, 456] width 56 height 21
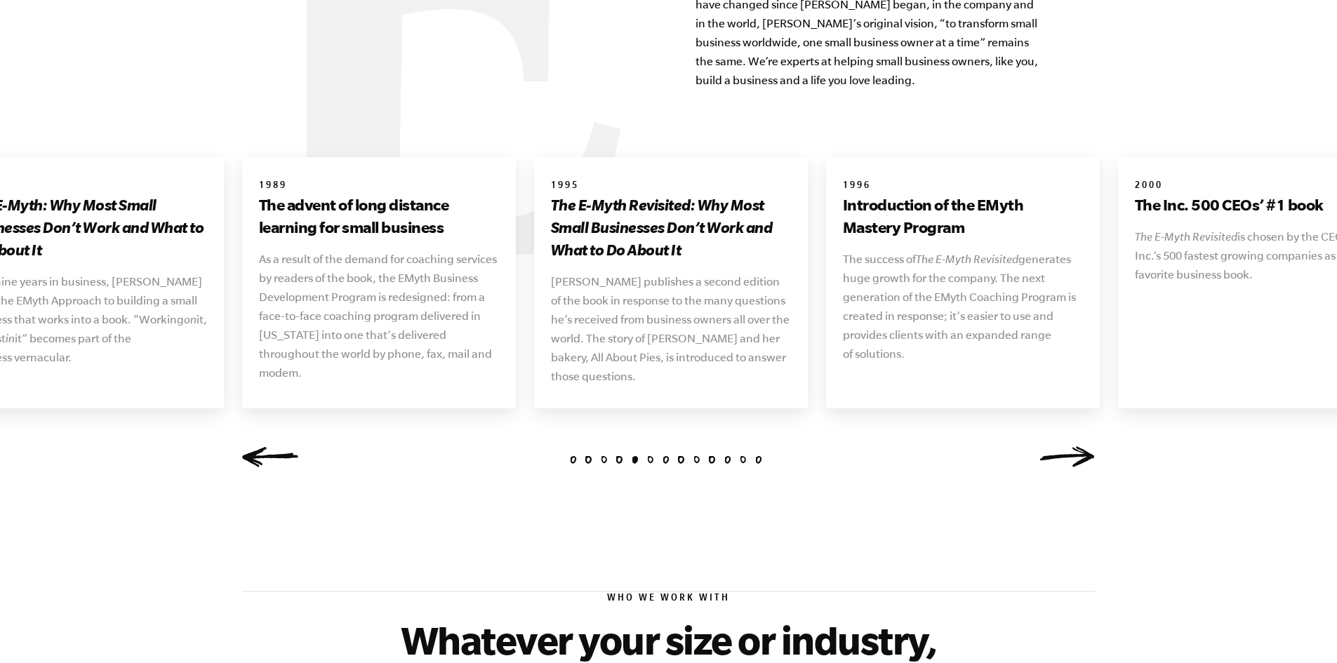
click at [282, 446] on link "Previous" at bounding box center [270, 456] width 56 height 21
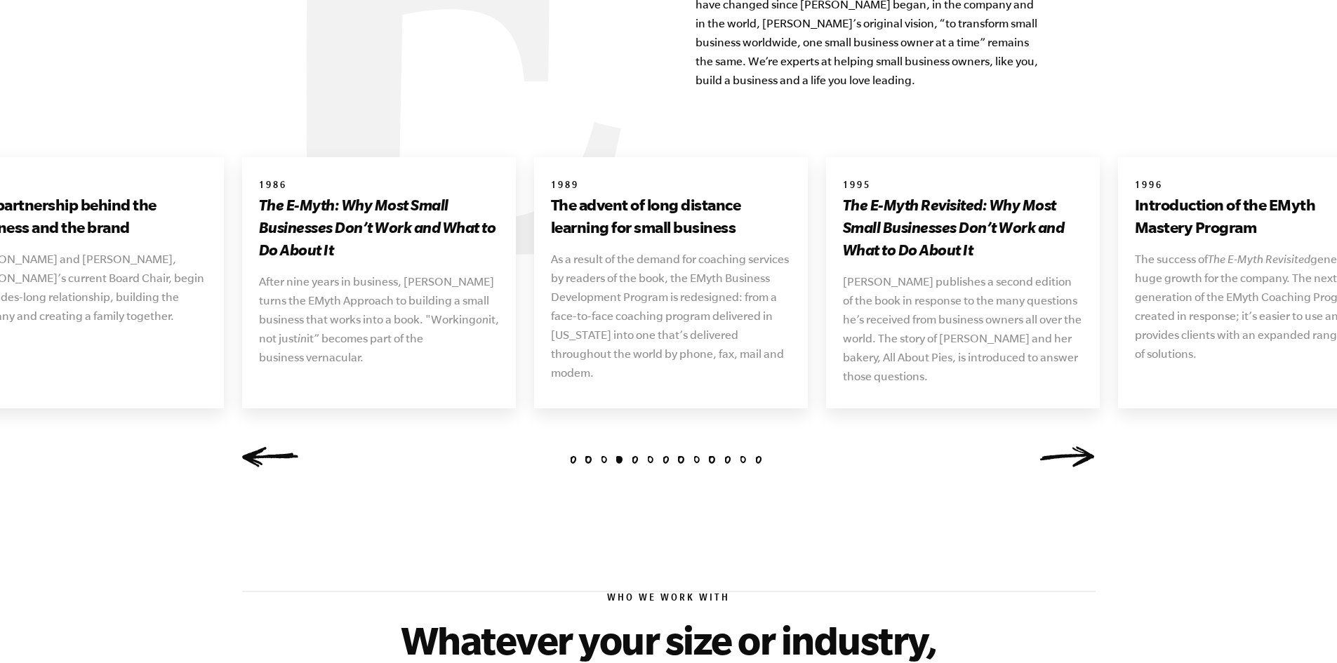
click at [282, 446] on link "Previous" at bounding box center [270, 456] width 56 height 21
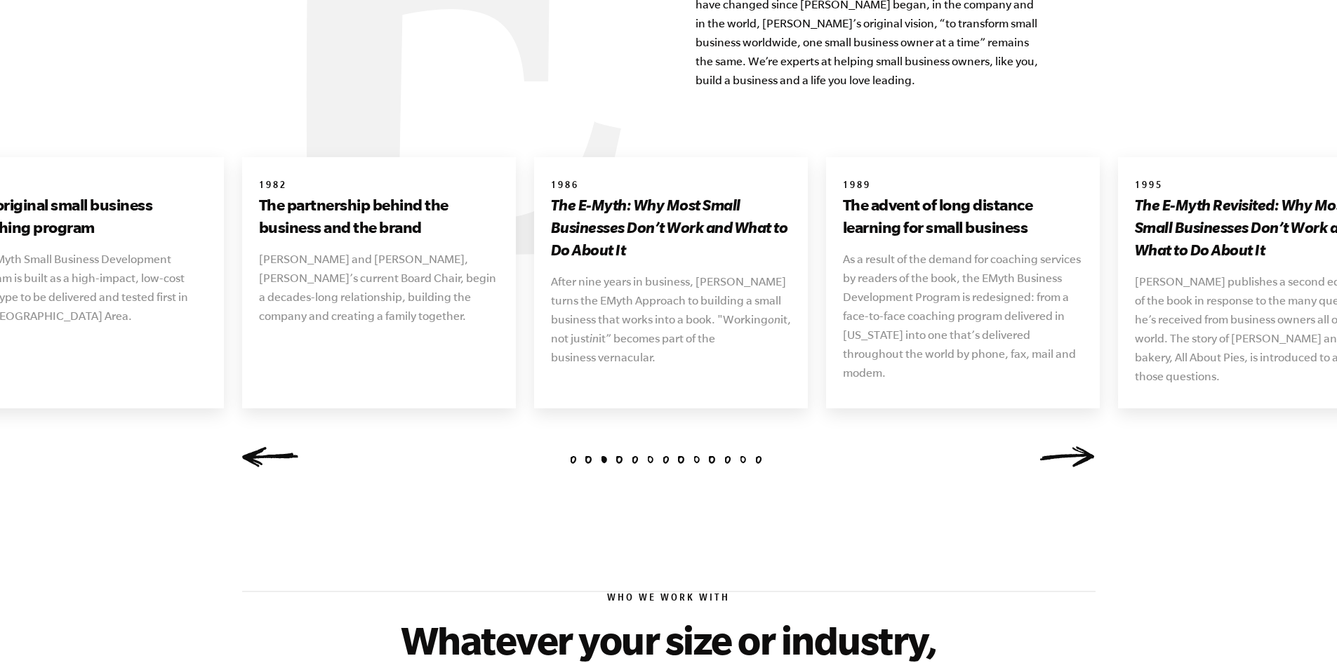
click at [282, 446] on link "Previous" at bounding box center [270, 456] width 56 height 21
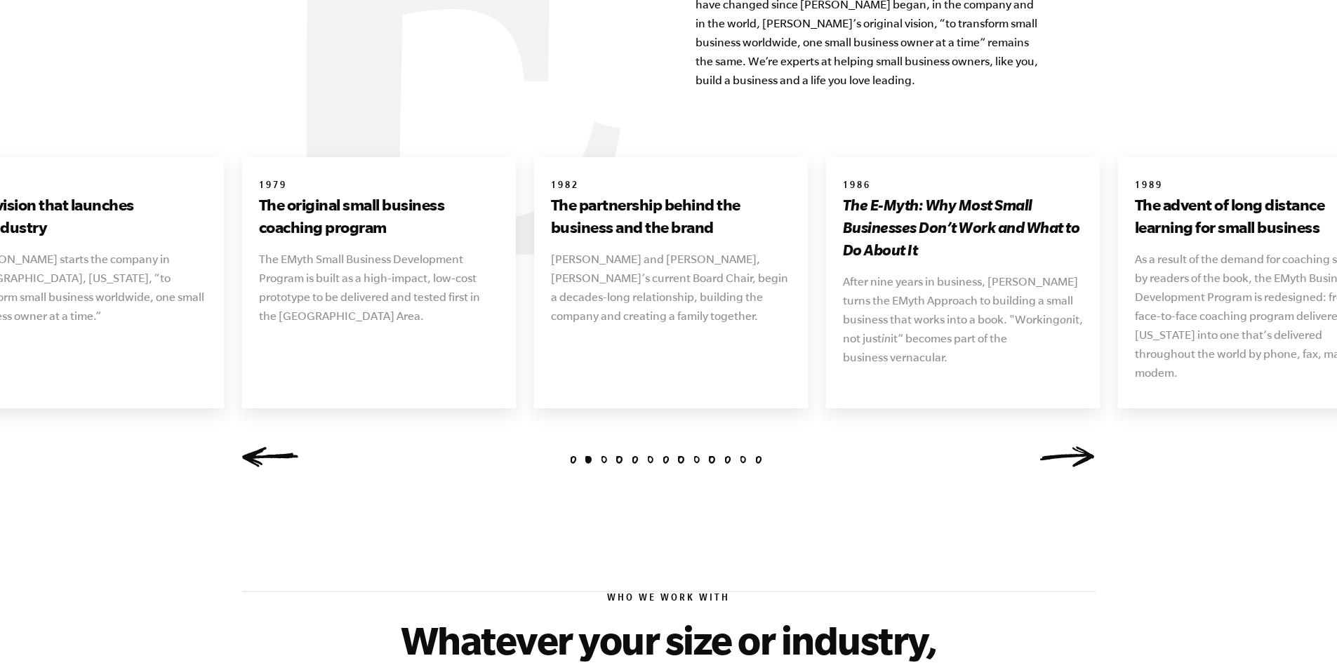
click at [282, 446] on link "Previous" at bounding box center [270, 456] width 56 height 21
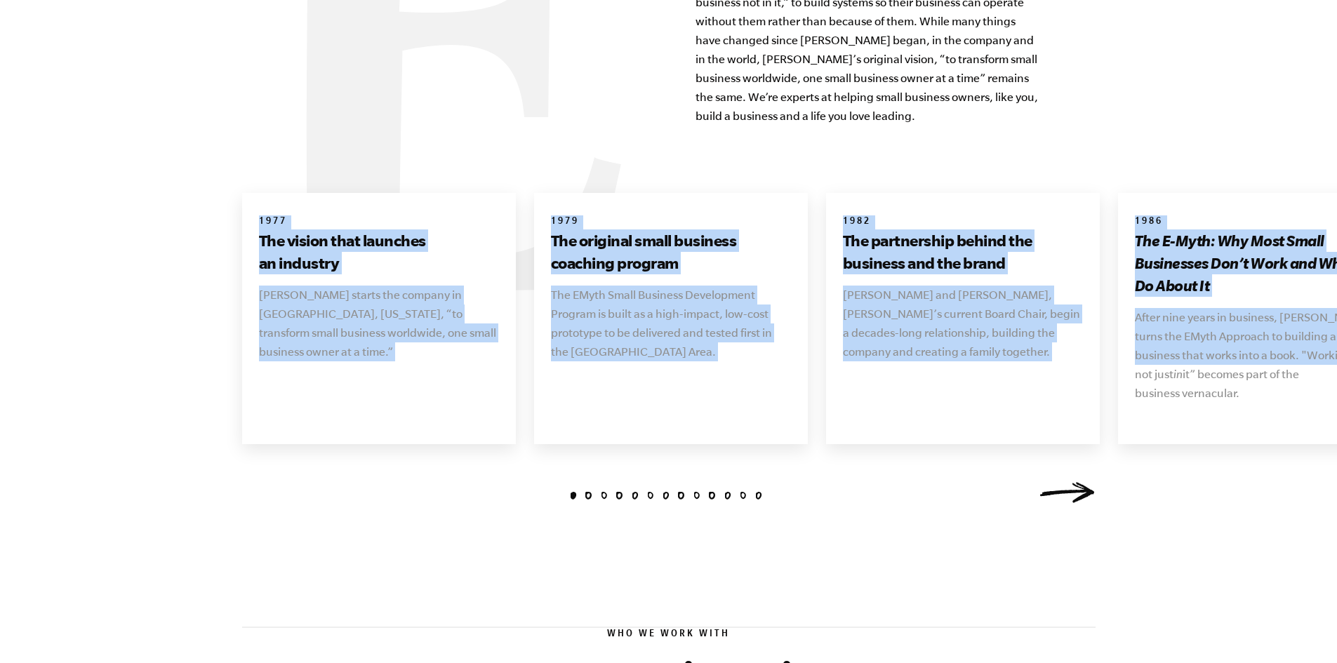
scroll to position [1615, 0]
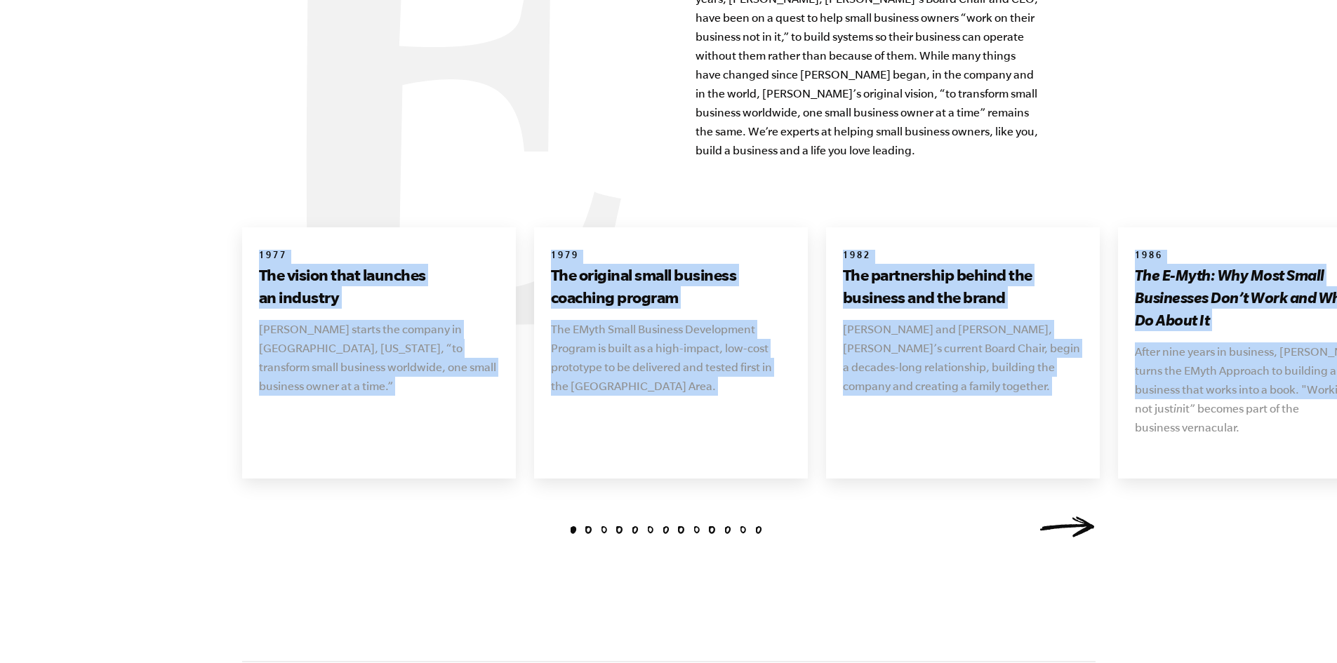
drag, startPoint x: 232, startPoint y: 161, endPoint x: 1326, endPoint y: 419, distance: 1124.4
click at [1113, 419] on div "1 2 3 4 5 6 7 8 9 10 11 12 13 1977 The vision that launches an industry Michael…" at bounding box center [668, 388] width 887 height 322
copy ul "1977 The vision that launches an industry Michael E. Gerber starts the company …"
click at [1091, 517] on link "Next" at bounding box center [1068, 527] width 56 height 21
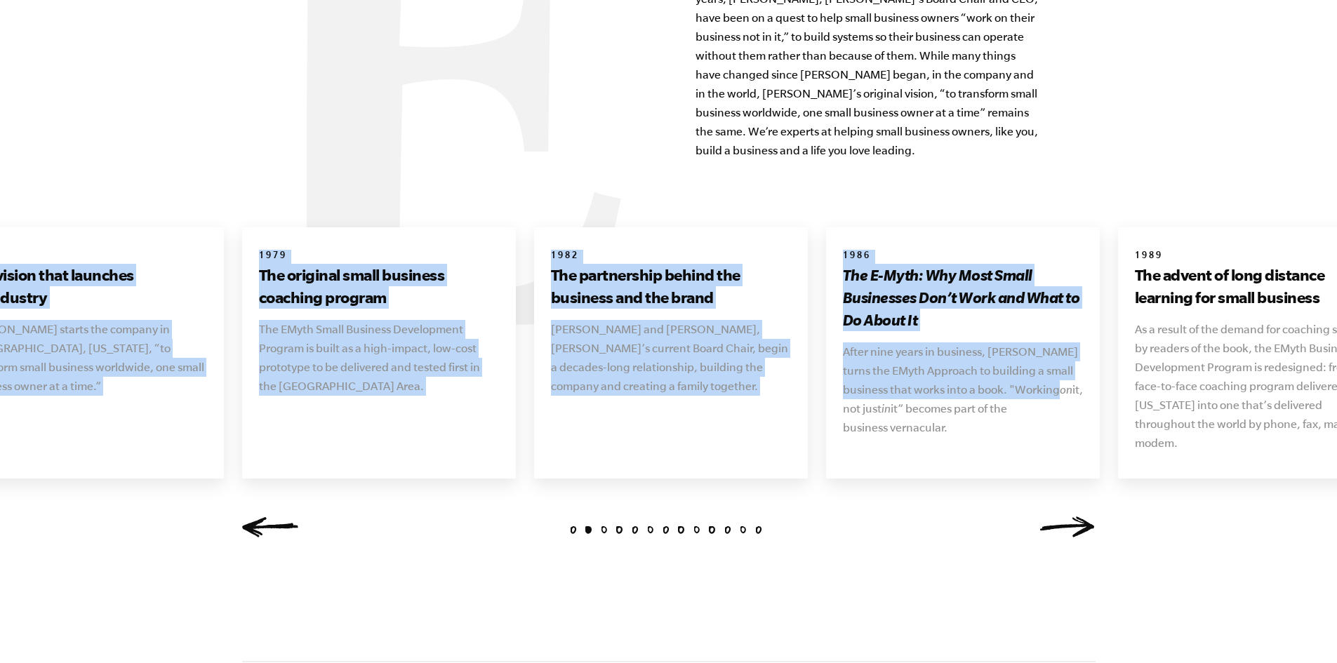
click at [1069, 517] on link "Next" at bounding box center [1068, 527] width 56 height 21
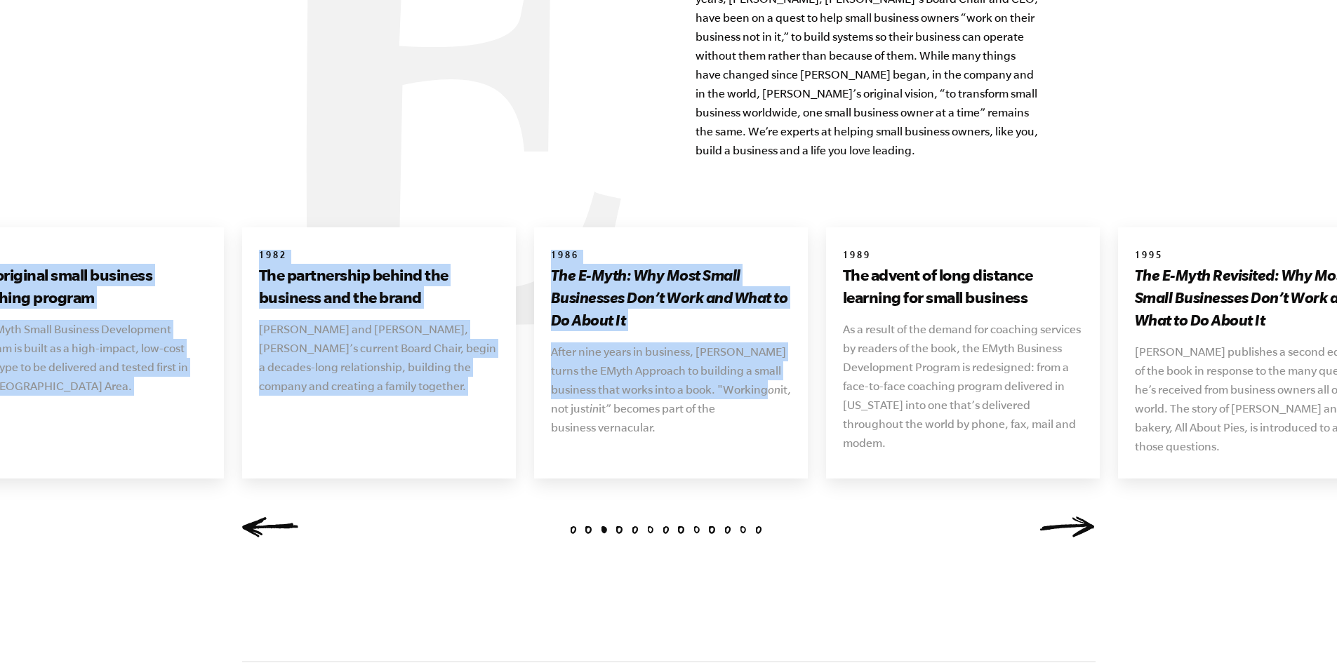
click at [1069, 517] on link "Next" at bounding box center [1068, 527] width 56 height 21
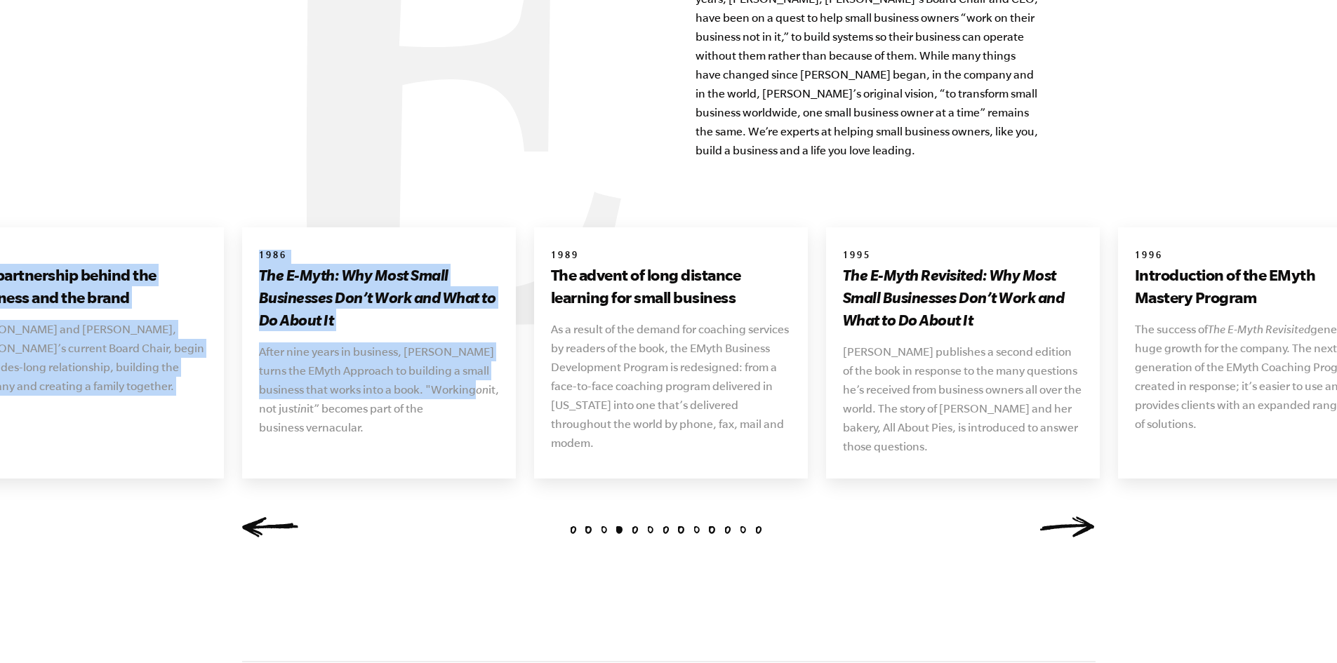
click at [1069, 517] on link "Next" at bounding box center [1068, 527] width 56 height 21
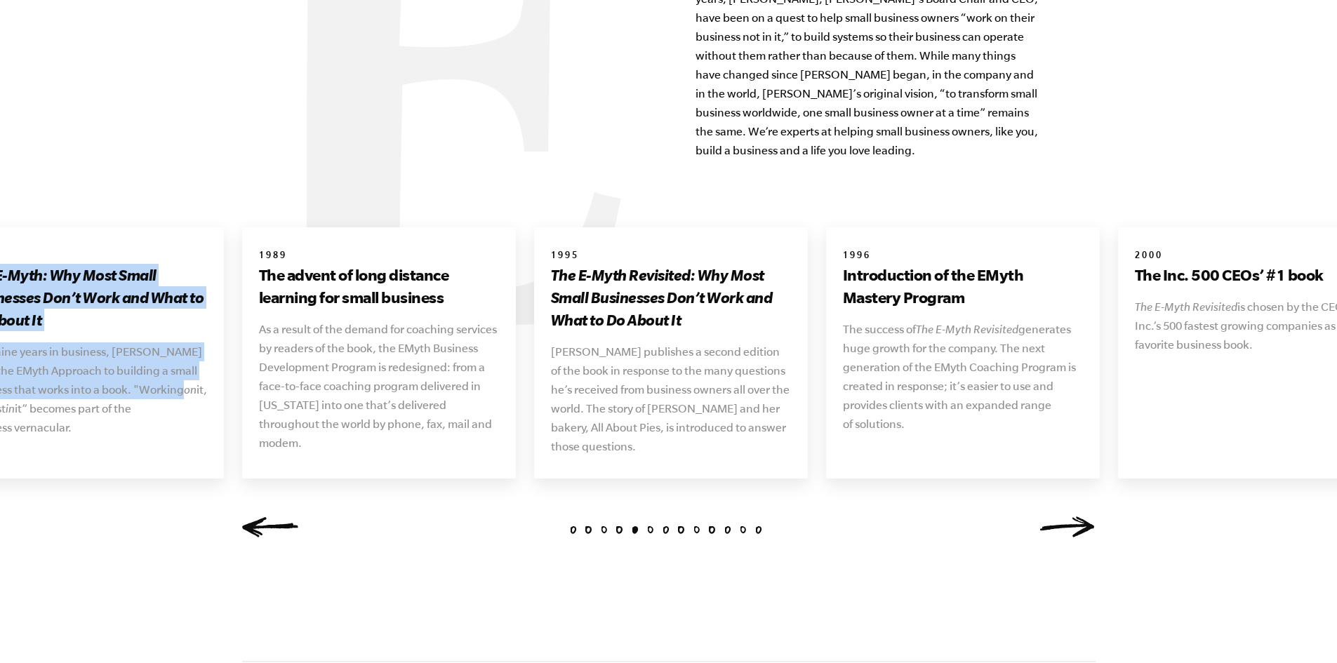
click at [1069, 517] on link "Next" at bounding box center [1068, 527] width 56 height 21
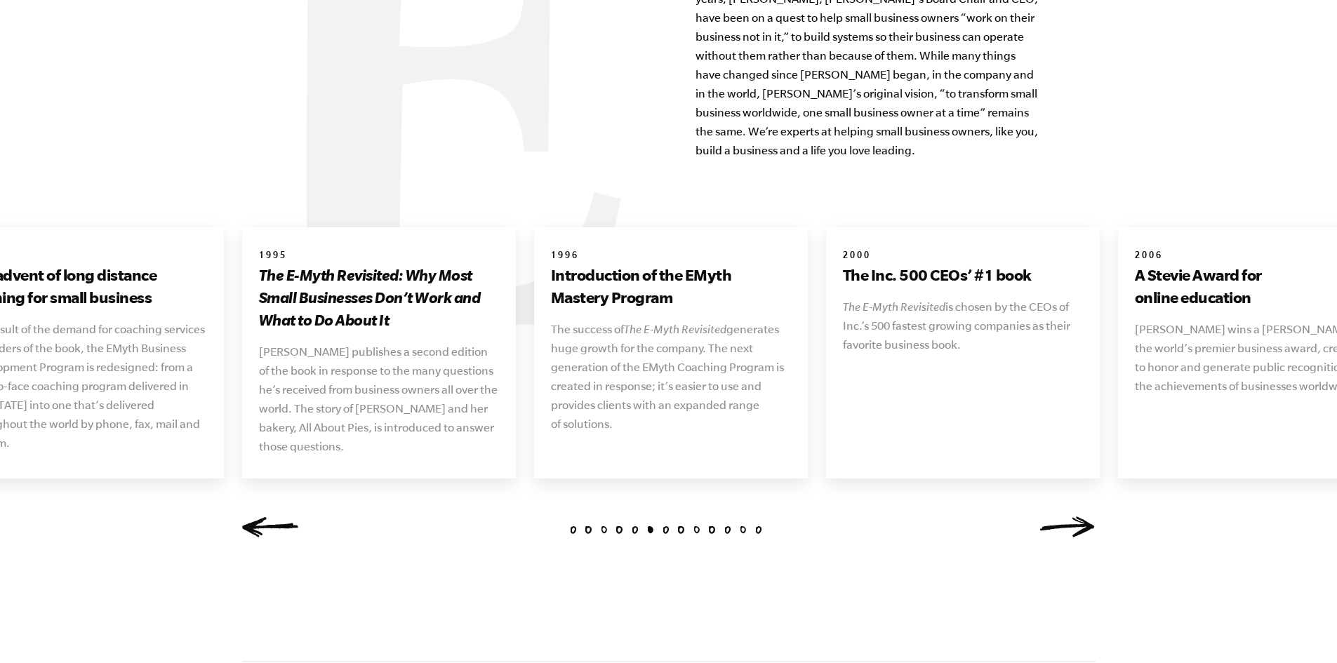
click at [267, 517] on link "Previous" at bounding box center [270, 527] width 56 height 21
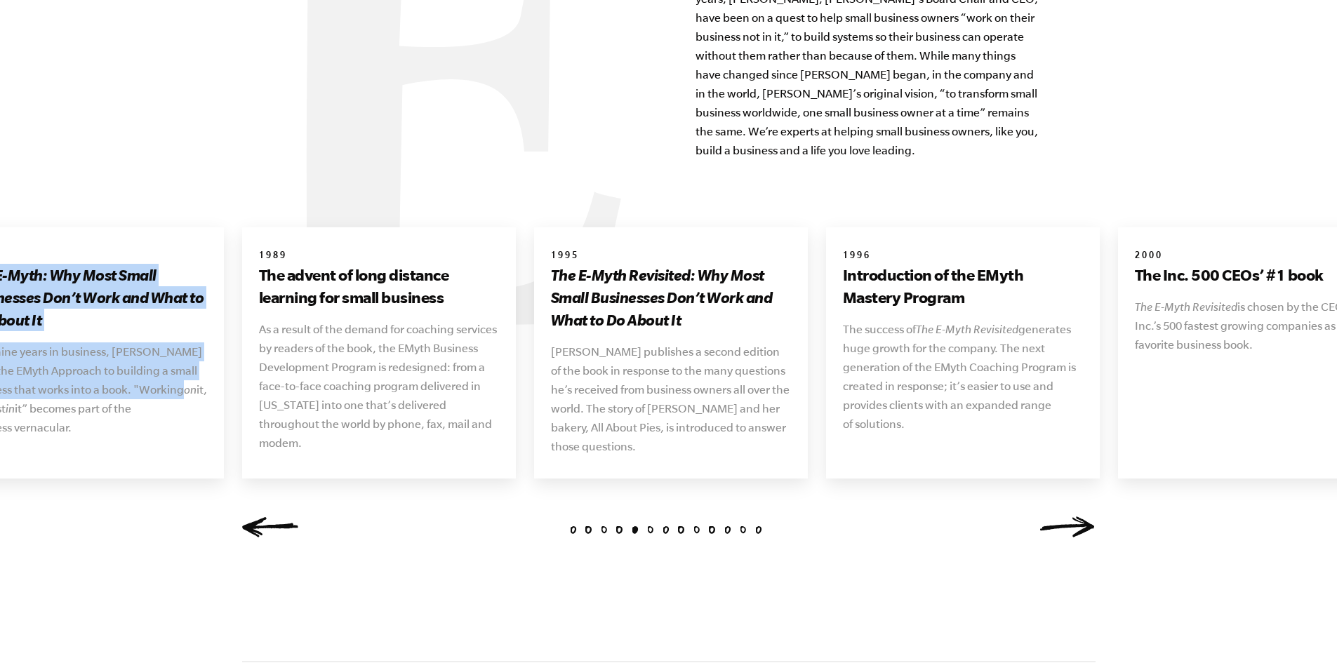
drag, startPoint x: 255, startPoint y: 232, endPoint x: 1283, endPoint y: 414, distance: 1043.7
copy ul "1989 The advent of long distance learning for small business As a result of the…"
click at [1083, 517] on link "Next" at bounding box center [1068, 527] width 56 height 21
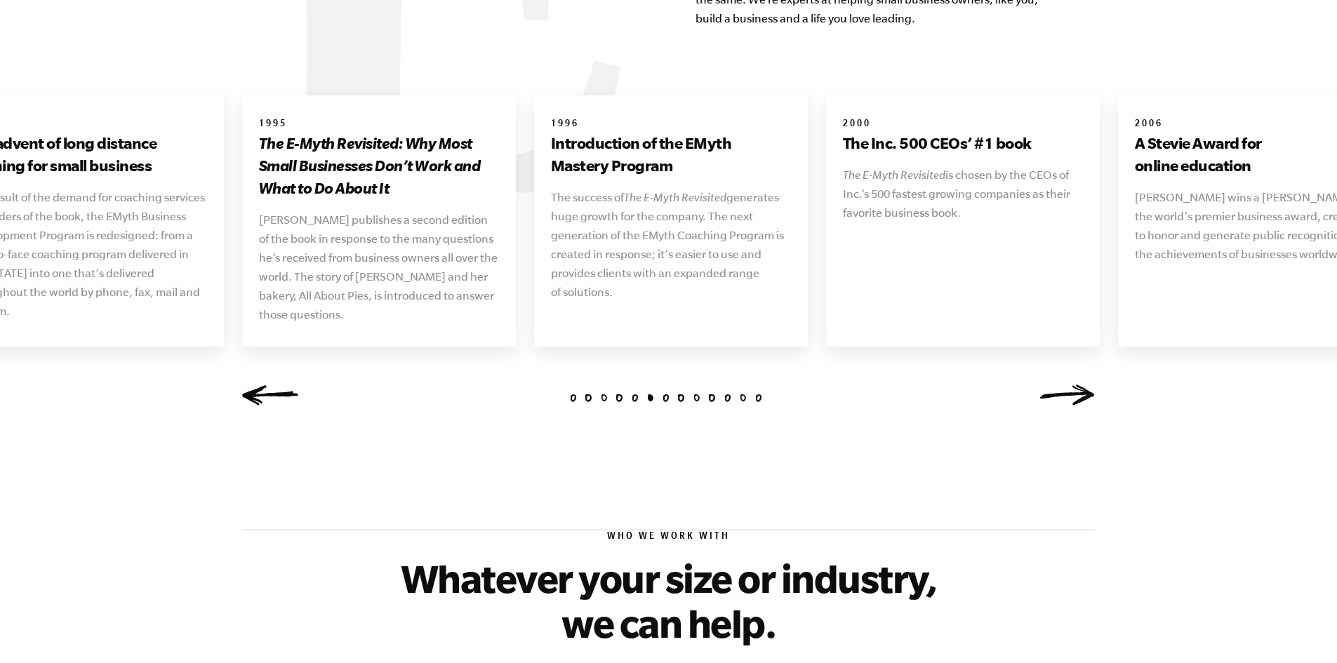
scroll to position [1755, 0]
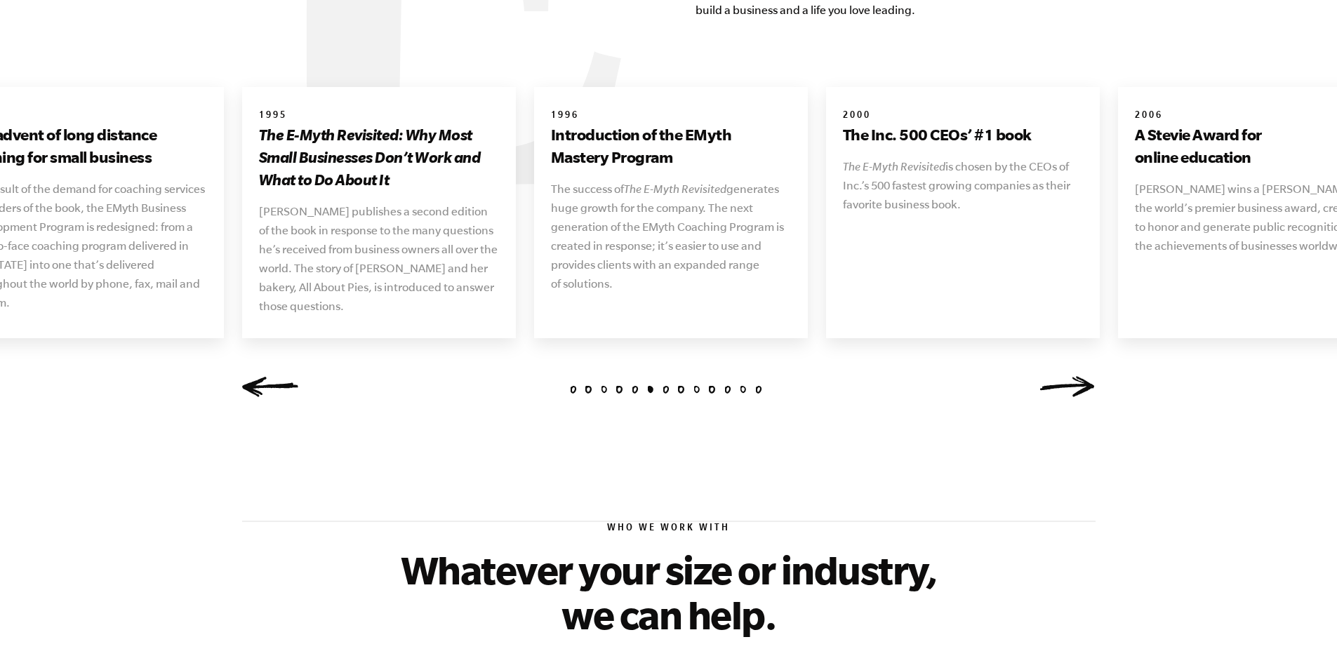
click at [1073, 376] on link "Next" at bounding box center [1068, 386] width 56 height 21
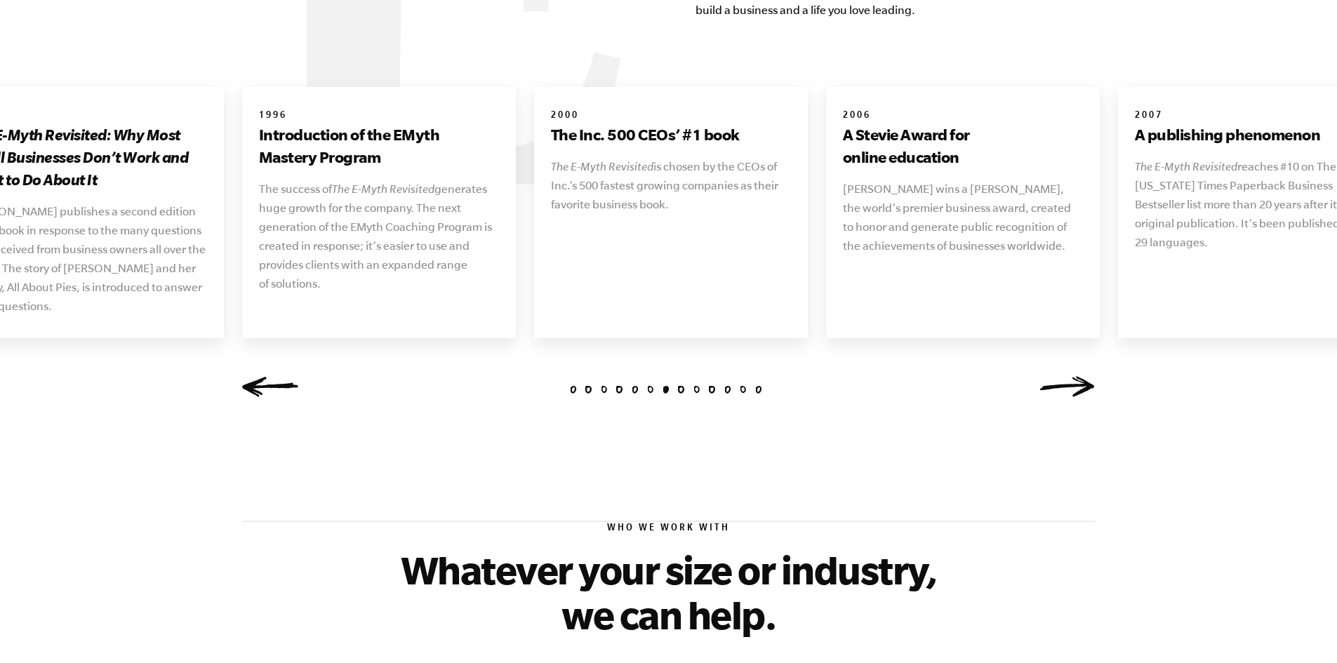
click at [1068, 376] on link "Next" at bounding box center [1068, 386] width 56 height 21
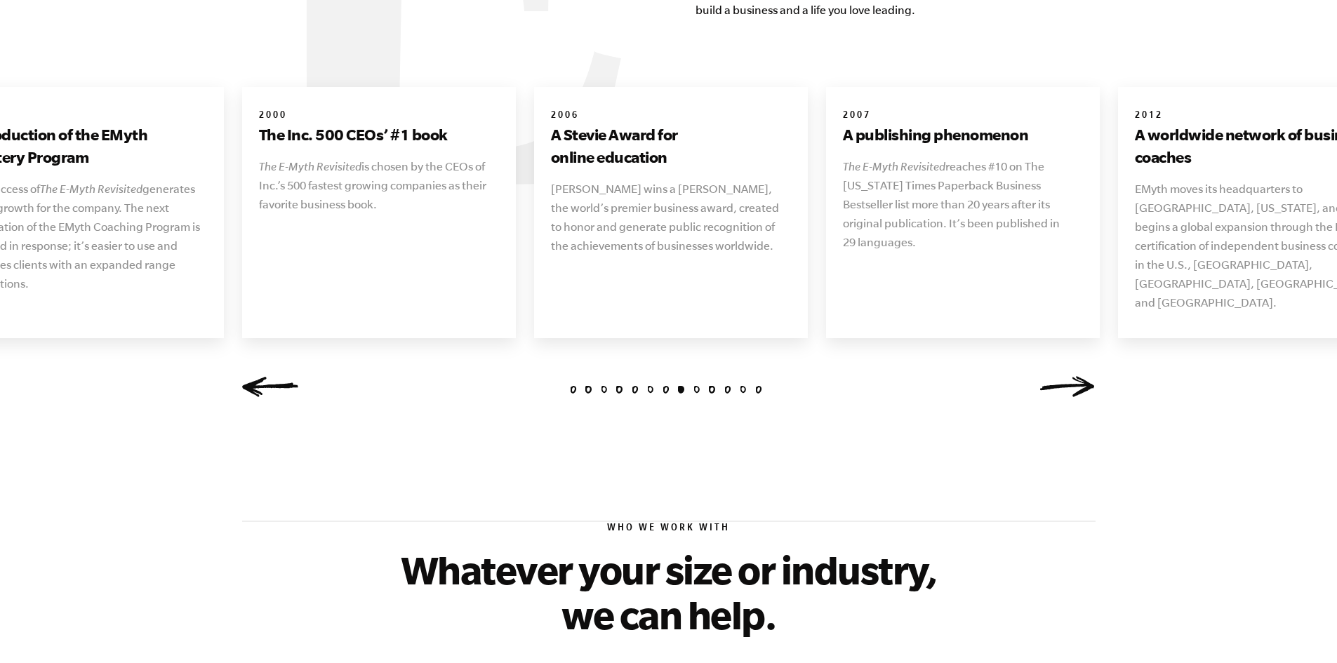
click at [1067, 376] on link "Next" at bounding box center [1068, 386] width 56 height 21
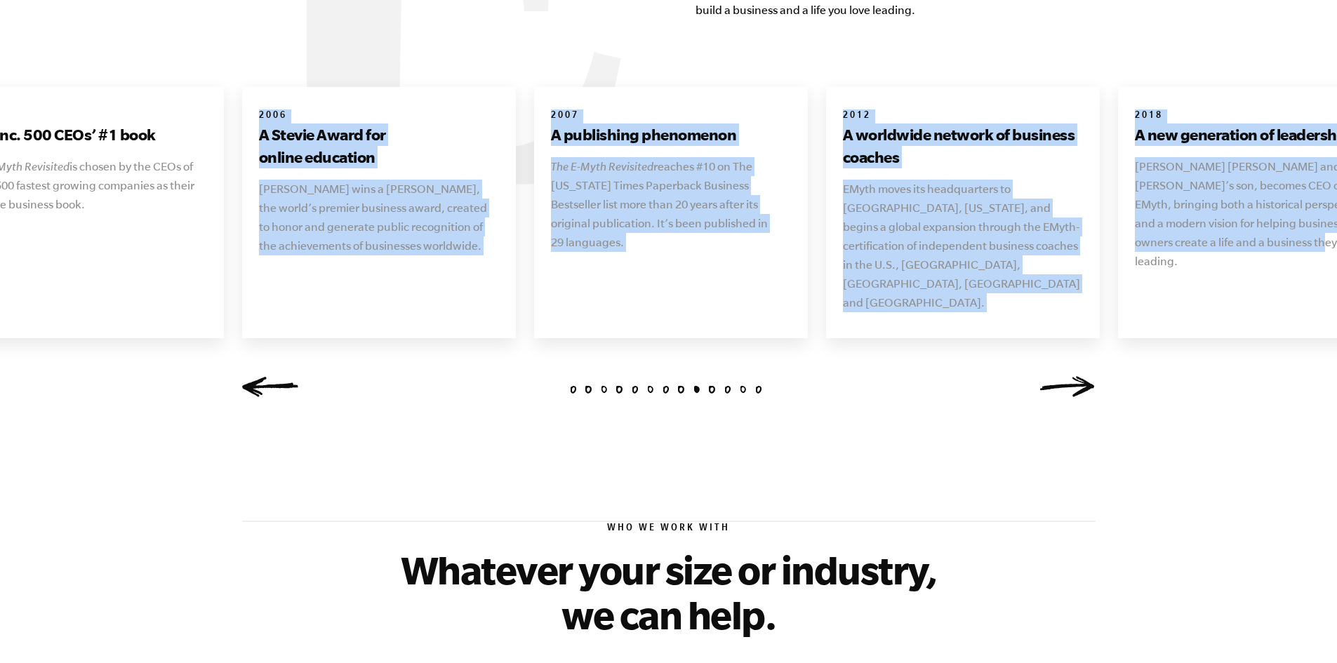
drag, startPoint x: 253, startPoint y: 94, endPoint x: 1231, endPoint y: 234, distance: 987.2
copy ul "2006 A Stevie Award for online education EMyth wins a Stevie, the world’s premi…"
click at [1087, 376] on link "Next" at bounding box center [1068, 386] width 56 height 21
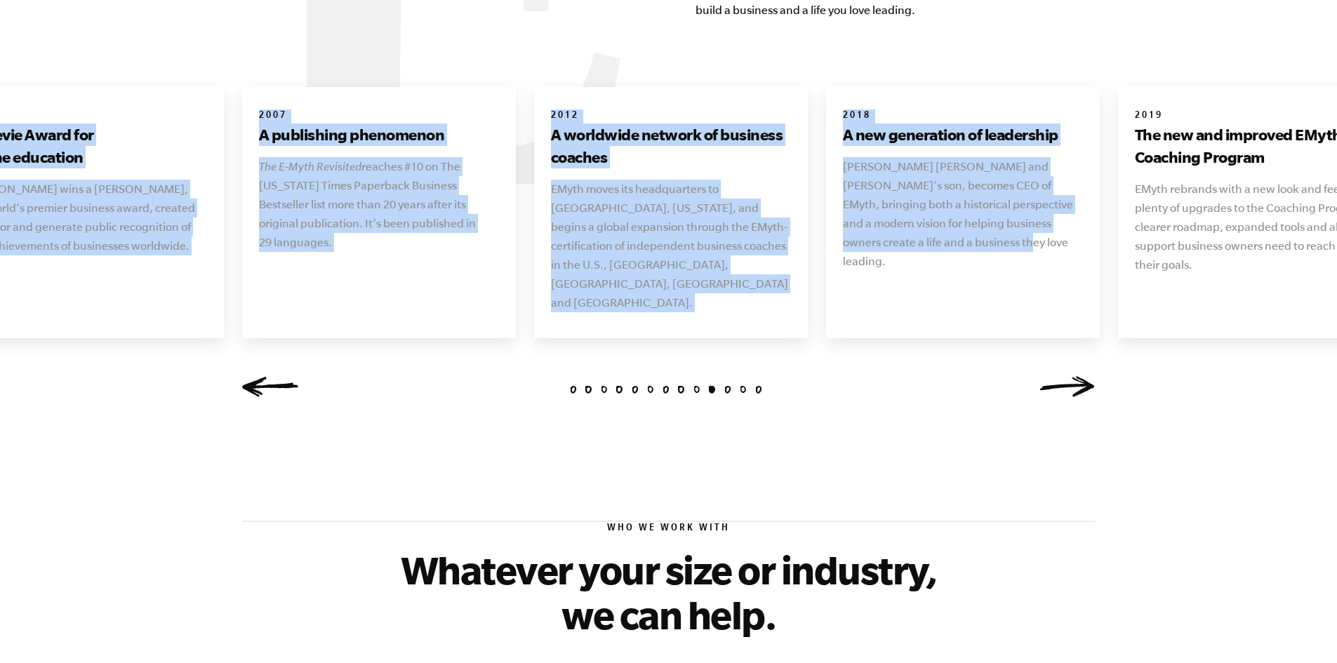
click at [1085, 376] on link "Next" at bounding box center [1068, 386] width 56 height 21
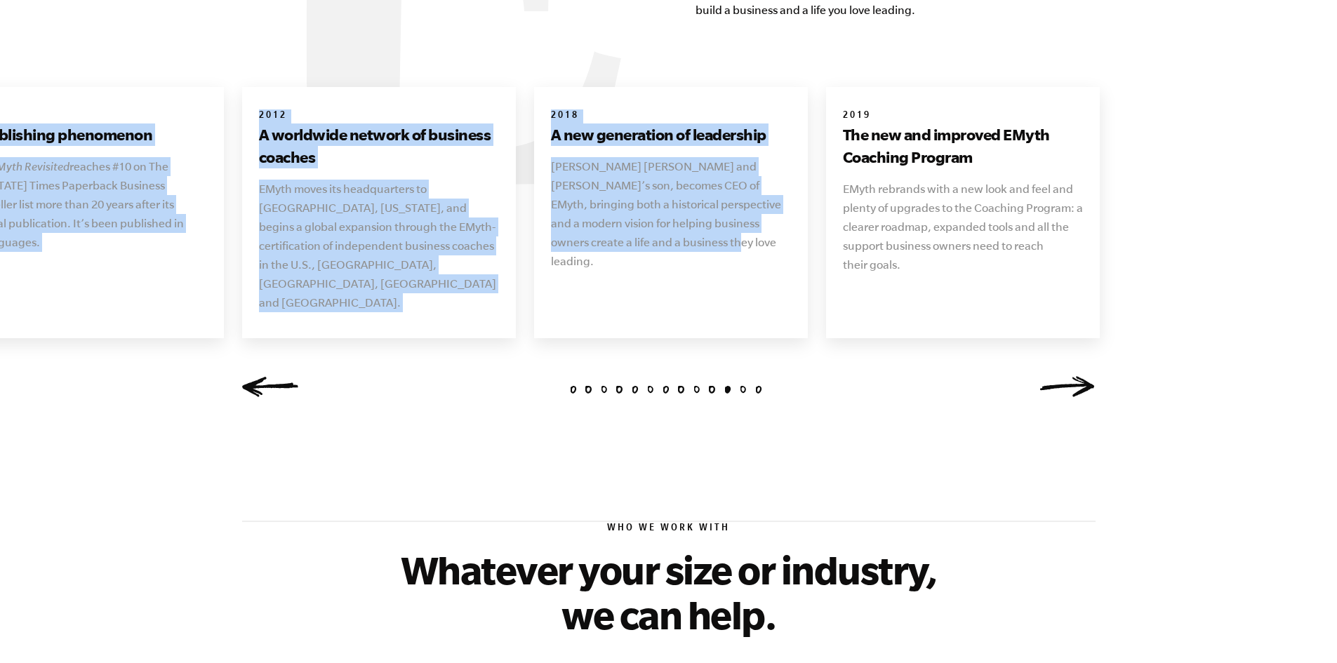
click at [1085, 376] on link "Next" at bounding box center [1068, 386] width 56 height 21
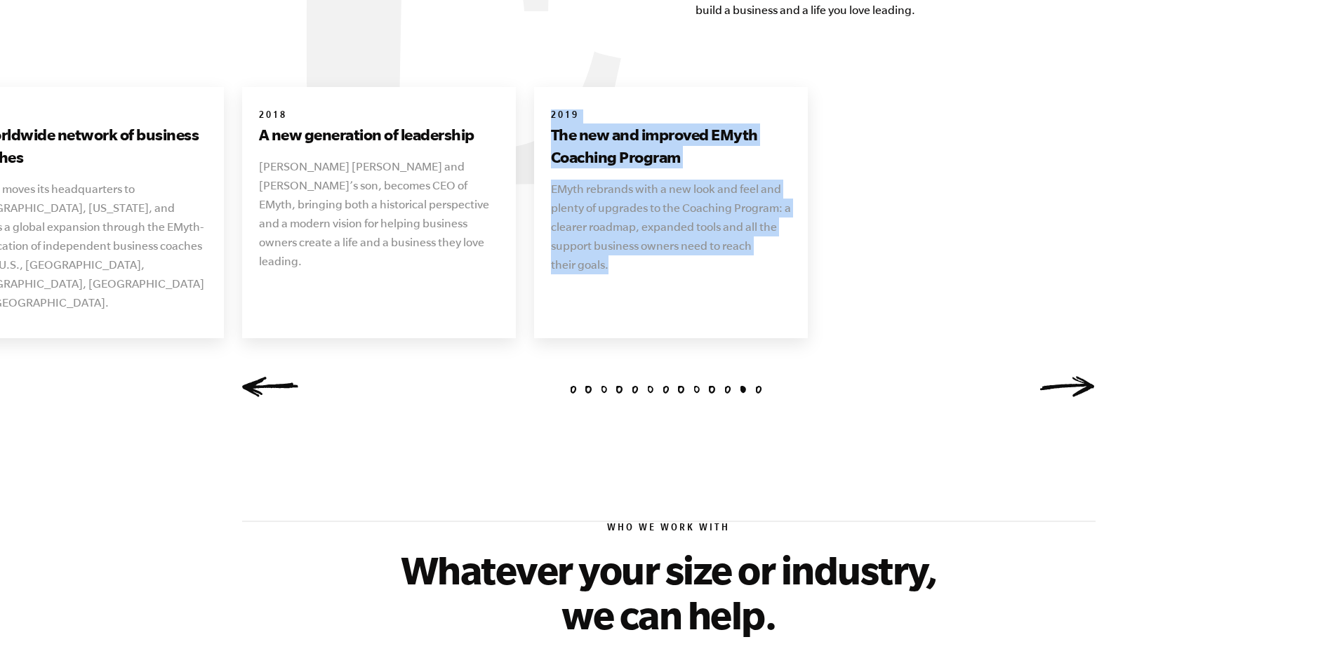
drag, startPoint x: 547, startPoint y: 94, endPoint x: 635, endPoint y: 247, distance: 176.8
click at [635, 247] on div "2019 The new and improved EMyth Coaching Program EMyth rebrands with a new look…" at bounding box center [671, 192] width 274 height 210
copy div "2019 The new and improved EMyth Coaching Program EMyth rebrands with a new look…"
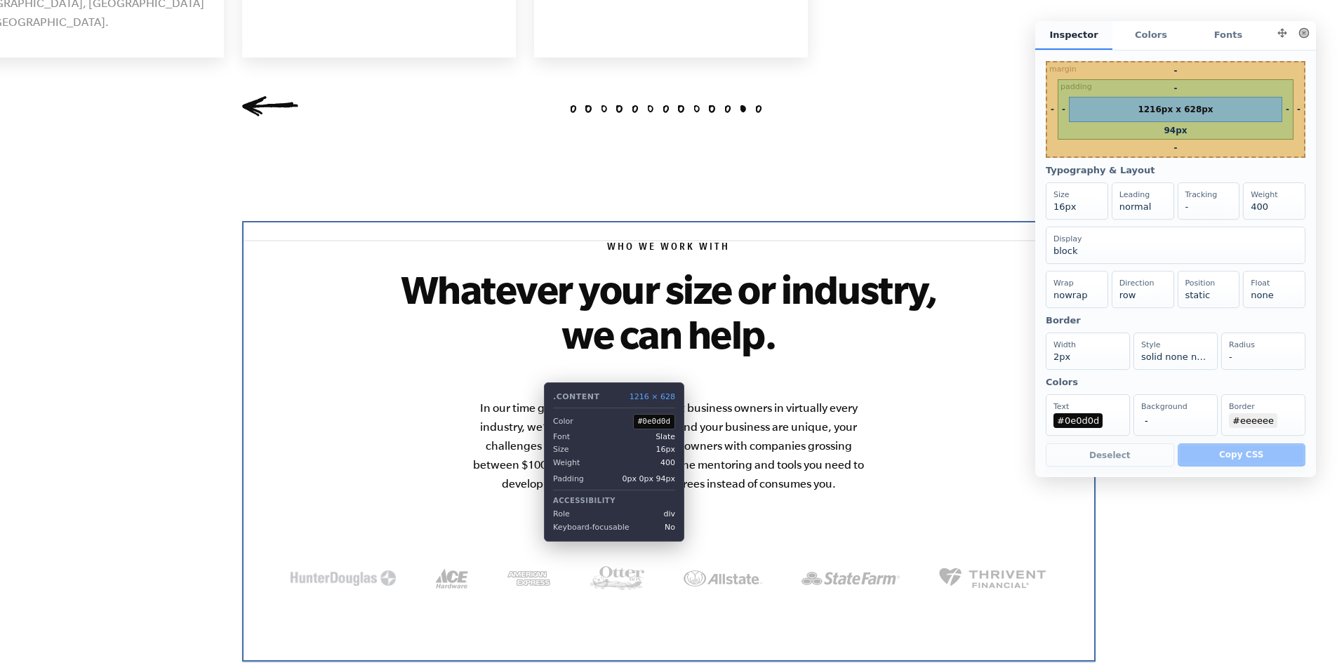
scroll to position [2106, 0]
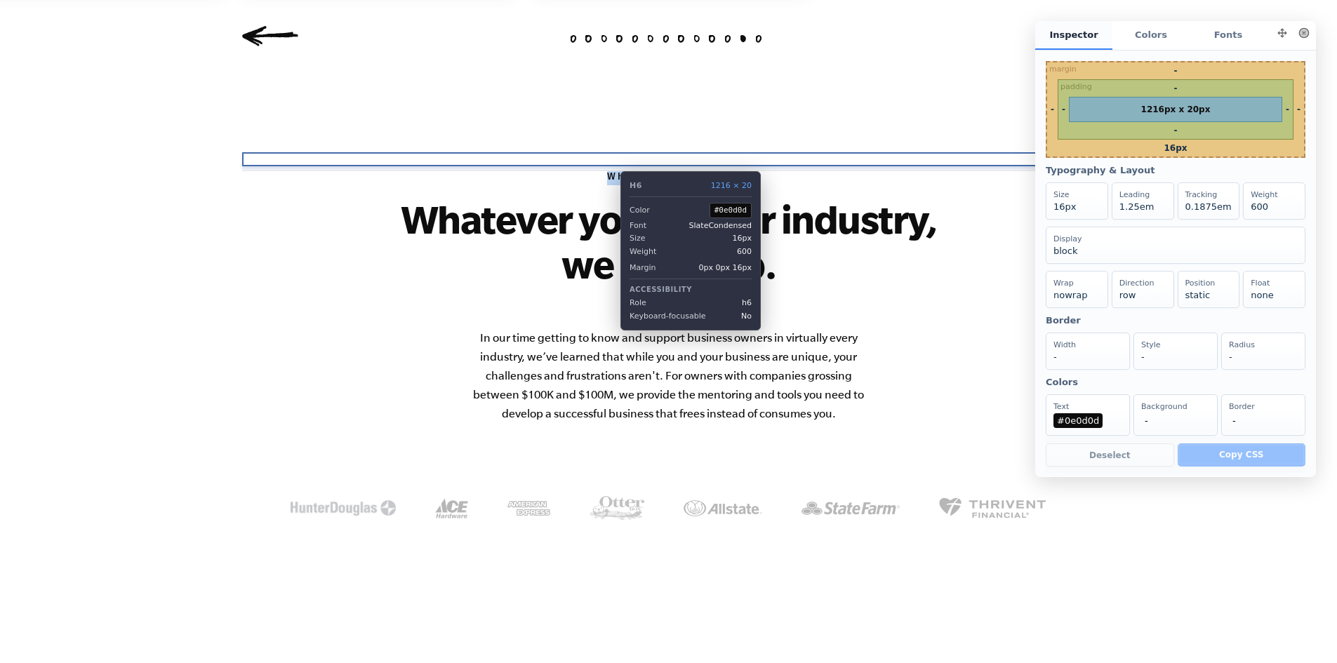
drag, startPoint x: 736, startPoint y: 158, endPoint x: 610, endPoint y: 161, distance: 126.4
click at [610, 171] on h6 "Who We Work With" at bounding box center [669, 178] width 854 height 14
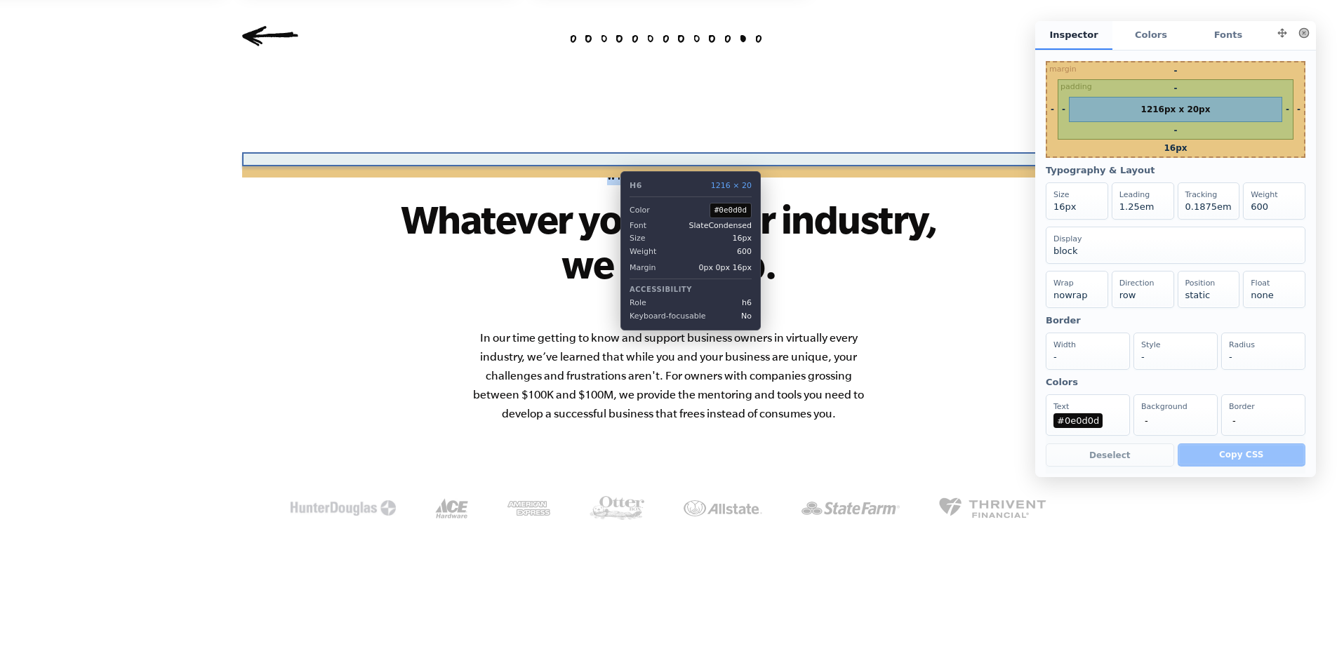
copy h6 "Who We Work With"
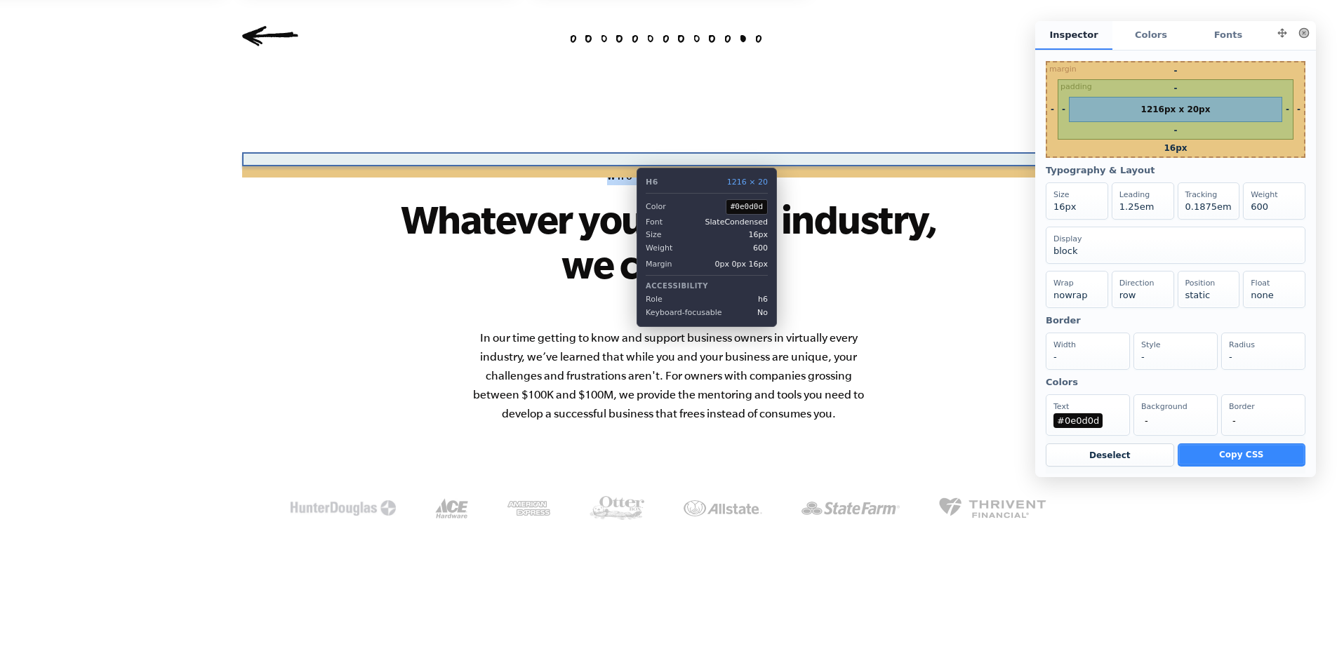
click at [633, 171] on h6 "Who We Work With" at bounding box center [669, 178] width 854 height 14
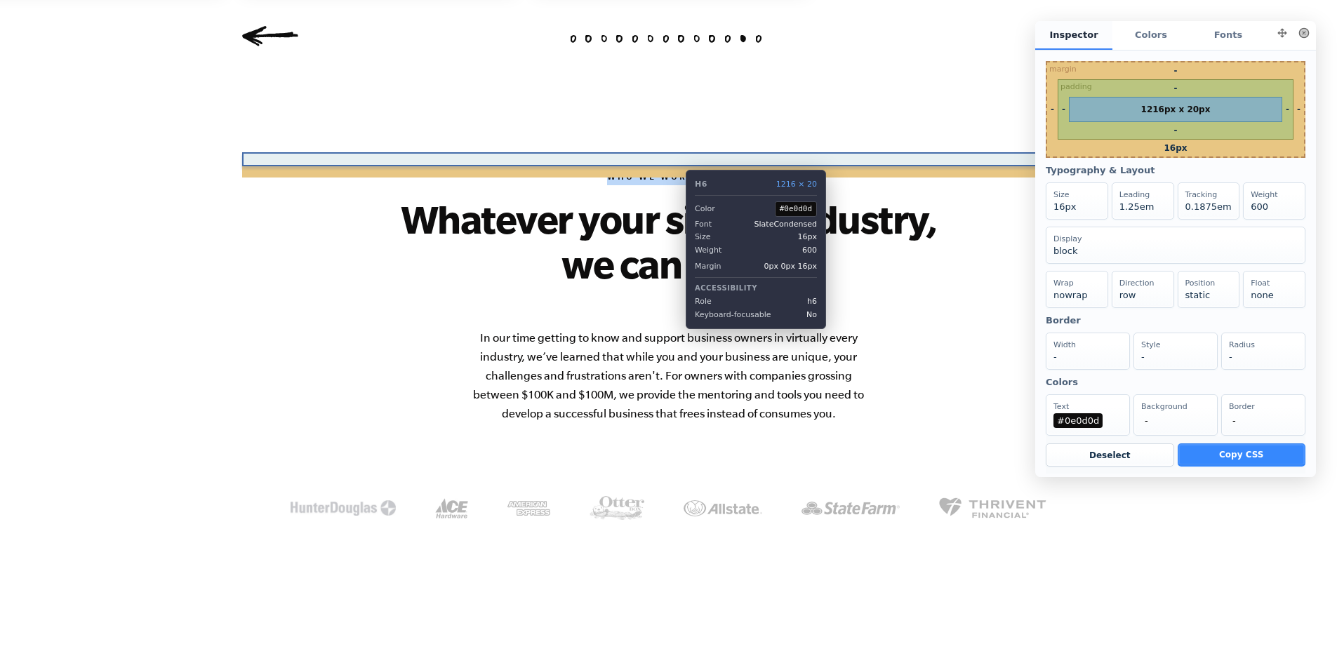
click at [675, 171] on h6 "Who We Work With" at bounding box center [669, 178] width 854 height 14
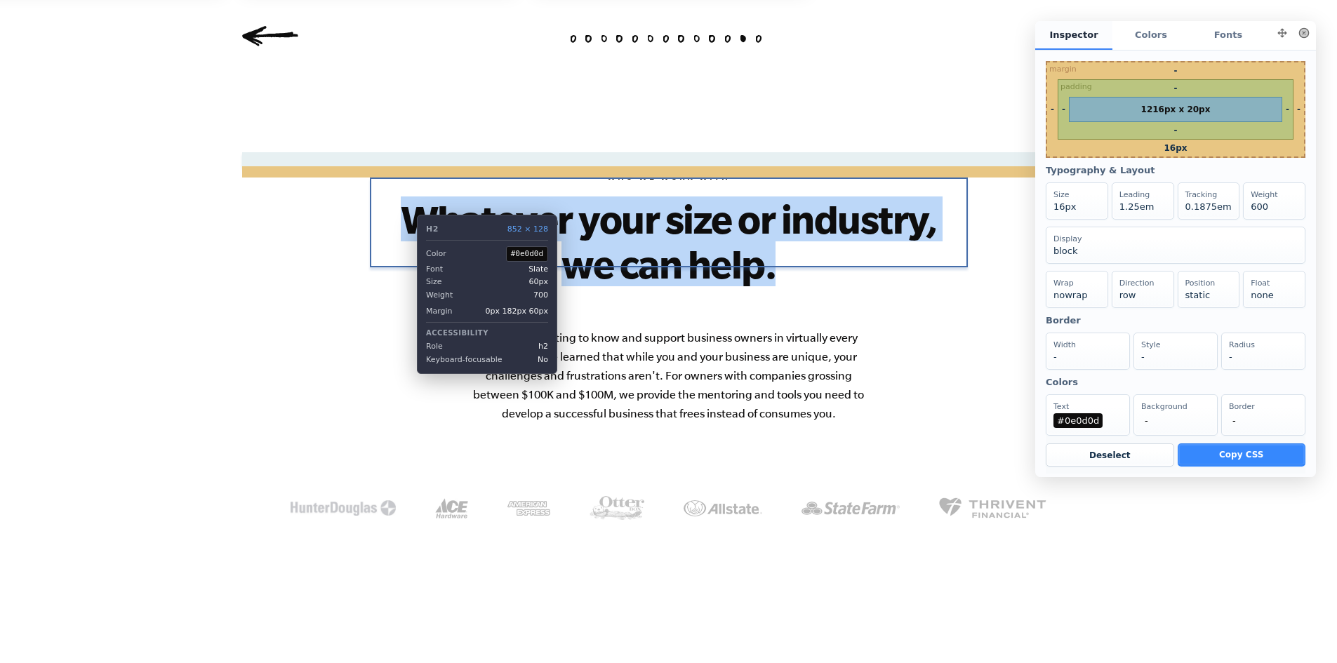
drag, startPoint x: 782, startPoint y: 254, endPoint x: 406, endPoint y: 204, distance: 378.9
click at [406, 204] on h2 "Whatever your size or industry, we can help." at bounding box center [669, 242] width 598 height 90
copy h2 "Whatever your size or industry, we can help."
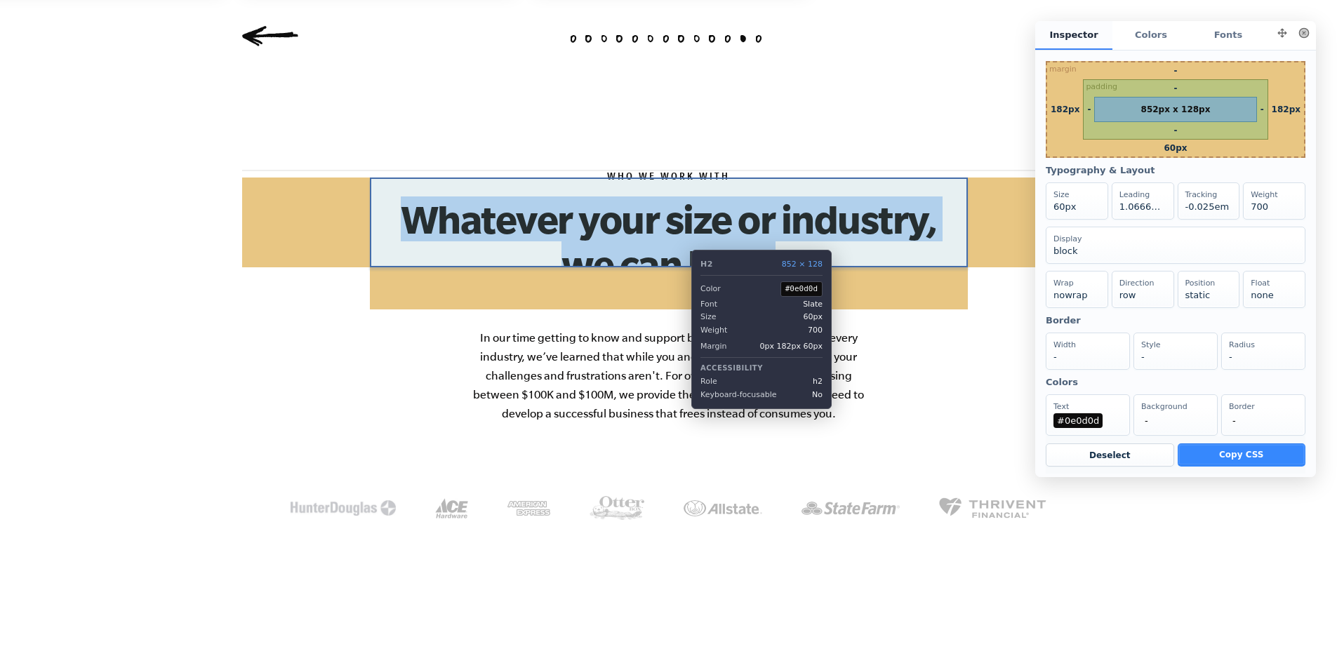
click at [681, 239] on h2 "Whatever your size or industry, we can help." at bounding box center [669, 242] width 598 height 90
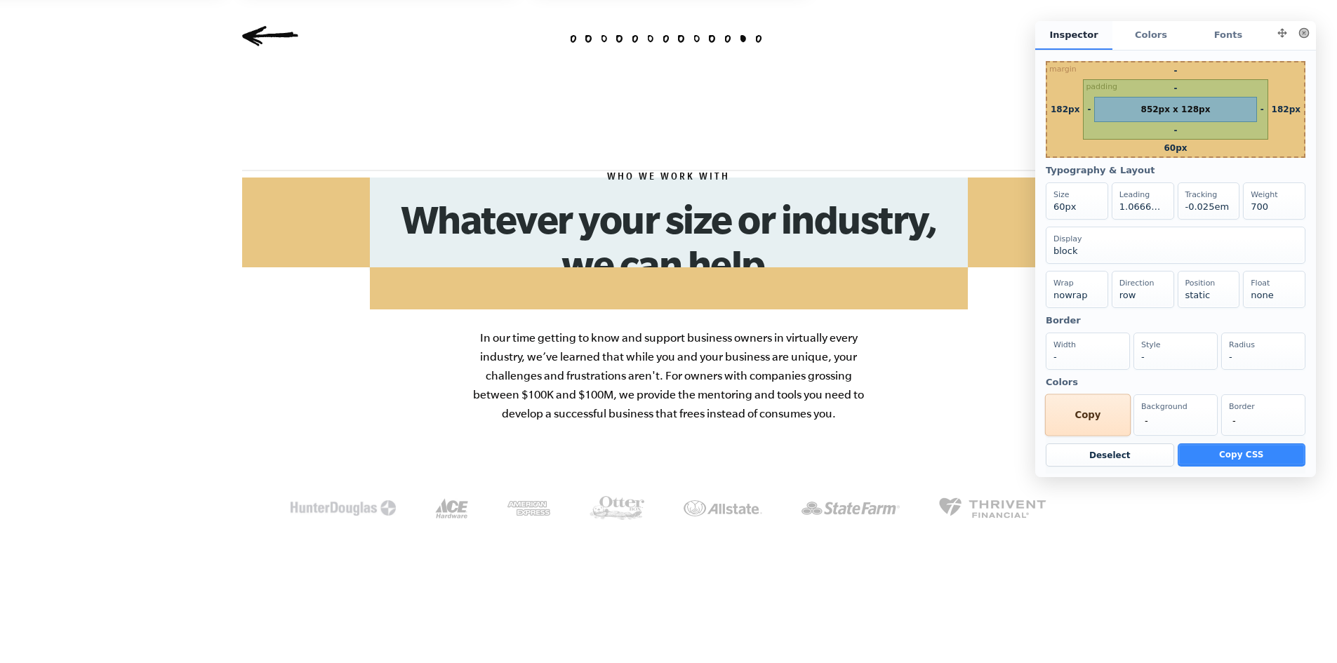
click at [1089, 436] on div "Text #0e0d0d Copy" at bounding box center [1088, 415] width 86 height 42
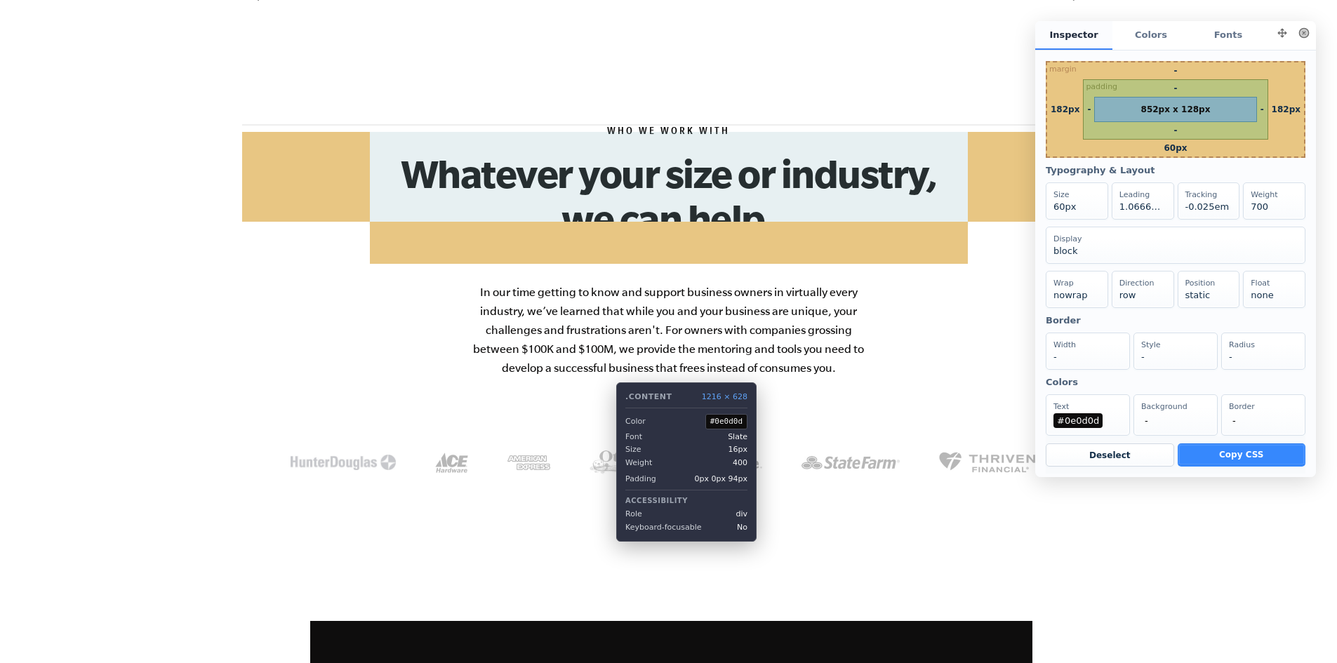
scroll to position [2176, 0]
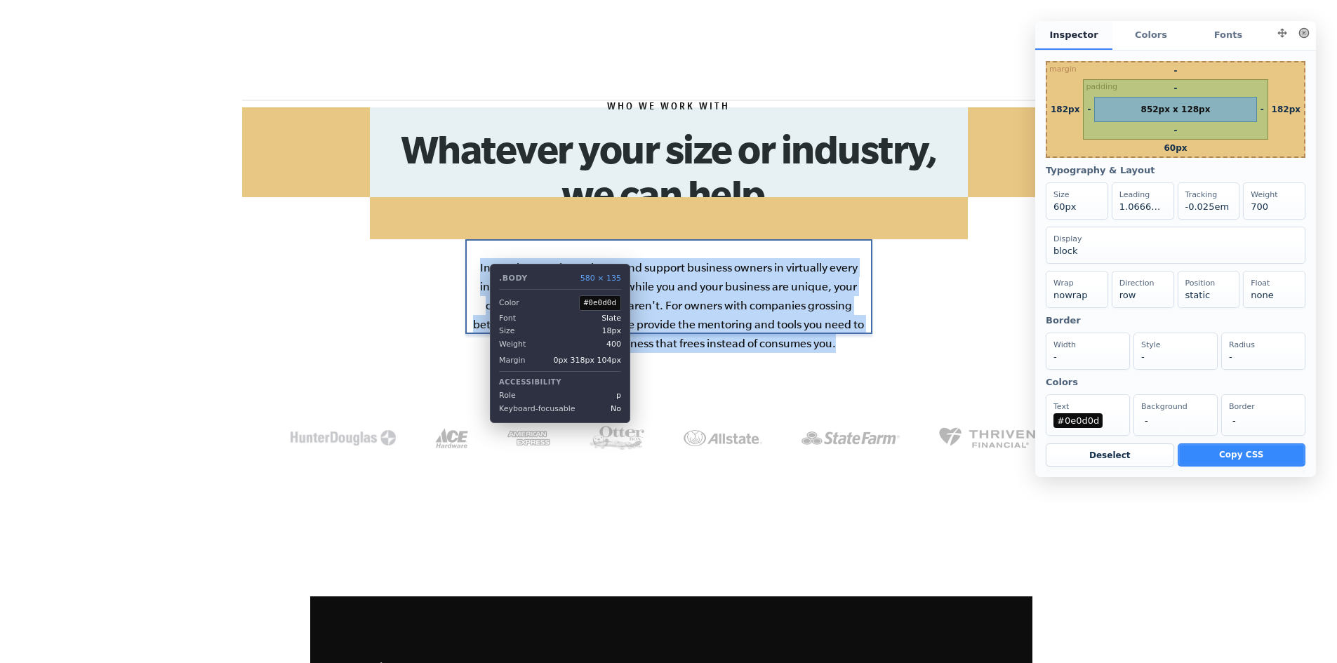
drag, startPoint x: 840, startPoint y: 326, endPoint x: 479, endPoint y: 253, distance: 368.8
click at [479, 258] on p "In our time getting to know and support business owners in virtually every indu…" at bounding box center [668, 305] width 407 height 95
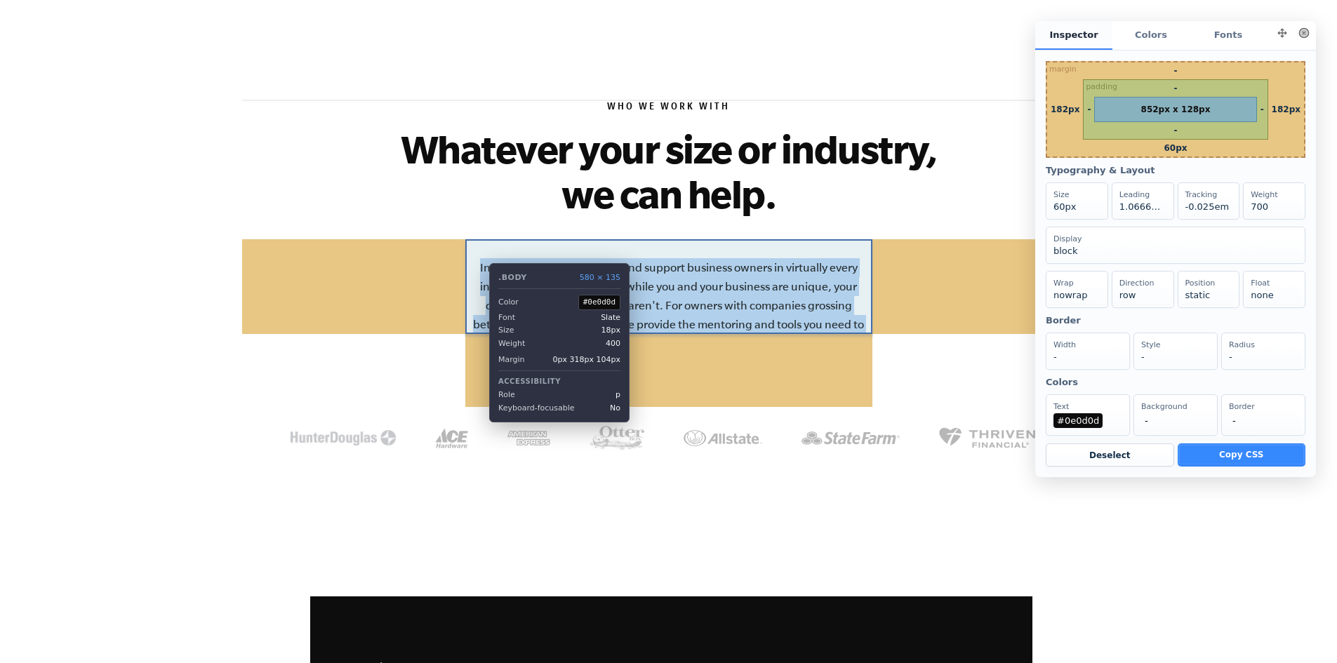
copy p "In our time getting to know and support business owners in virtually every indu…"
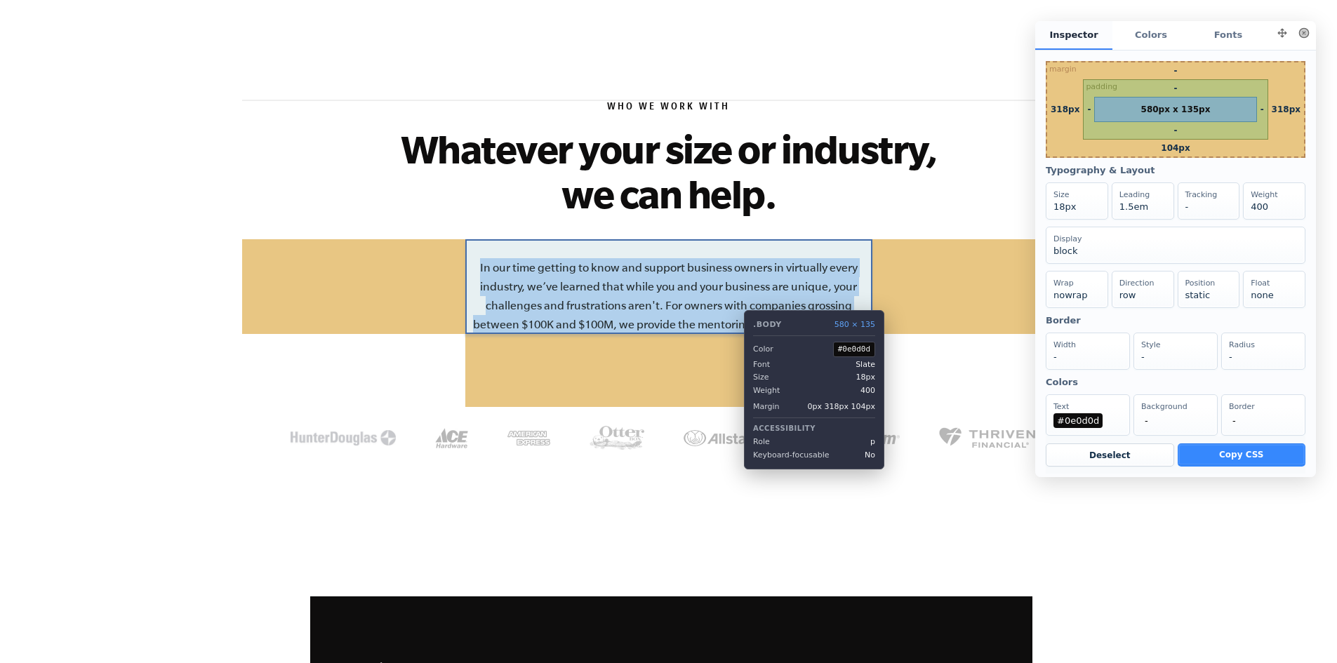
click at [734, 300] on p "In our time getting to know and support business owners in virtually every indu…" at bounding box center [668, 305] width 407 height 95
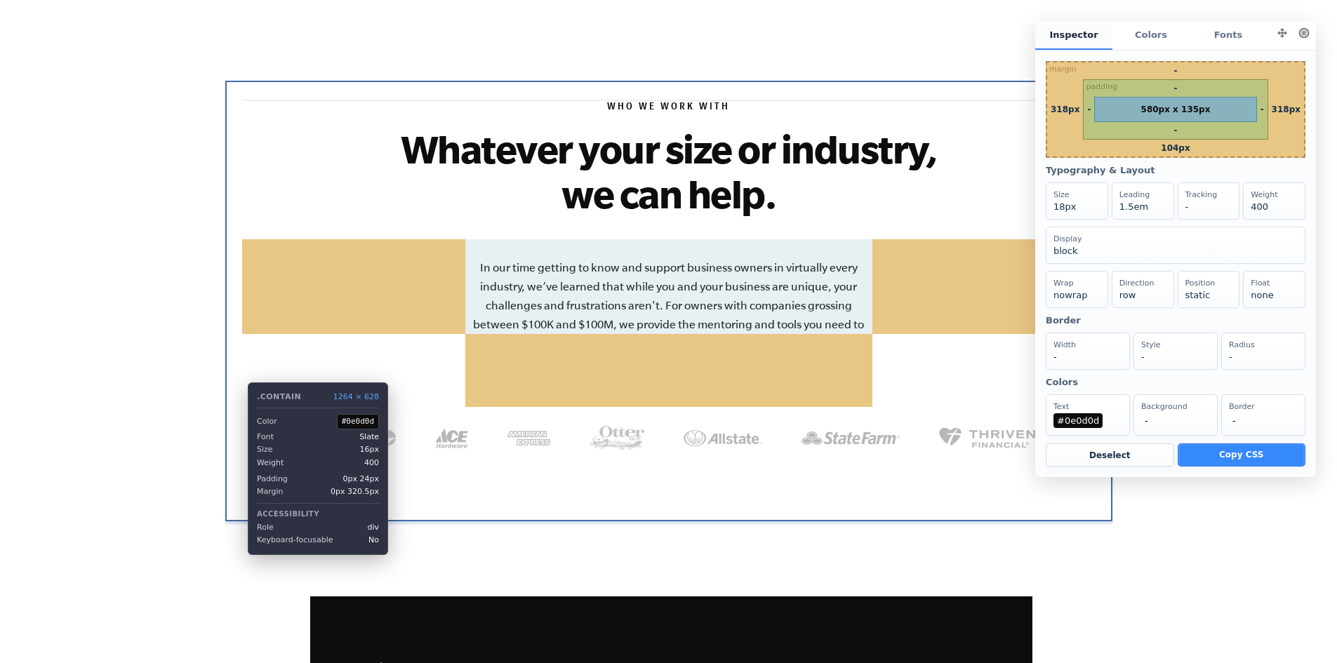
click at [237, 437] on div "Who We Work With Whatever your size or industry, we can help. In our time getti…" at bounding box center [668, 320] width 887 height 441
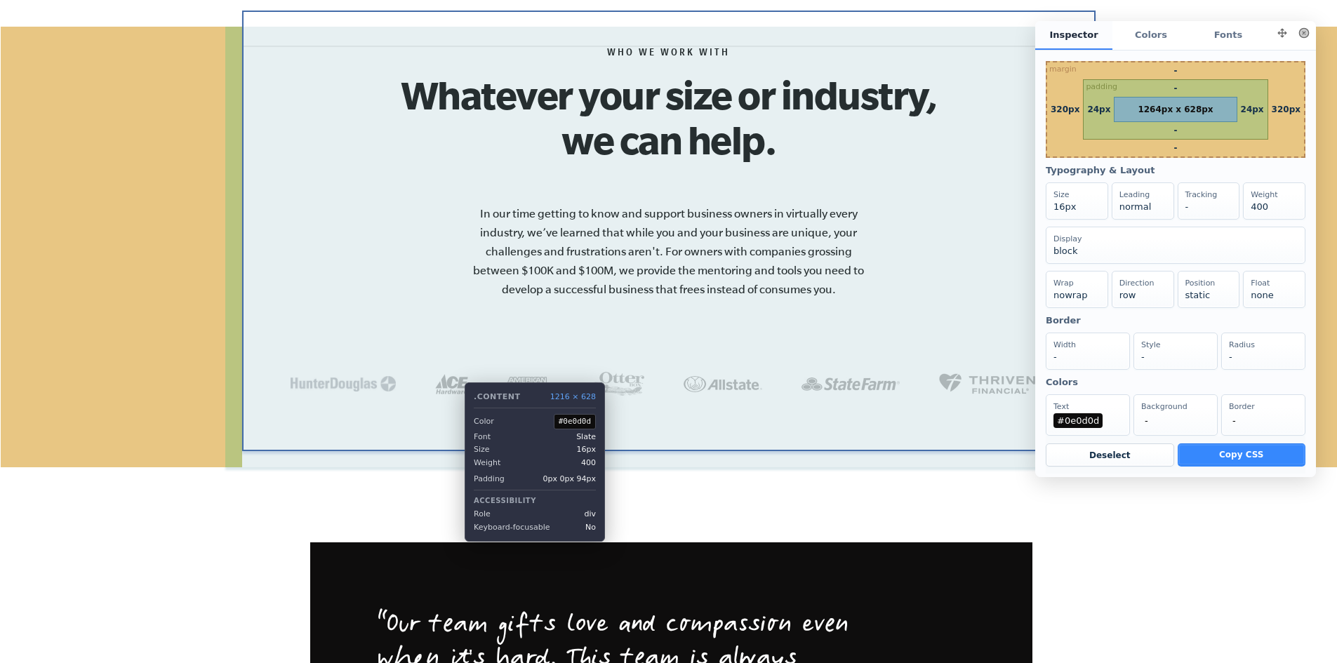
scroll to position [2247, 0]
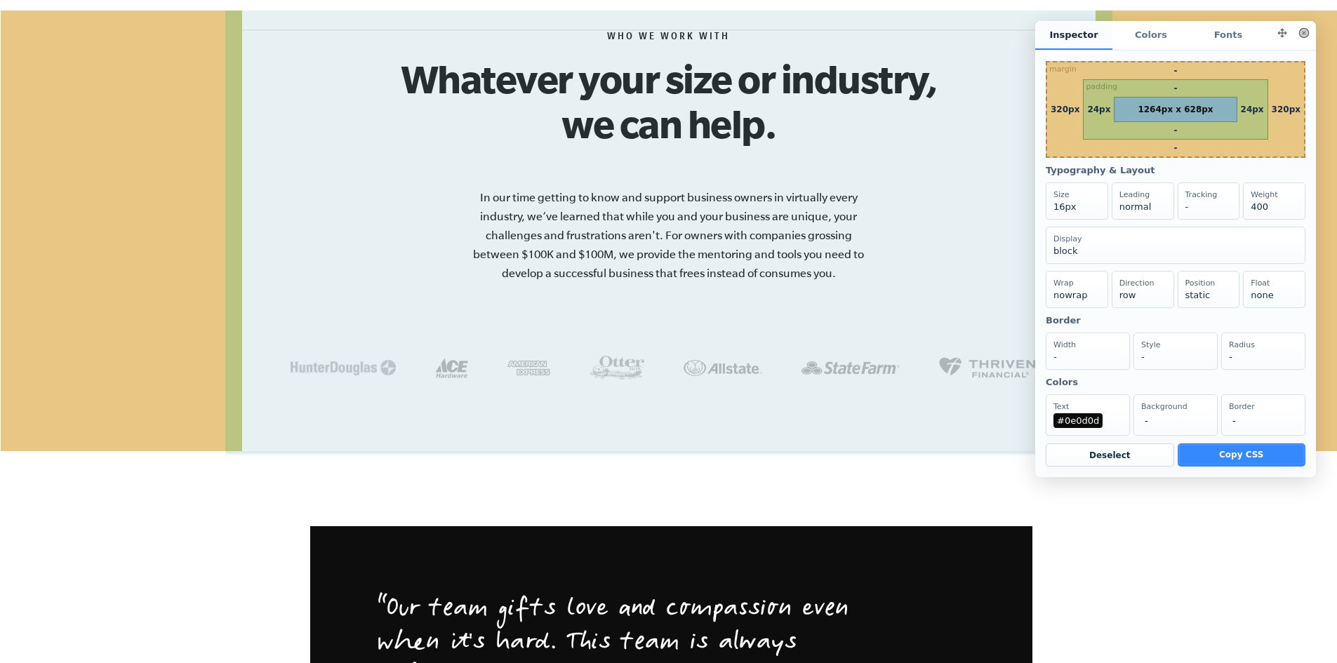
click at [1295, 31] on button at bounding box center [1305, 33] width 20 height 20
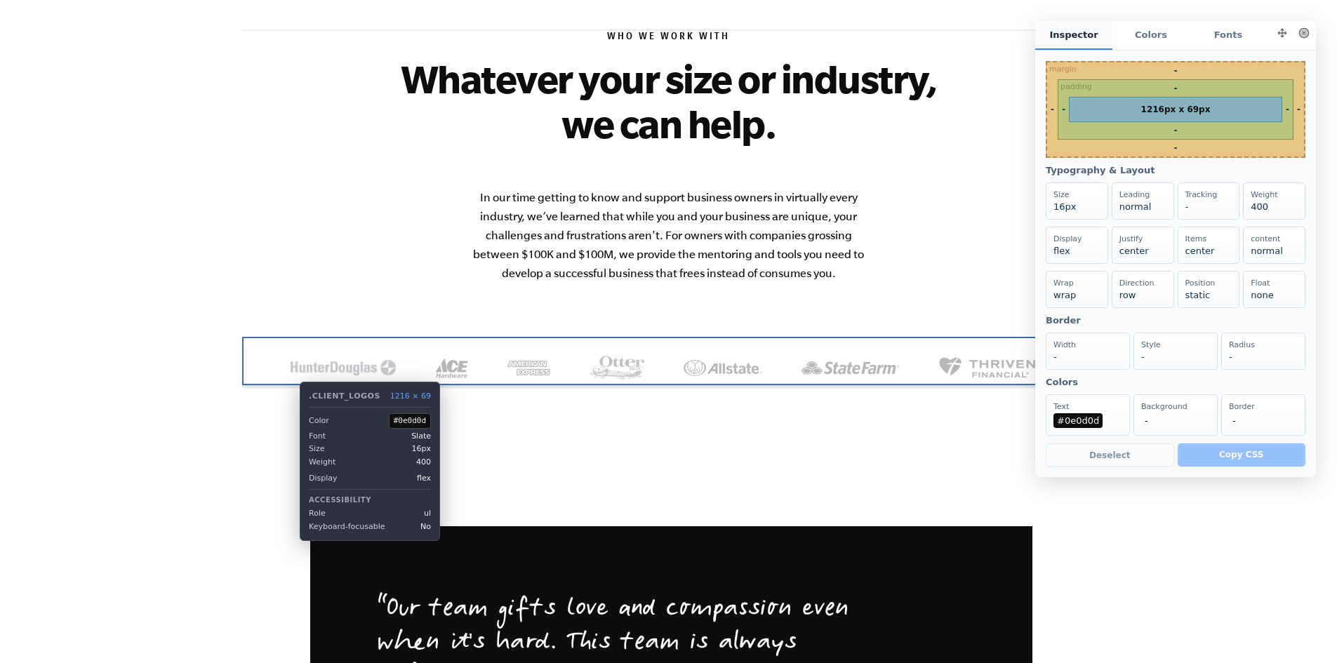
scroll to position [0, 0]
click at [289, 371] on ul at bounding box center [669, 380] width 854 height 48
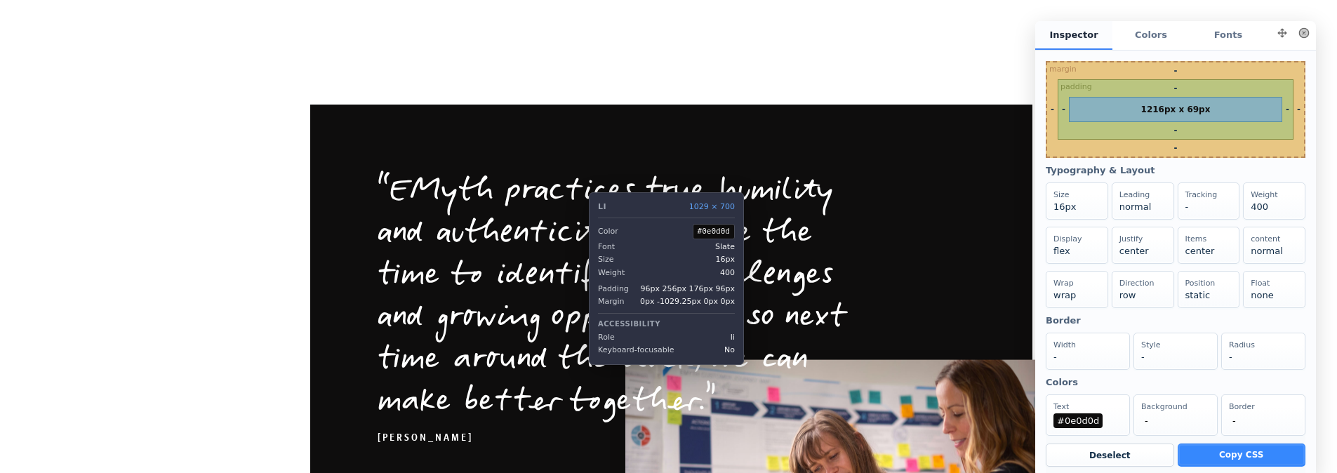
scroll to position [2668, 0]
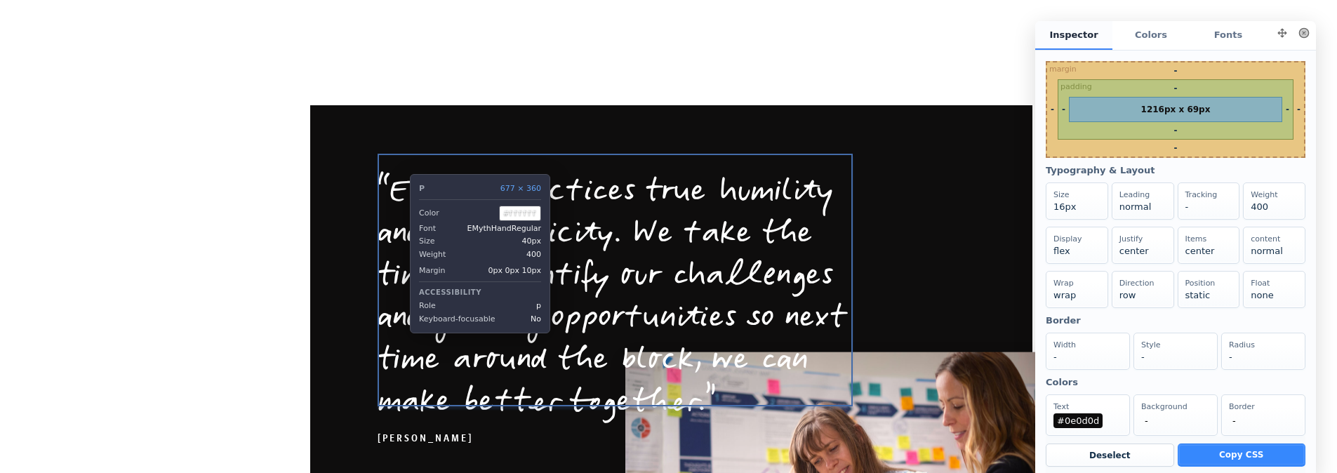
drag, startPoint x: 732, startPoint y: 373, endPoint x: 399, endPoint y: 164, distance: 392.8
click at [399, 173] on p "EMyth practices true humility and authenticity. We take the time to identify ou…" at bounding box center [615, 299] width 475 height 253
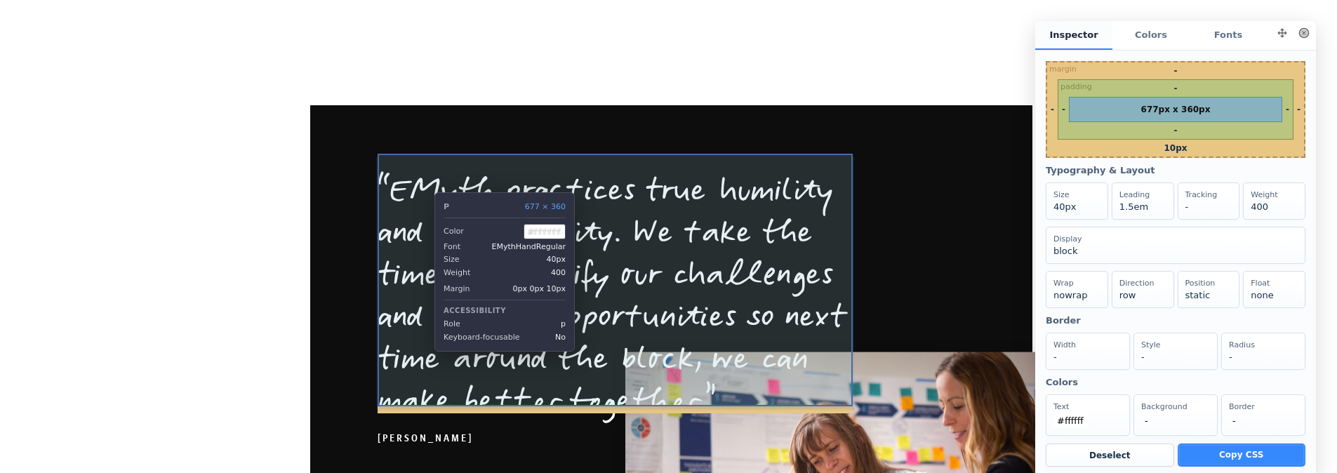
copy p "EMyth practices true humility and authenticity. We take the time to identify ou…"
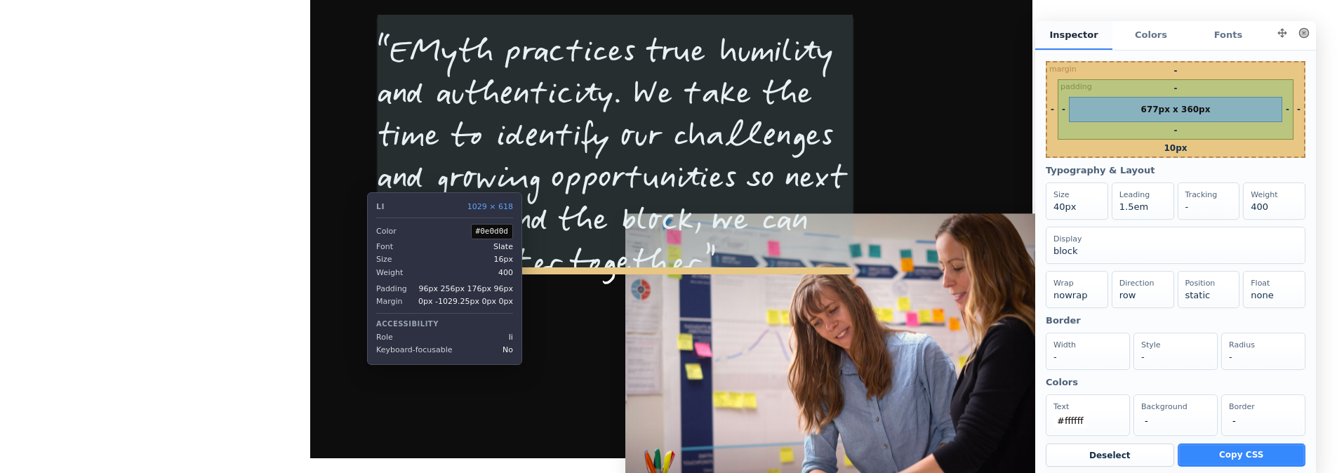
scroll to position [2808, 0]
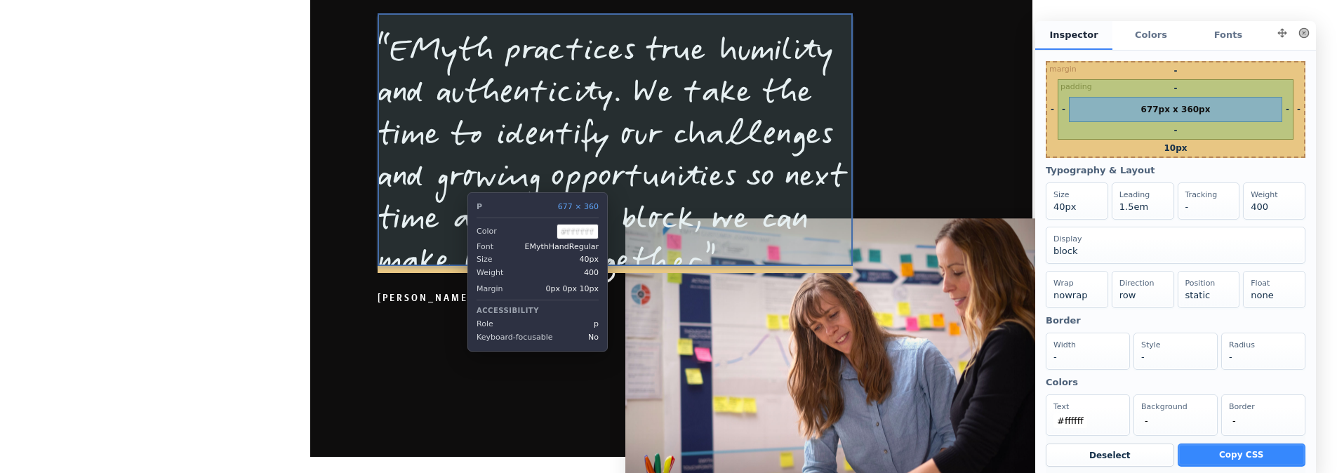
click at [457, 190] on p "EMyth practices true humility and authenticity. We take the time to identify ou…" at bounding box center [615, 158] width 475 height 253
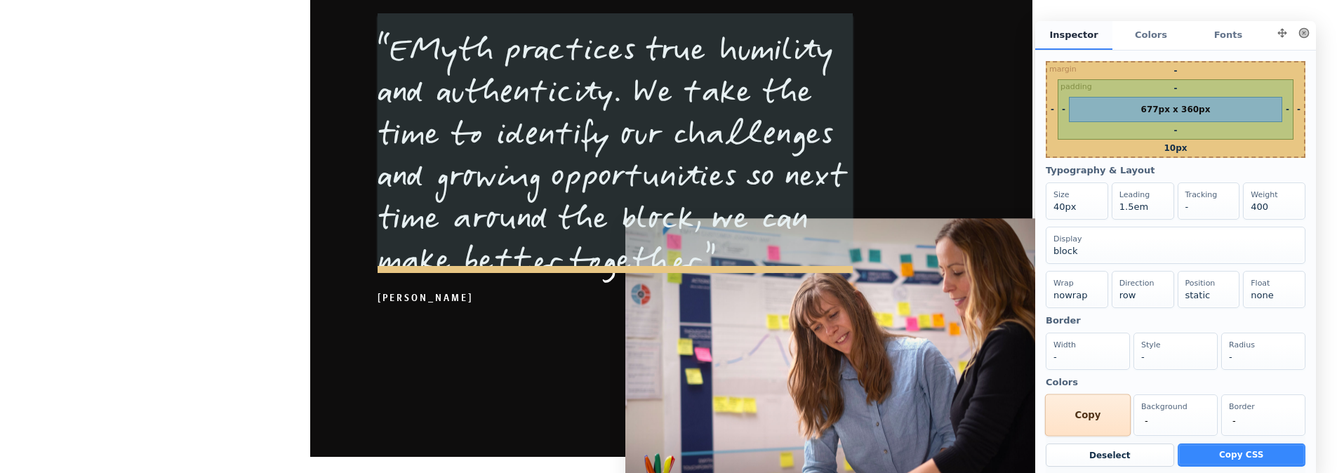
click at [1097, 428] on div "Text #ffffff Copy" at bounding box center [1088, 415] width 86 height 42
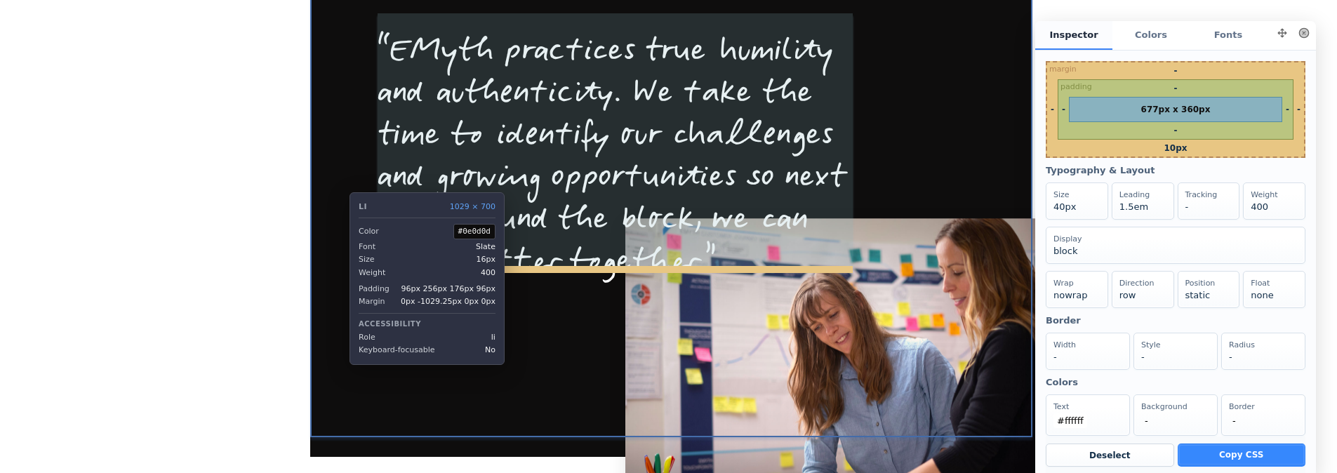
click at [339, 417] on li "Our team gifts love and compassion even when it's hard. This team is always wil…" at bounding box center [671, 211] width 722 height 492
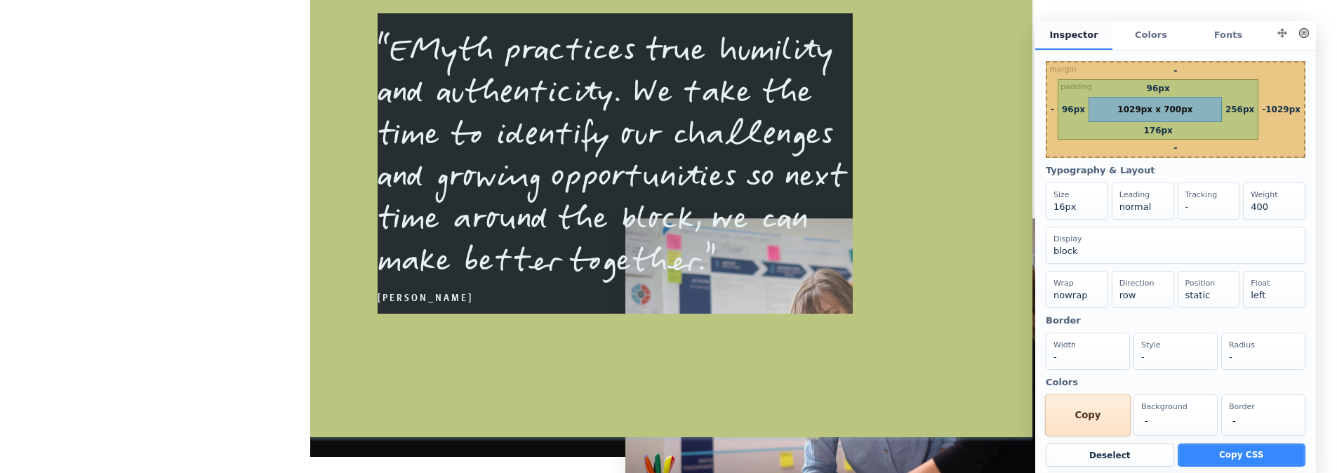
click at [1095, 436] on div "Text #0e0d0d Copy" at bounding box center [1088, 415] width 86 height 42
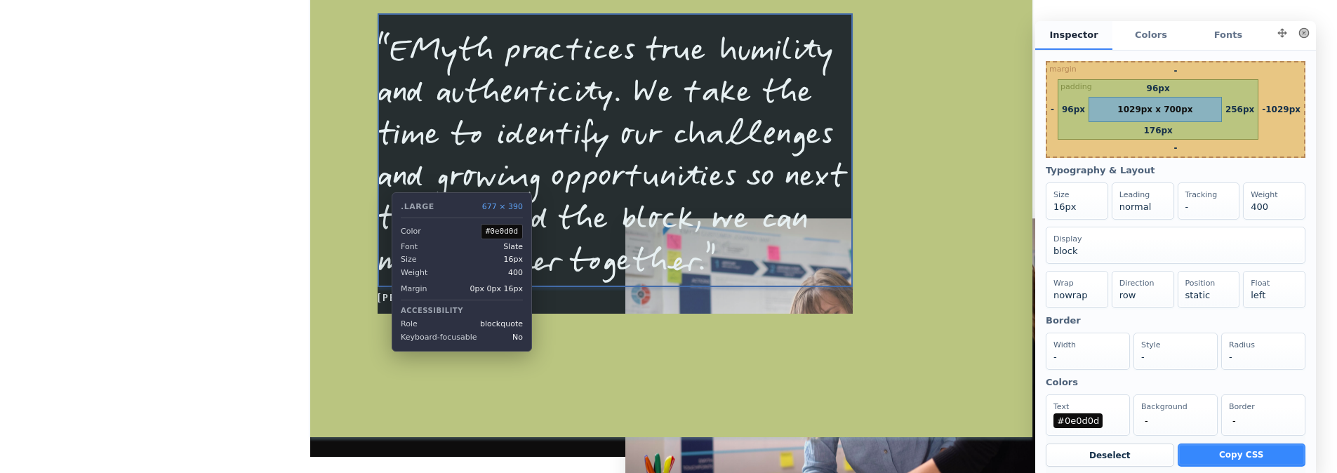
drag, startPoint x: 488, startPoint y: 282, endPoint x: 381, endPoint y: 274, distance: 107.0
click at [381, 274] on blockquote "EMyth practices true humility and authenticity. We take the time to identify ou…" at bounding box center [615, 169] width 475 height 274
copy cite "[PERSON_NAME]"
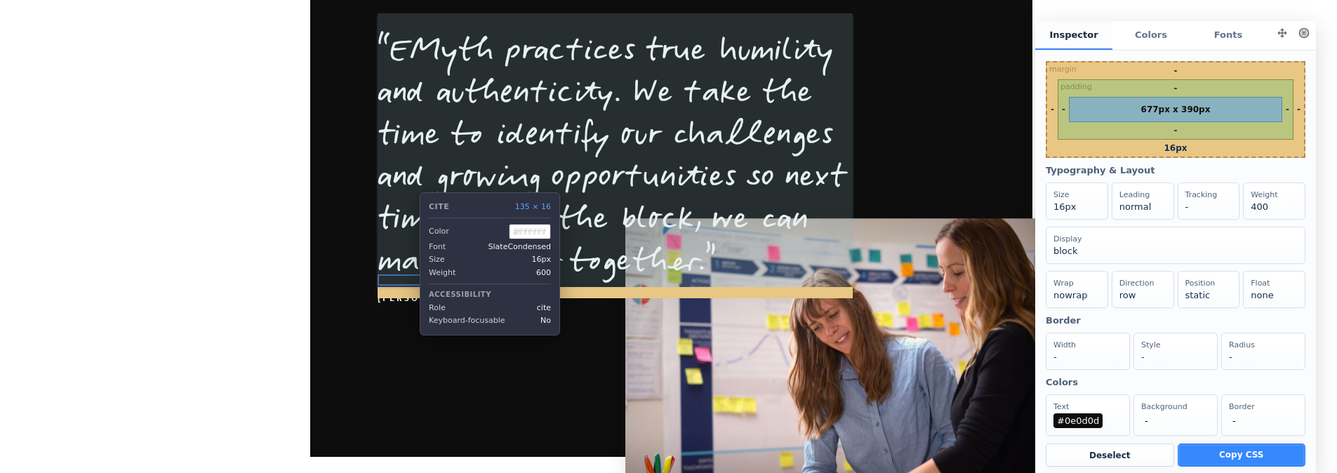
click at [409, 294] on cite "[PERSON_NAME]" at bounding box center [425, 299] width 95 height 11
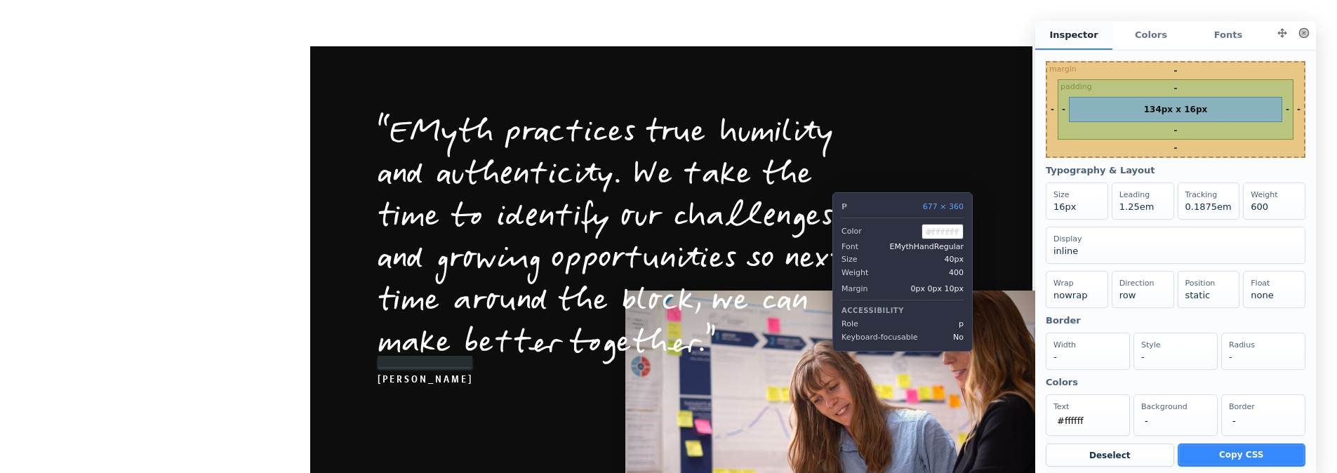
scroll to position [2738, 0]
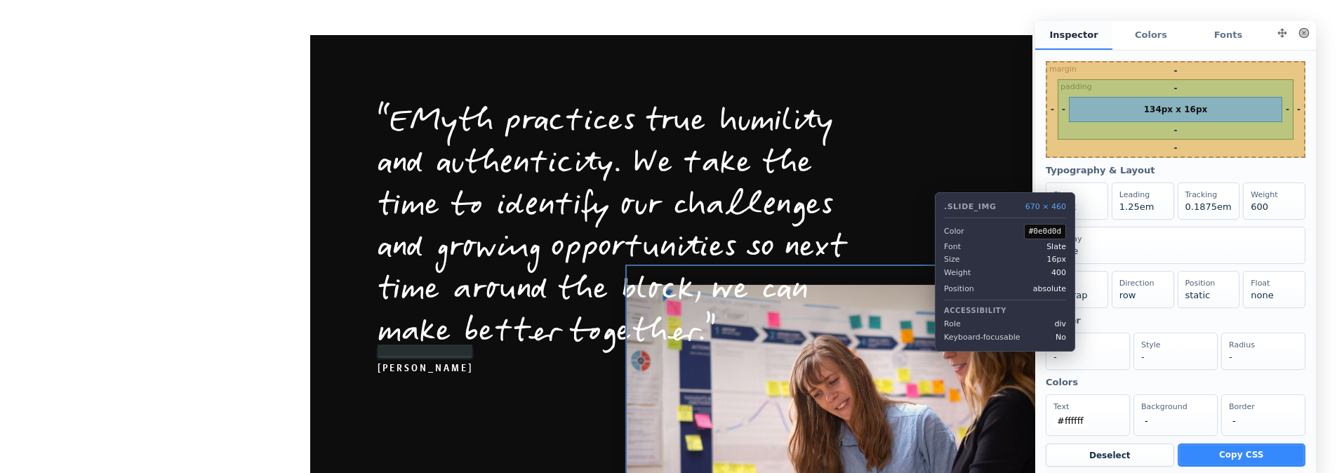
drag, startPoint x: 925, startPoint y: 346, endPoint x: 49, endPoint y: 351, distance: 875.5
click at [925, 346] on div at bounding box center [861, 446] width 470 height 323
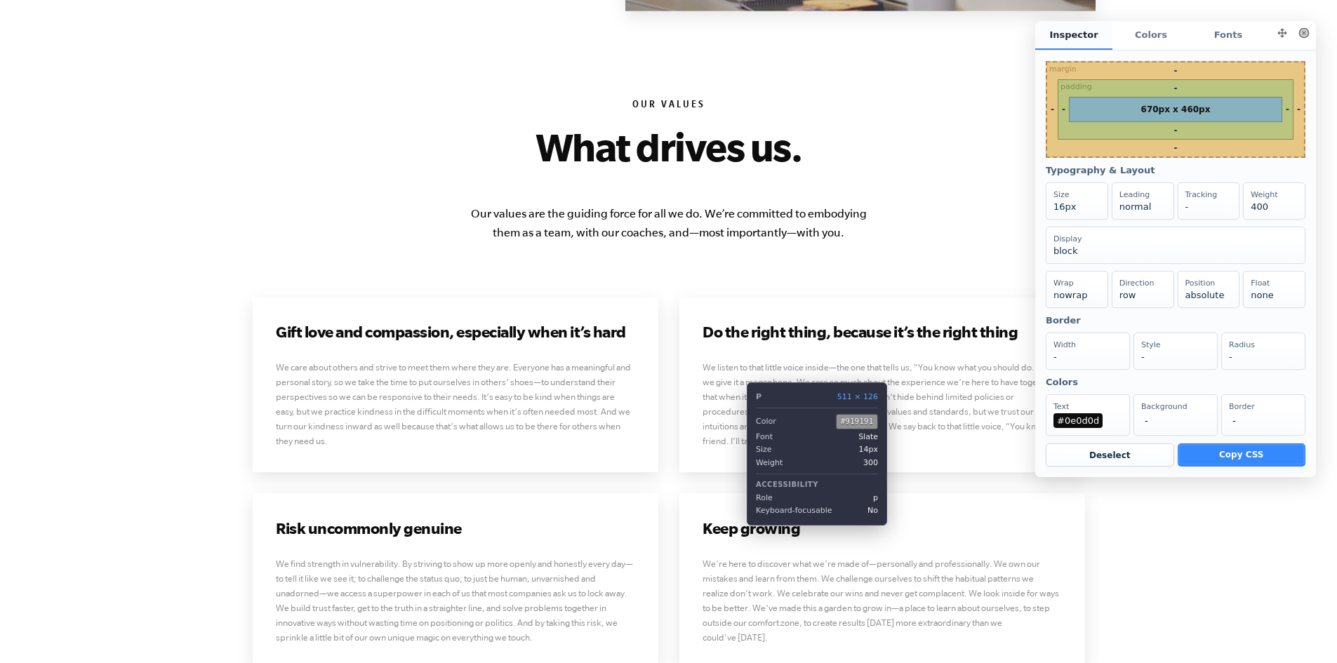
scroll to position [3300, 0]
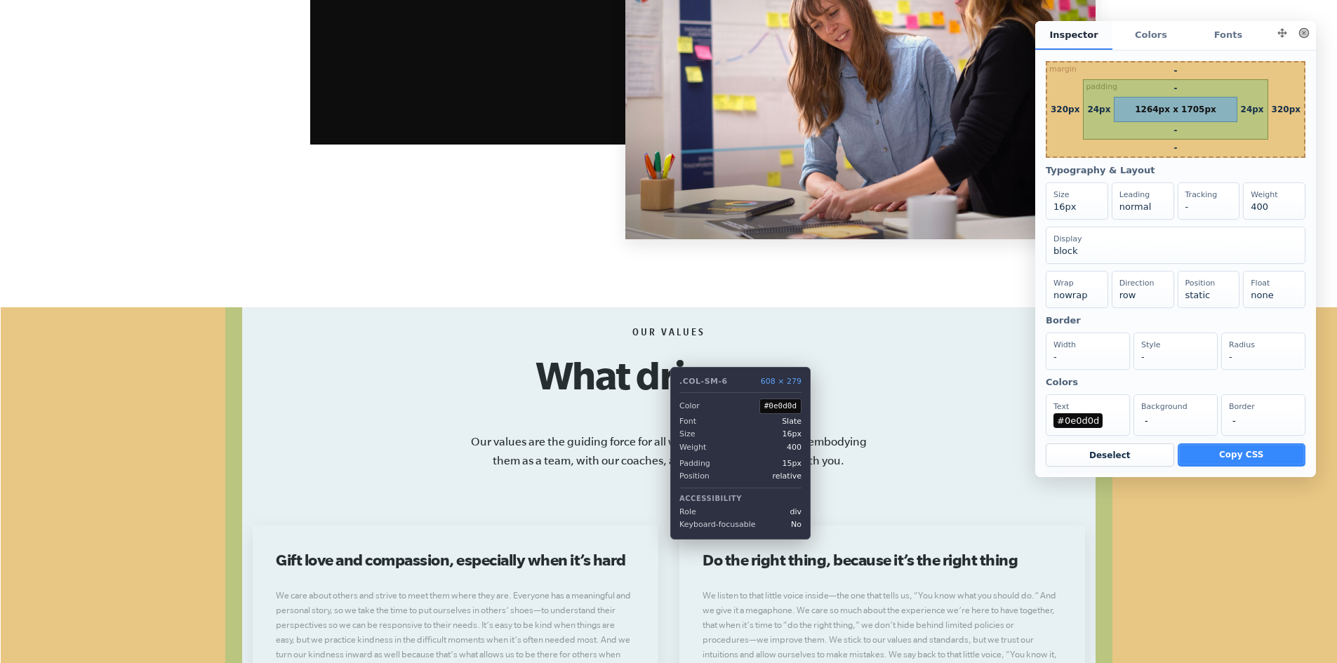
scroll to position [3019, 0]
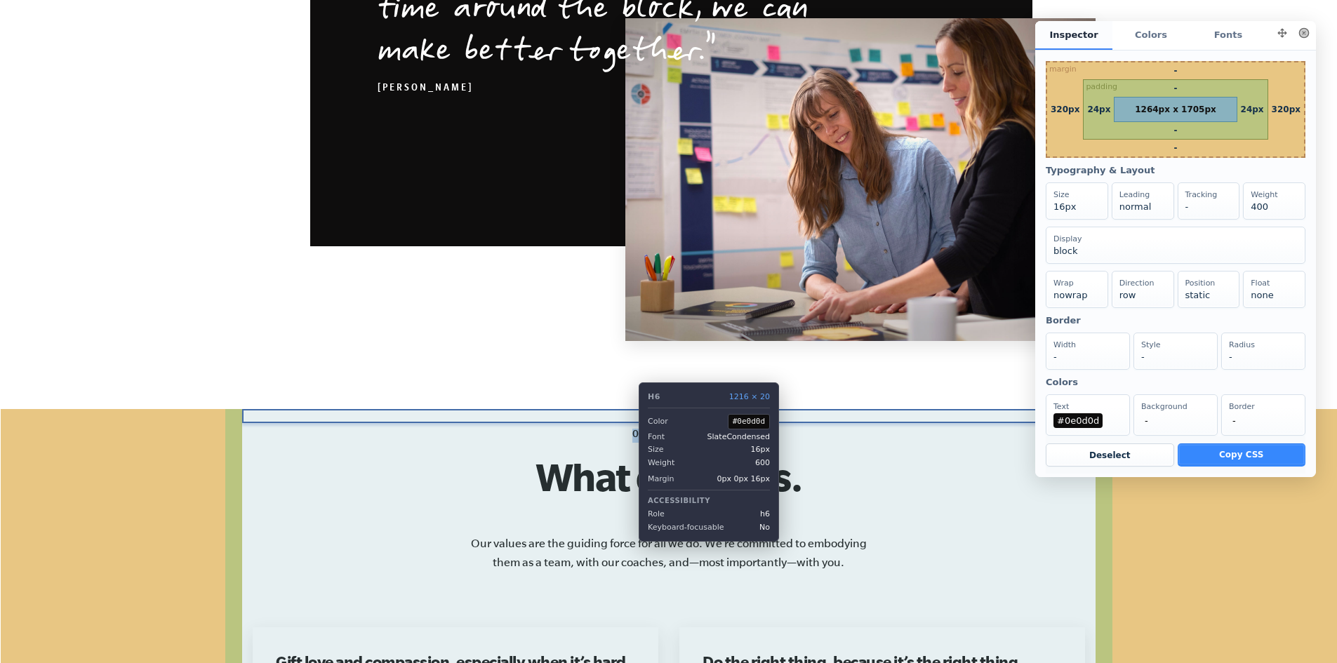
drag, startPoint x: 725, startPoint y: 413, endPoint x: 628, endPoint y: 409, distance: 97.0
click at [628, 429] on h6 "Our Values" at bounding box center [669, 436] width 854 height 14
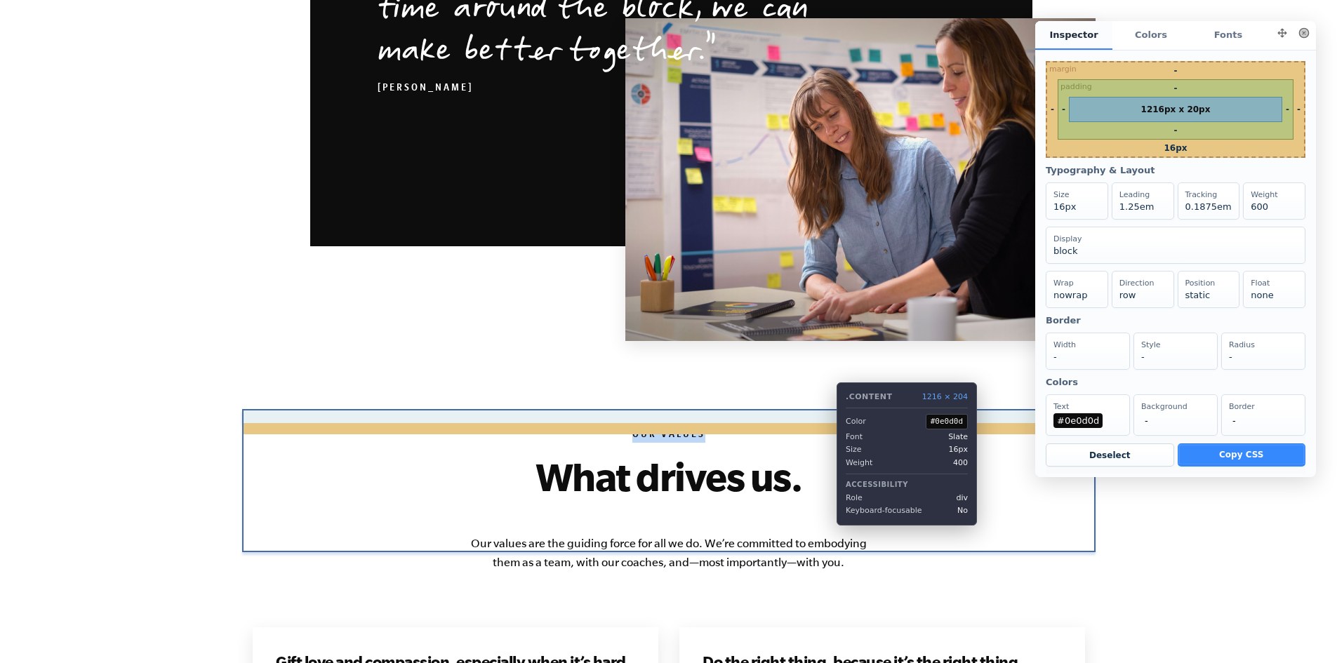
copy h6 "Our Values"
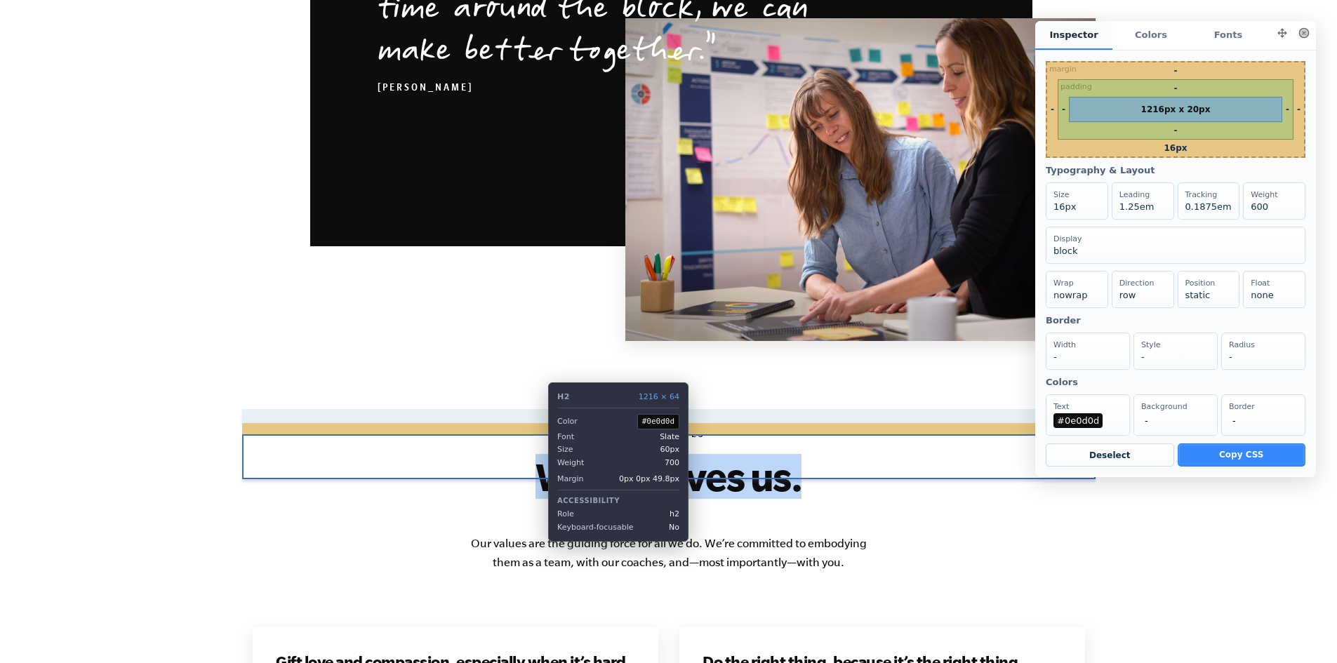
drag, startPoint x: 786, startPoint y: 448, endPoint x: 538, endPoint y: 458, distance: 248.7
click at [538, 458] on h2 "What drives us." at bounding box center [669, 476] width 854 height 45
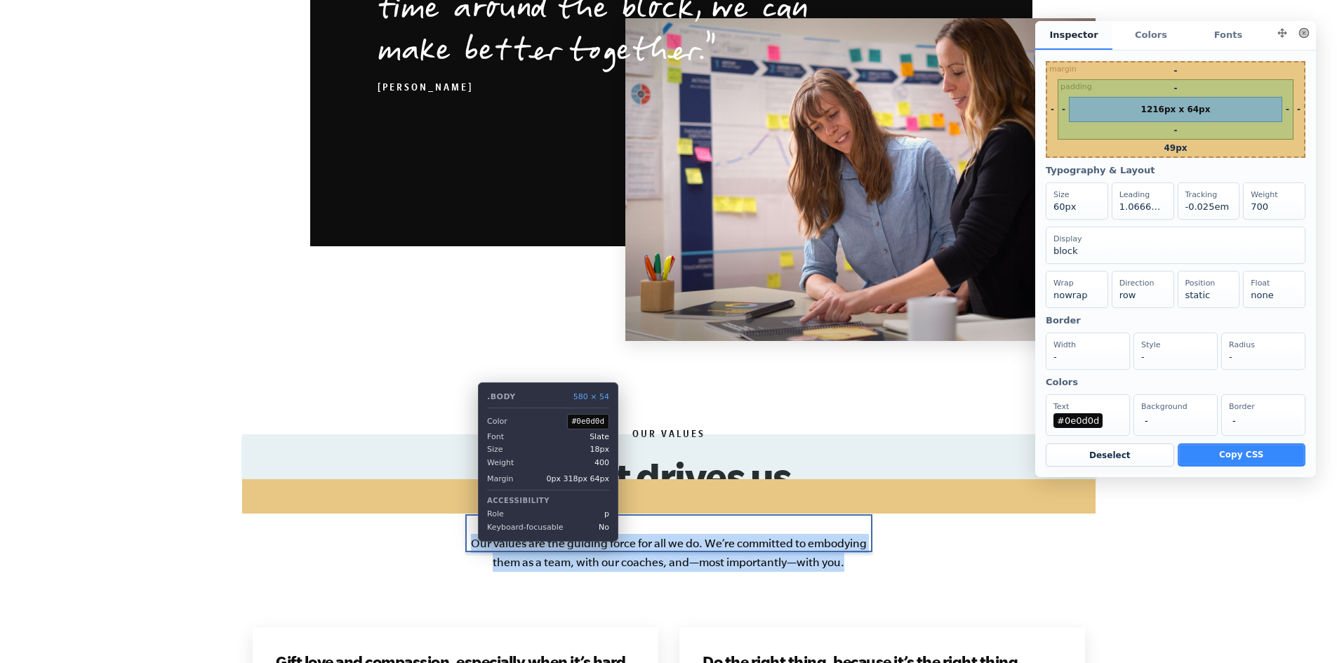
drag, startPoint x: 852, startPoint y: 548, endPoint x: 468, endPoint y: 523, distance: 385.5
click at [468, 534] on p "Our values are the guiding force for all we do. We’re committed to embodying th…" at bounding box center [668, 553] width 407 height 38
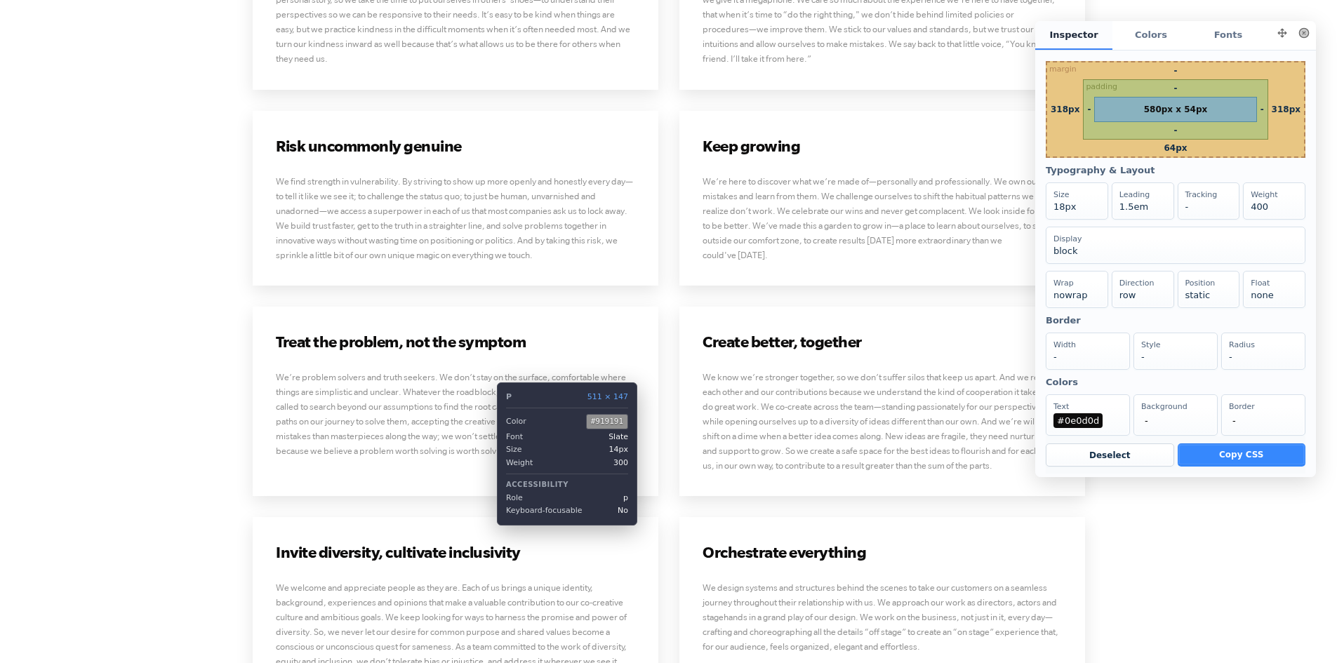
scroll to position [3791, 0]
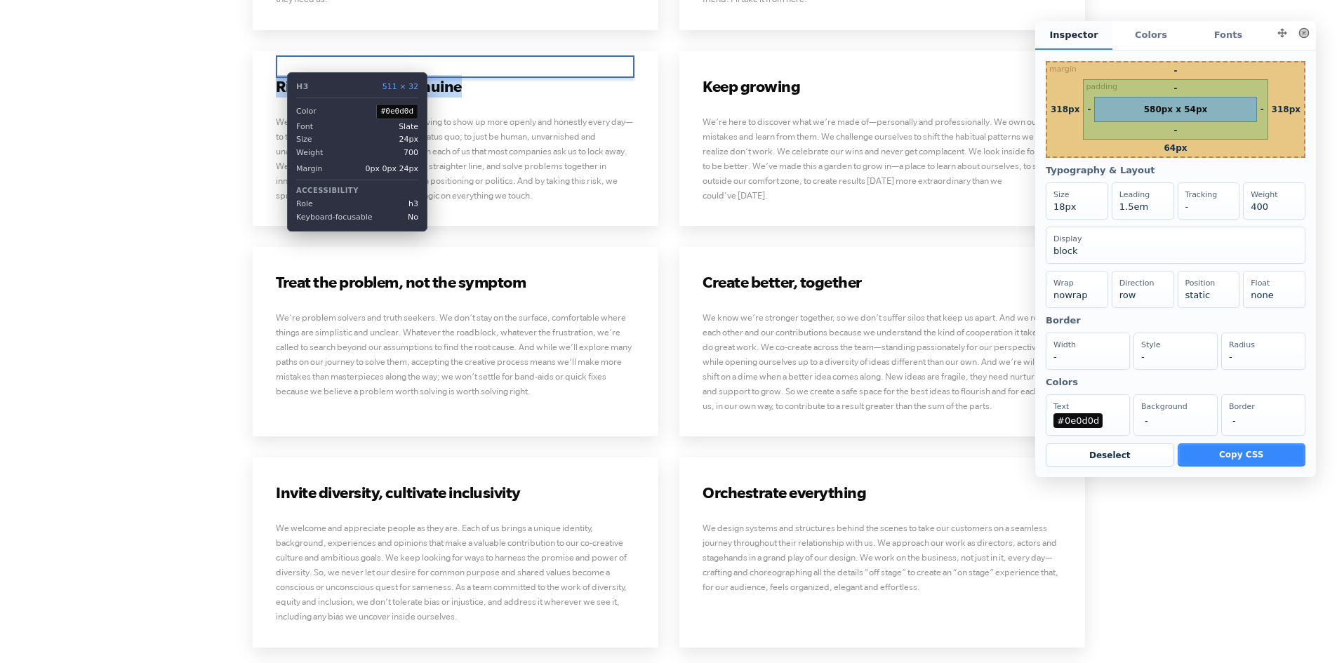
drag, startPoint x: 468, startPoint y: 62, endPoint x: 277, endPoint y: 62, distance: 191.7
click at [277, 75] on h3 "Risk uncommonly genuine" at bounding box center [455, 86] width 359 height 22
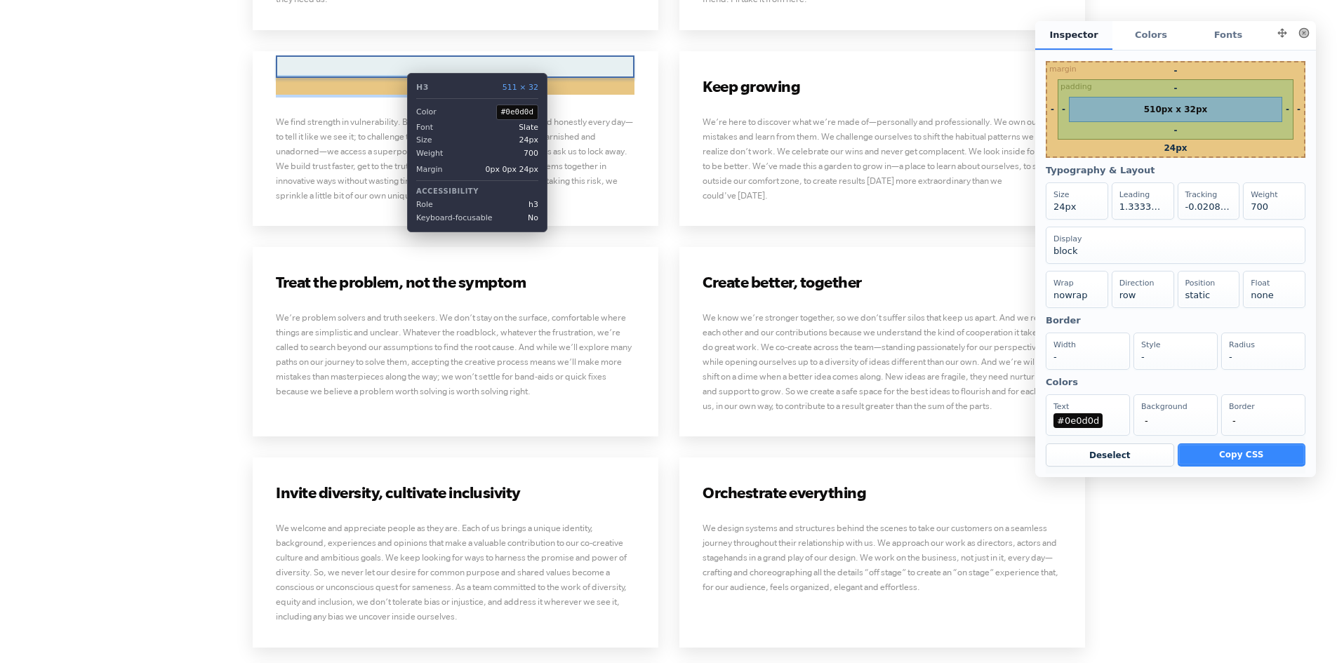
click at [397, 75] on h3 "Risk uncommonly genuine" at bounding box center [455, 86] width 359 height 22
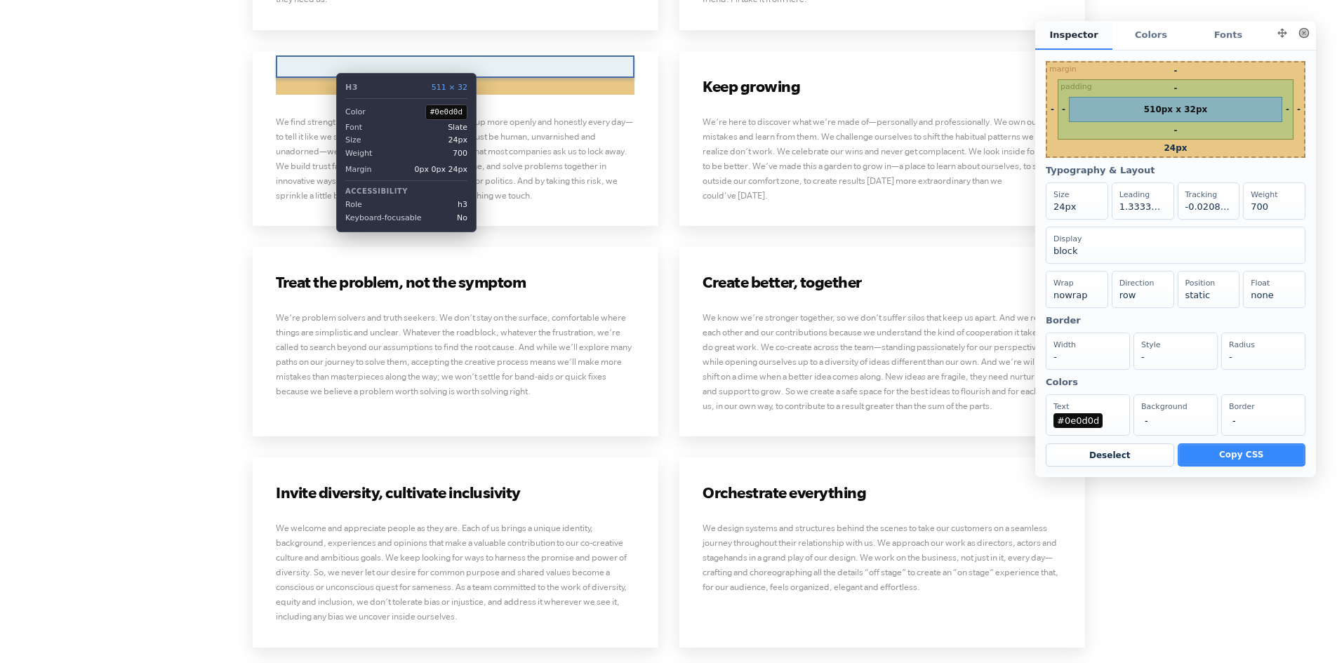
click at [326, 75] on h3 "Risk uncommonly genuine" at bounding box center [455, 86] width 359 height 22
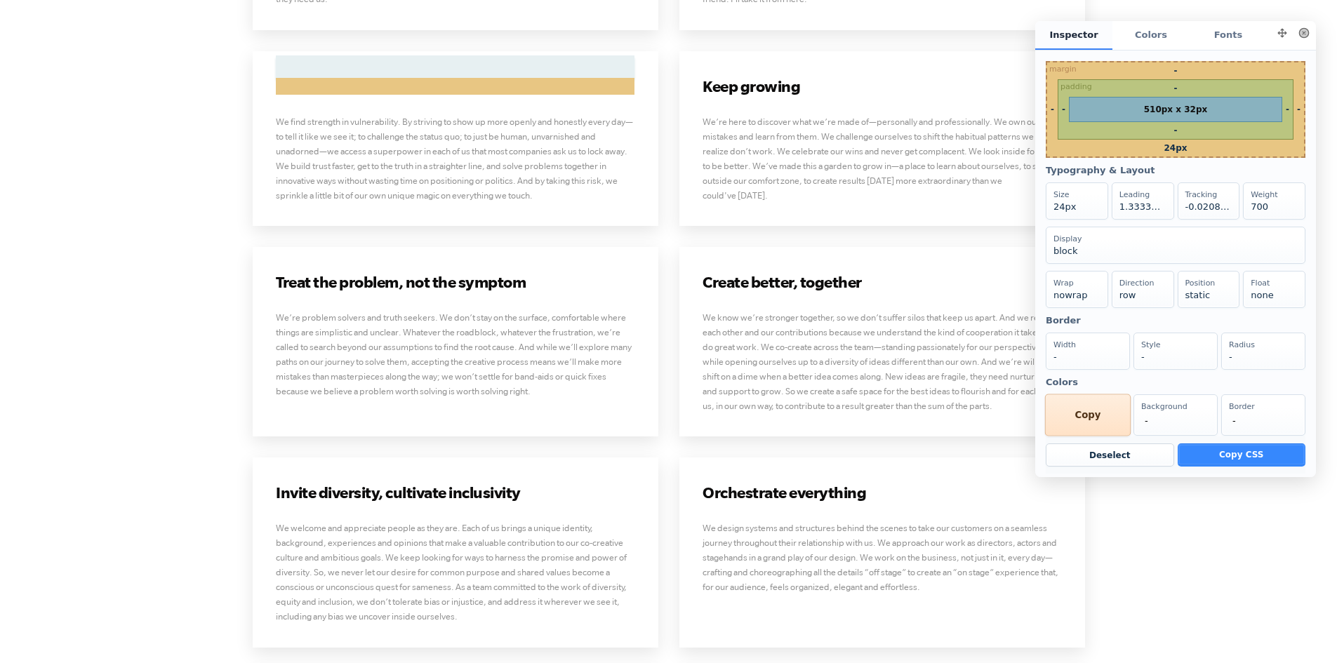
click at [1089, 425] on div "Text #0e0d0d Copy" at bounding box center [1088, 415] width 86 height 42
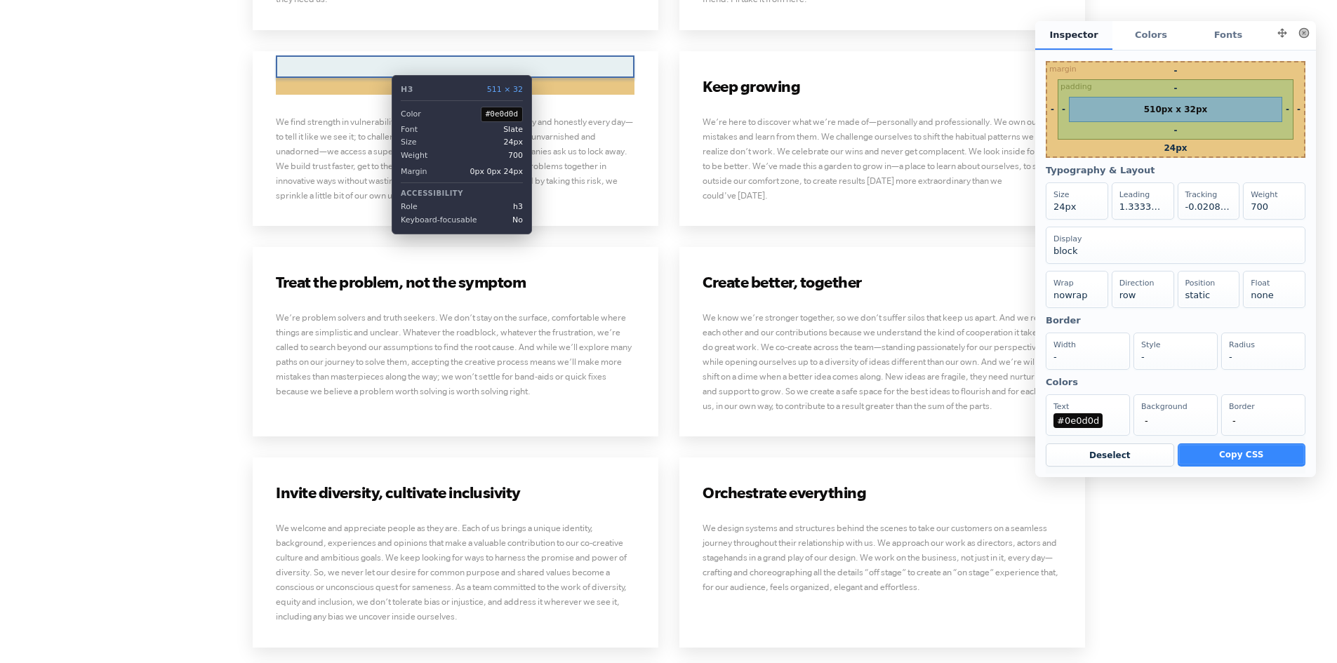
click at [381, 75] on h3 "Risk uncommonly genuine" at bounding box center [455, 86] width 359 height 22
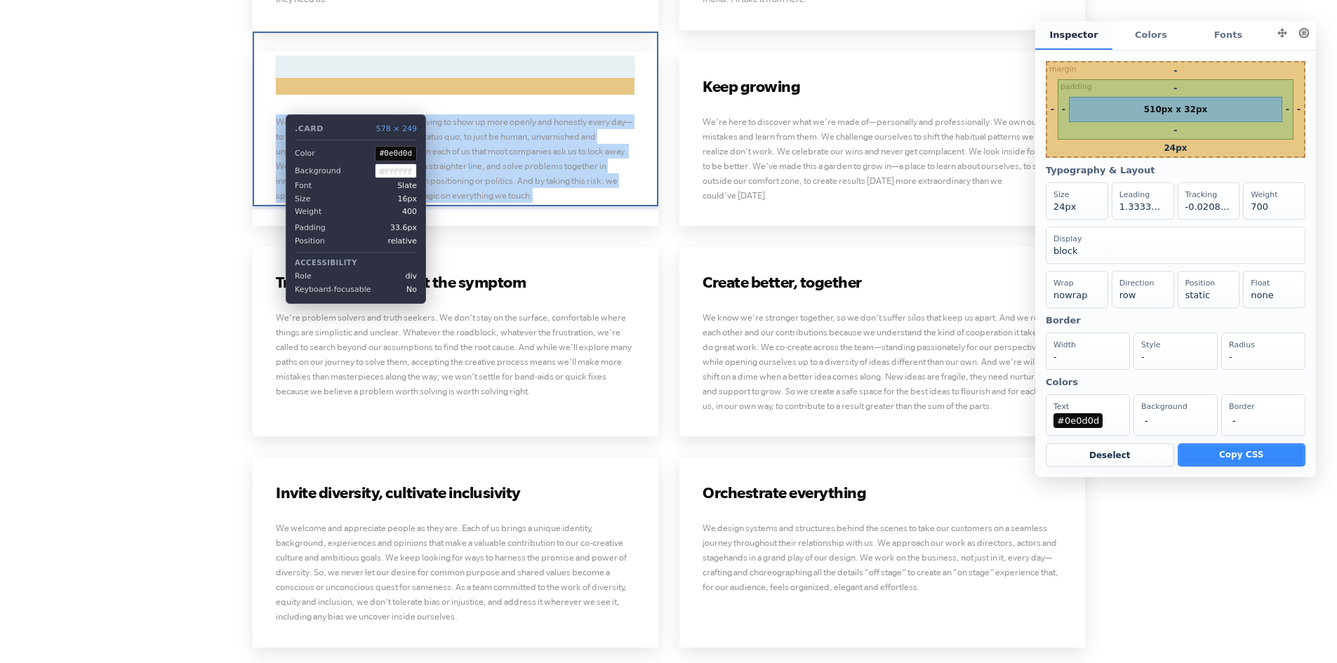
drag, startPoint x: 545, startPoint y: 178, endPoint x: 275, endPoint y: 104, distance: 280.2
click at [275, 104] on div "Risk uncommonly genuine We find strength in vulnerability. By striving to show …" at bounding box center [456, 138] width 406 height 175
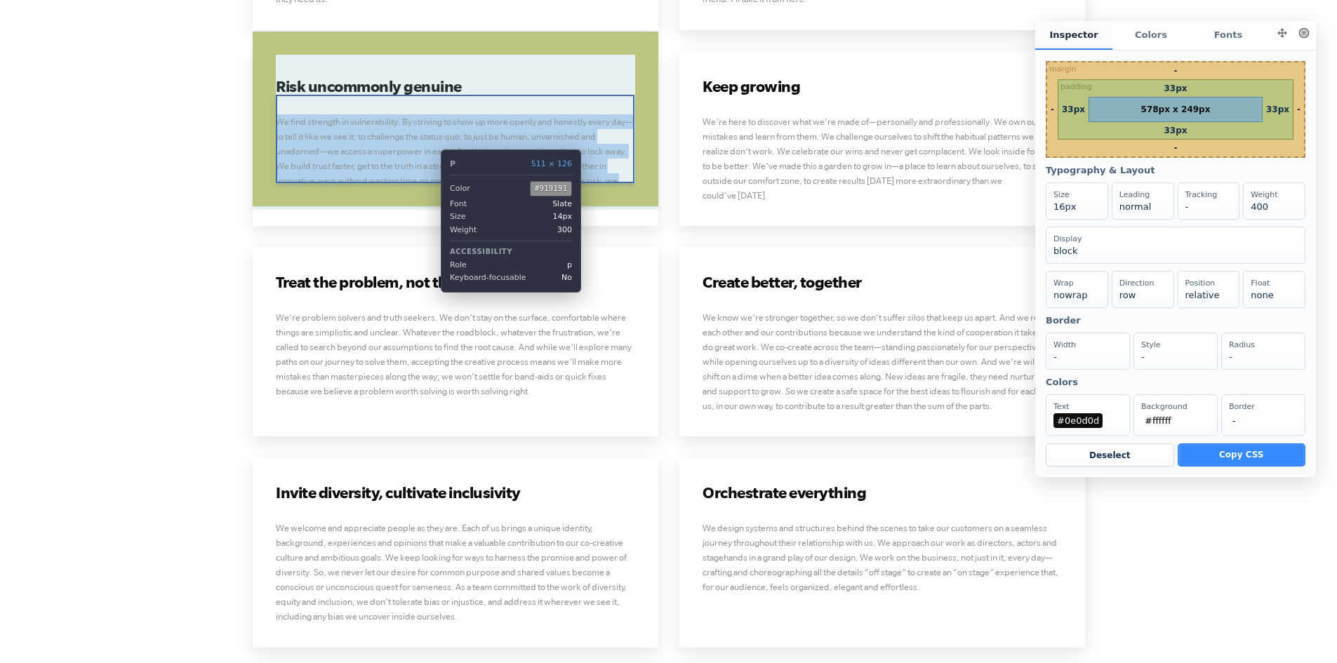
click at [430, 139] on p "We find strength in vulnerability. By striving to show up more openly and hones…" at bounding box center [455, 158] width 359 height 88
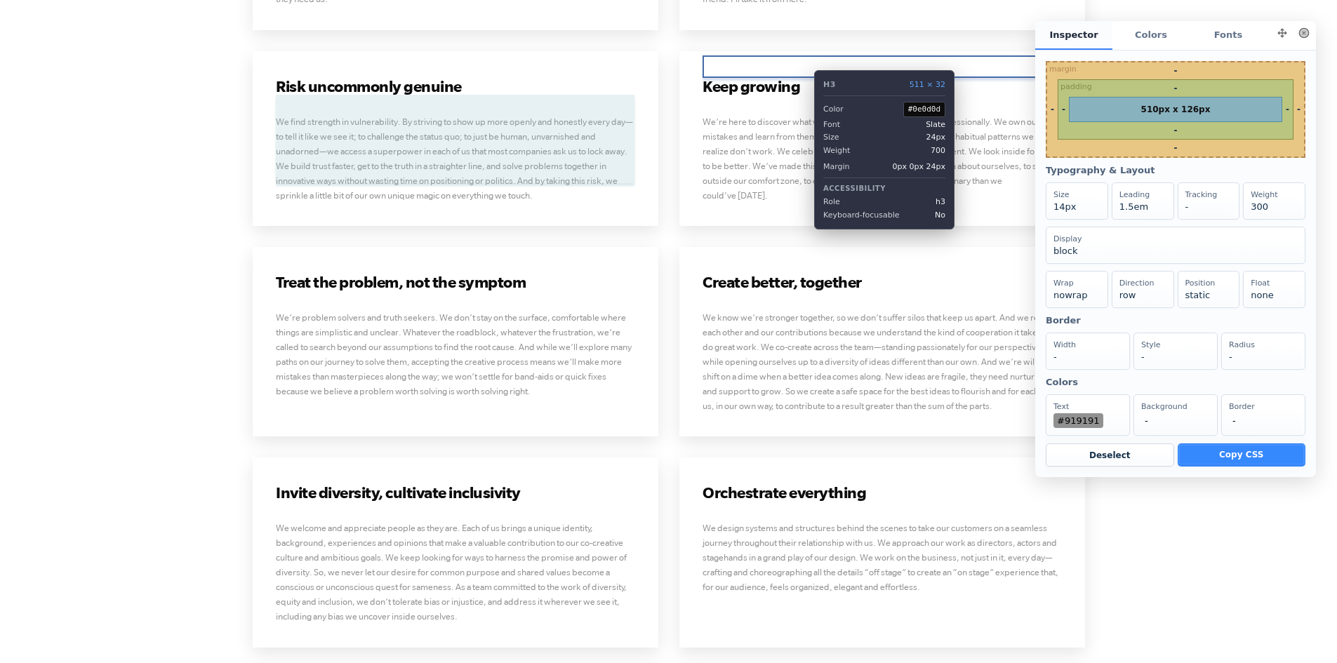
click at [804, 75] on h3 "Keep growing" at bounding box center [882, 86] width 359 height 22
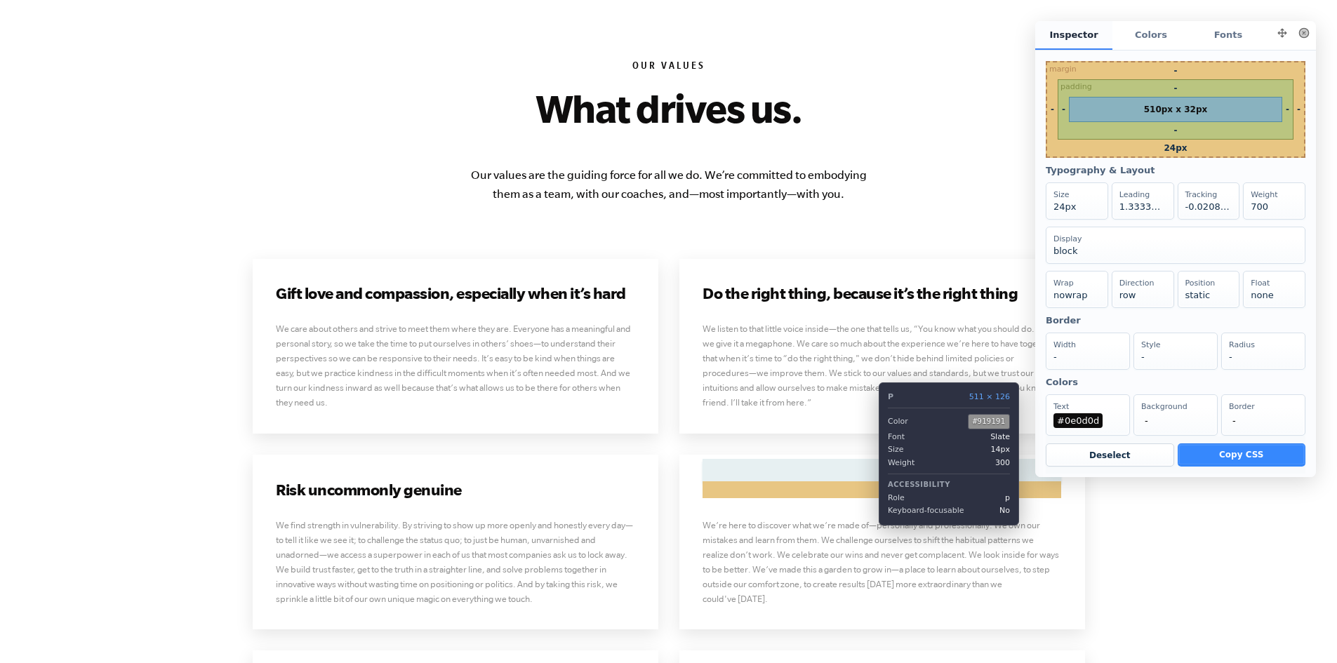
scroll to position [3370, 0]
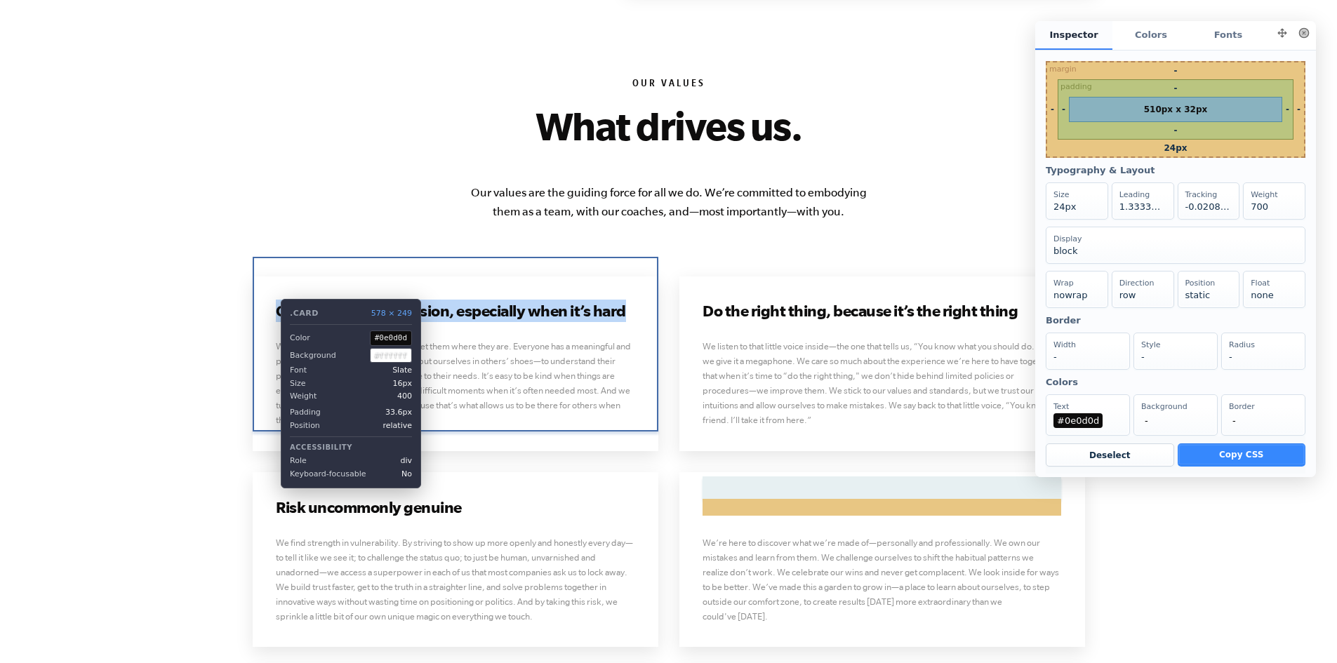
drag, startPoint x: 627, startPoint y: 292, endPoint x: 270, endPoint y: 289, distance: 356.7
click at [270, 289] on div "Gift love and compassion, especially when it’s hard We care about others and st…" at bounding box center [456, 364] width 406 height 175
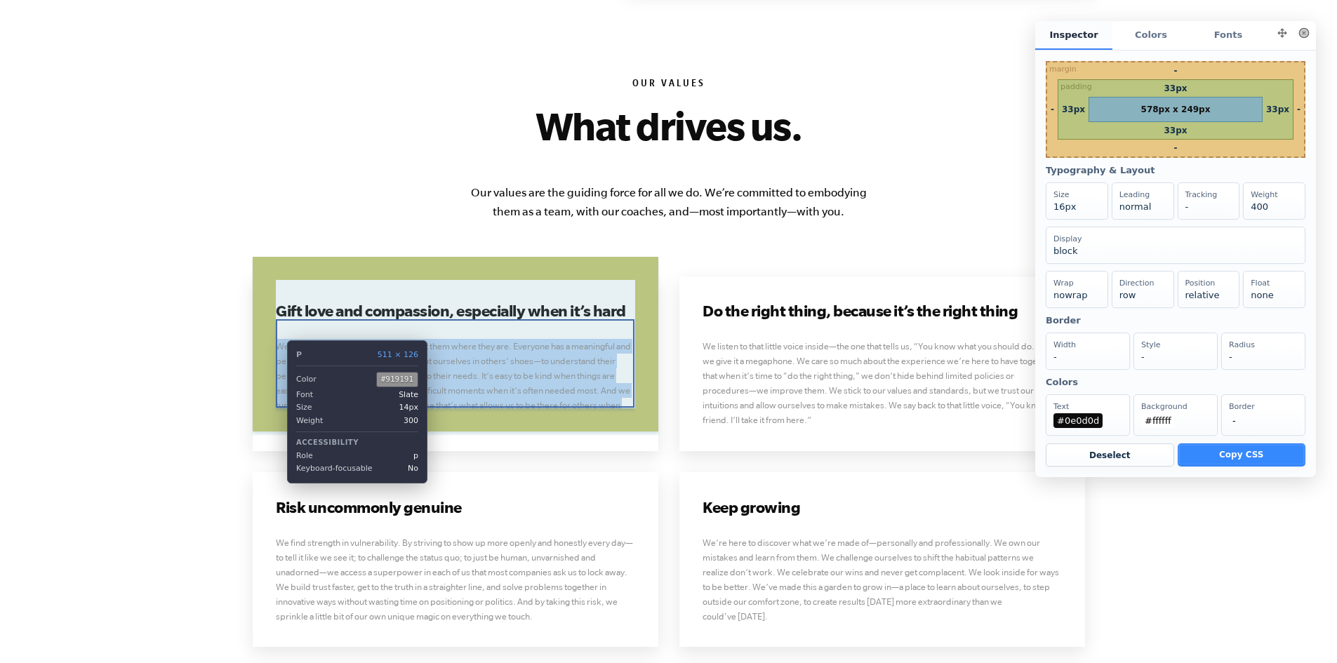
drag, startPoint x: 358, startPoint y: 399, endPoint x: 277, endPoint y: 330, distance: 107.1
click at [277, 339] on p "We care about others and strive to meet them where they are. Everyone has a mea…" at bounding box center [455, 383] width 359 height 88
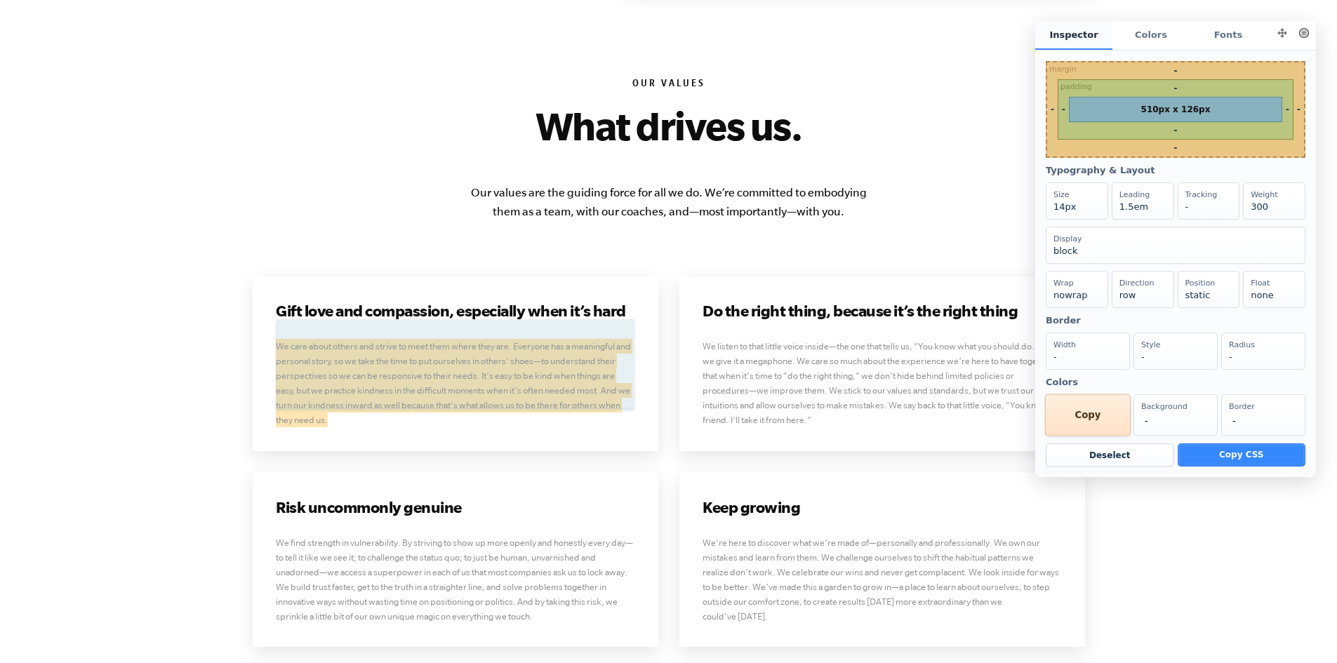
click at [1081, 436] on div "Text #919191 Copy" at bounding box center [1088, 415] width 86 height 42
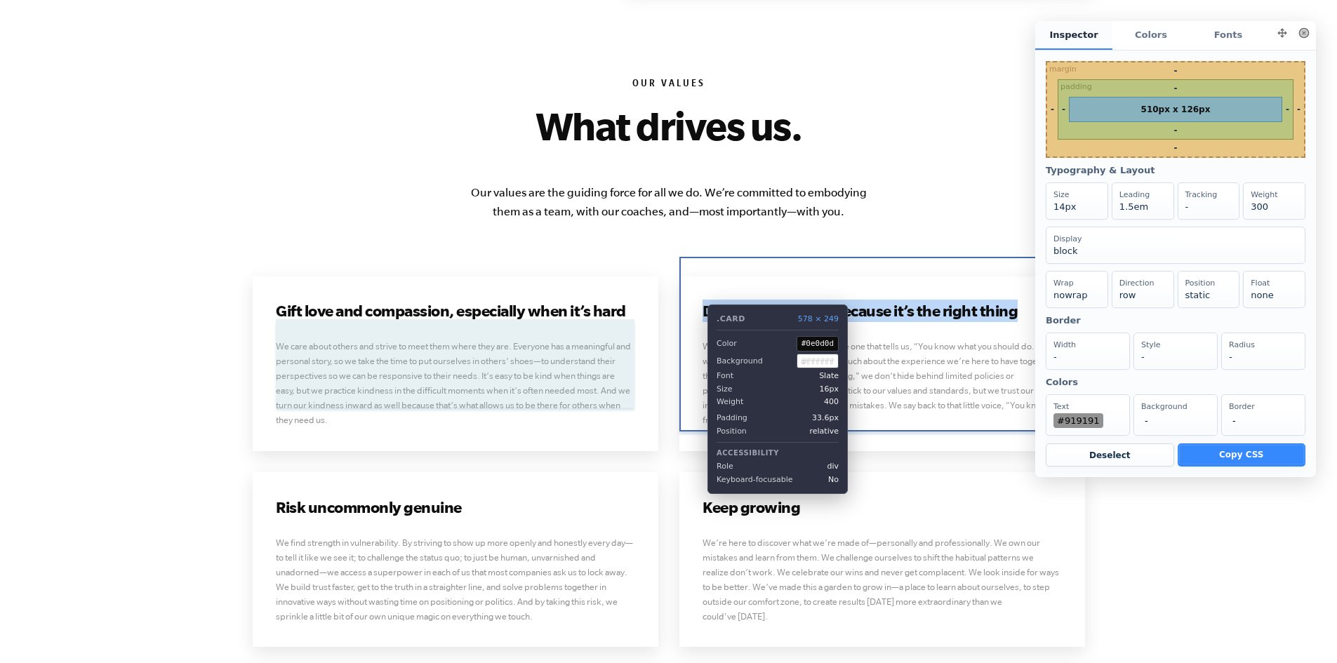
drag, startPoint x: 1023, startPoint y: 288, endPoint x: 697, endPoint y: 294, distance: 325.8
click at [697, 294] on div "Do the right thing, because it’s the right thing We listen to that little voice…" at bounding box center [883, 364] width 406 height 175
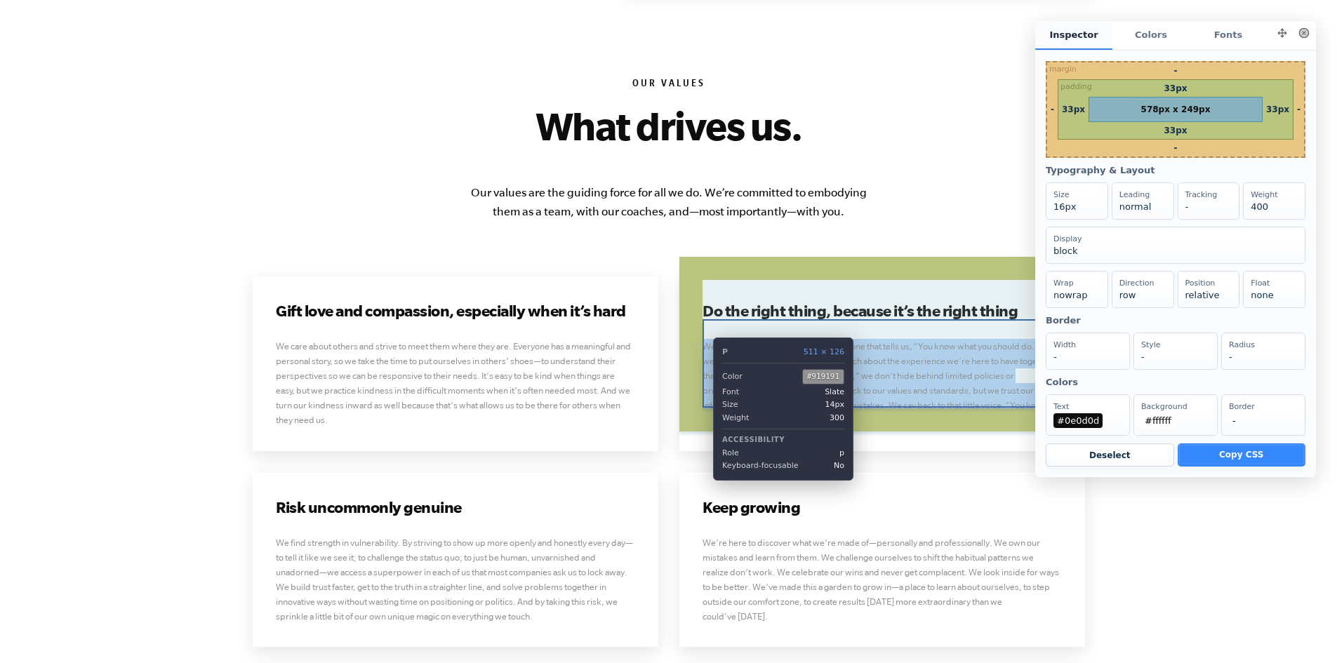
drag, startPoint x: 826, startPoint y: 396, endPoint x: 703, endPoint y: 327, distance: 141.4
click at [703, 339] on p "We listen to that little voice inside—the one that tells us, “You know what you…" at bounding box center [882, 383] width 359 height 88
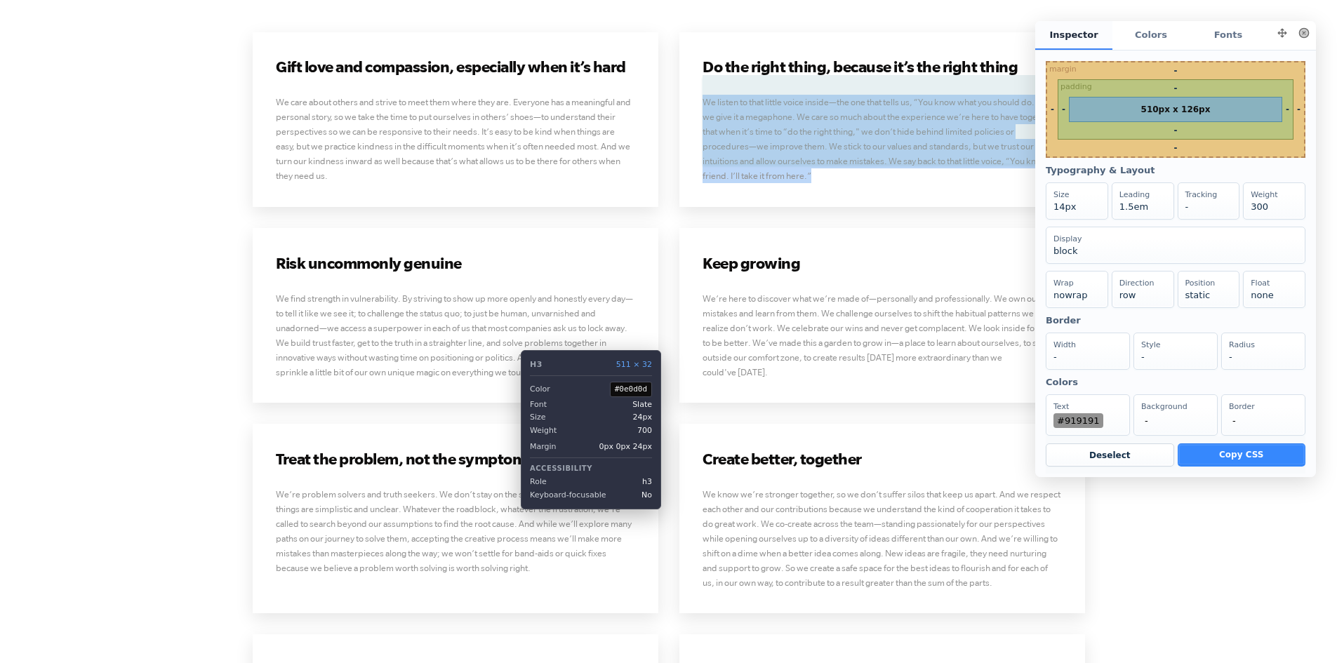
scroll to position [3580, 0]
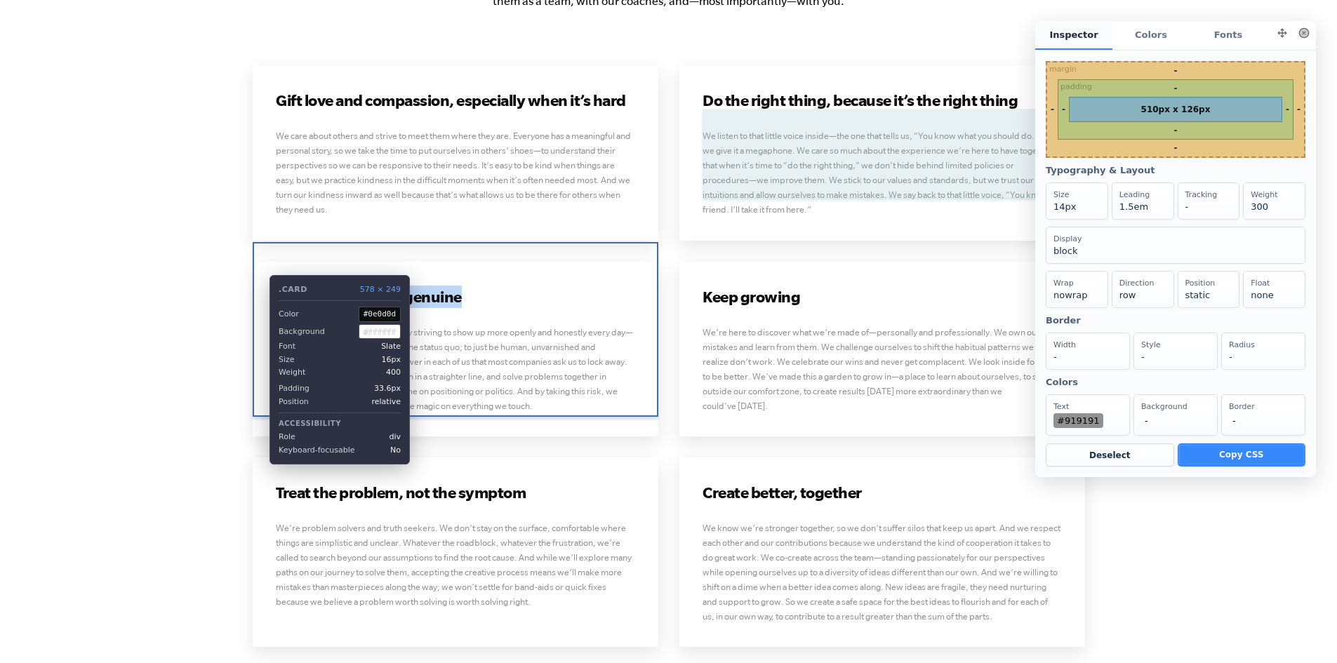
drag, startPoint x: 489, startPoint y: 274, endPoint x: 261, endPoint y: 266, distance: 228.3
click at [261, 266] on div "Risk uncommonly genuine We find strength in vulnerability. By striving to show …" at bounding box center [456, 349] width 406 height 175
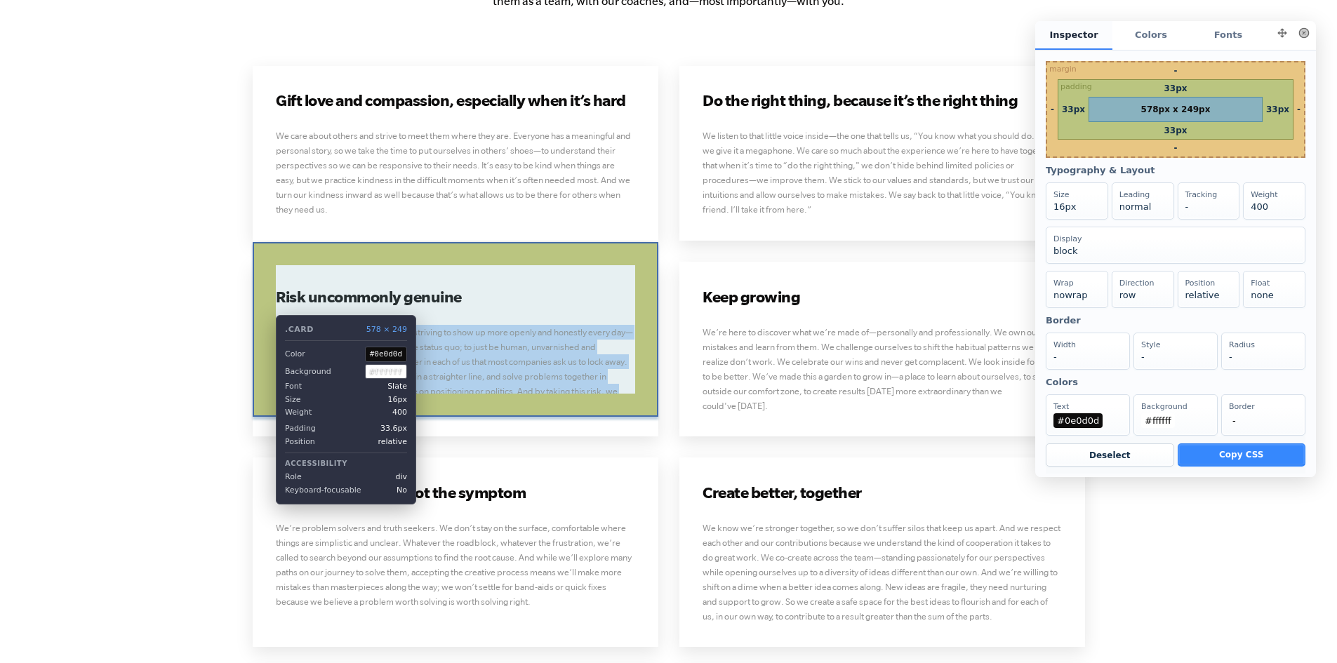
drag, startPoint x: 479, startPoint y: 368, endPoint x: 402, endPoint y: 346, distance: 80.2
click at [271, 307] on div "Risk uncommonly genuine We find strength in vulnerability. By striving to show …" at bounding box center [456, 349] width 406 height 175
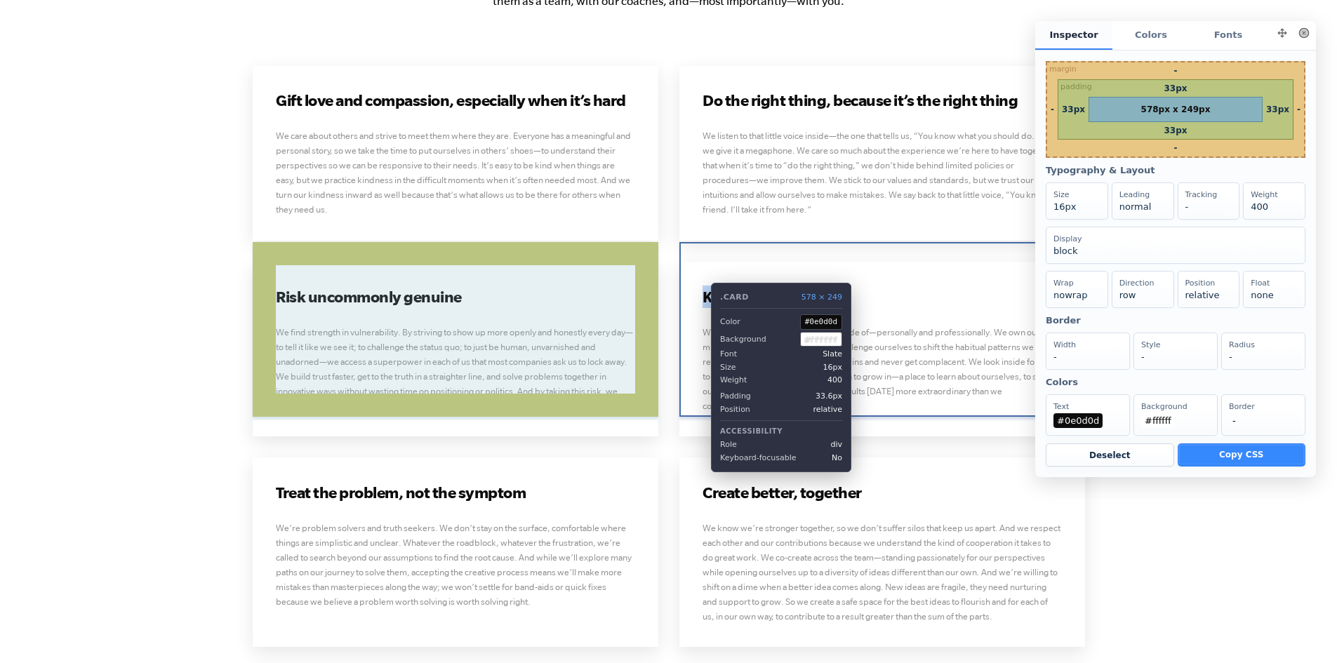
drag, startPoint x: 801, startPoint y: 276, endPoint x: 700, endPoint y: 272, distance: 101.2
click at [700, 272] on div "Keep growing We’re here to discover what we’re made of—personally and professio…" at bounding box center [883, 349] width 406 height 175
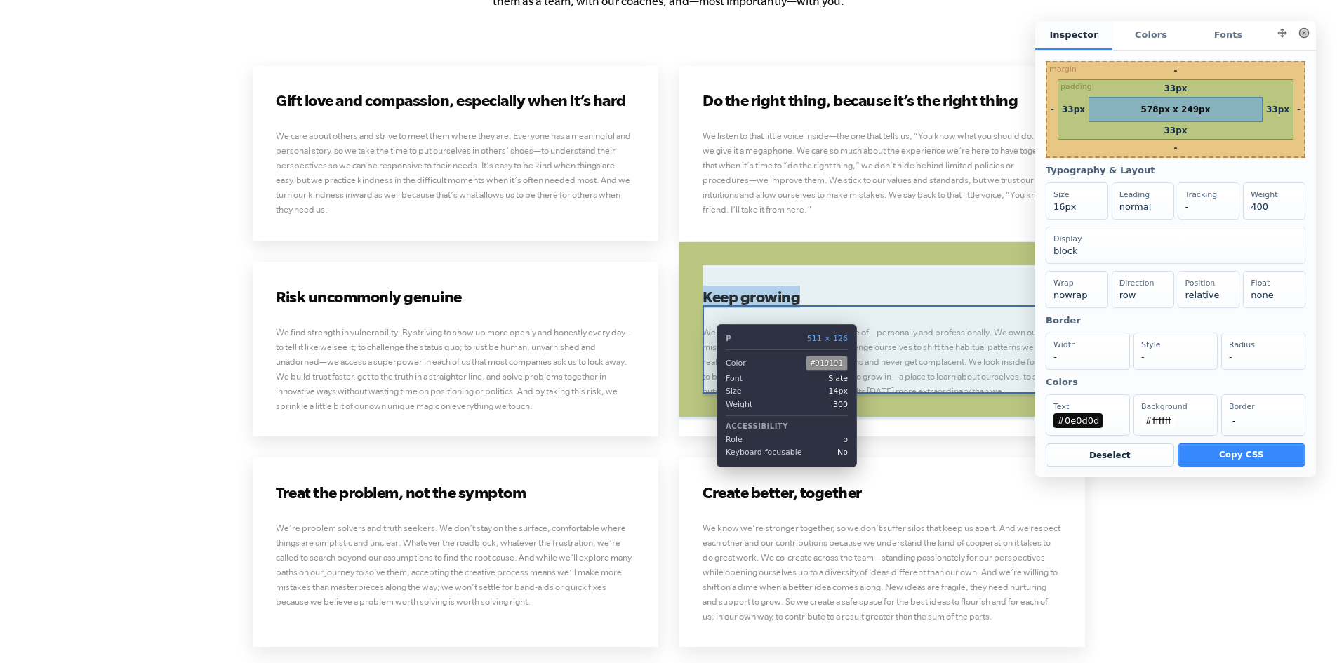
drag, startPoint x: 754, startPoint y: 358, endPoint x: 706, endPoint y: 314, distance: 65.1
click at [706, 325] on p "We’re here to discover what we’re made of—personally and professionally. We own…" at bounding box center [882, 369] width 359 height 88
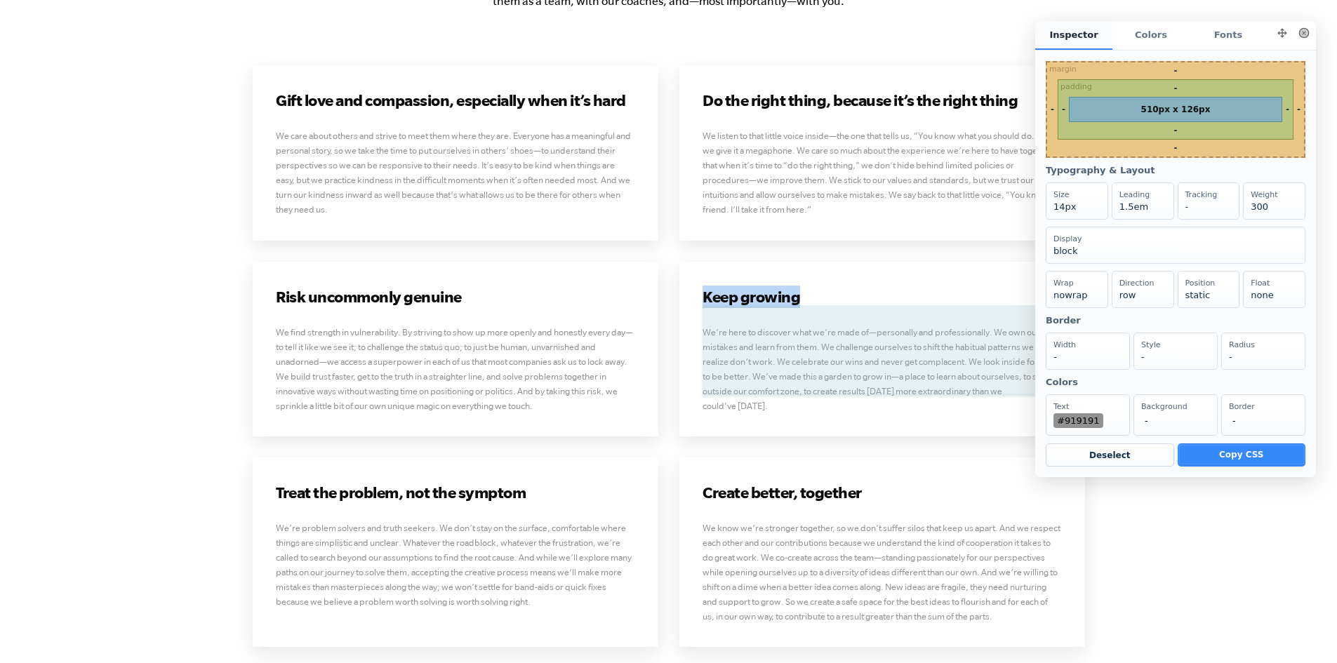
click at [1304, 36] on button at bounding box center [1305, 33] width 20 height 20
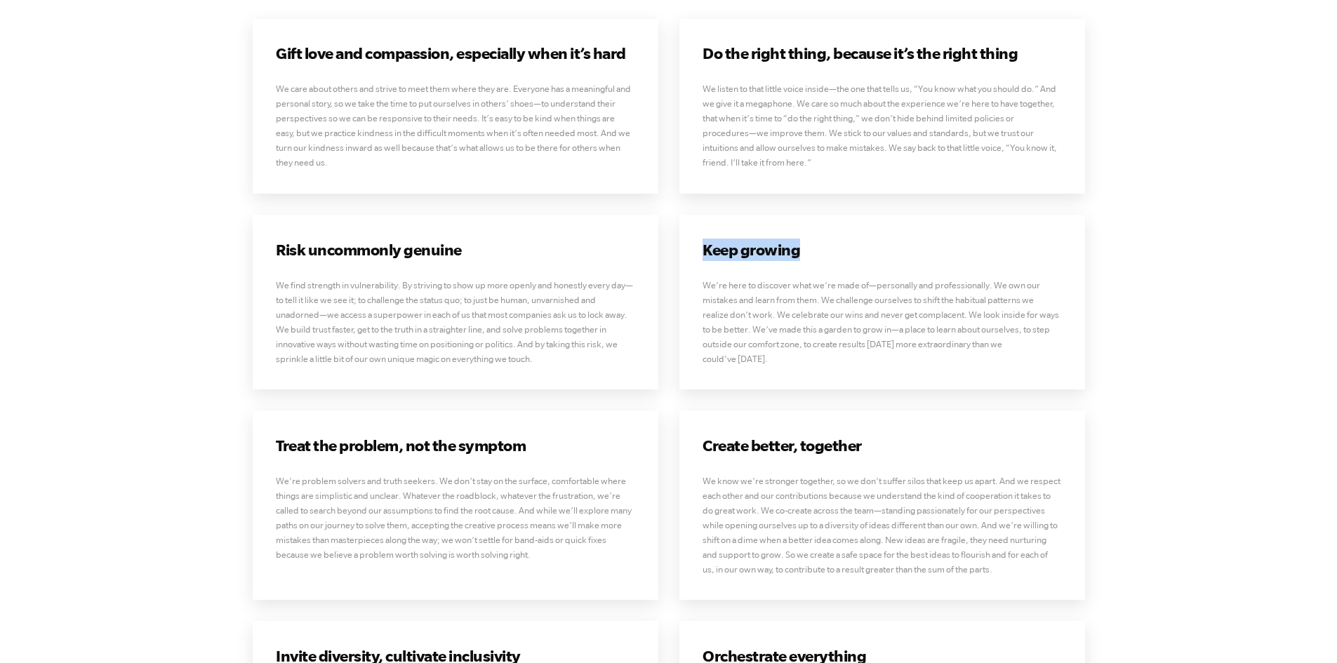
scroll to position [3721, 0]
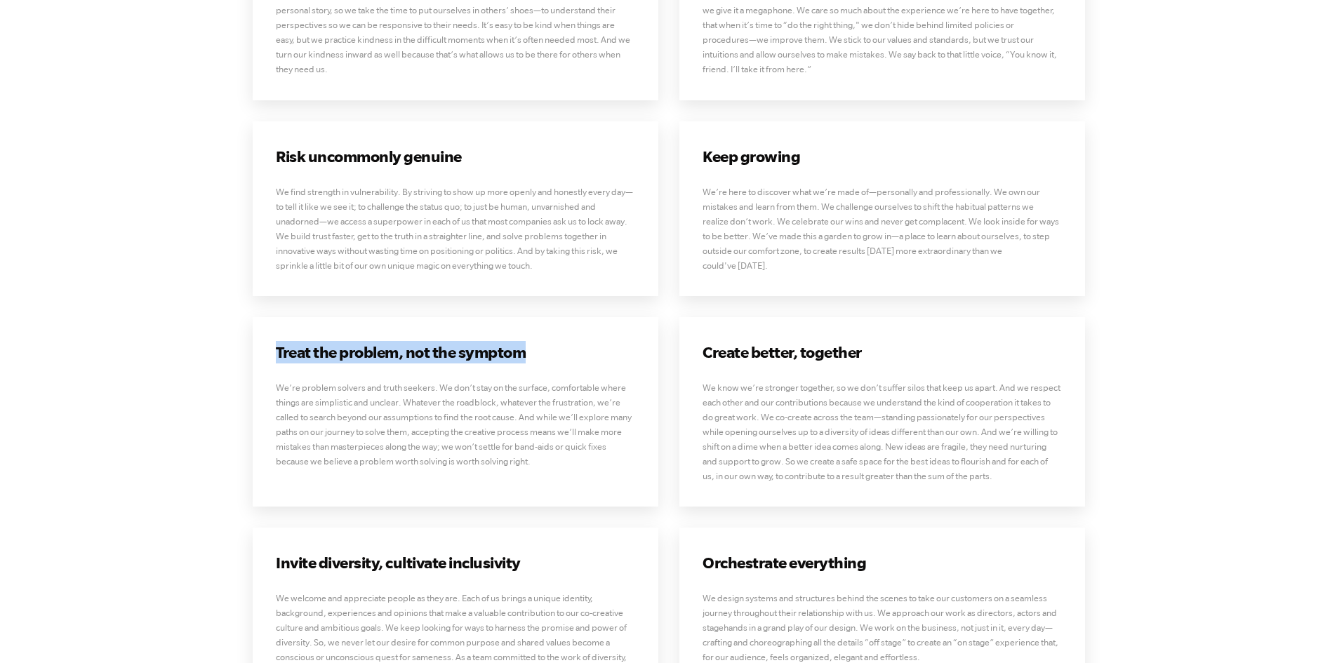
drag, startPoint x: 541, startPoint y: 331, endPoint x: 233, endPoint y: 333, distance: 307.5
click at [233, 333] on div "Our Values What drives us. Our values are the guiding force for all we do. We’r…" at bounding box center [668, 326] width 887 height 1198
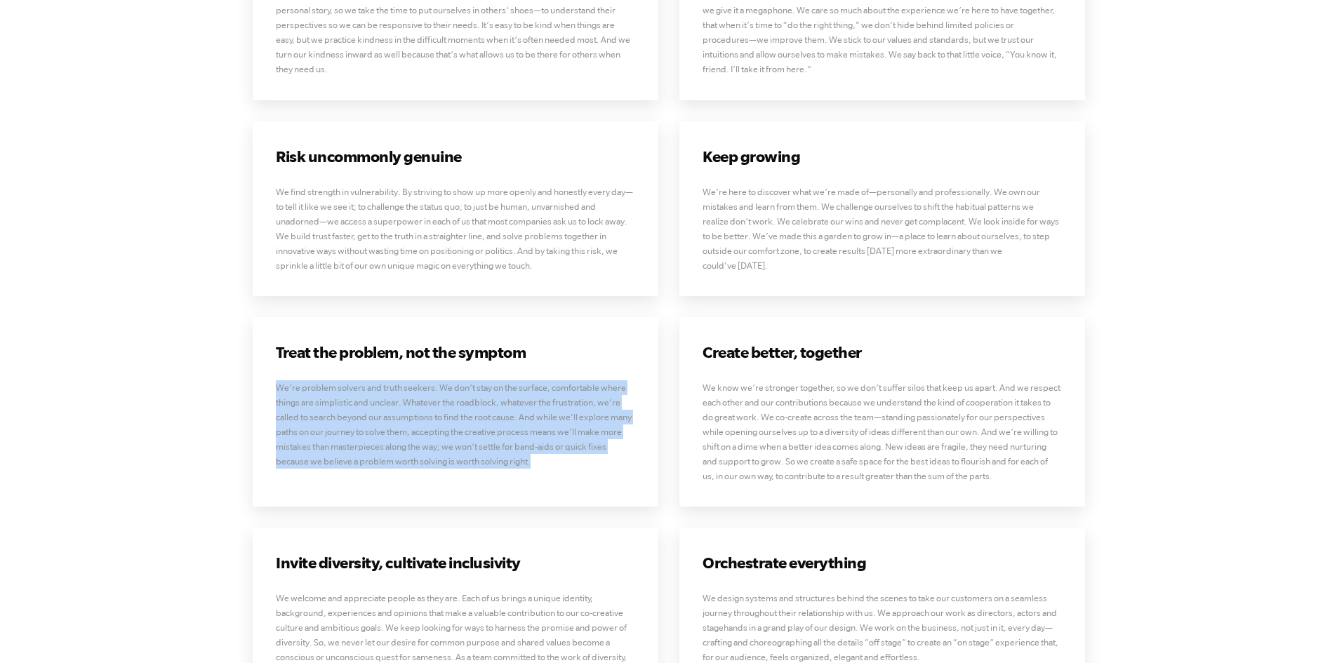
drag, startPoint x: 550, startPoint y: 435, endPoint x: 272, endPoint y: 369, distance: 284.9
click at [272, 369] on div "Treat the problem, not the symptom We’re problem solvers and truth seekers. We …" at bounding box center [456, 412] width 406 height 190
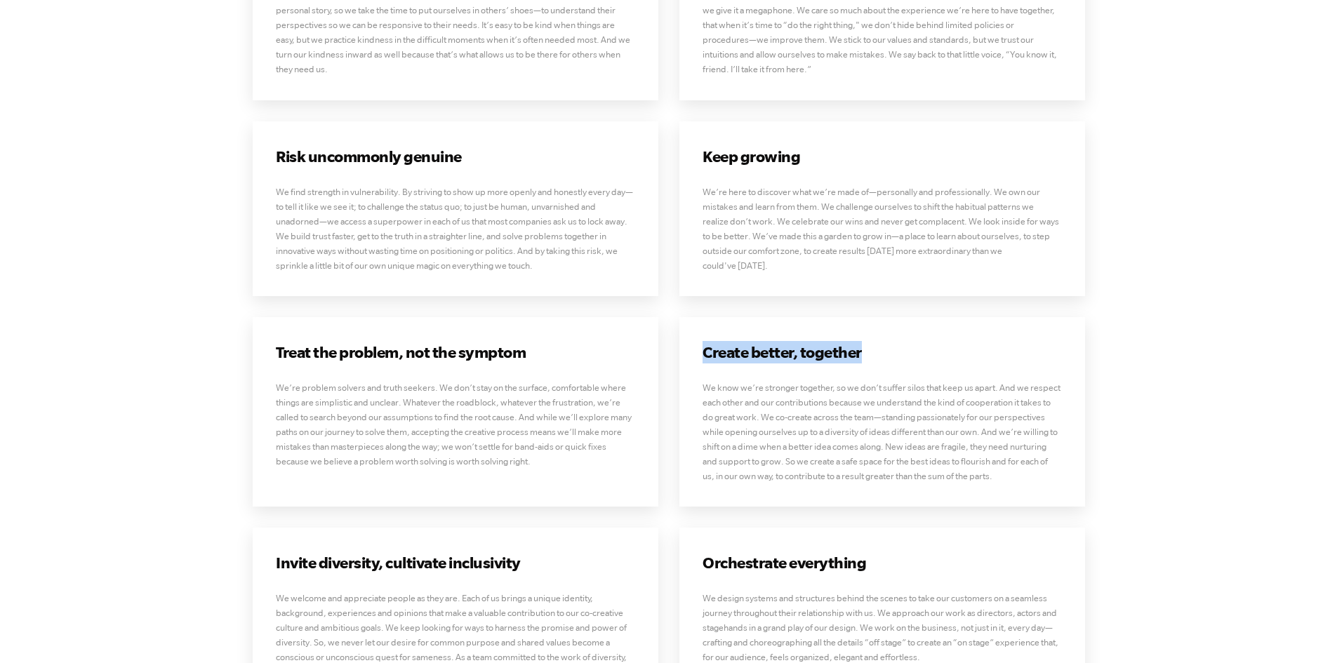
drag, startPoint x: 888, startPoint y: 337, endPoint x: 682, endPoint y: 335, distance: 205.7
click at [682, 335] on div "Create better, together We know we’re stronger together, so we don’t suffer sil…" at bounding box center [883, 412] width 406 height 190
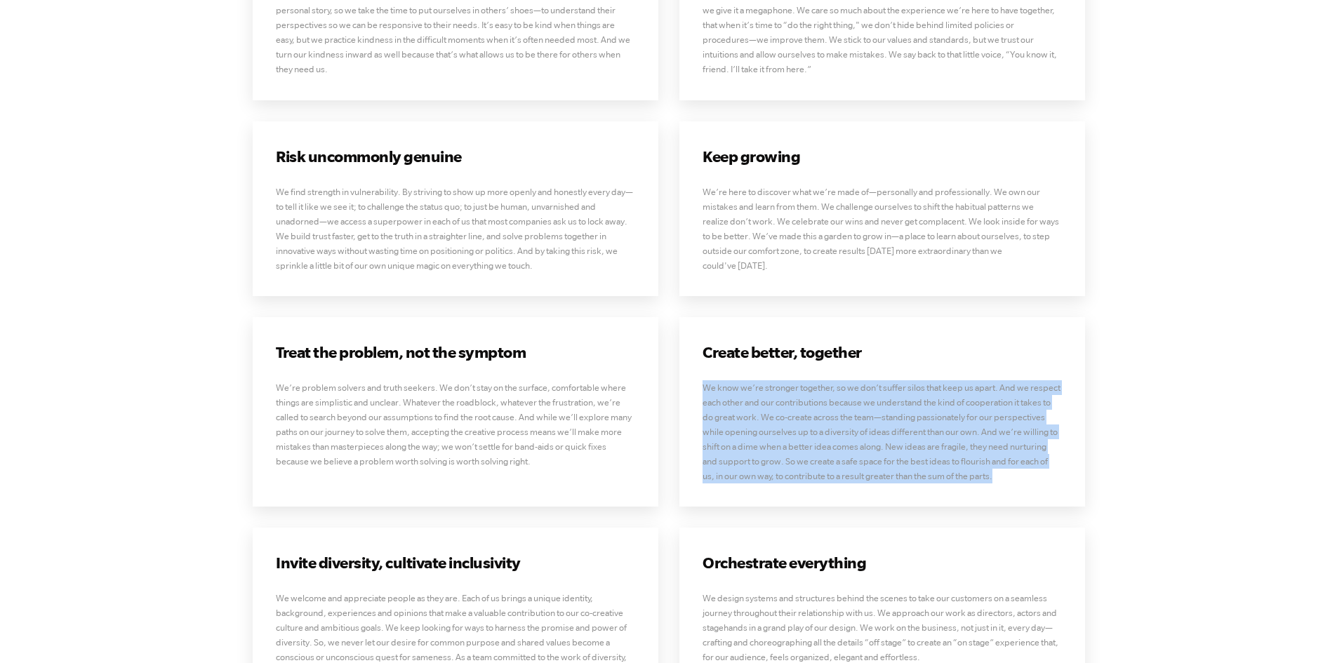
drag, startPoint x: 1059, startPoint y: 453, endPoint x: 696, endPoint y: 366, distance: 373.8
click at [696, 366] on div "Create better, together We know we’re stronger together, so we don’t suffer sil…" at bounding box center [883, 412] width 406 height 190
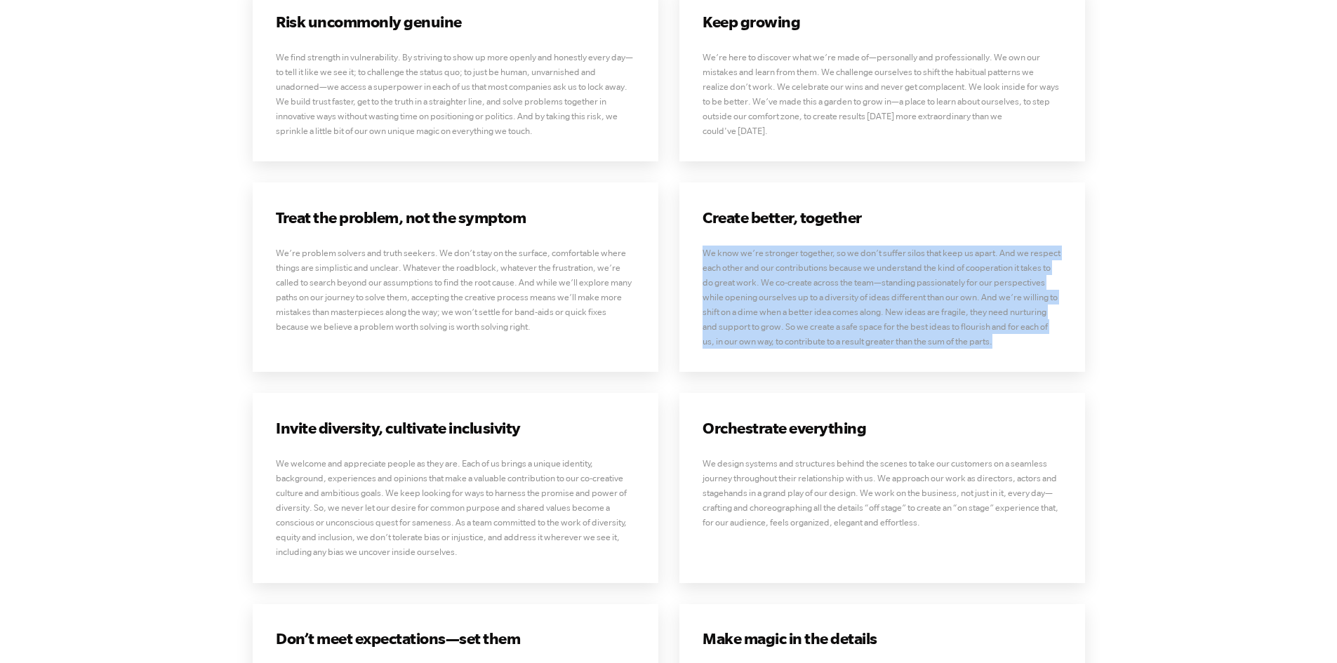
scroll to position [3861, 0]
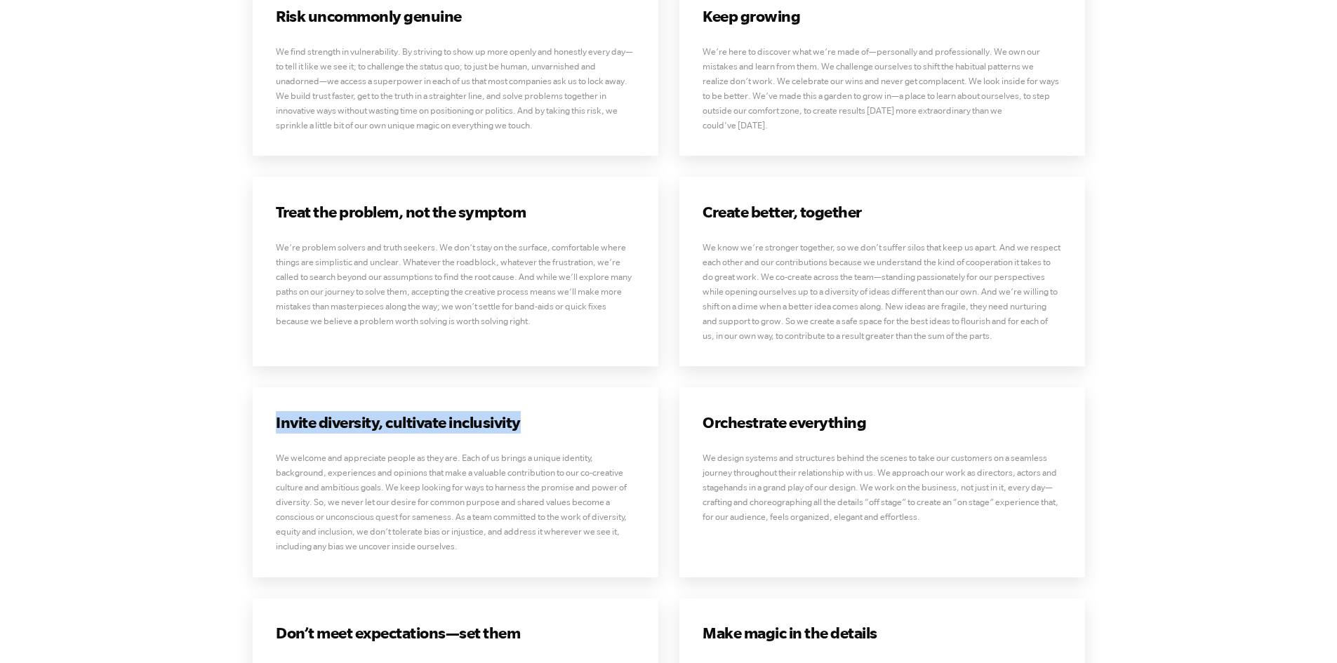
drag, startPoint x: 543, startPoint y: 406, endPoint x: 256, endPoint y: 401, distance: 287.9
click at [256, 401] on div "Invite diversity, cultivate inclusivity We welcome and appreciate people as the…" at bounding box center [456, 483] width 406 height 190
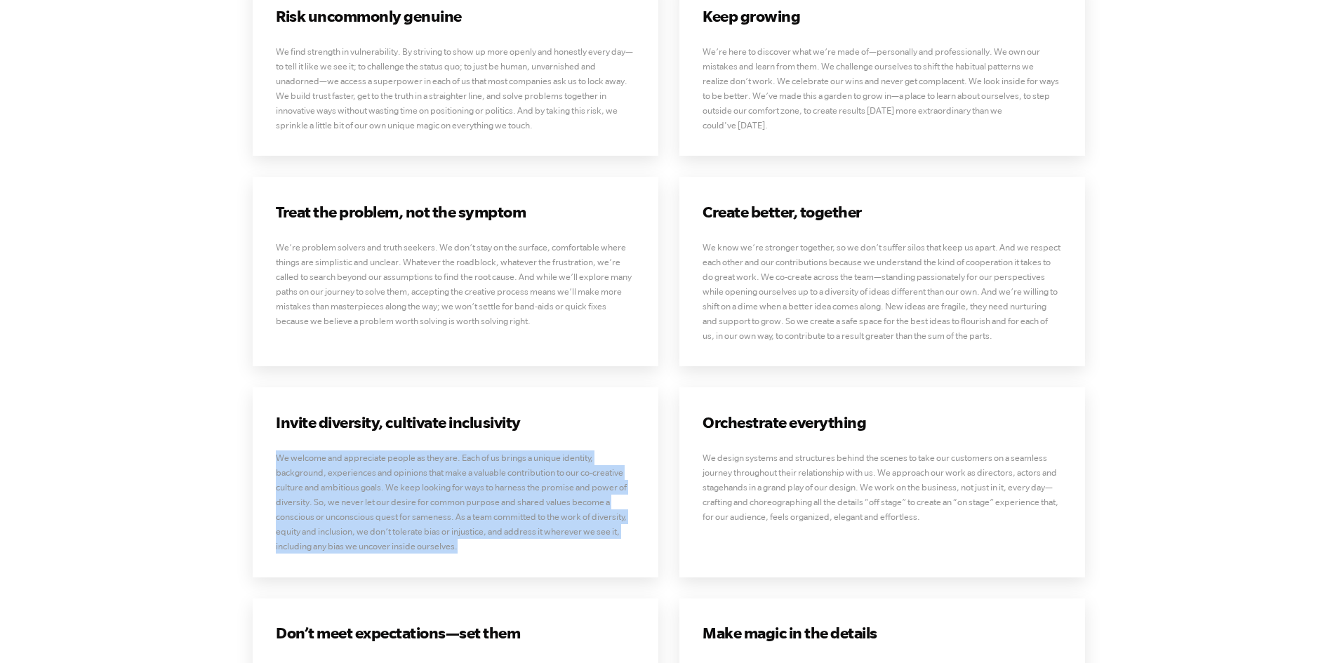
drag, startPoint x: 476, startPoint y: 529, endPoint x: 260, endPoint y: 440, distance: 233.2
click at [260, 440] on div "Invite diversity, cultivate inclusivity We welcome and appreciate people as the…" at bounding box center [456, 483] width 406 height 190
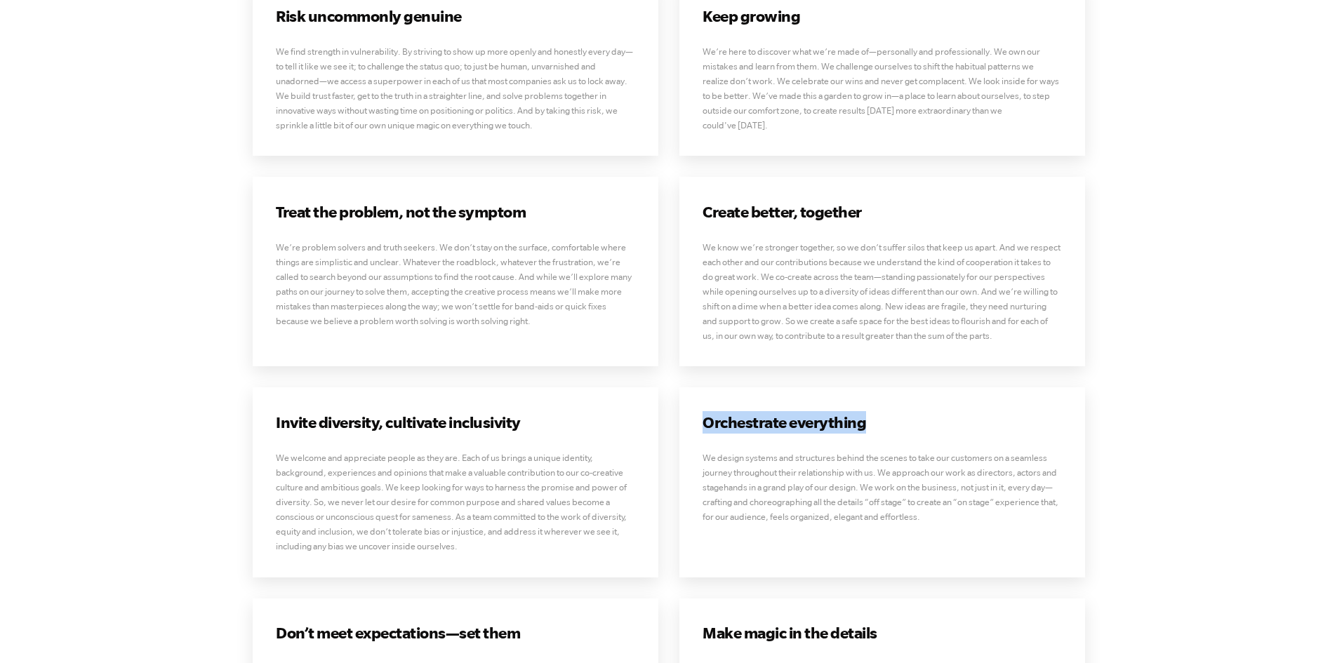
drag, startPoint x: 873, startPoint y: 402, endPoint x: 698, endPoint y: 399, distance: 174.8
click at [698, 399] on div "Orchestrate everything We design systems and structures behind the scenes to ta…" at bounding box center [883, 483] width 406 height 190
click at [985, 501] on p "We design systems and structures behind the scenes to take our customers on a s…" at bounding box center [882, 488] width 359 height 74
click at [812, 474] on p "We design systems and structures behind the scenes to take our customers on a s…" at bounding box center [882, 488] width 359 height 74
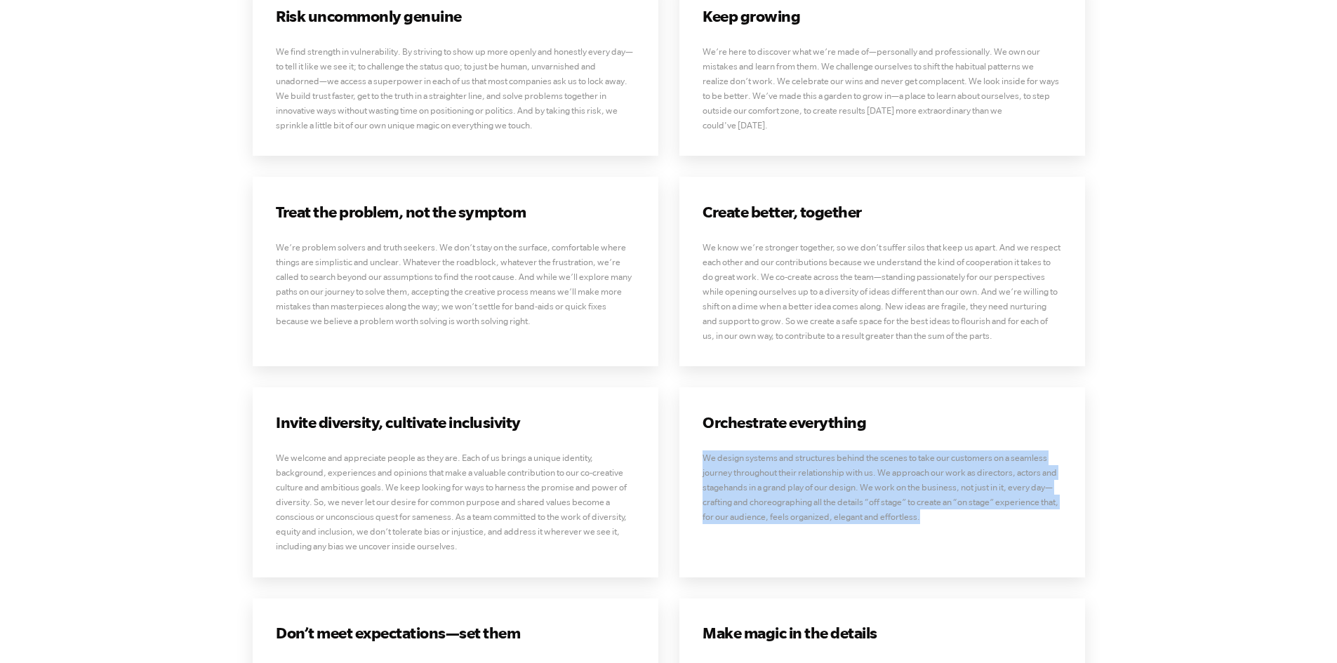
drag, startPoint x: 926, startPoint y: 477, endPoint x: 699, endPoint y: 444, distance: 229.1
click at [699, 444] on div "Orchestrate everything We design systems and structures behind the scenes to ta…" at bounding box center [883, 483] width 406 height 190
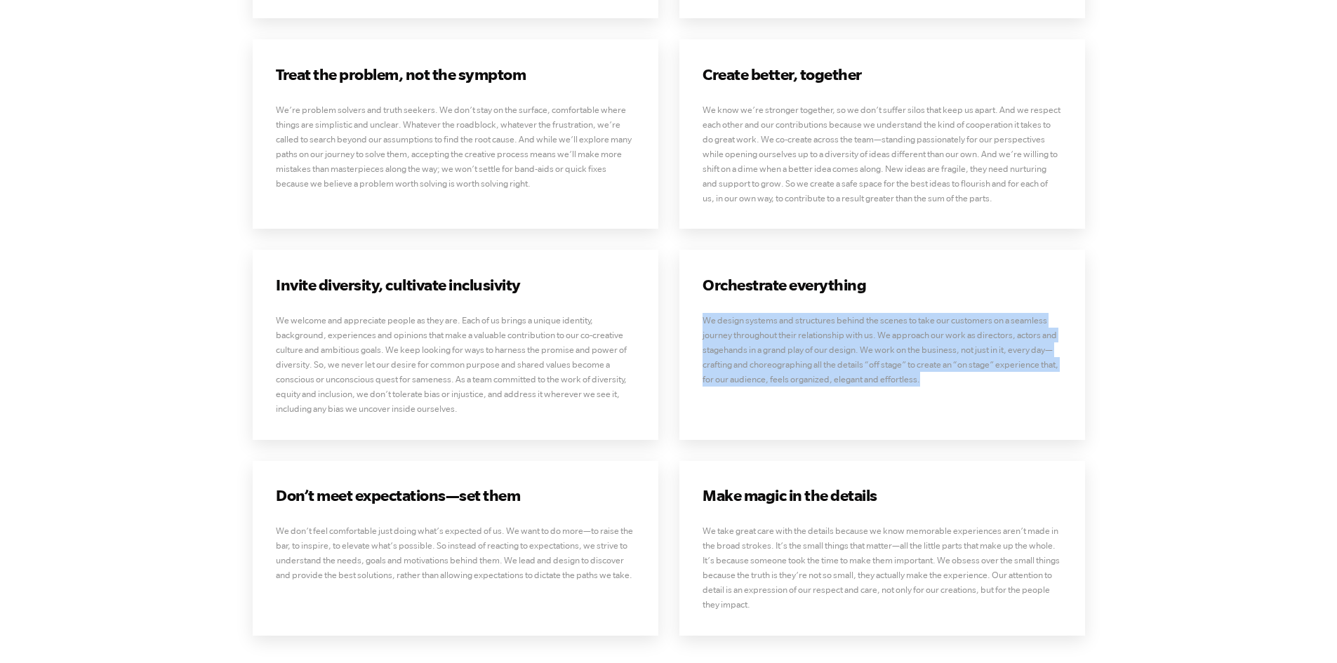
scroll to position [4072, 0]
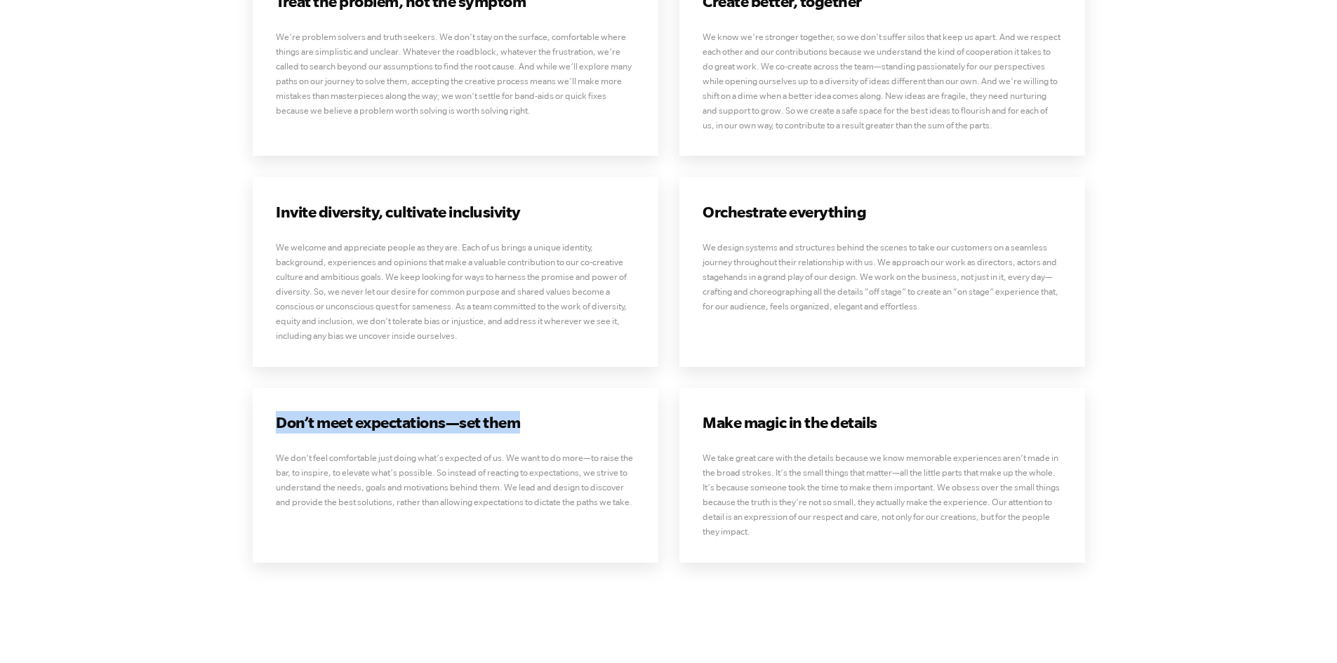
drag, startPoint x: 551, startPoint y: 411, endPoint x: 265, endPoint y: 402, distance: 285.9
click at [260, 402] on div "Don’t meet expectations—set them We don’t feel comfortable just doing what’s ex…" at bounding box center [456, 475] width 406 height 175
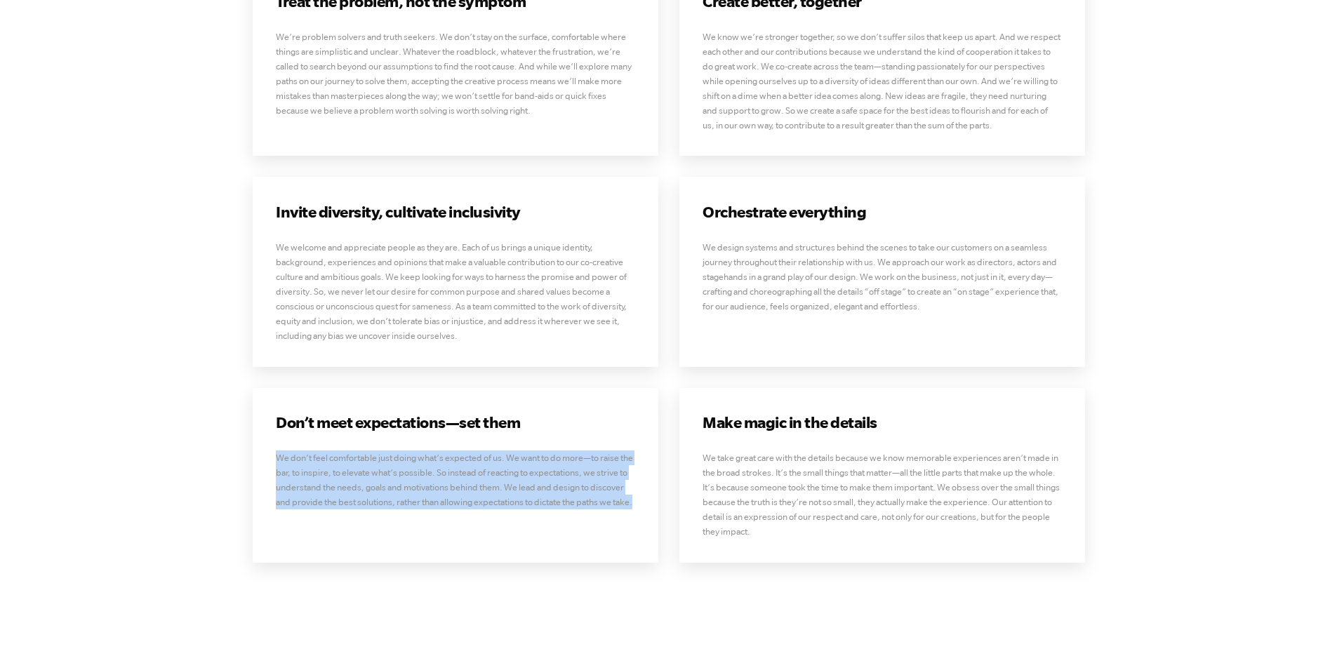
drag, startPoint x: 343, startPoint y: 500, endPoint x: 340, endPoint y: 456, distance: 44.3
click at [278, 451] on p "We don’t feel comfortable just doing what’s expected of us. We want to do more—…" at bounding box center [455, 480] width 359 height 59
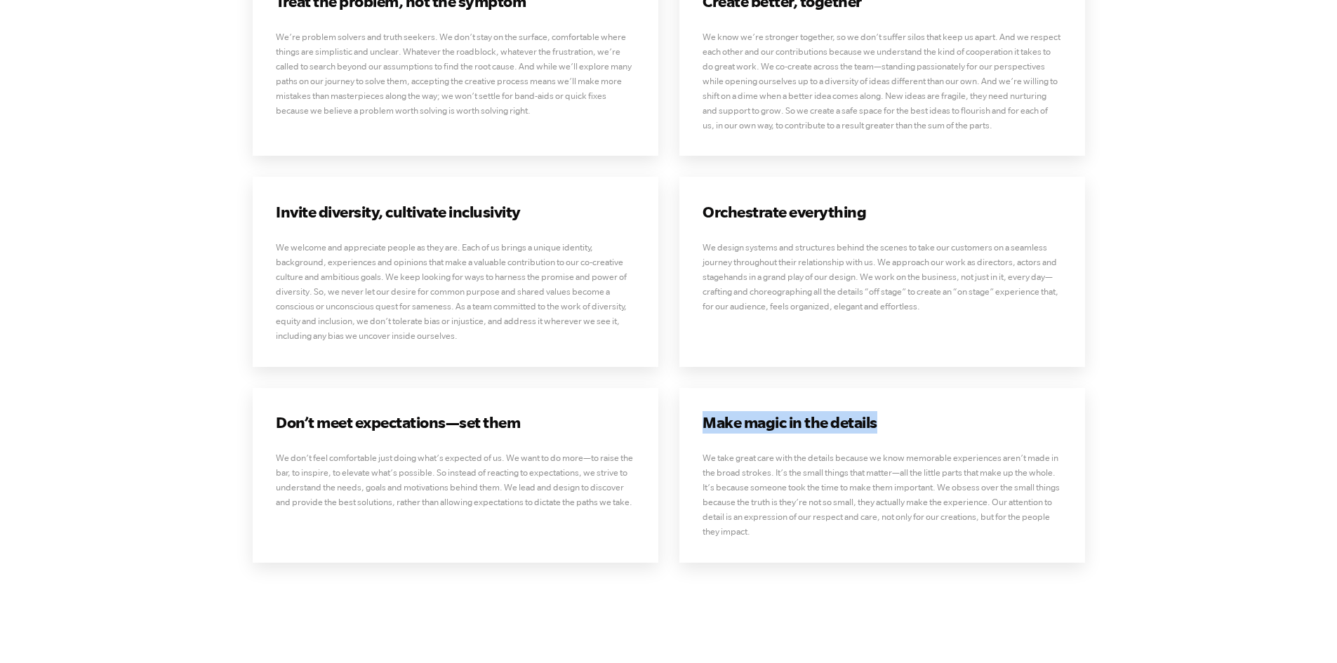
drag, startPoint x: 939, startPoint y: 399, endPoint x: 702, endPoint y: 401, distance: 236.6
click at [702, 401] on div "Make magic in the details We take great care with the details because we know m…" at bounding box center [883, 475] width 406 height 175
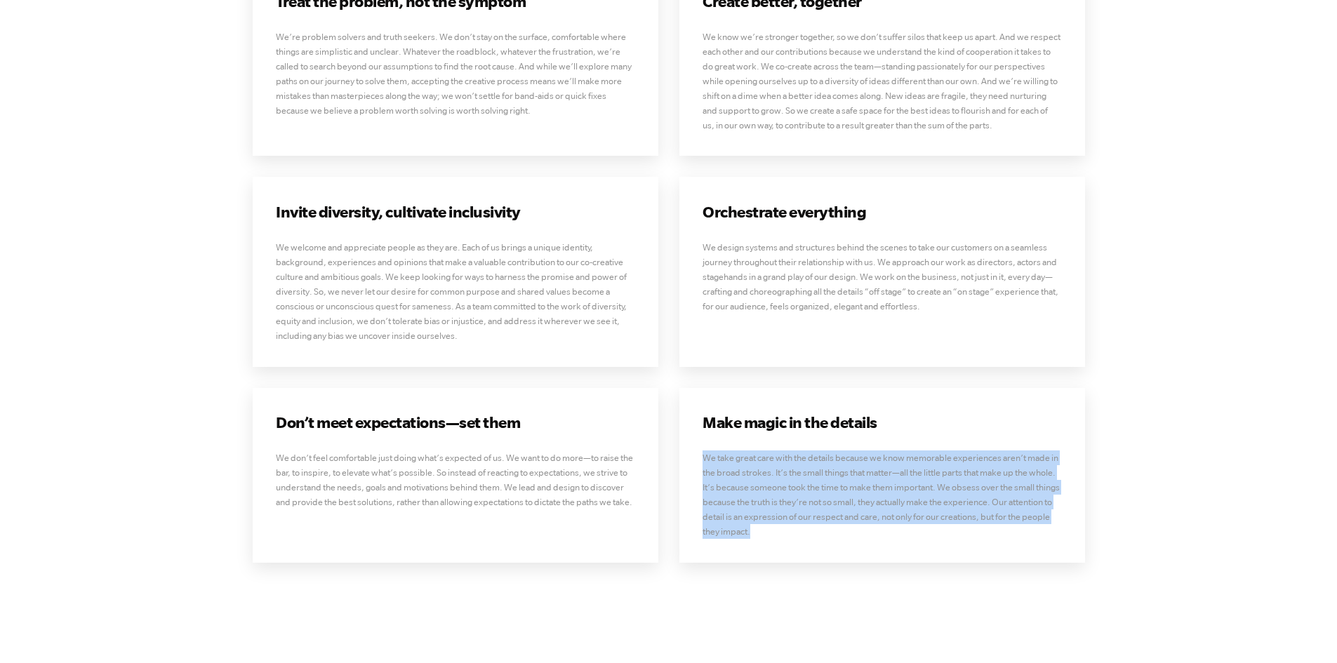
drag, startPoint x: 840, startPoint y: 520, endPoint x: 700, endPoint y: 442, distance: 160.9
click at [700, 442] on div "Make magic in the details We take great care with the details because we know m…" at bounding box center [883, 475] width 406 height 175
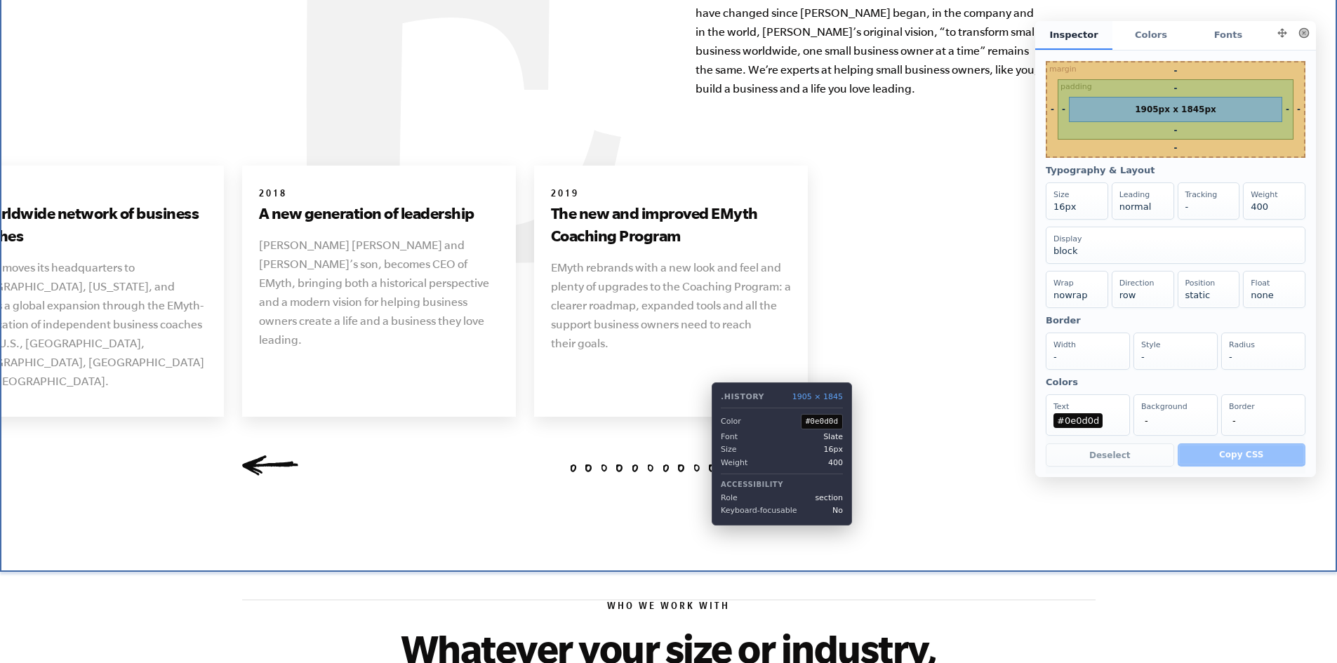
scroll to position [1685, 0]
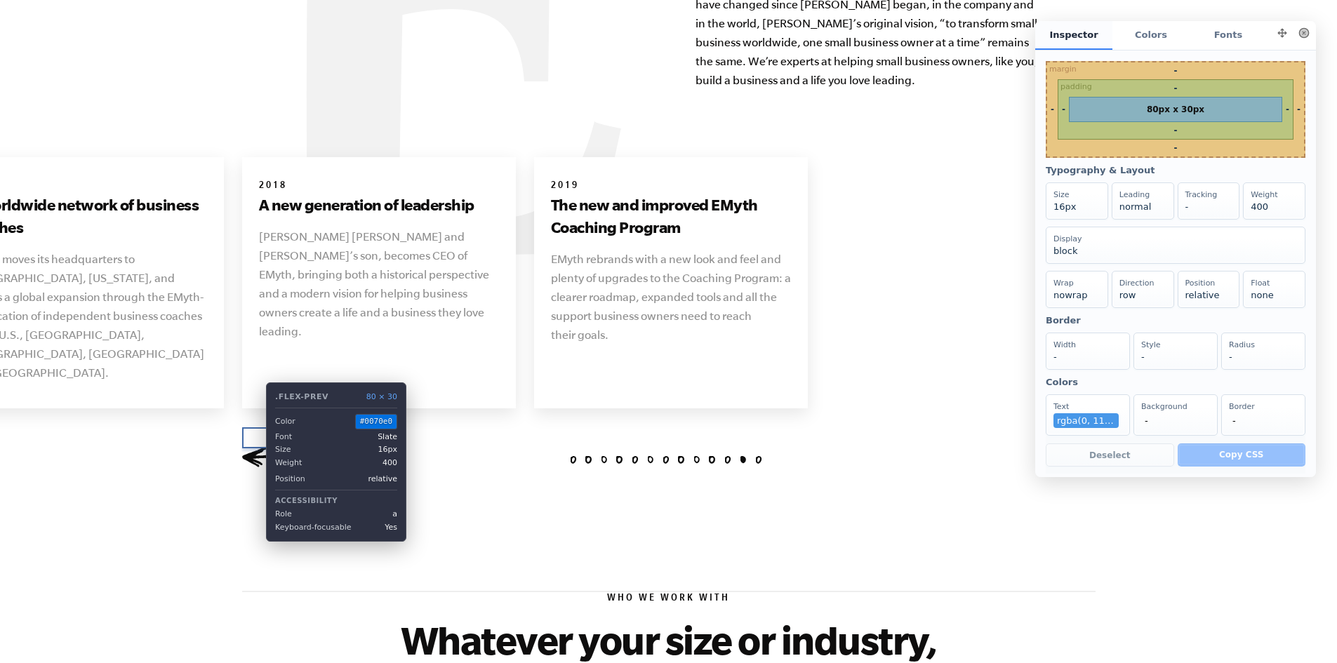
click at [256, 446] on link "Previous" at bounding box center [270, 456] width 56 height 21
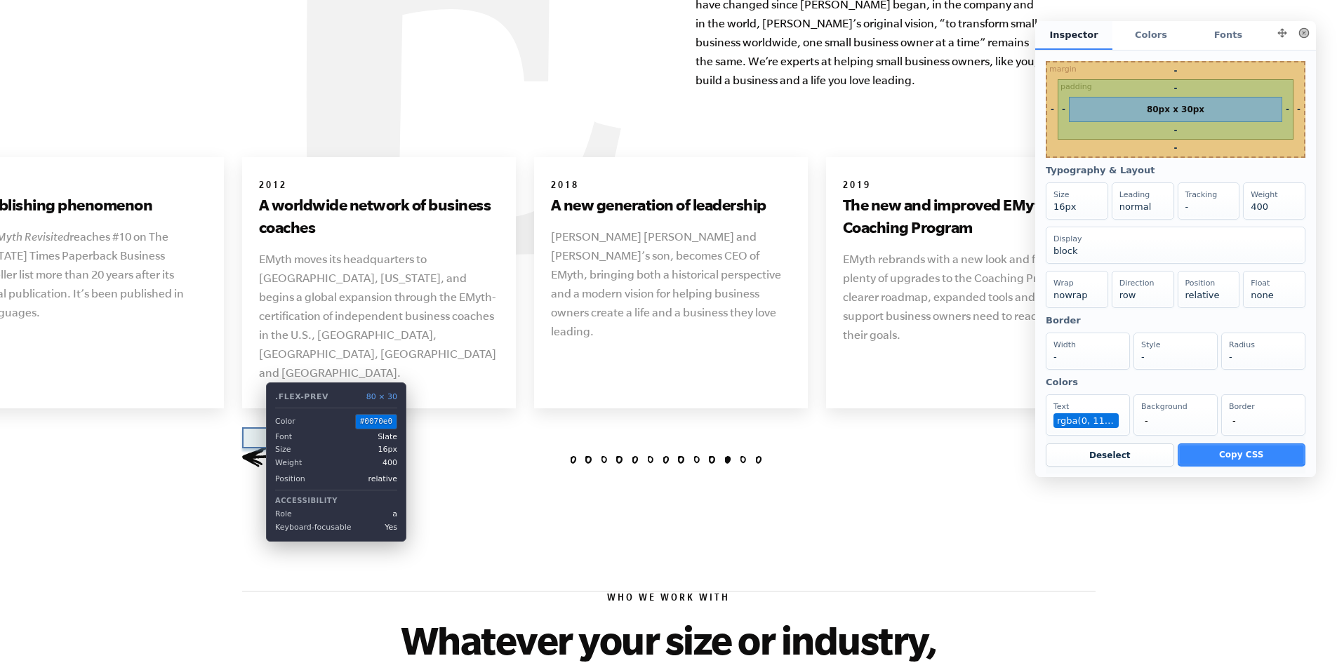
click at [255, 446] on link "Previous" at bounding box center [270, 456] width 56 height 21
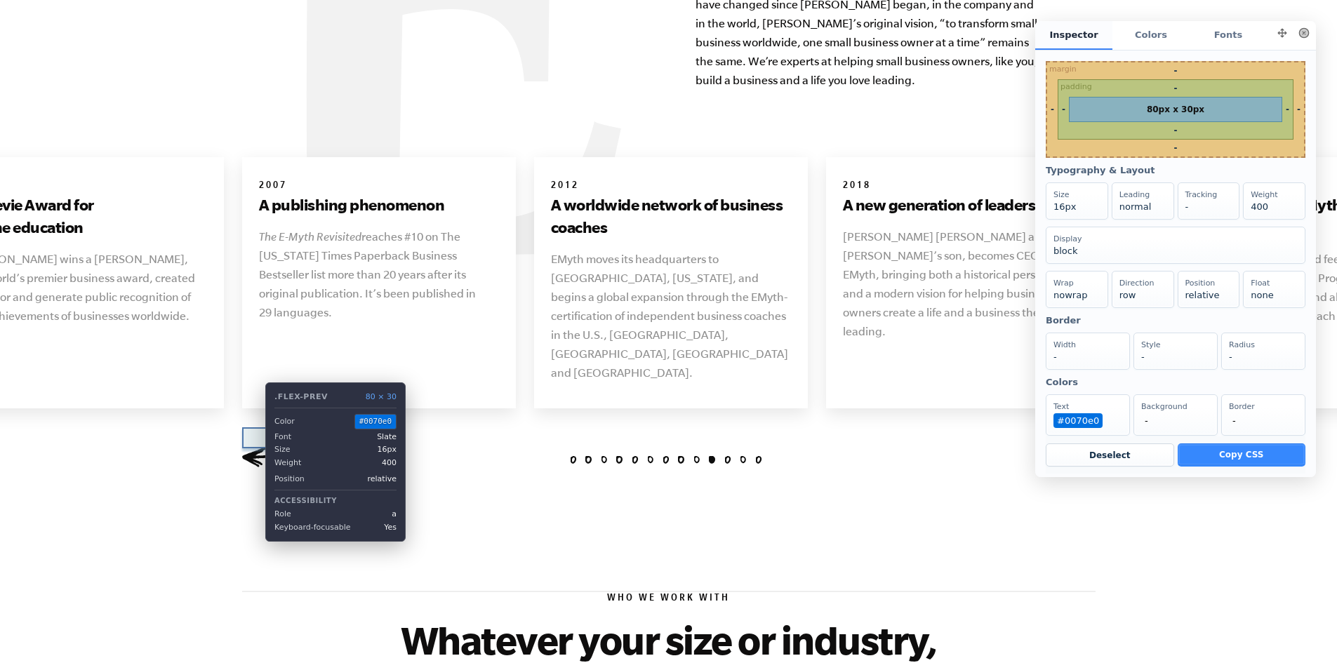
click at [255, 446] on link "Previous" at bounding box center [270, 456] width 56 height 21
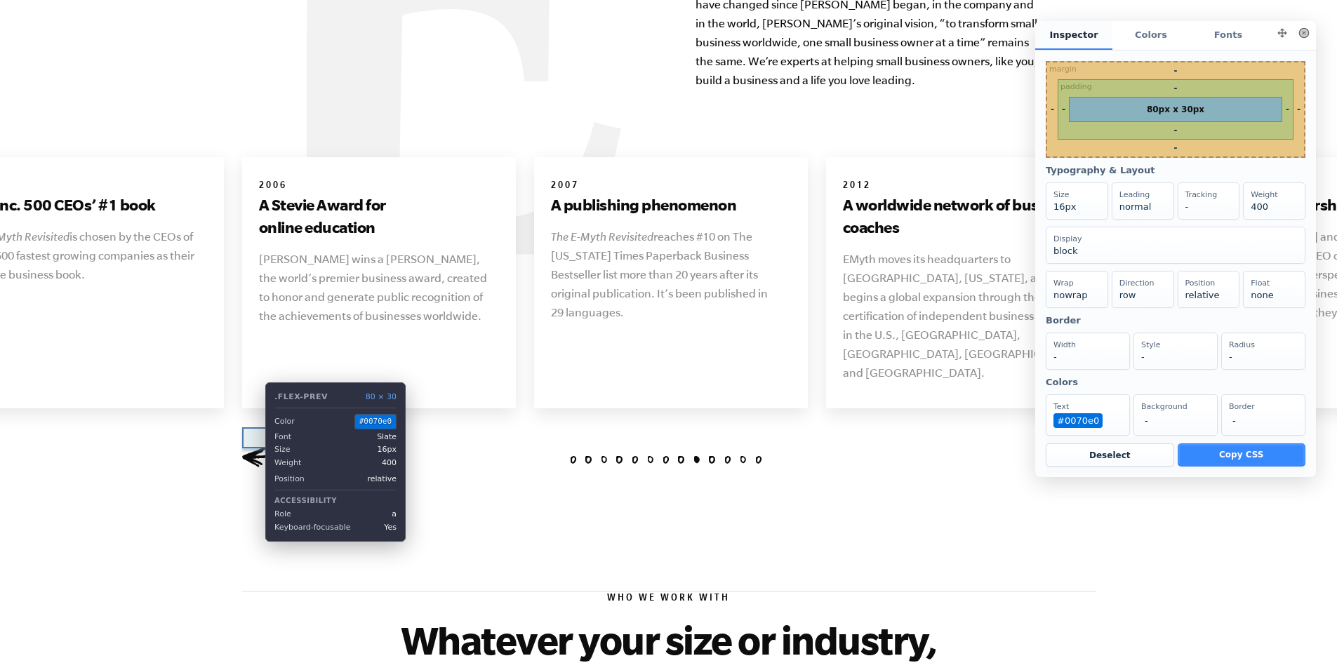
click at [255, 446] on link "Previous" at bounding box center [270, 456] width 56 height 21
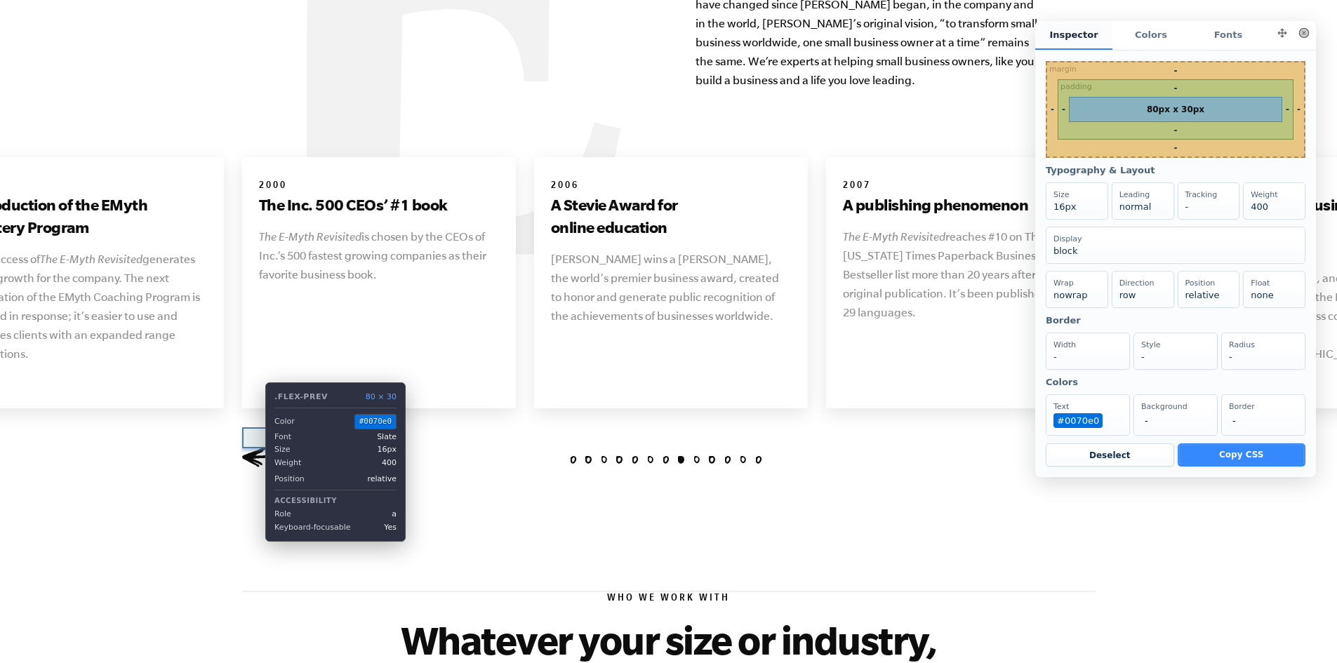
click at [255, 446] on link "Previous" at bounding box center [270, 456] width 56 height 21
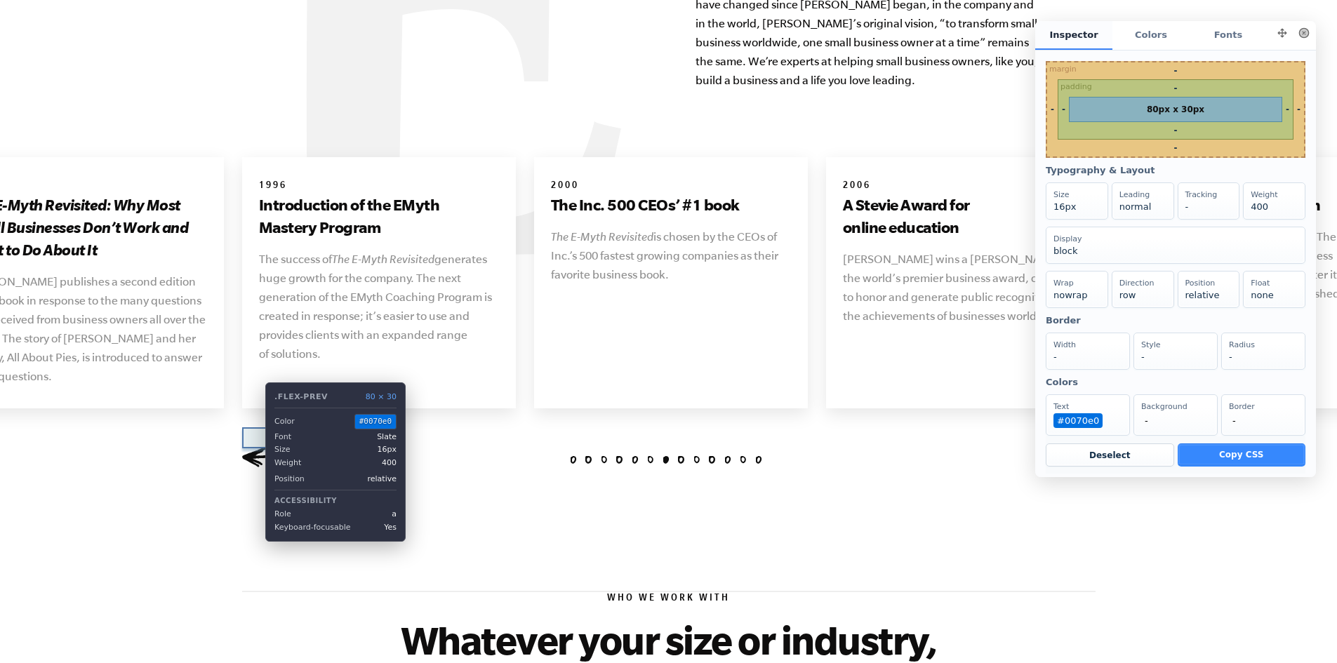
click at [255, 446] on link "Previous" at bounding box center [270, 456] width 56 height 21
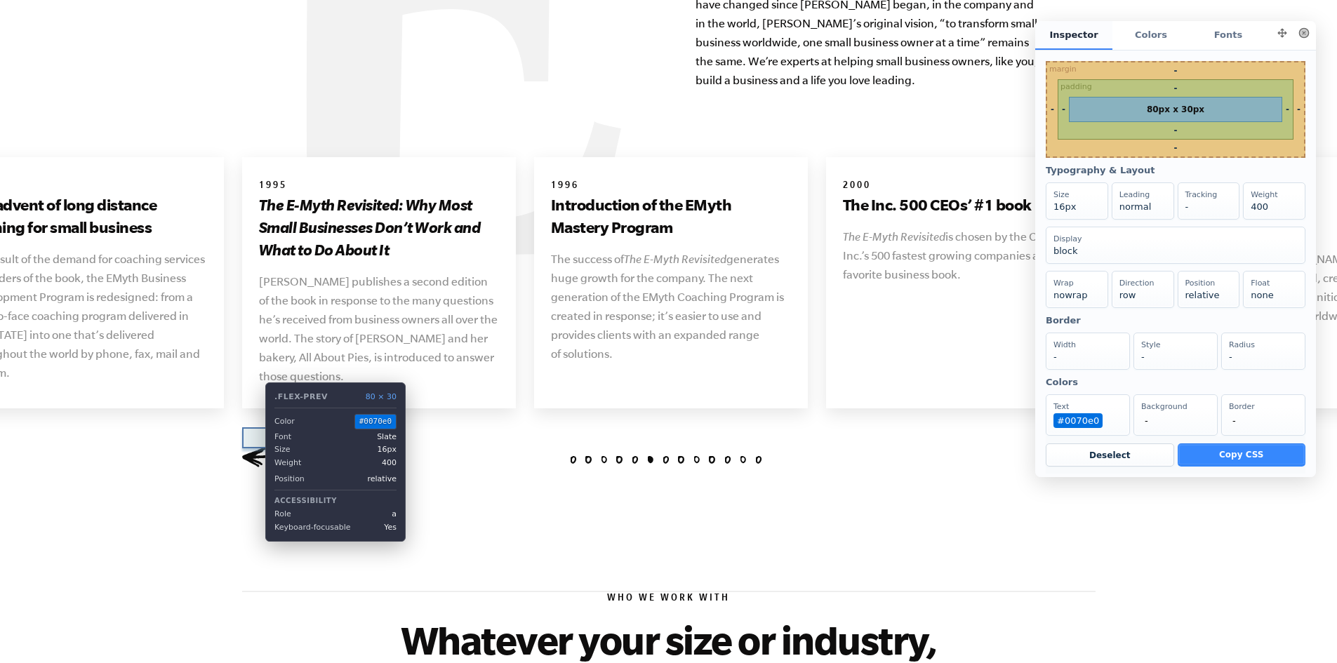
click at [255, 446] on link "Previous" at bounding box center [270, 456] width 56 height 21
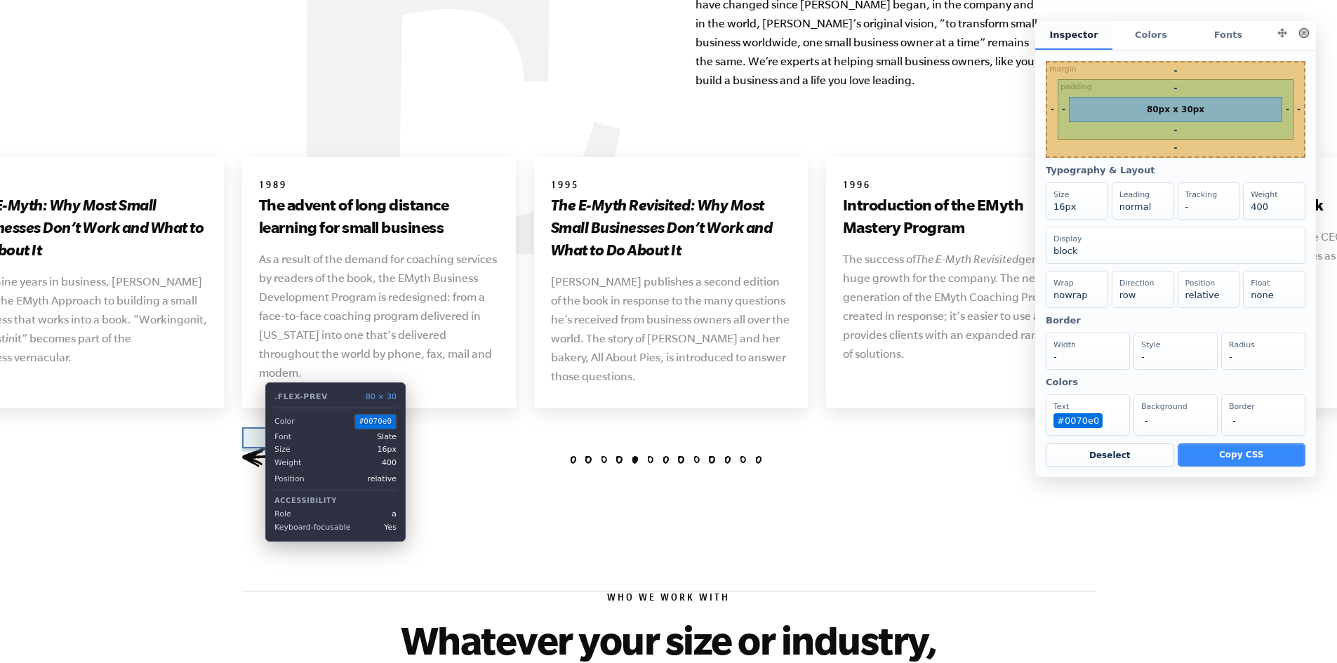
click at [255, 446] on link "Previous" at bounding box center [270, 456] width 56 height 21
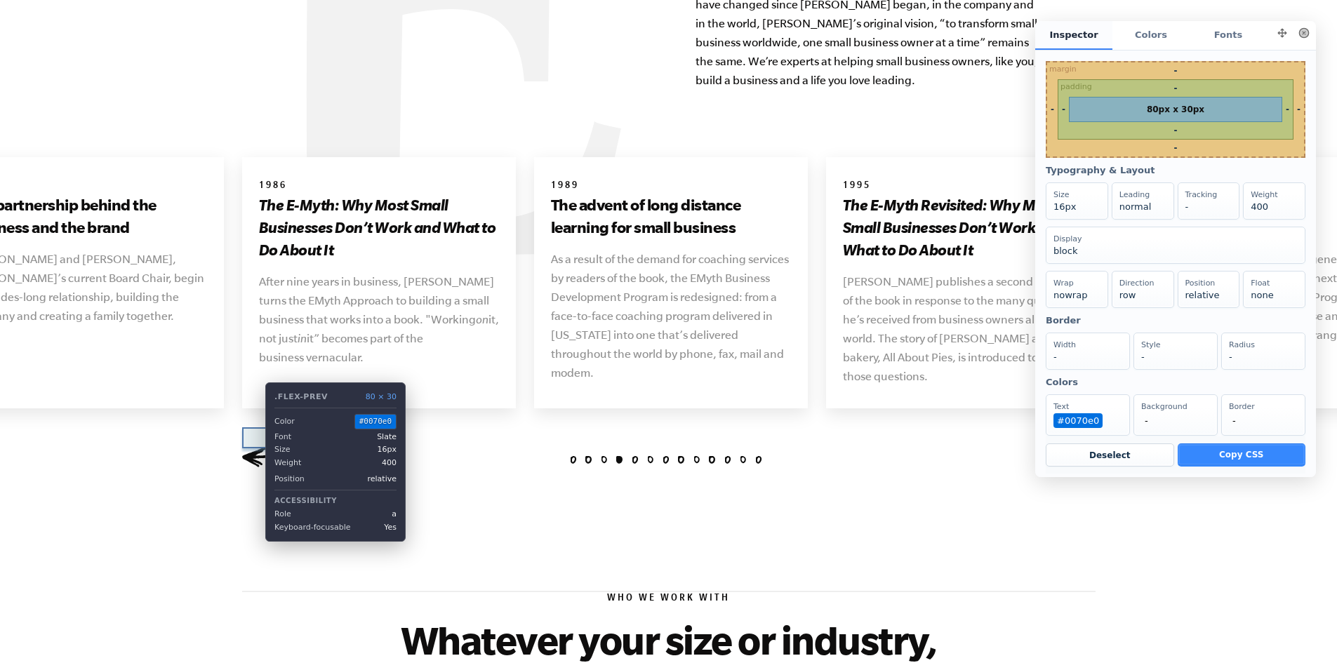
click at [255, 446] on link "Previous" at bounding box center [270, 456] width 56 height 21
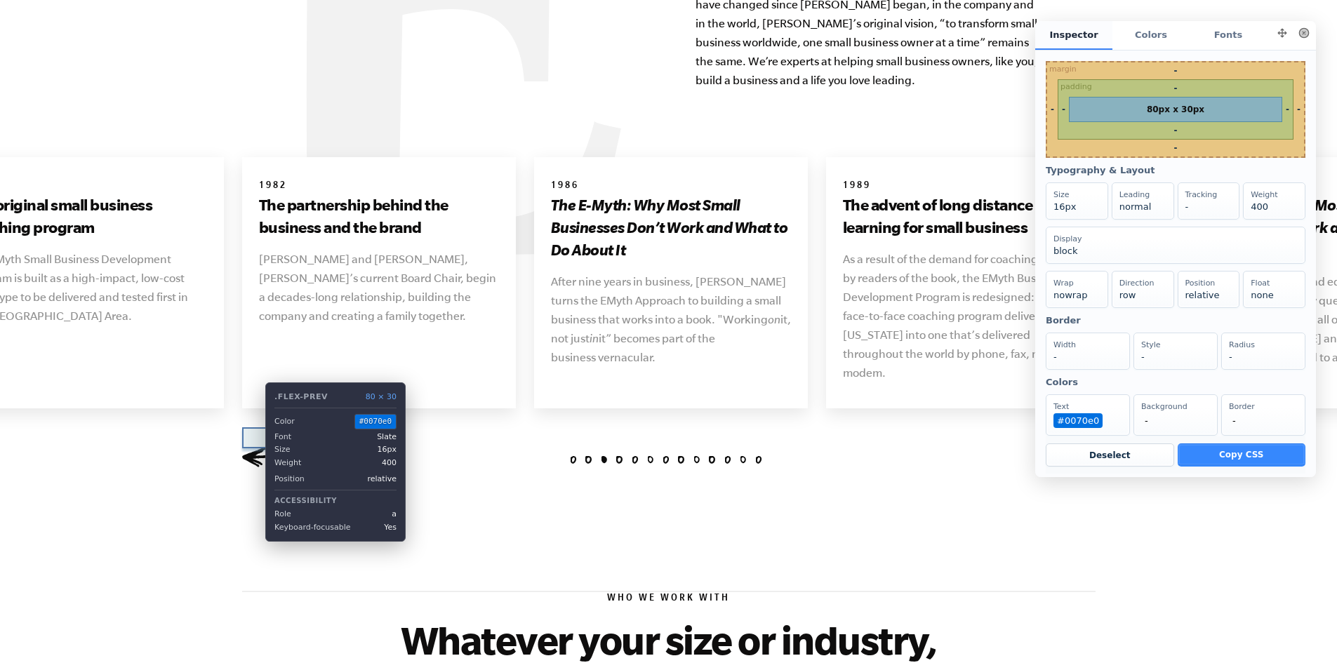
click at [255, 446] on link "Previous" at bounding box center [270, 456] width 56 height 21
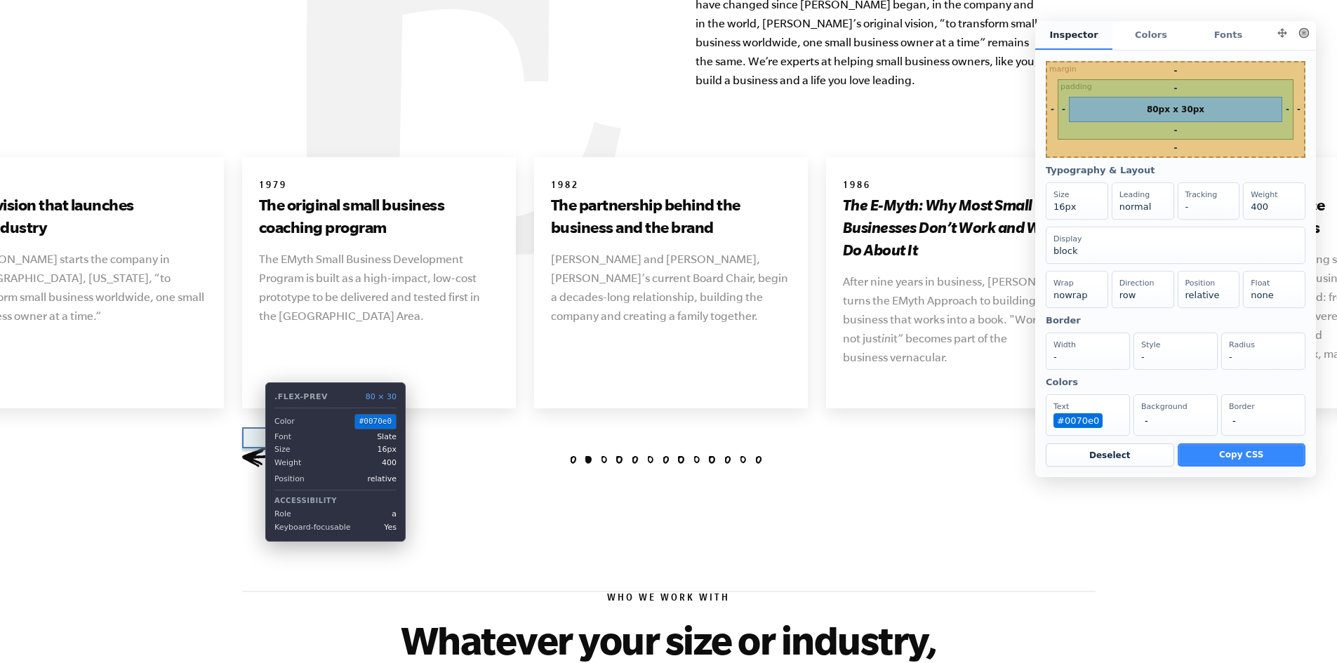
click at [255, 446] on link "Previous" at bounding box center [270, 456] width 56 height 21
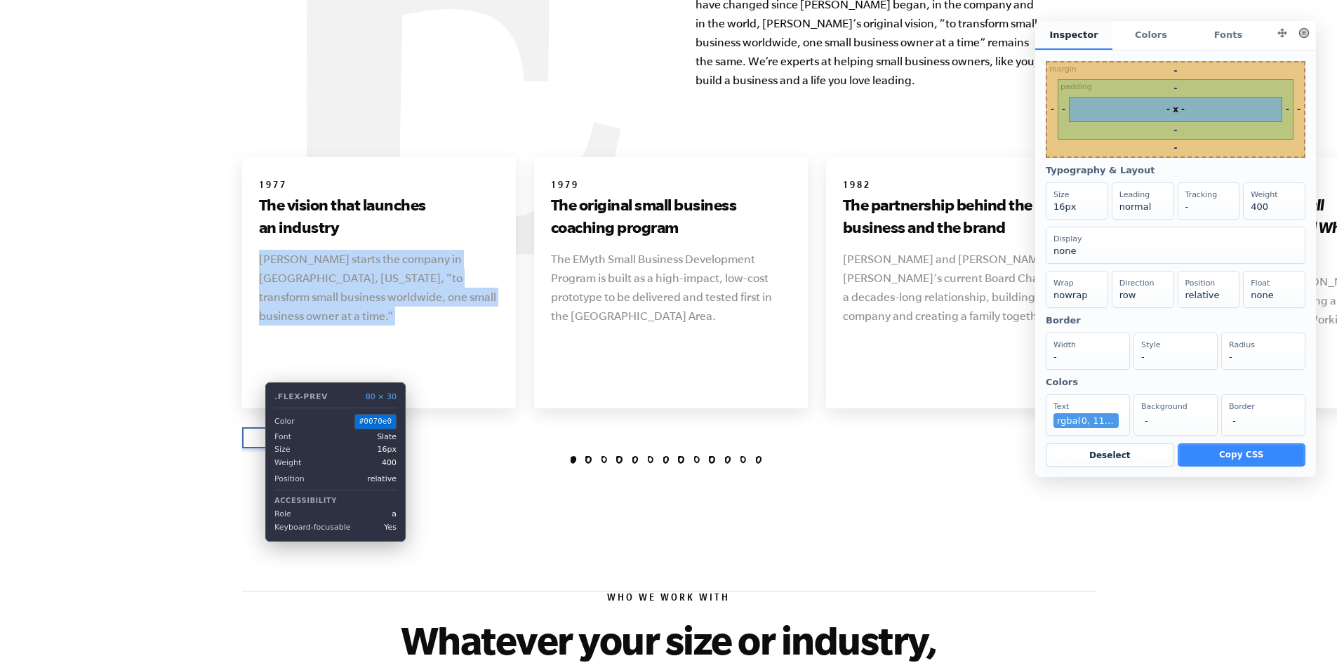
click at [255, 441] on div "1 2 3 4 5 6 7 8 9 10 11 12 13 1977 The vision that launches an industry Michael…" at bounding box center [668, 318] width 887 height 322
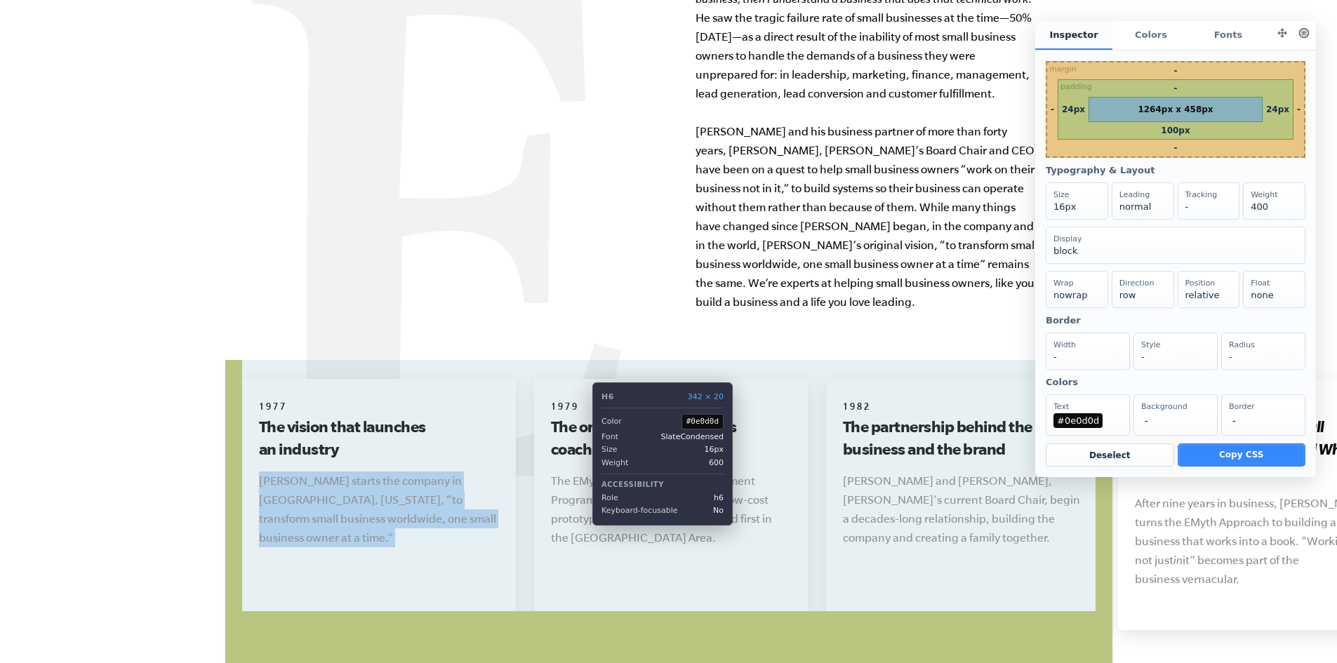
scroll to position [1544, 0]
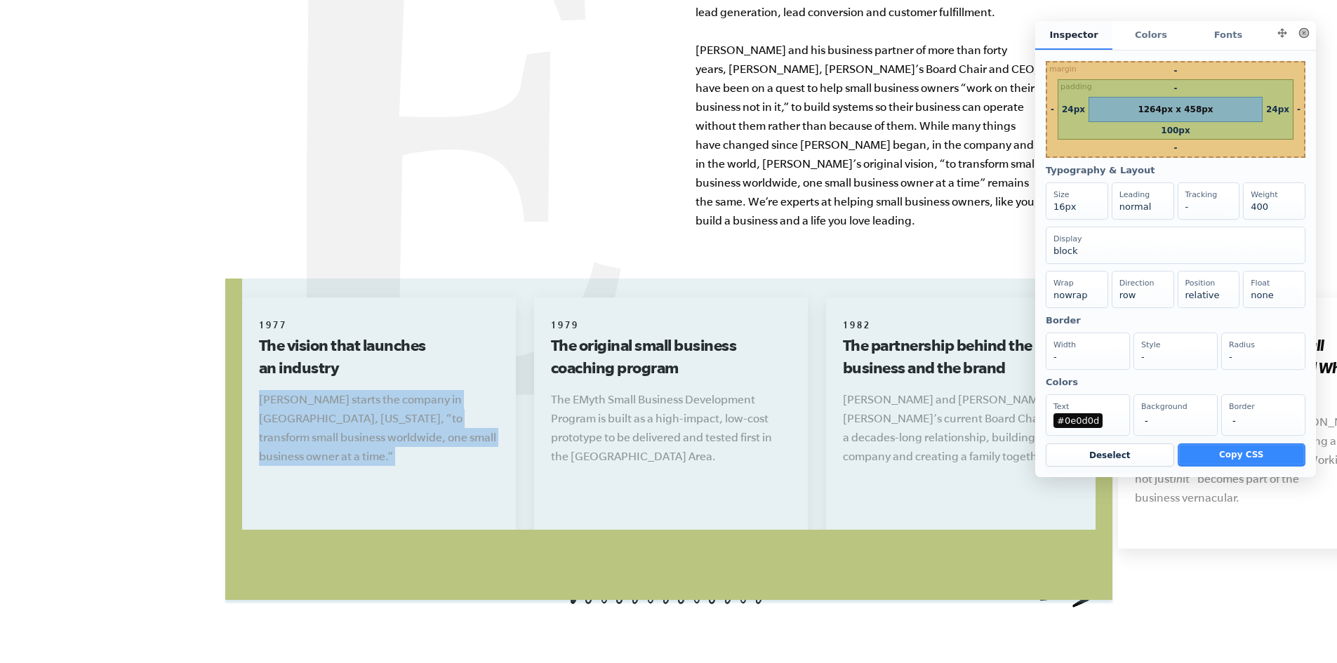
click at [1298, 37] on button at bounding box center [1305, 33] width 20 height 20
